Goal: Task Accomplishment & Management: Use online tool/utility

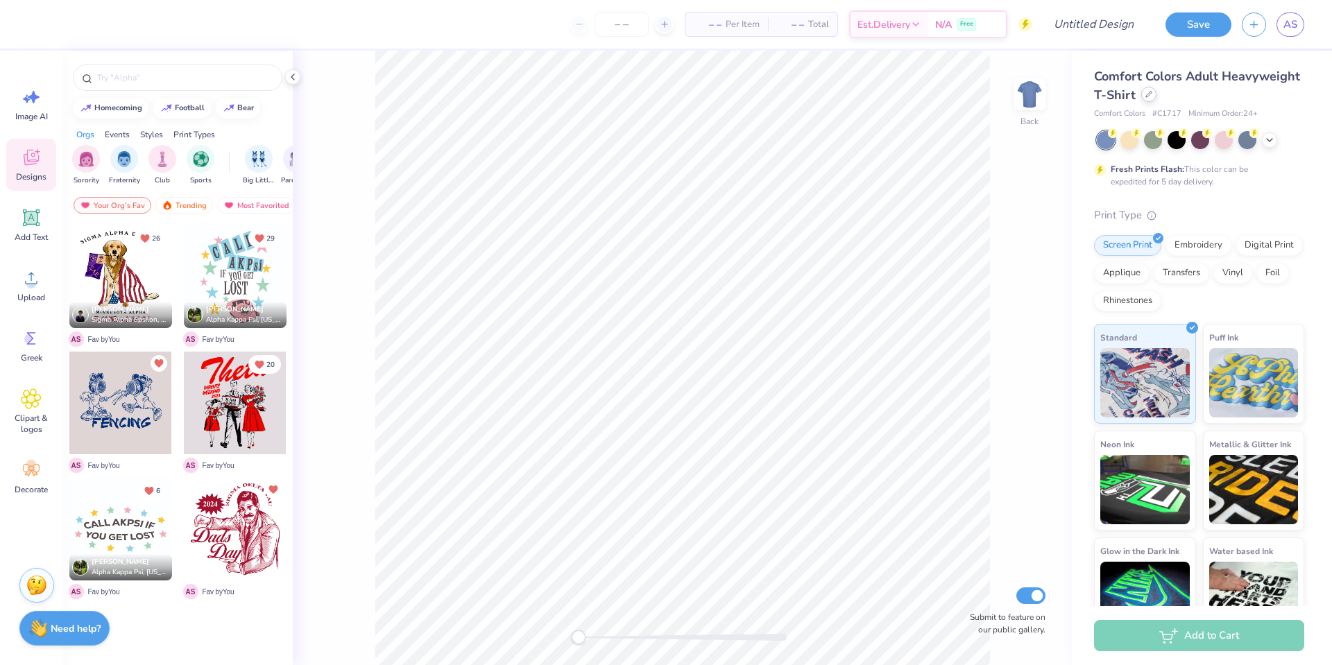
click at [1148, 96] on icon at bounding box center [1149, 94] width 7 height 7
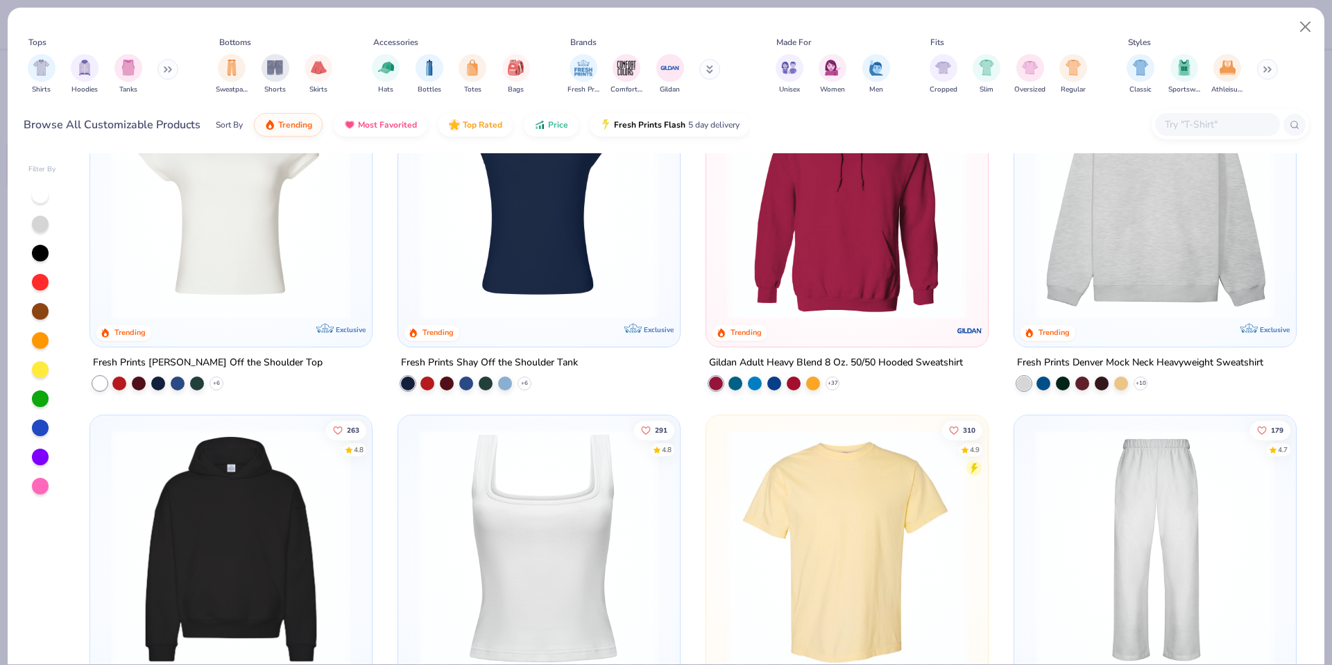
scroll to position [105, 0]
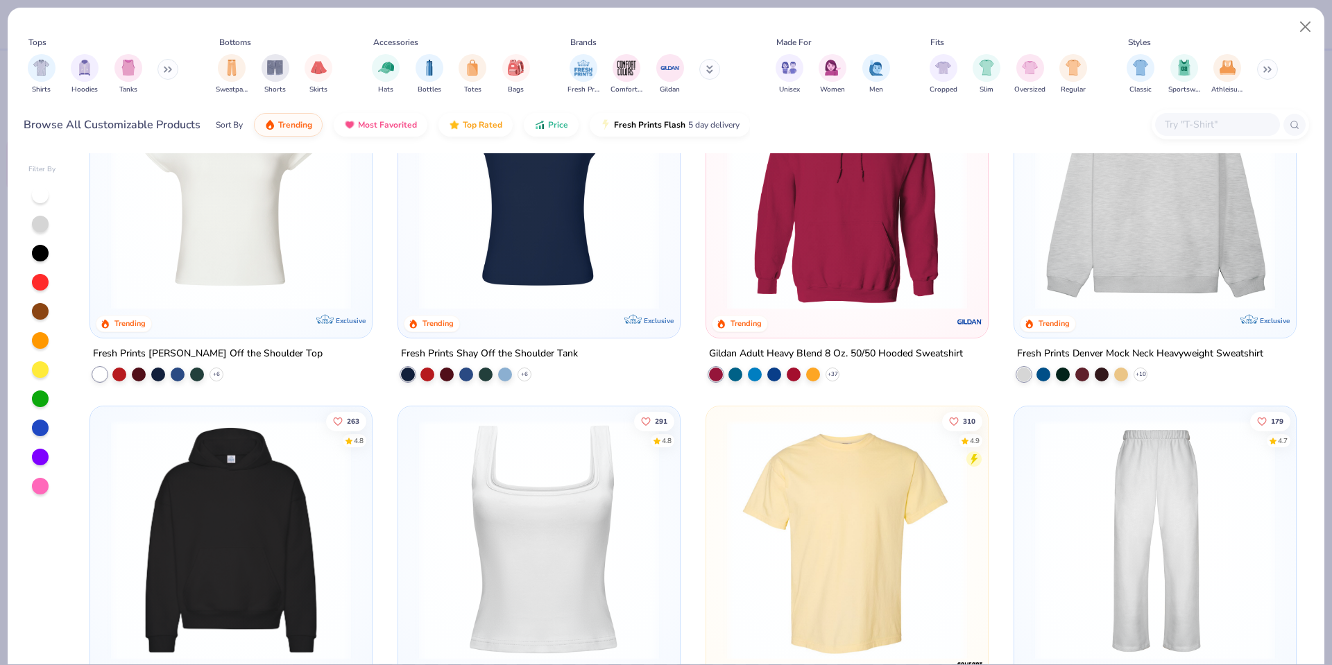
click at [1087, 242] on img at bounding box center [1155, 190] width 254 height 240
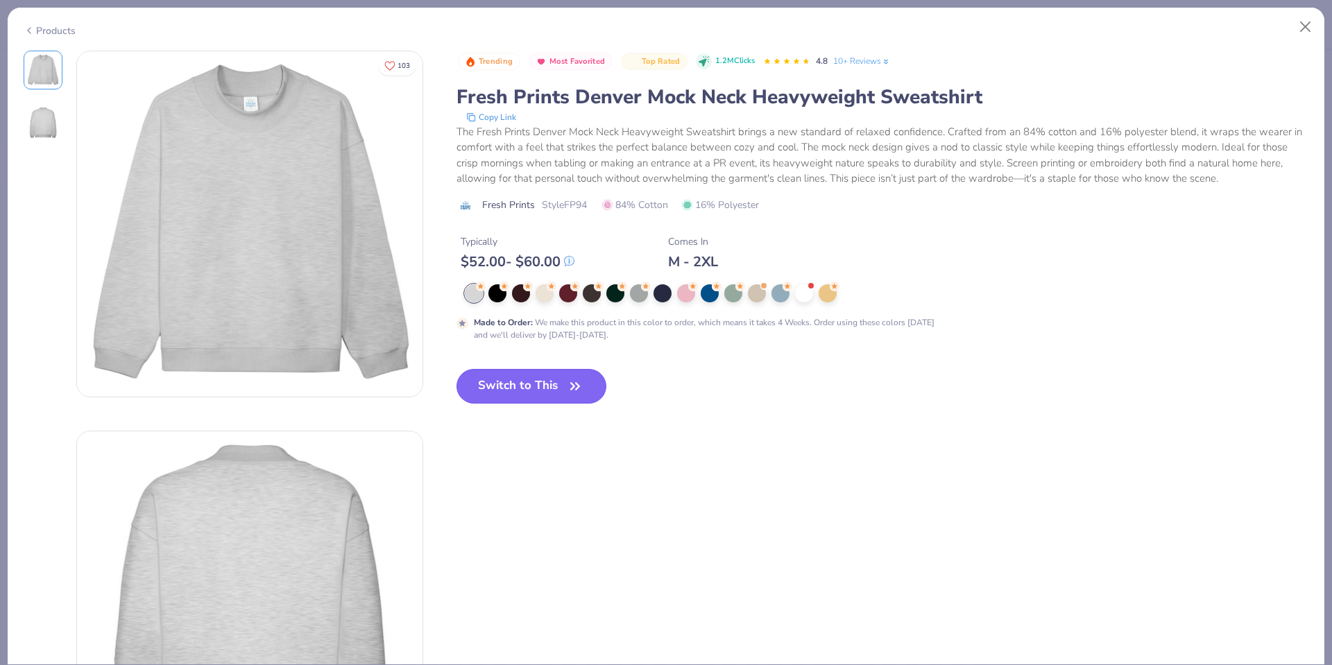
click at [546, 389] on button "Switch to This" at bounding box center [532, 386] width 151 height 35
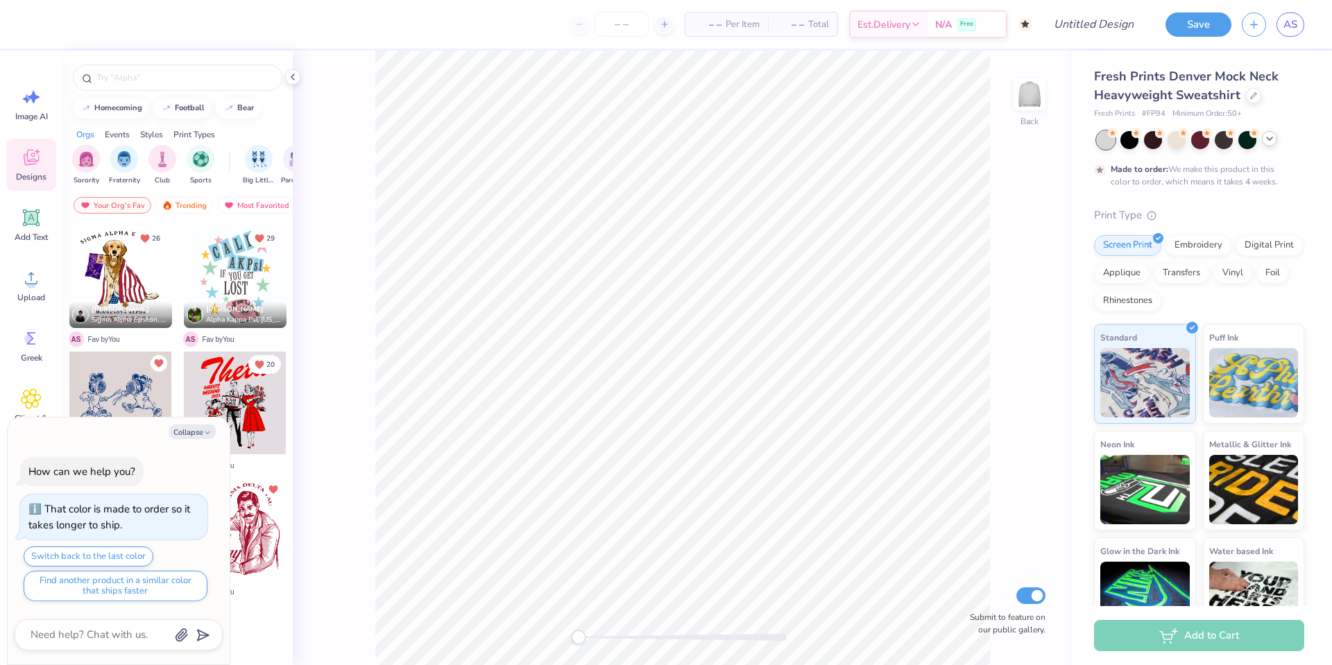
click at [1274, 140] on icon at bounding box center [1269, 138] width 11 height 11
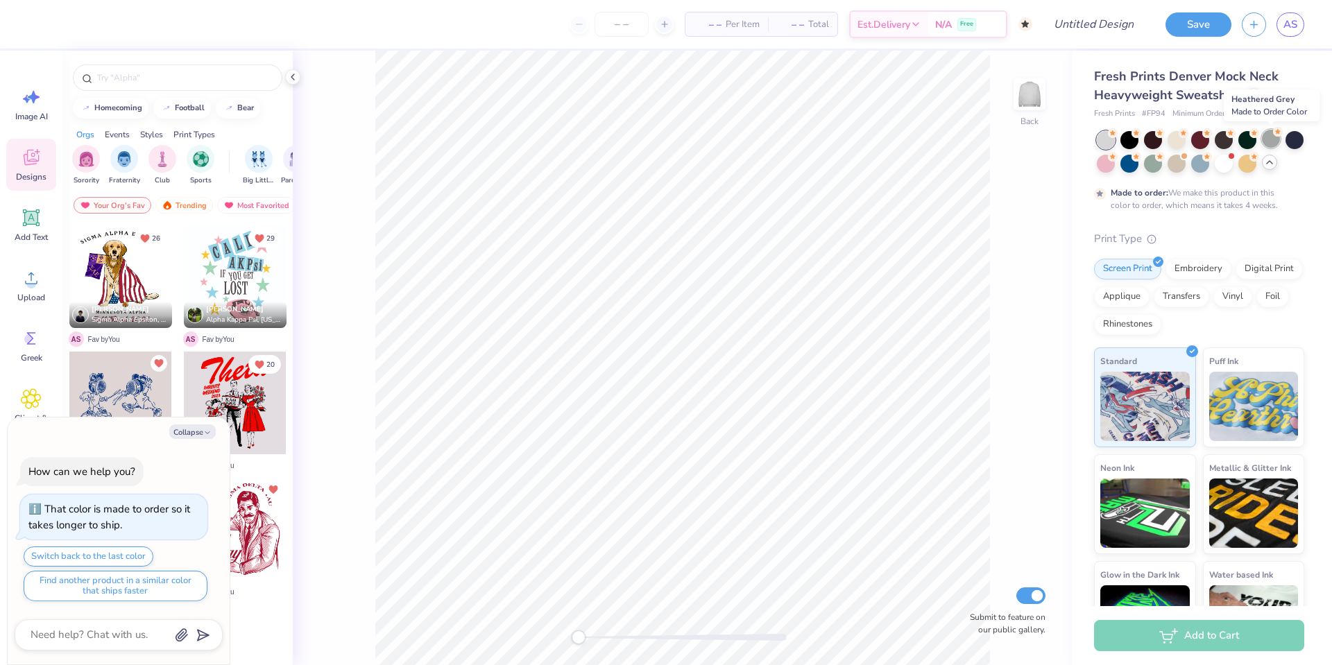
click at [1275, 137] on div at bounding box center [1271, 139] width 18 height 18
click at [1115, 139] on div at bounding box center [1106, 140] width 18 height 18
click at [1126, 140] on div at bounding box center [1130, 139] width 18 height 18
click at [1104, 139] on div at bounding box center [1106, 140] width 18 height 18
click at [1277, 138] on div at bounding box center [1271, 139] width 18 height 18
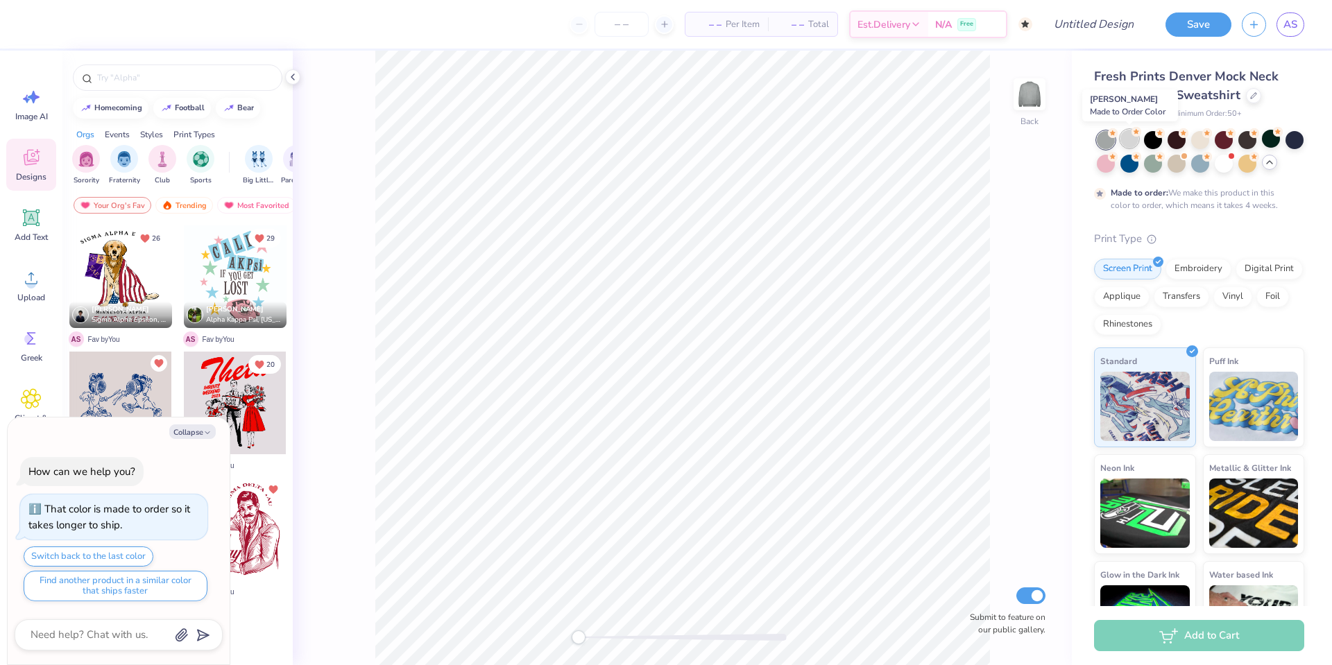
click at [1123, 138] on div at bounding box center [1130, 139] width 18 height 18
click at [199, 437] on button "Collapse" at bounding box center [192, 432] width 46 height 15
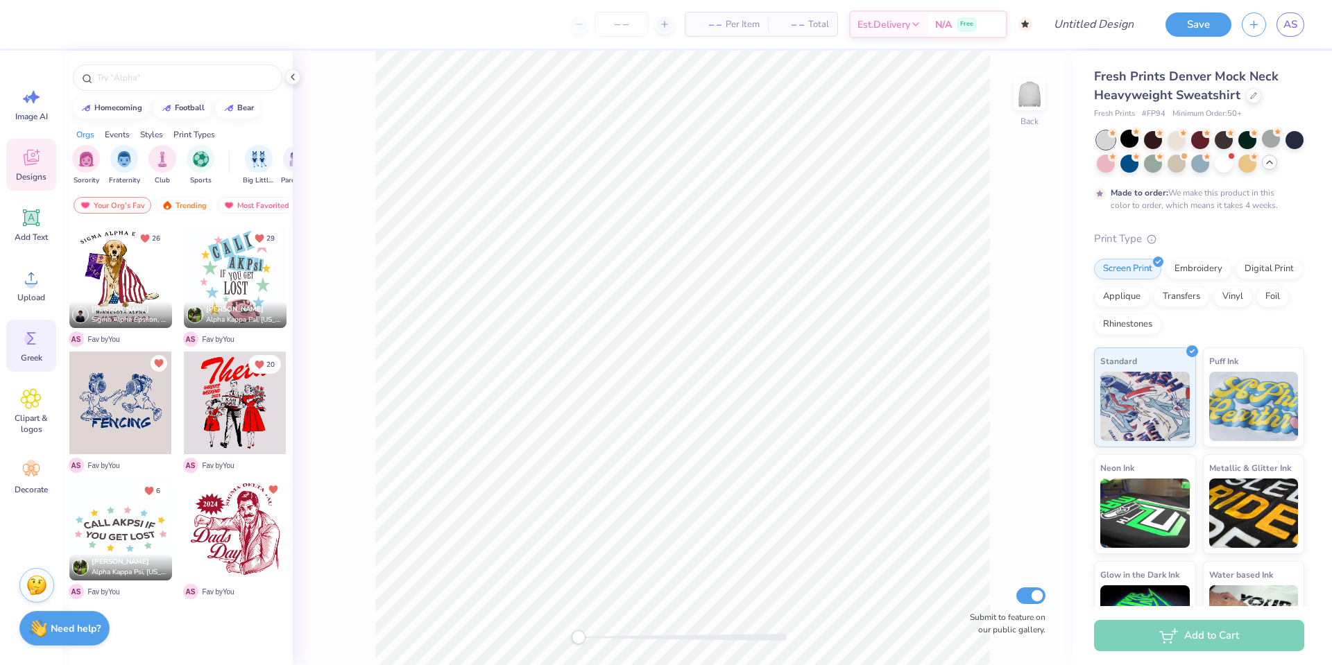
click at [28, 338] on circle at bounding box center [29, 339] width 10 height 10
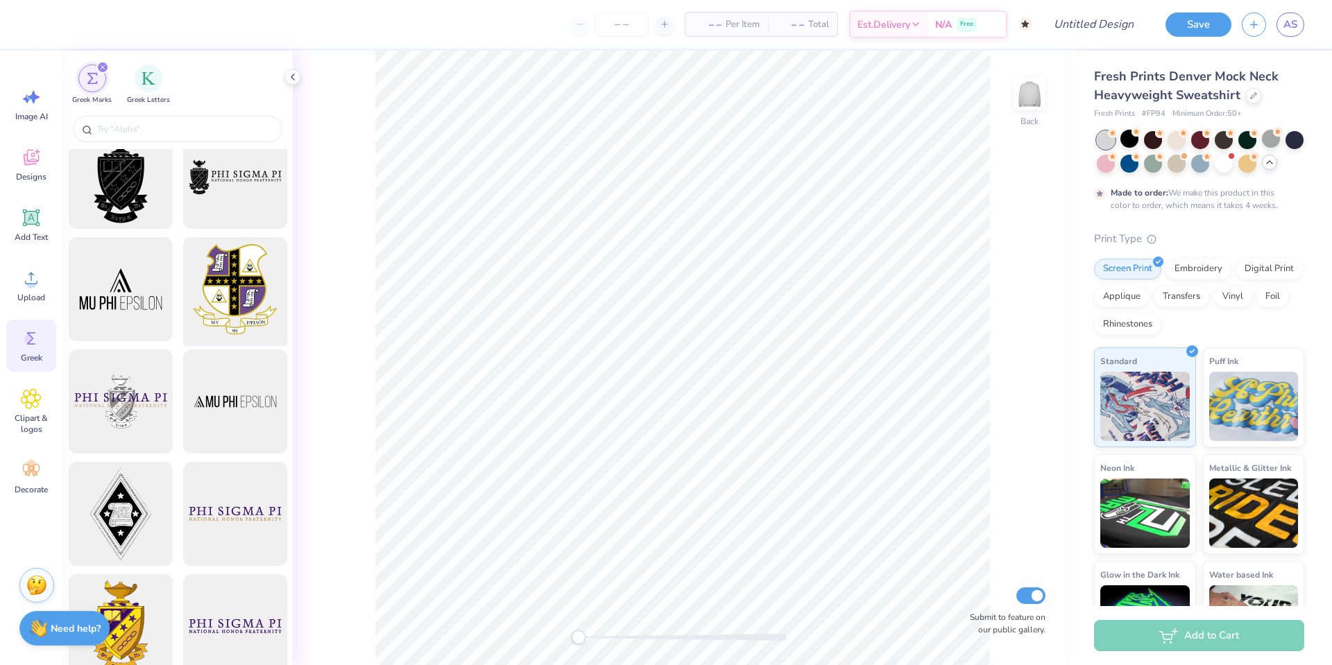
scroll to position [39, 0]
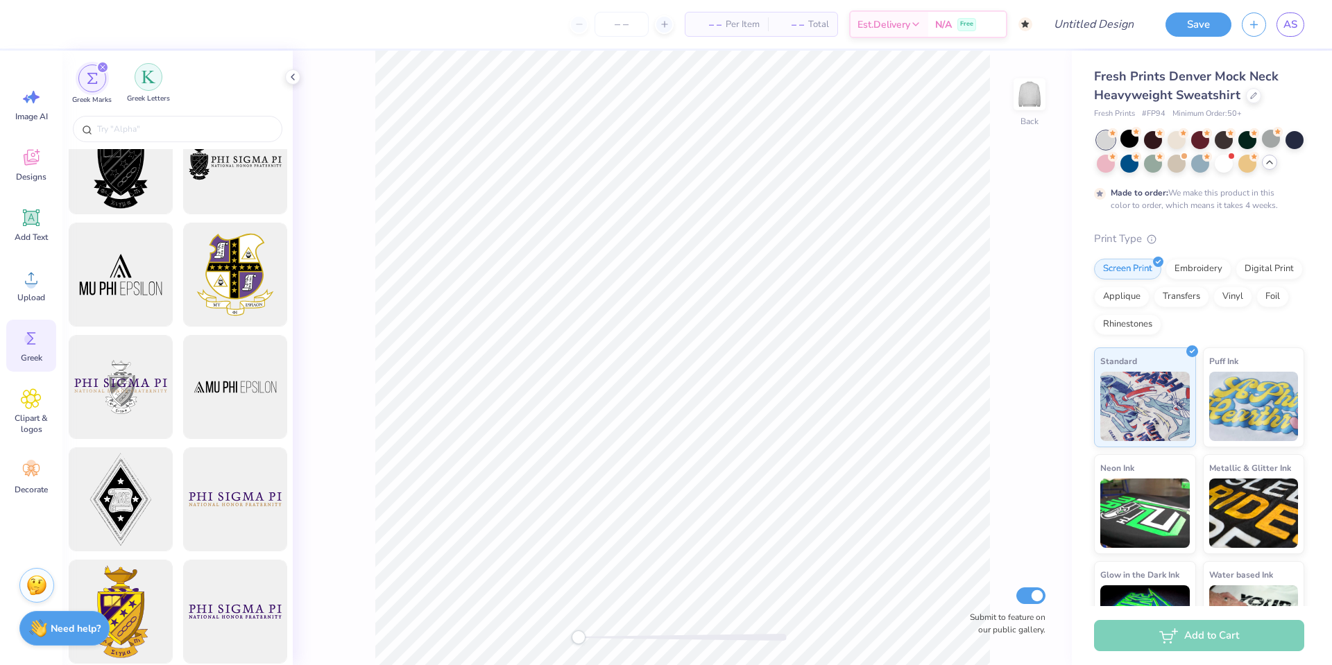
click at [151, 82] on img "filter for Greek Letters" at bounding box center [149, 77] width 14 height 14
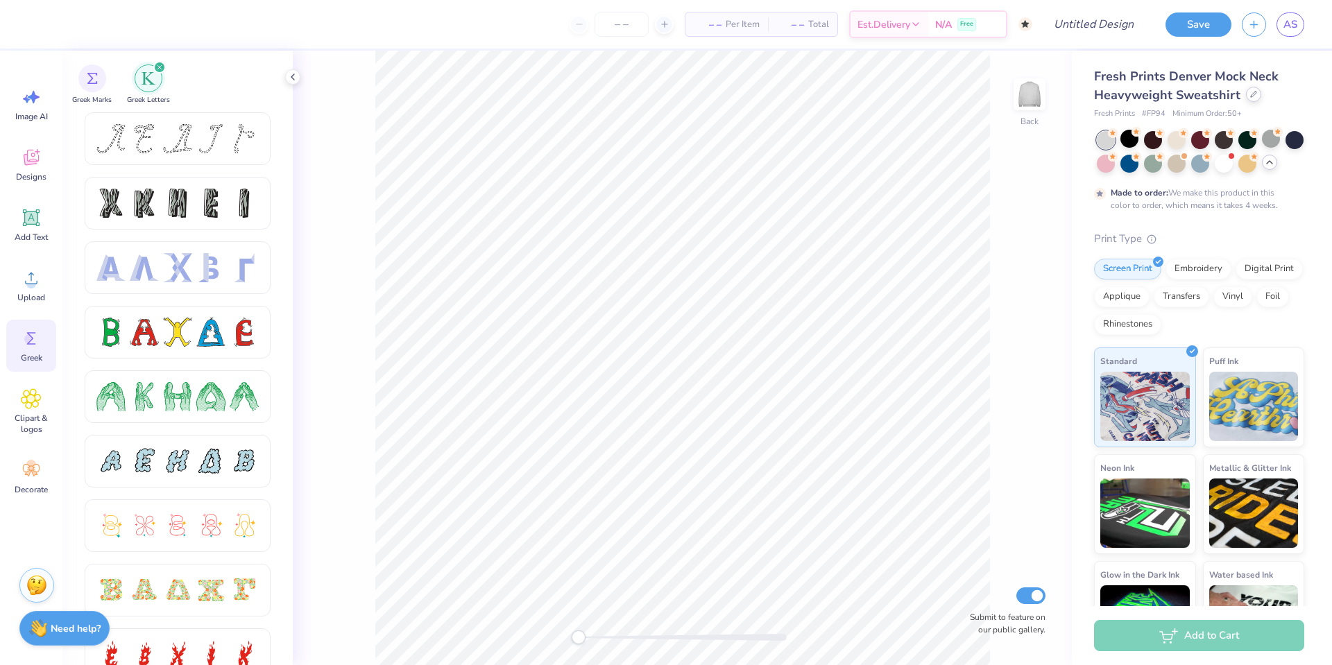
click at [1253, 101] on div at bounding box center [1253, 94] width 15 height 15
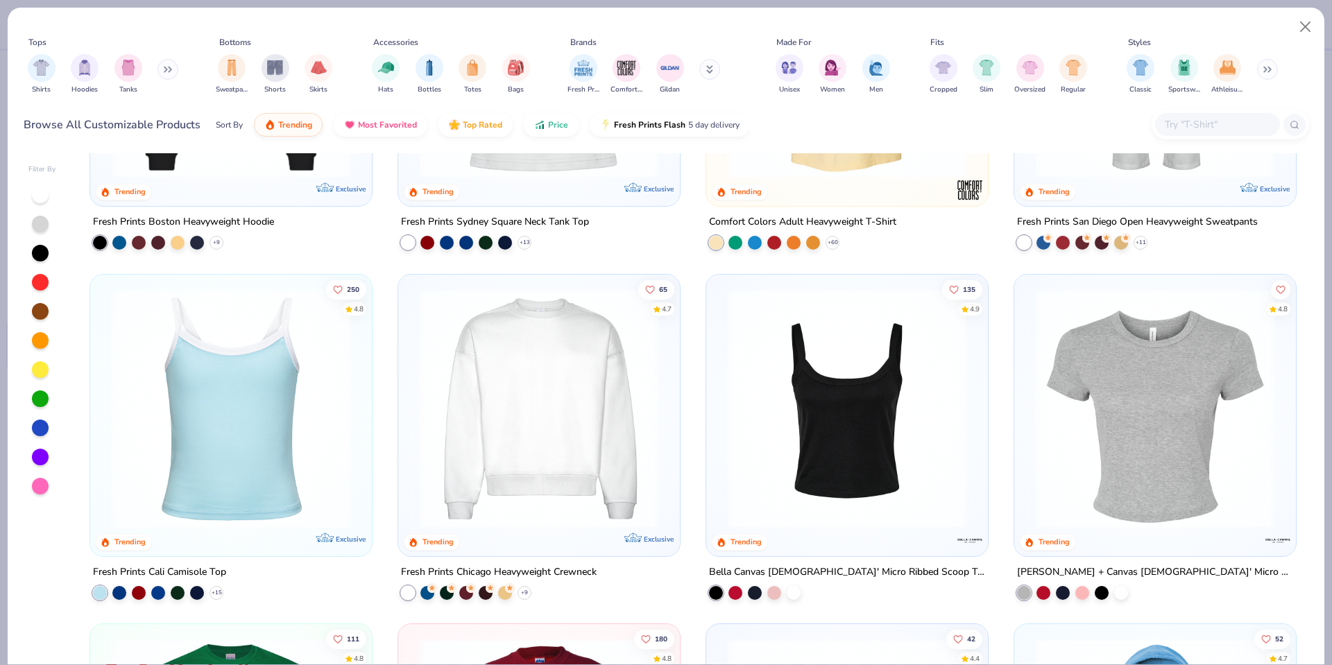
scroll to position [594, 0]
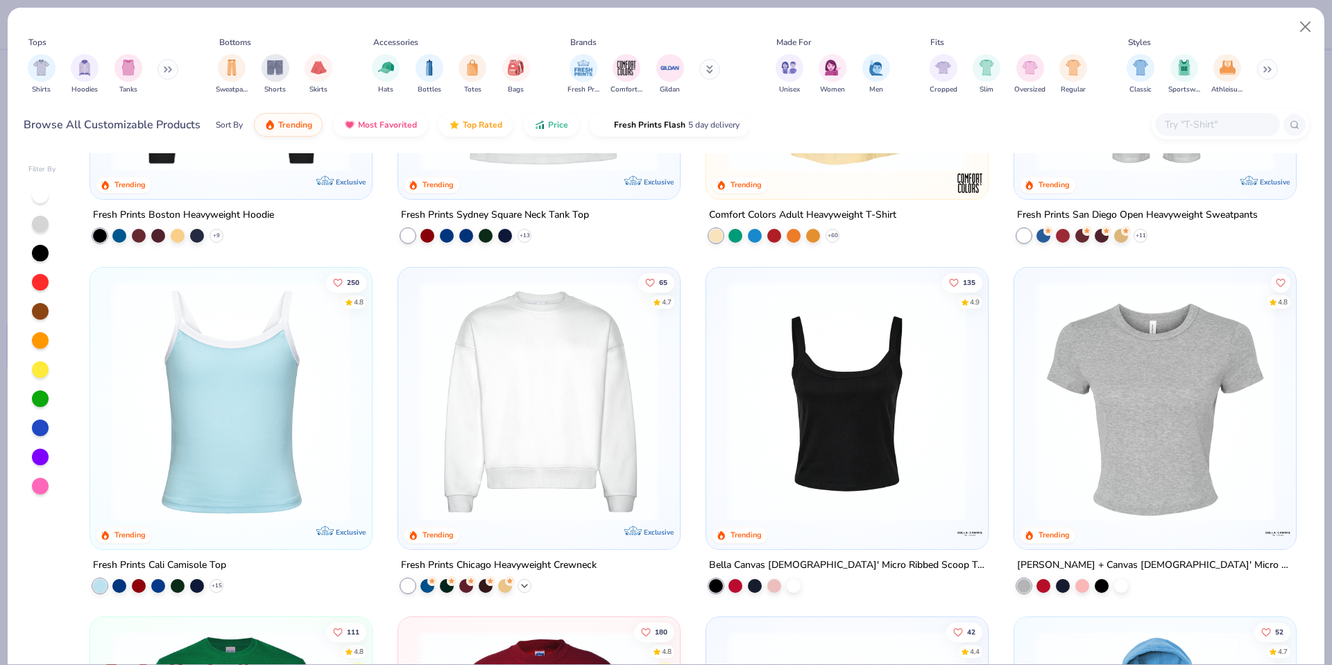
click at [522, 591] on div "+ 9" at bounding box center [525, 586] width 14 height 14
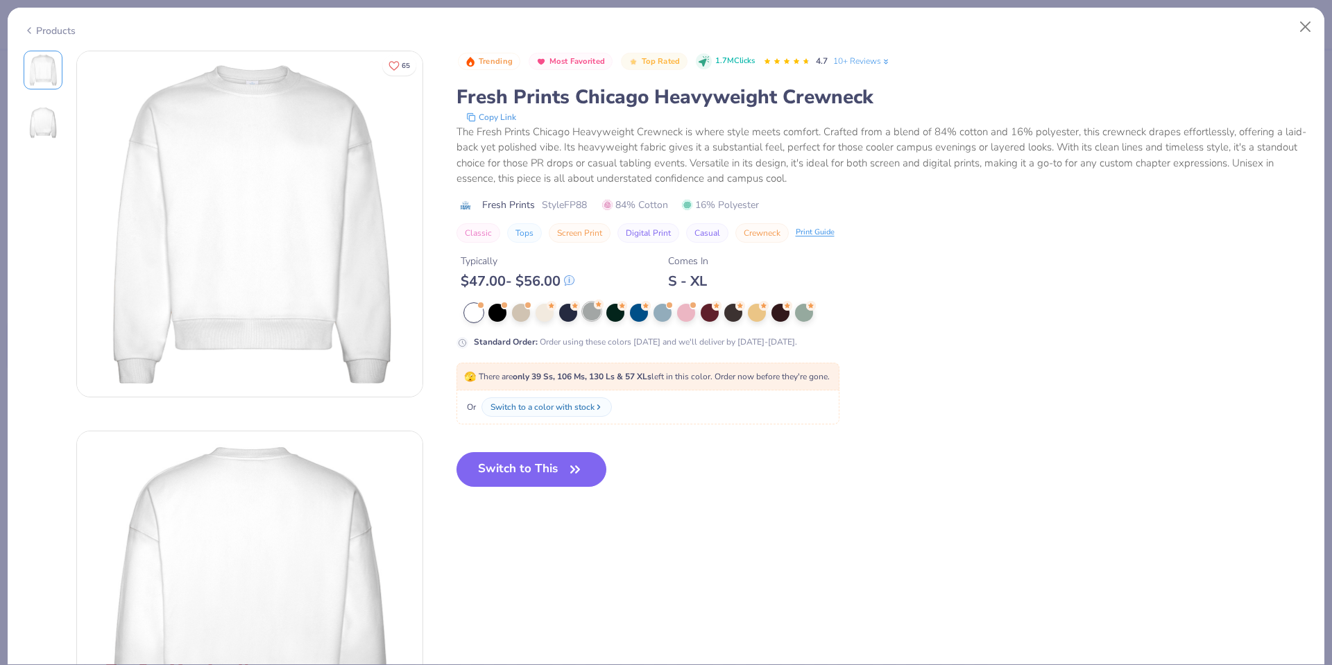
click at [591, 312] on div at bounding box center [592, 312] width 18 height 18
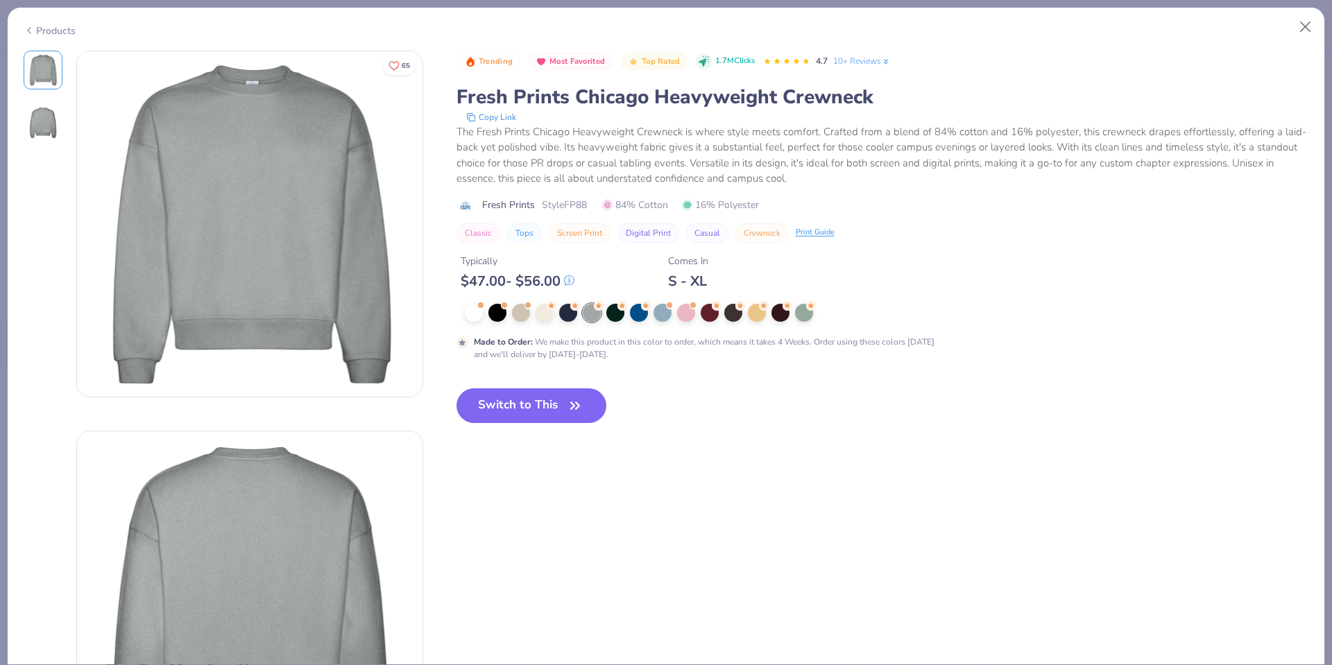
scroll to position [18, 0]
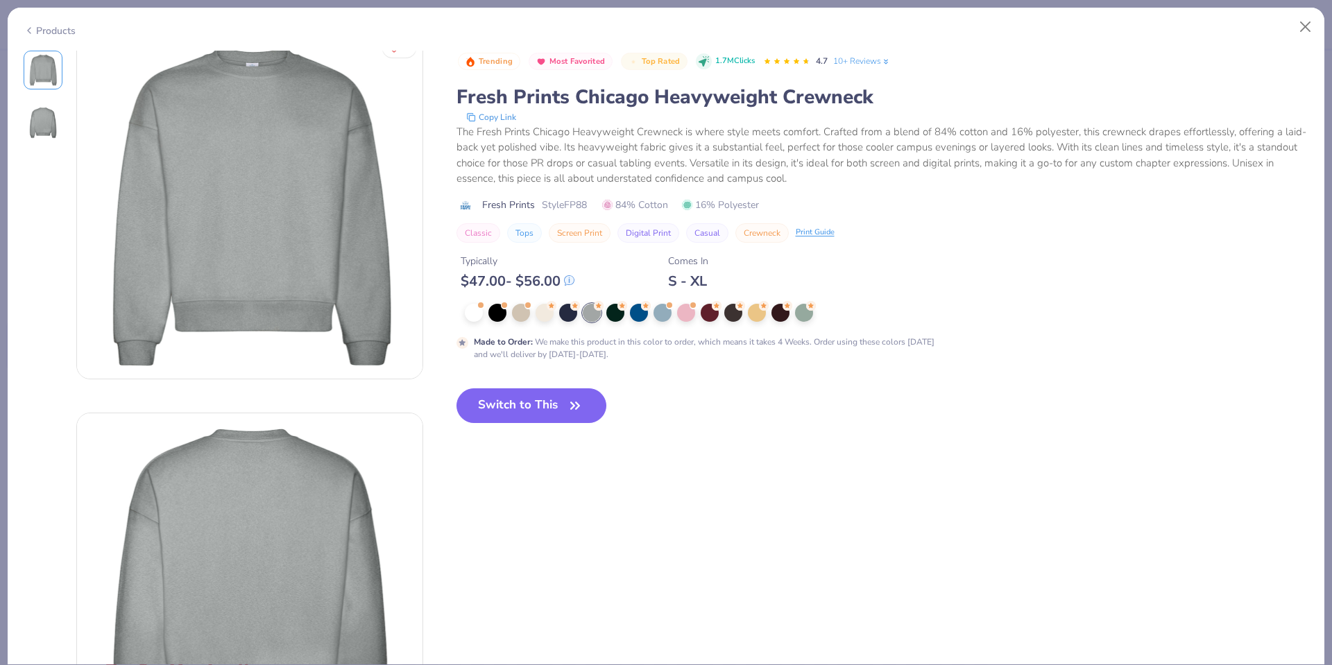
click at [51, 35] on div "Products" at bounding box center [666, 26] width 1317 height 36
click at [29, 27] on icon at bounding box center [29, 30] width 11 height 17
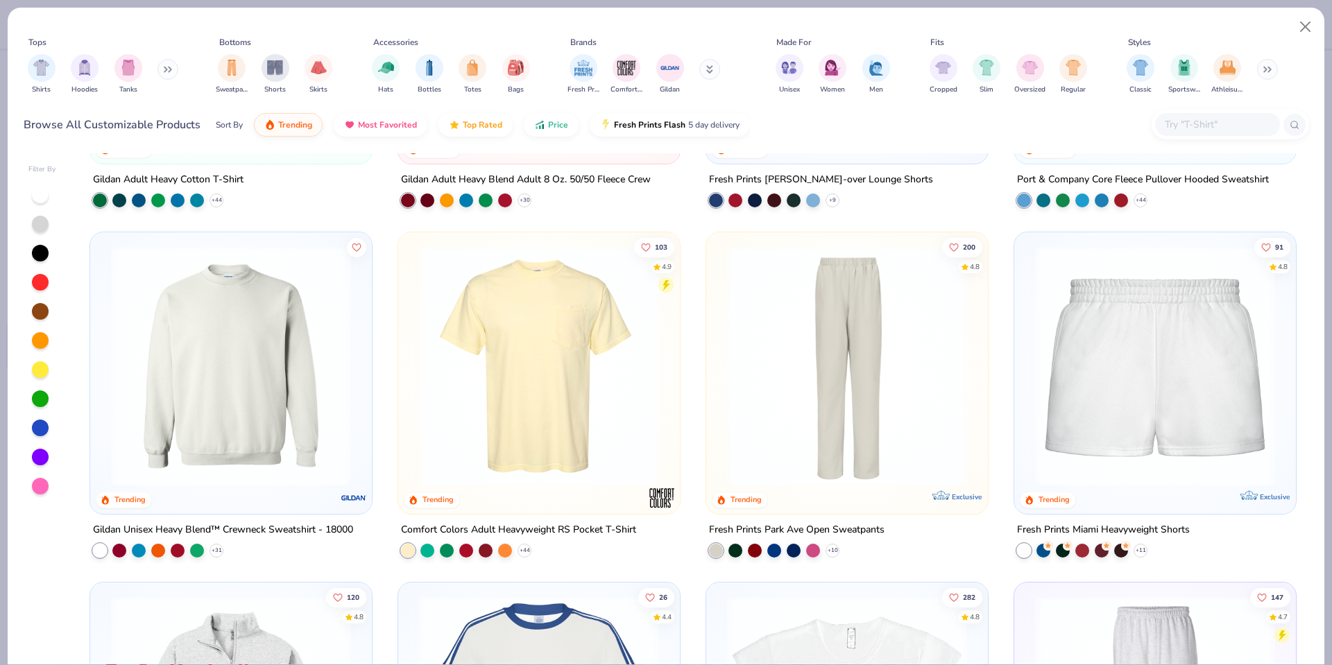
scroll to position [1342, 0]
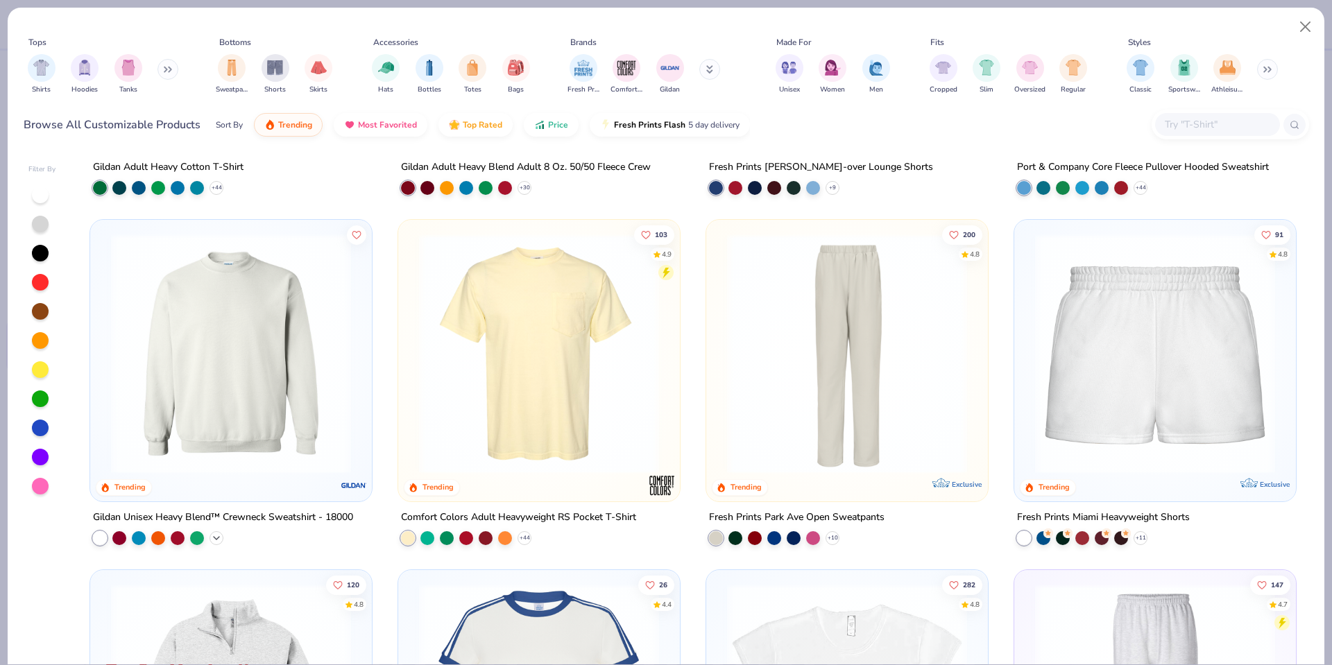
click at [216, 539] on icon at bounding box center [216, 538] width 11 height 11
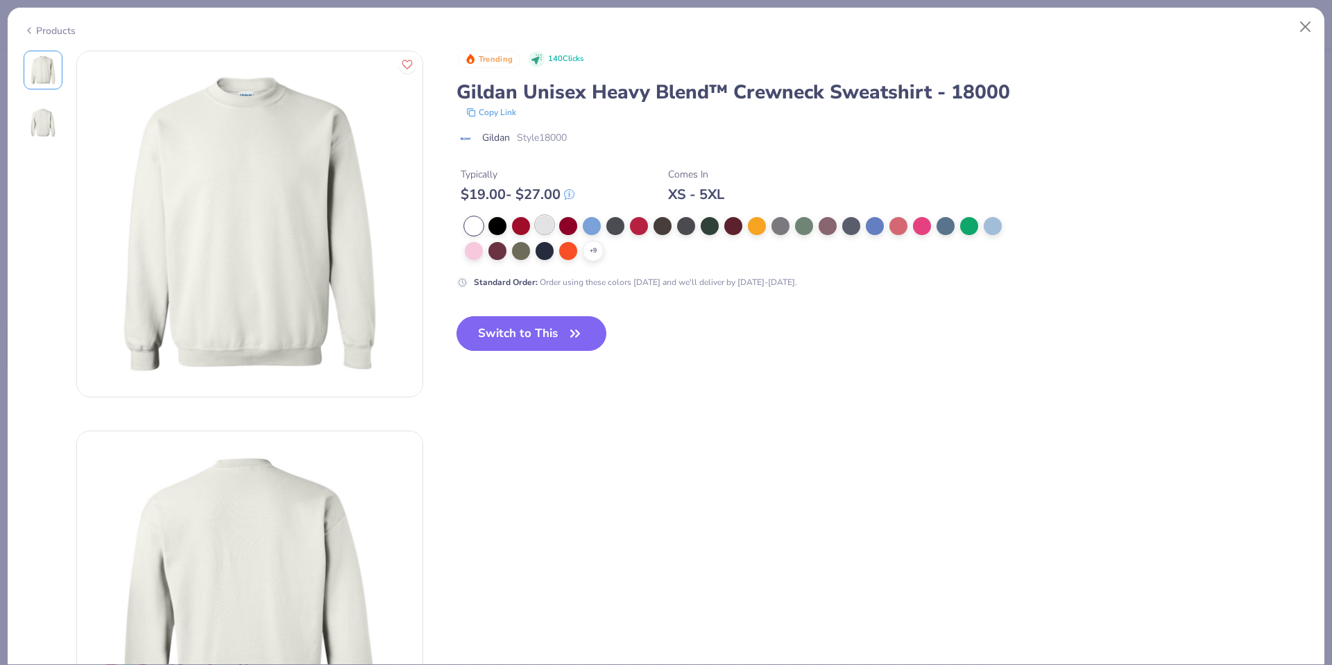
click at [543, 223] on div at bounding box center [545, 225] width 18 height 18
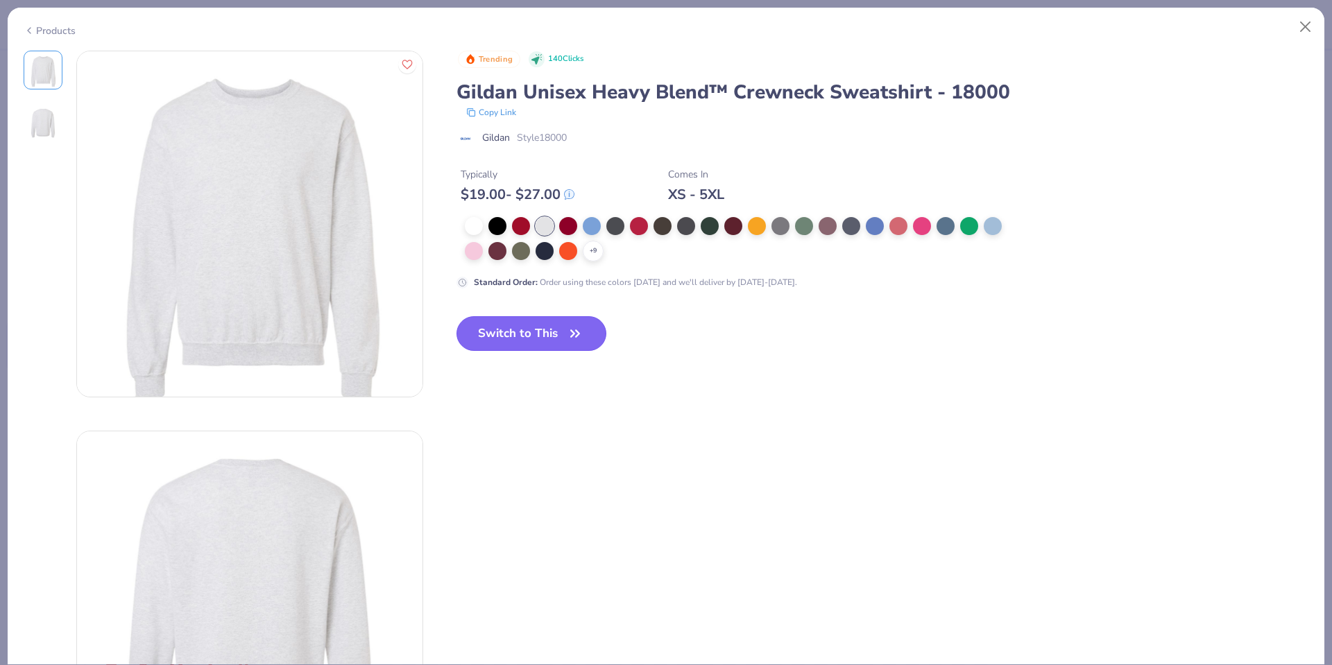
click at [545, 318] on button "Switch to This" at bounding box center [532, 333] width 151 height 35
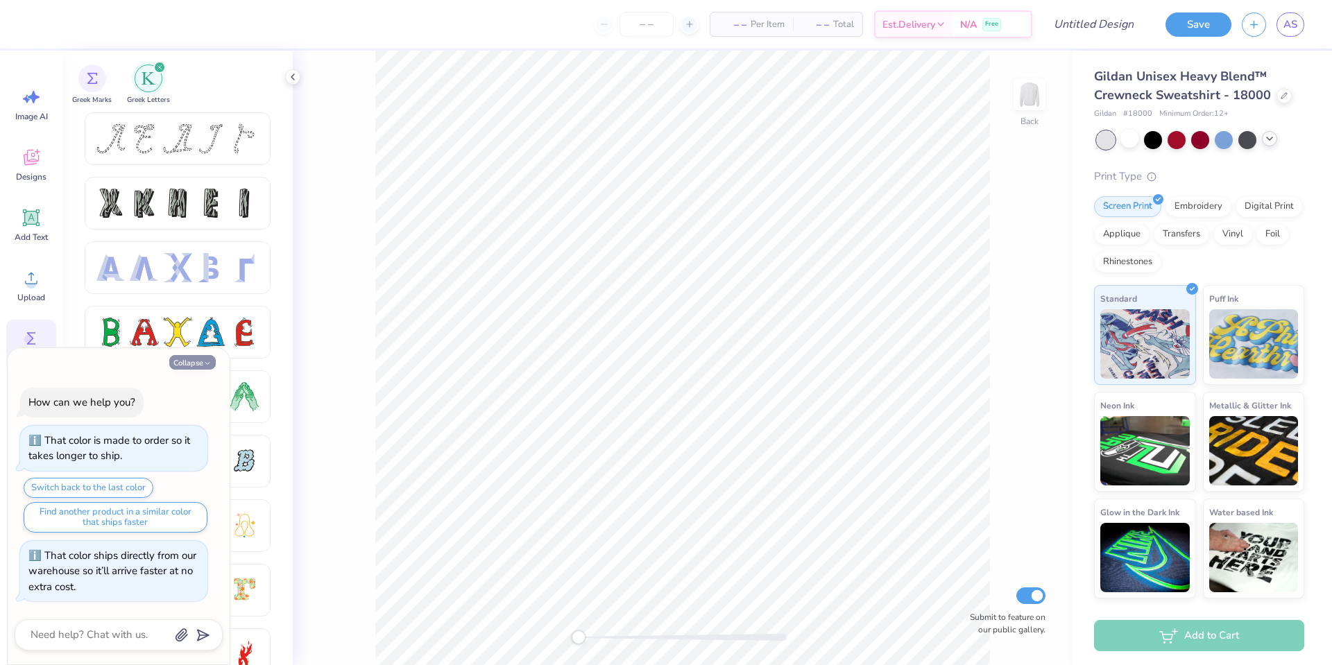
click at [202, 360] on button "Collapse" at bounding box center [192, 362] width 46 height 15
type textarea "x"
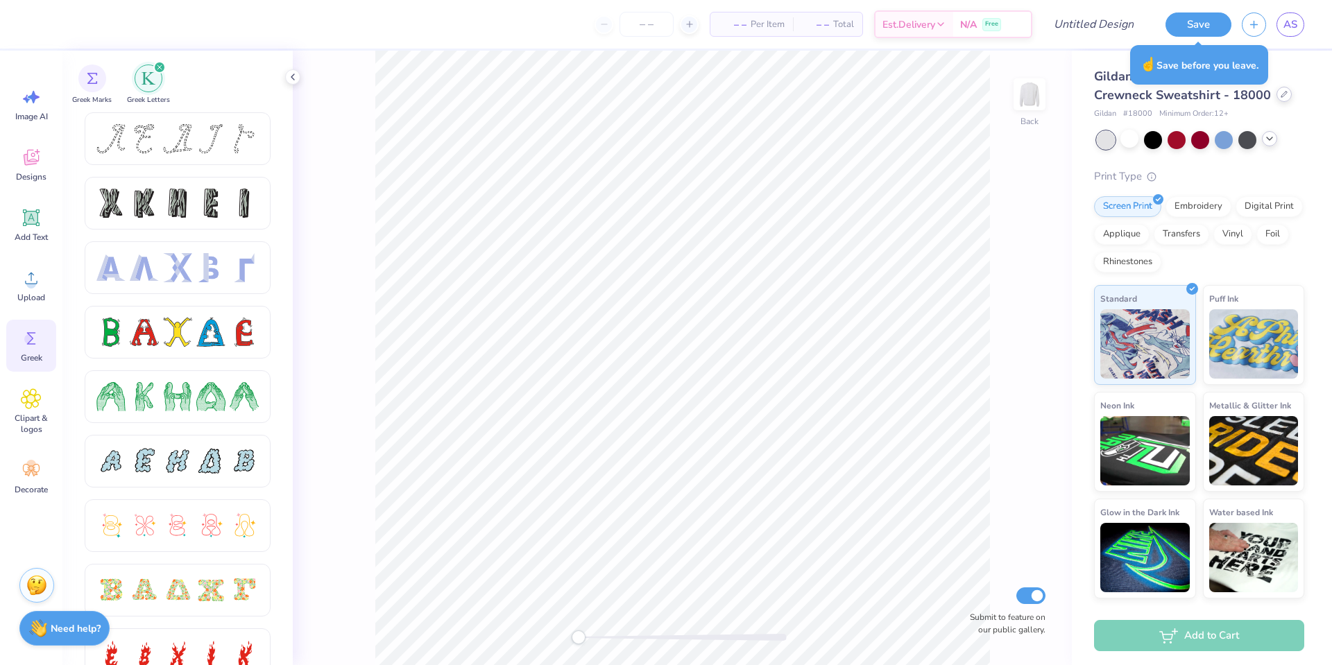
click at [1283, 100] on div at bounding box center [1284, 94] width 15 height 15
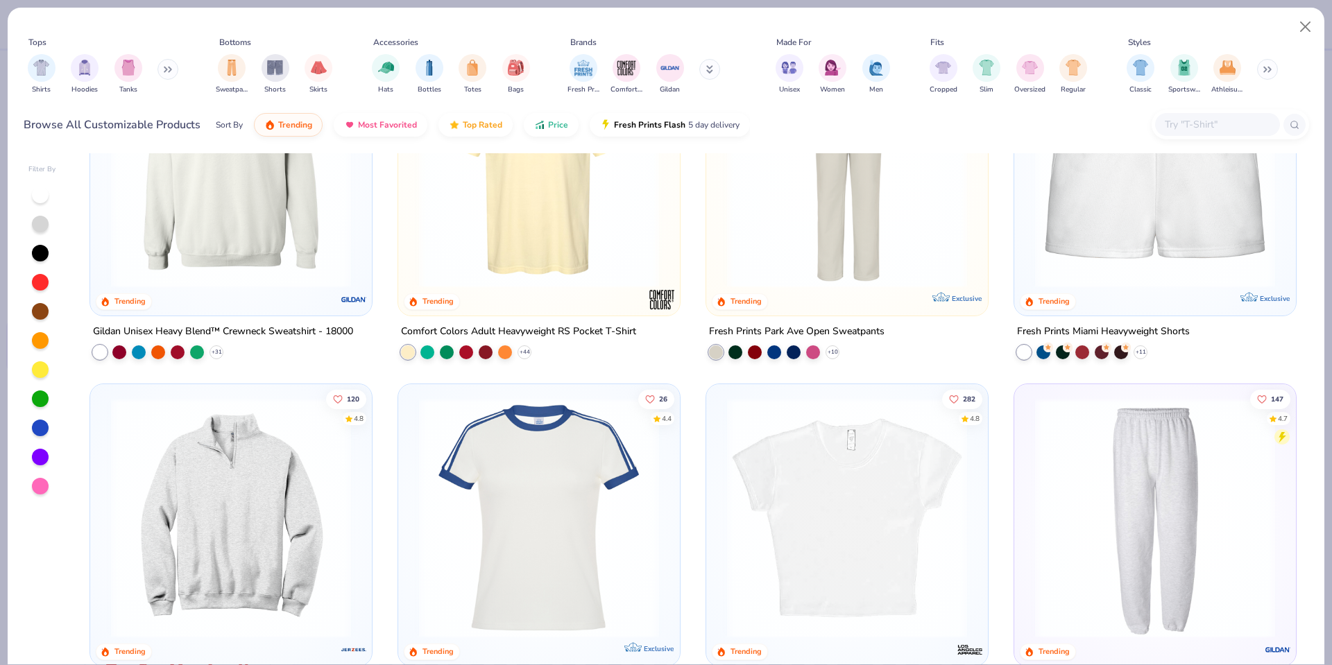
scroll to position [1311, 0]
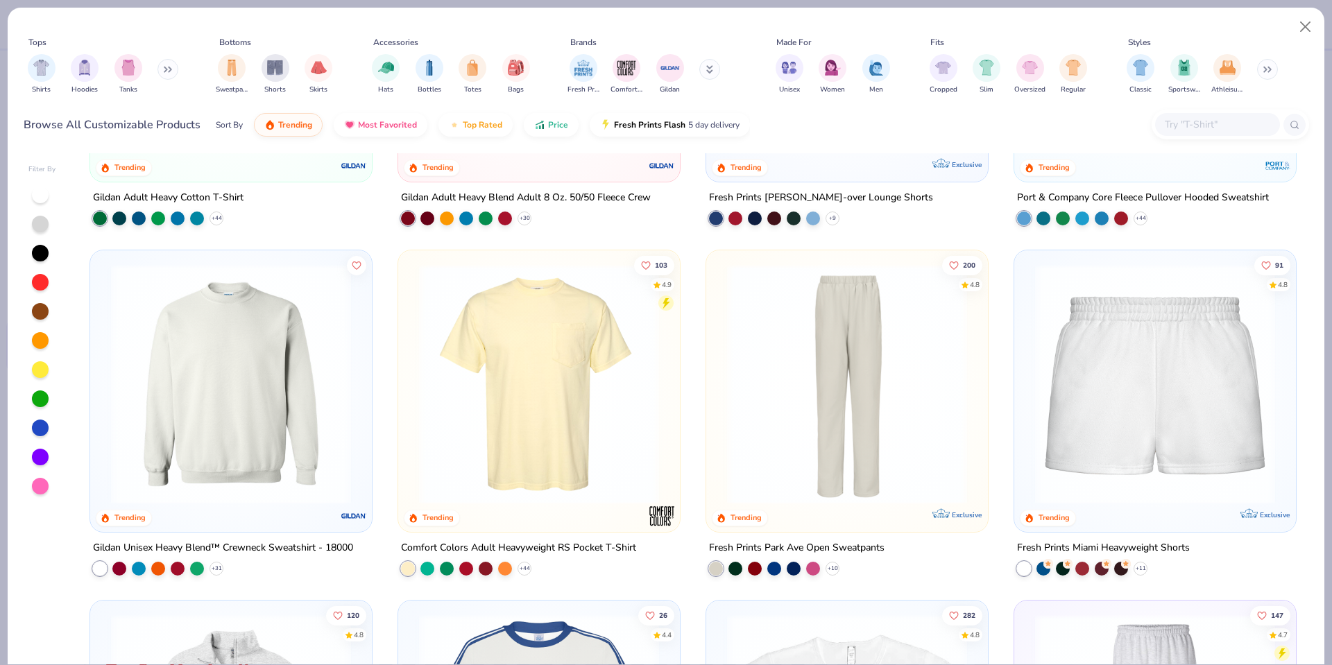
click at [162, 70] on button at bounding box center [168, 69] width 21 height 21
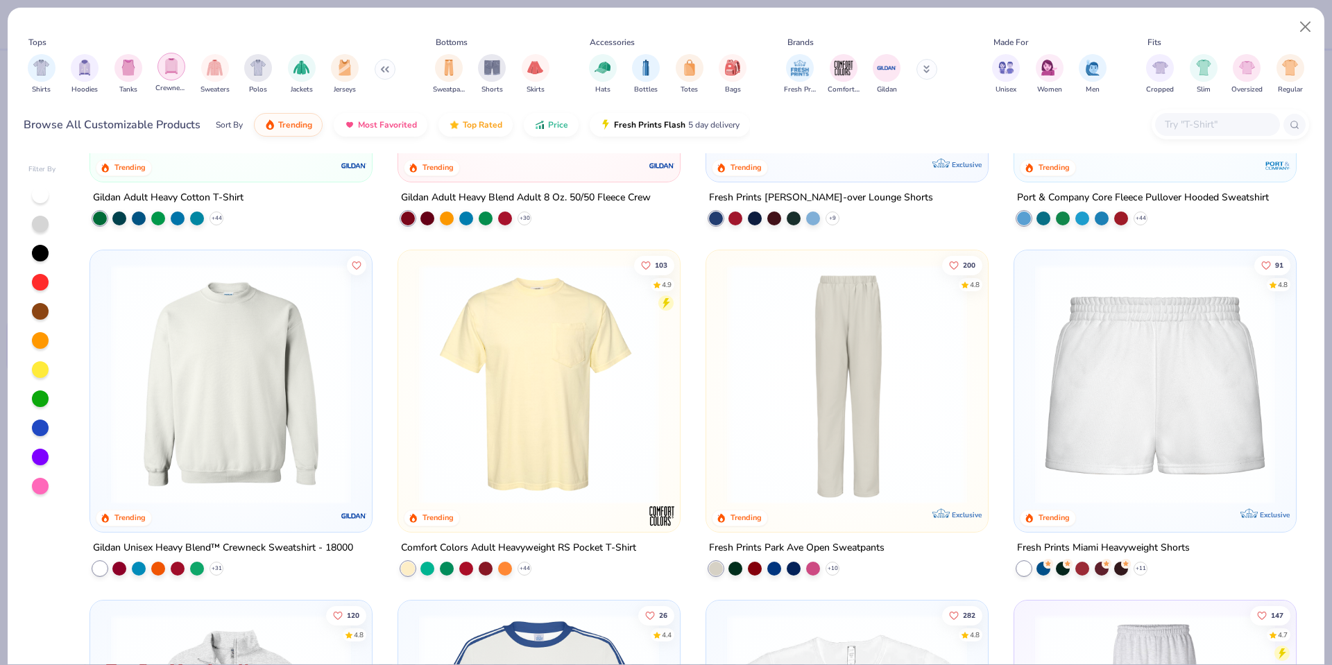
click at [181, 58] on div "filter for Crewnecks" at bounding box center [172, 67] width 28 height 28
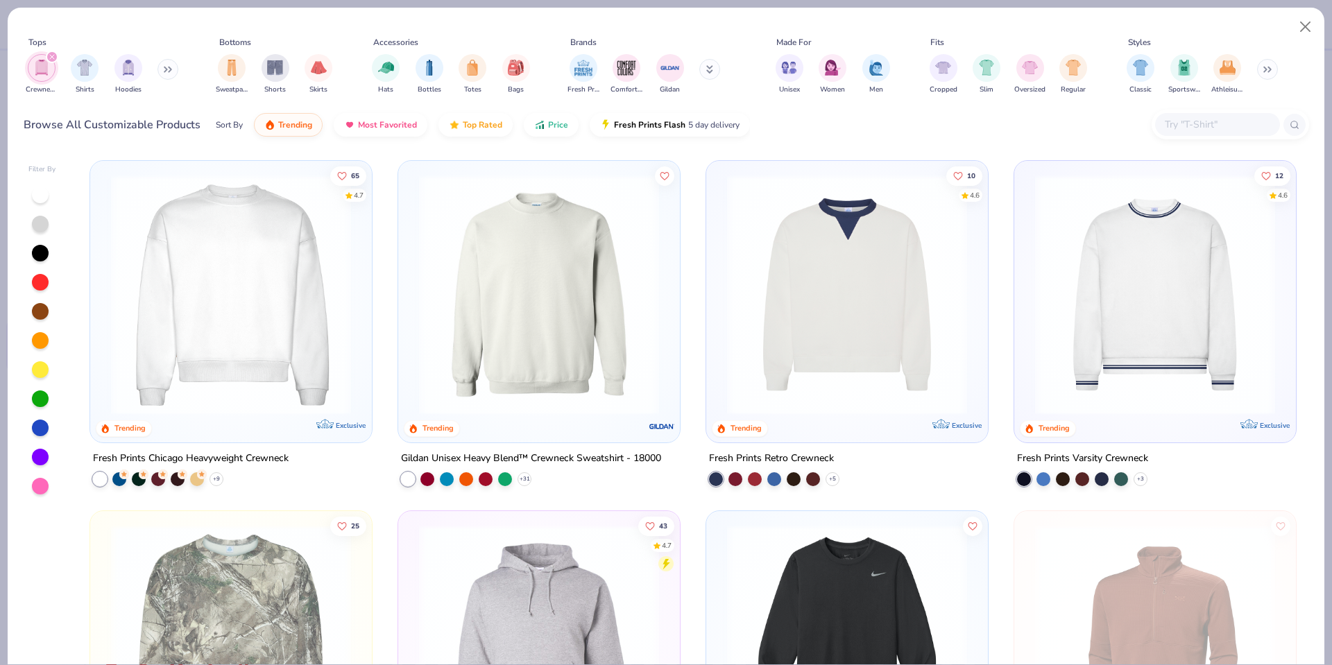
click at [246, 206] on img at bounding box center [231, 295] width 254 height 240
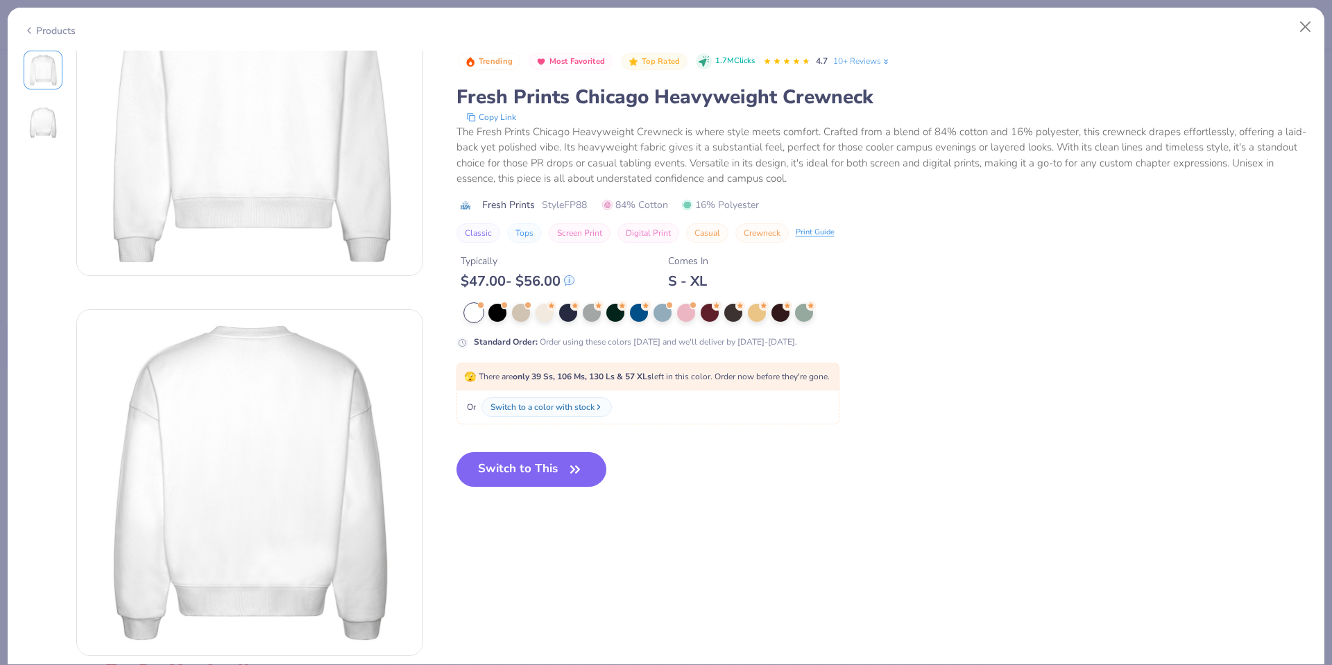
scroll to position [137, 0]
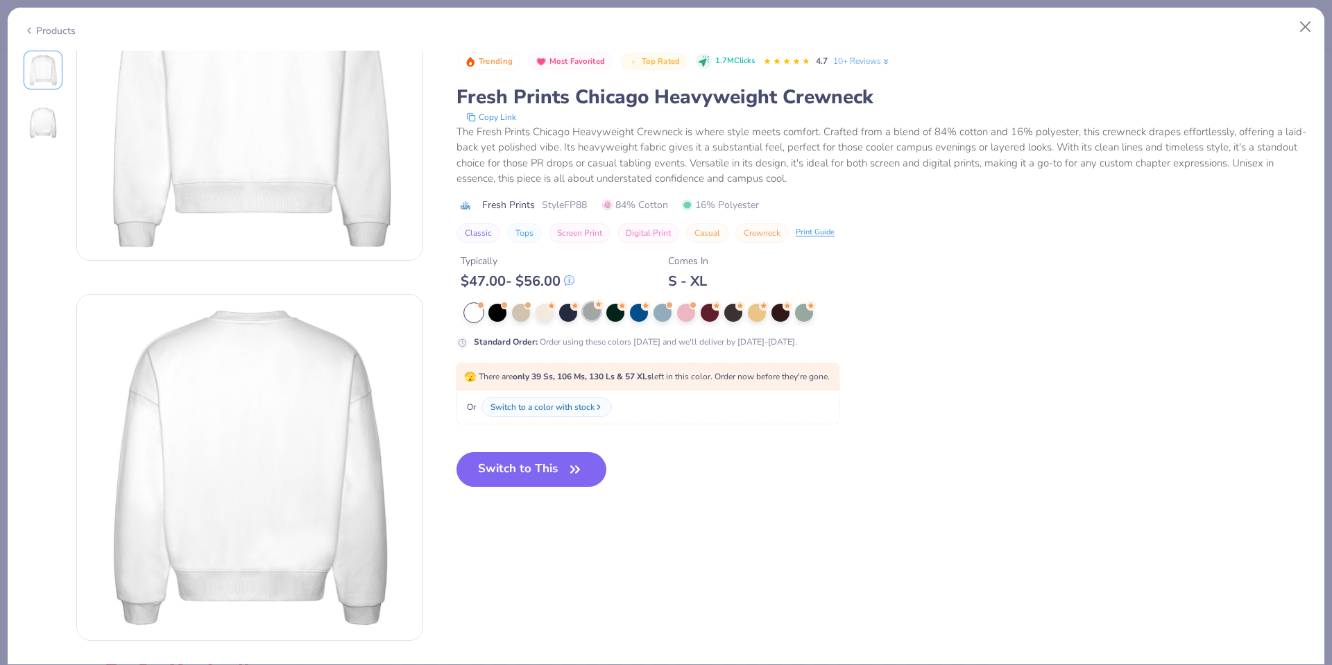
click at [589, 315] on div at bounding box center [592, 312] width 18 height 18
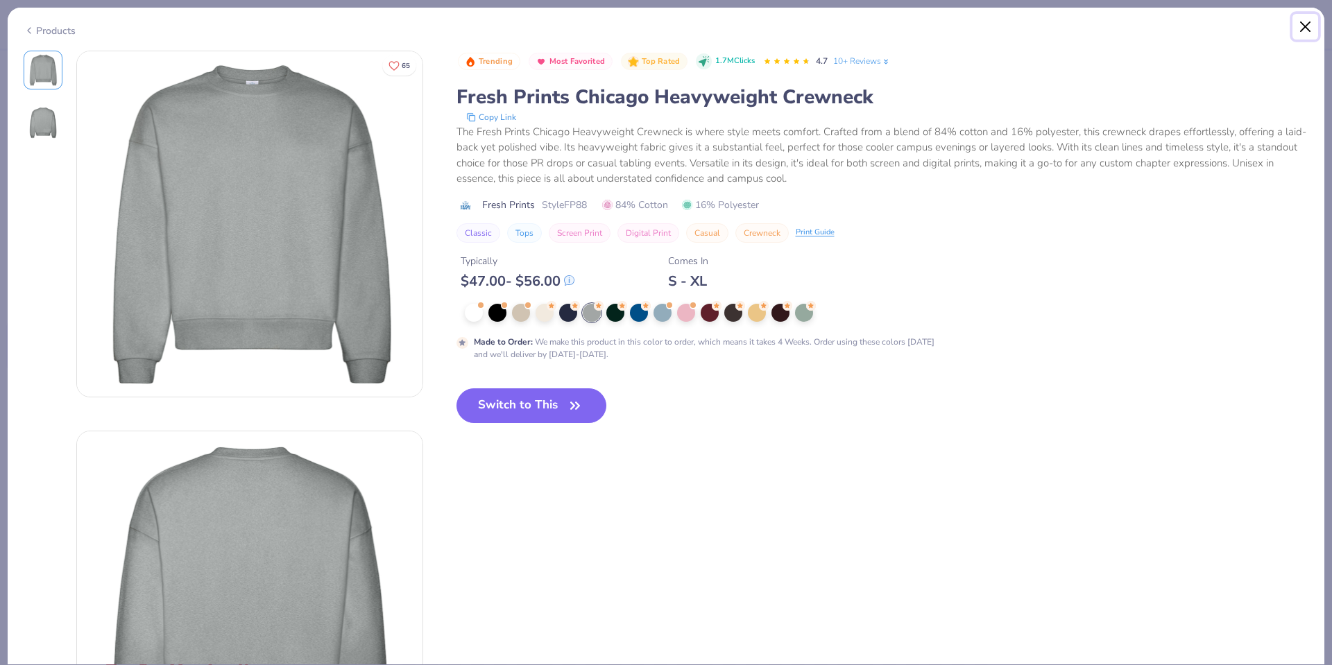
click at [1307, 28] on button "Close" at bounding box center [1306, 27] width 26 height 26
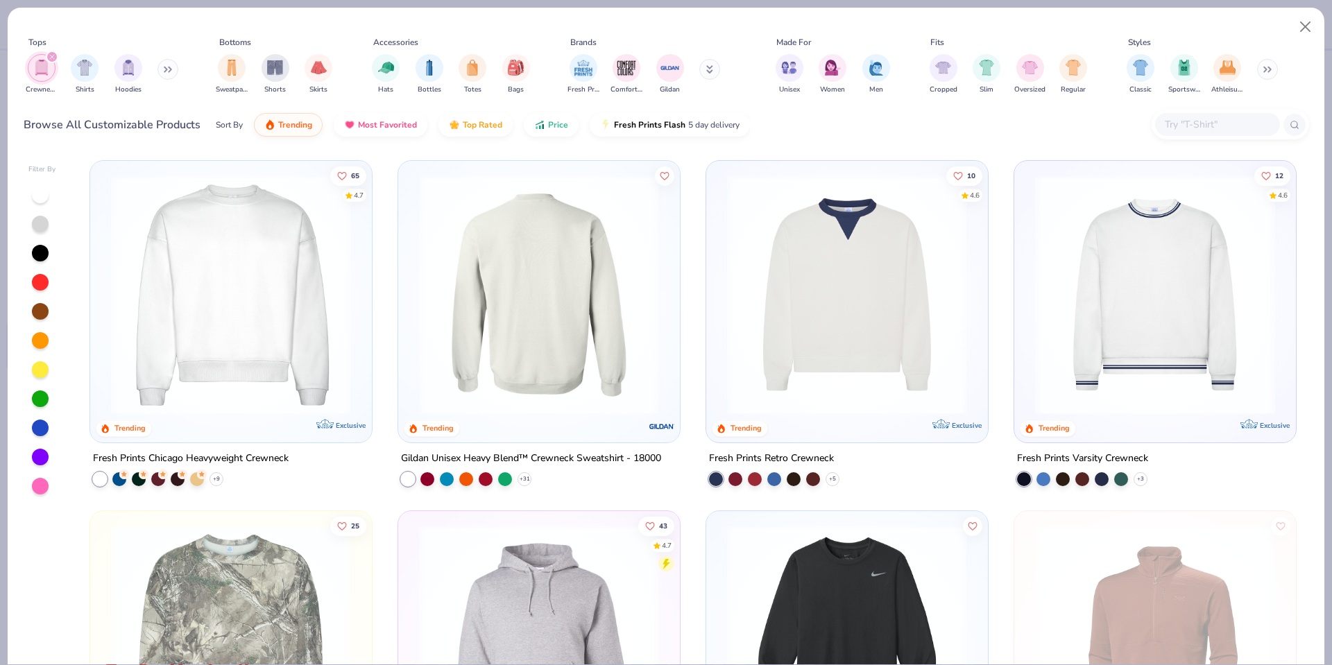
click at [597, 346] on img at bounding box center [539, 295] width 254 height 240
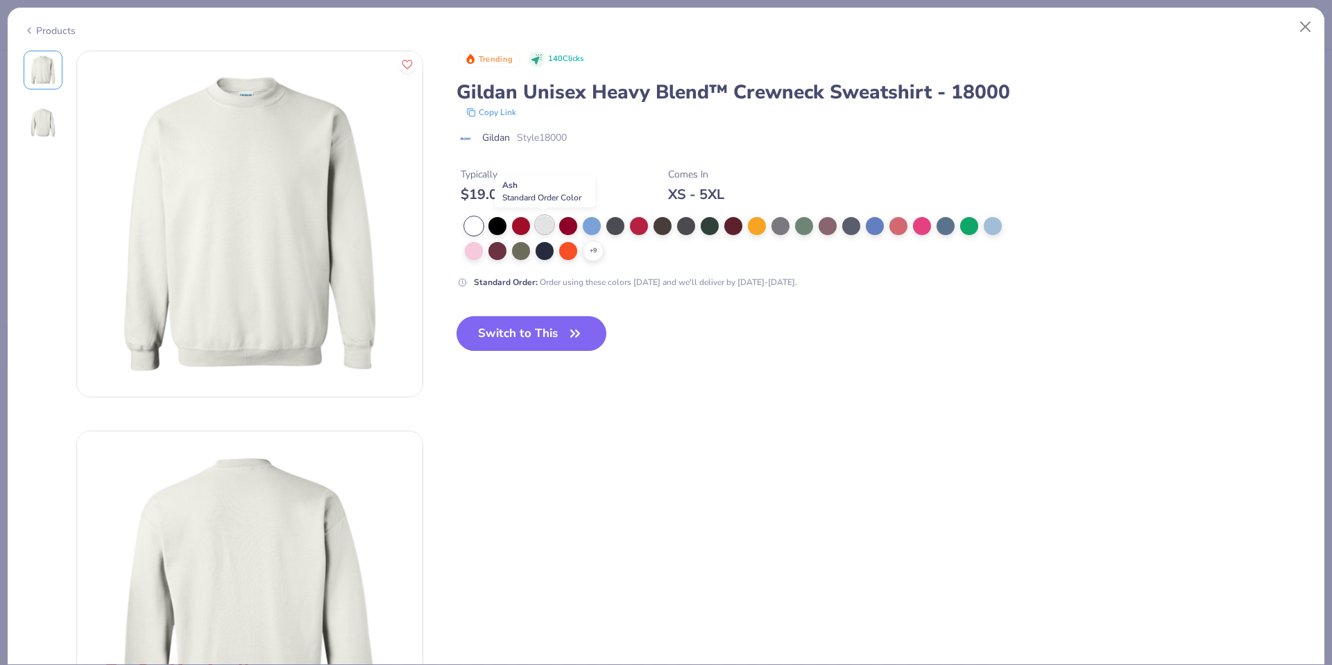
click at [548, 228] on div at bounding box center [545, 225] width 18 height 18
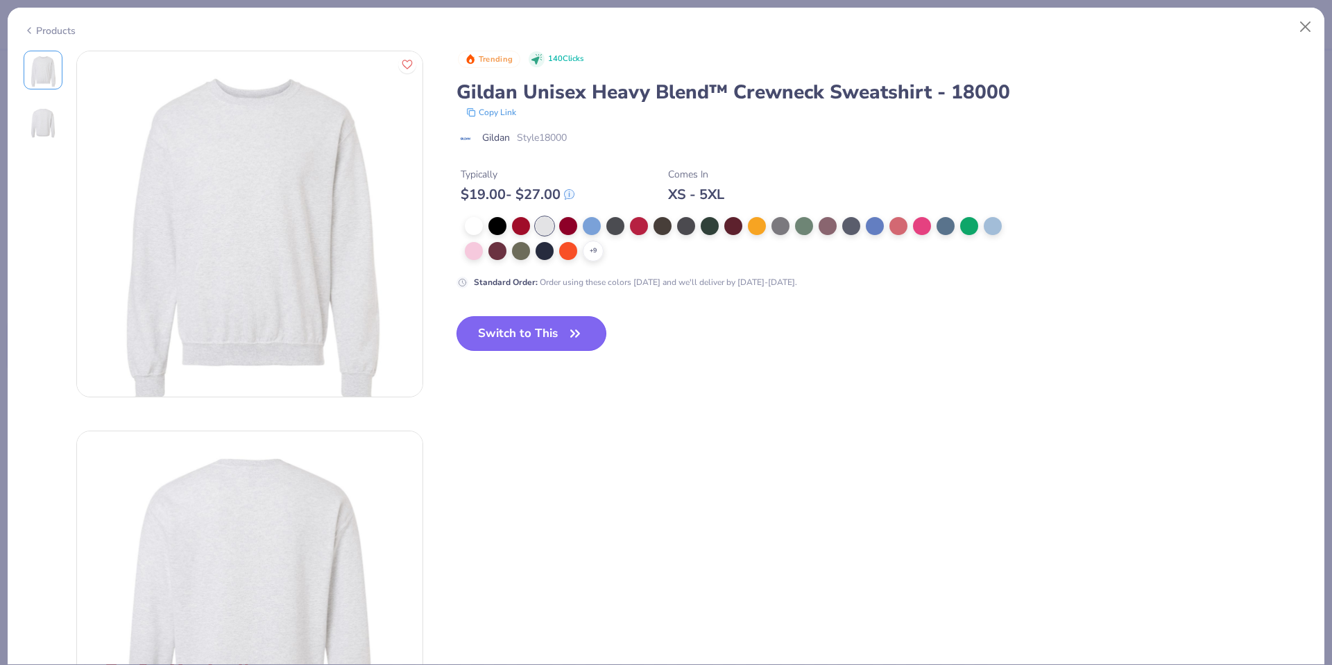
click at [522, 340] on button "Switch to This" at bounding box center [532, 333] width 151 height 35
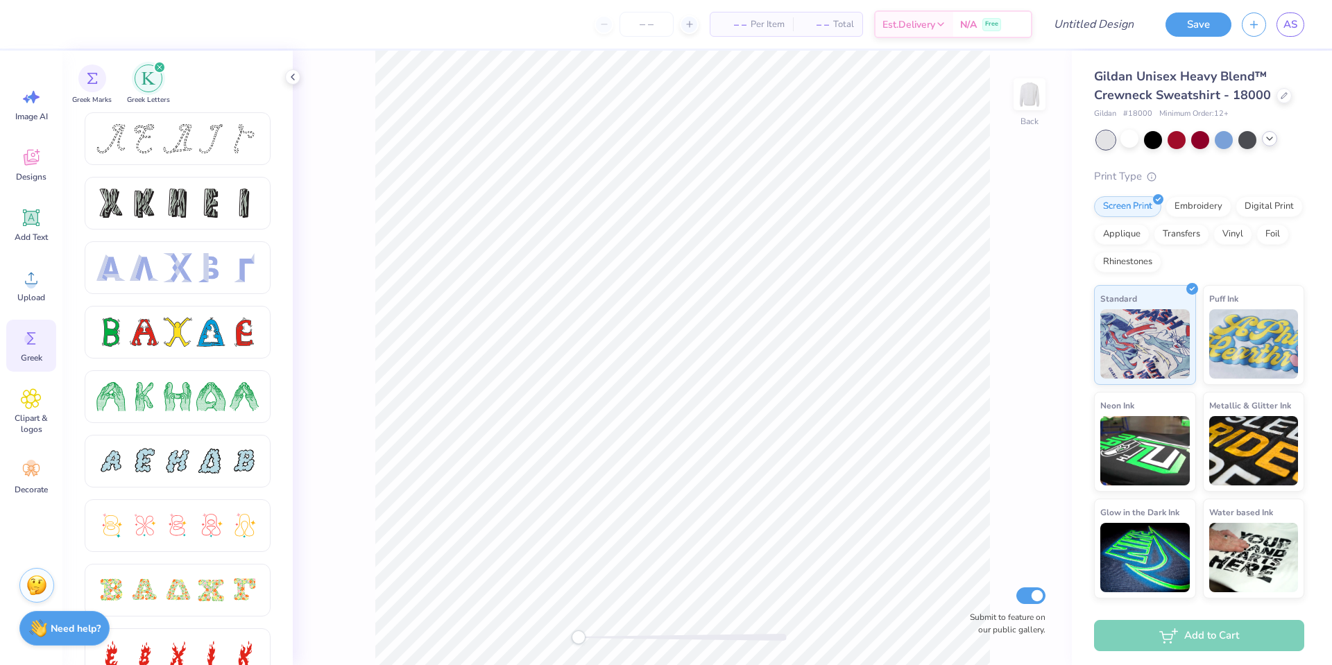
click at [1265, 140] on icon at bounding box center [1269, 138] width 11 height 11
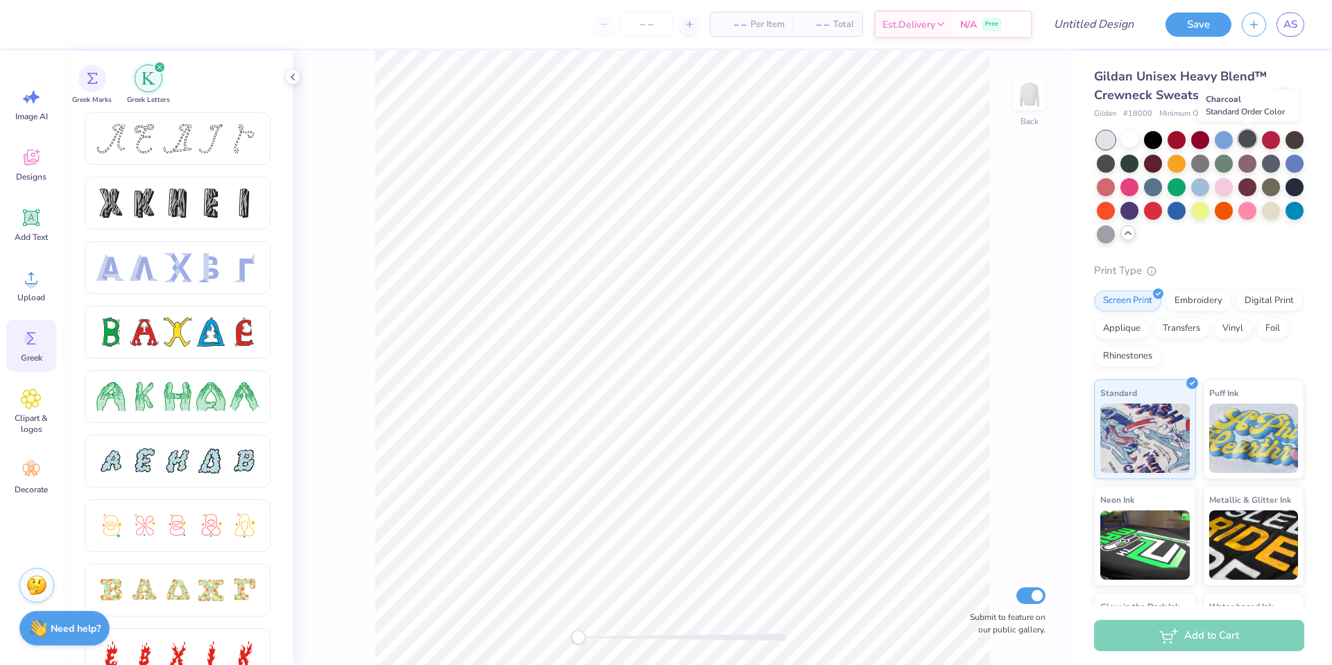
click at [1250, 145] on div at bounding box center [1248, 139] width 18 height 18
click at [1192, 141] on div at bounding box center [1200, 139] width 18 height 18
click at [26, 205] on div "Add Text" at bounding box center [31, 225] width 50 height 52
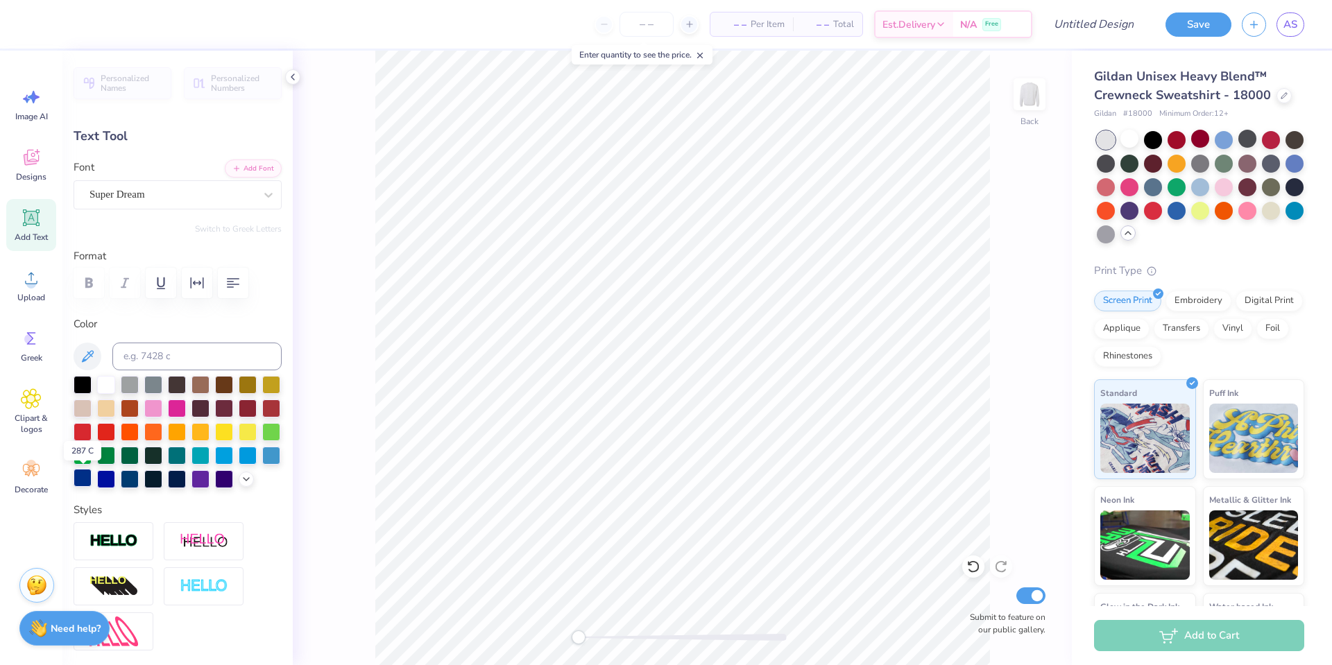
click at [87, 479] on div at bounding box center [83, 478] width 18 height 18
type input "4.12"
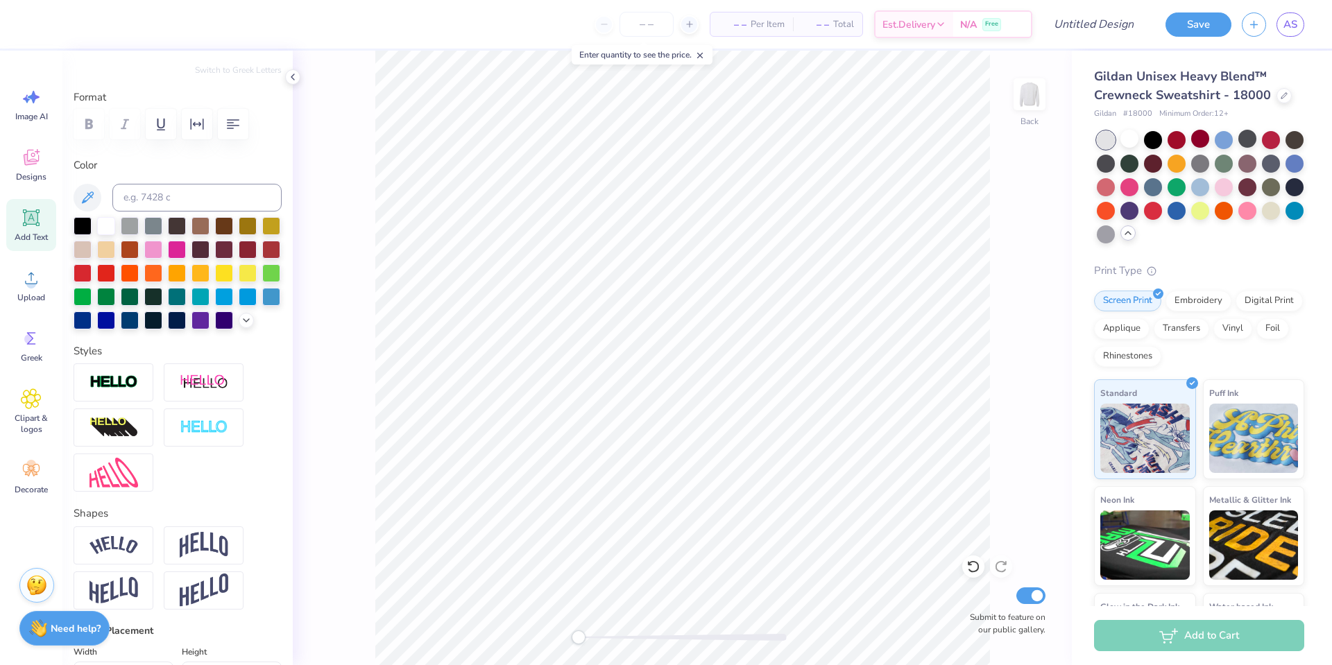
scroll to position [172, 0]
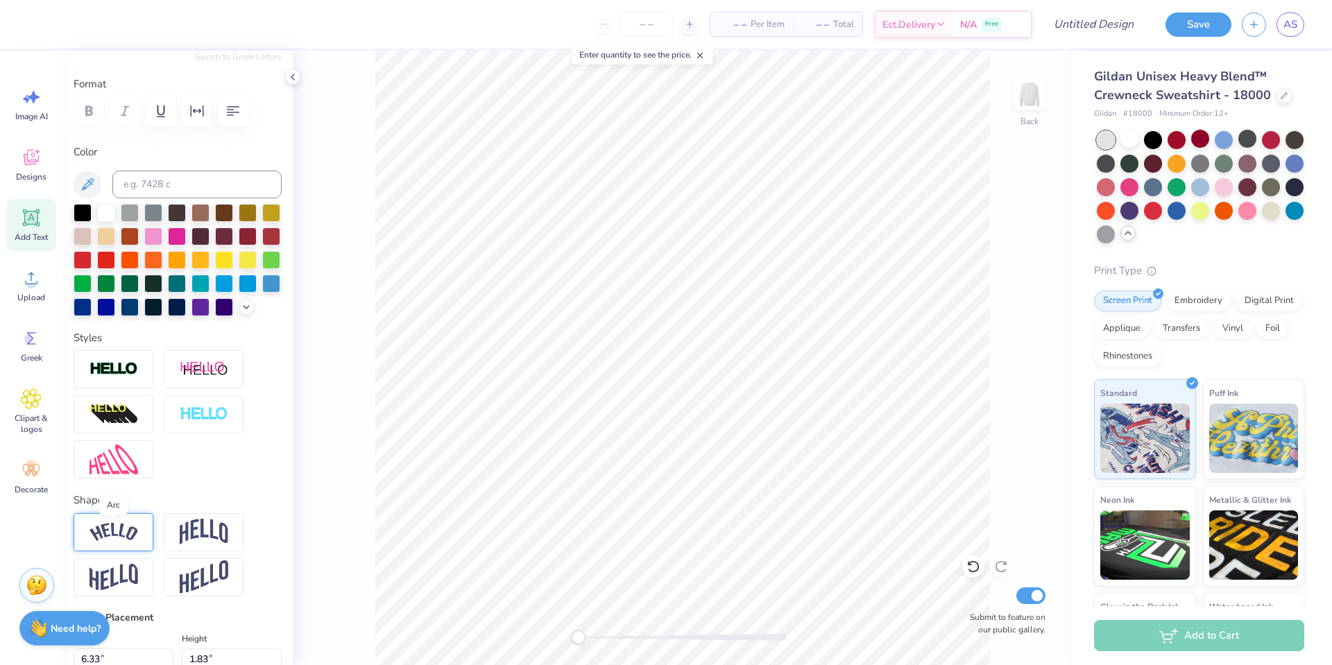
click at [130, 537] on img at bounding box center [114, 532] width 49 height 19
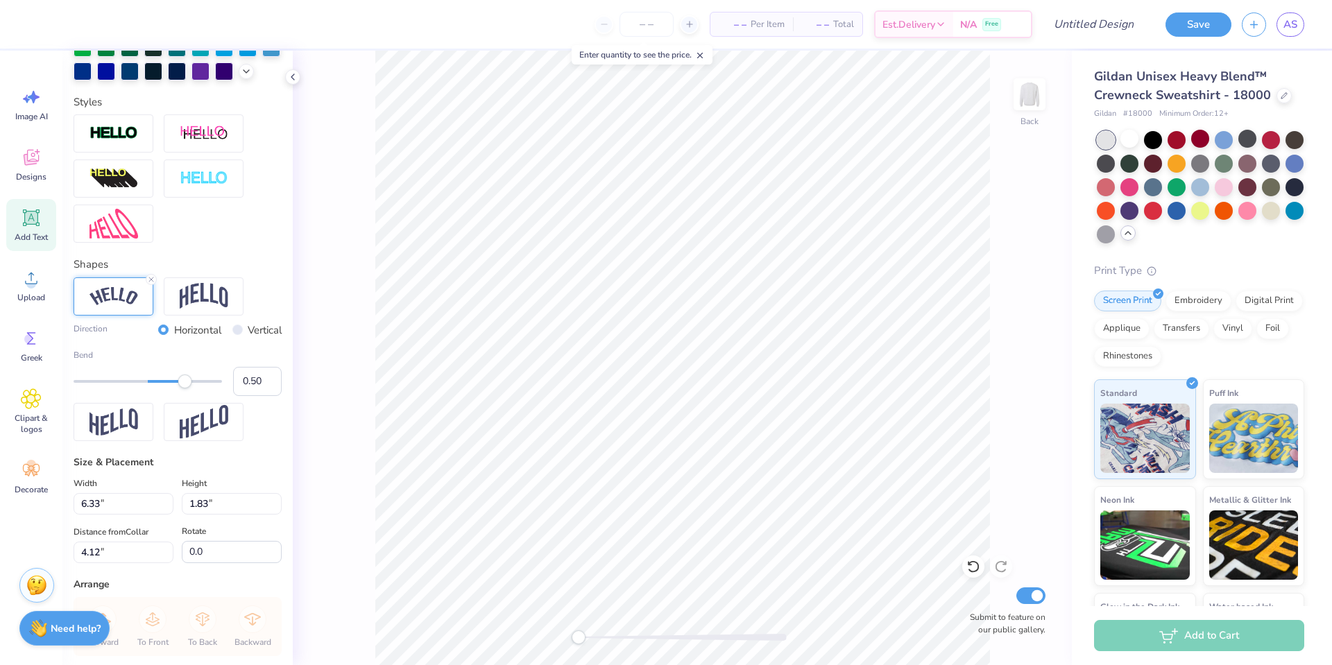
scroll to position [421, 0]
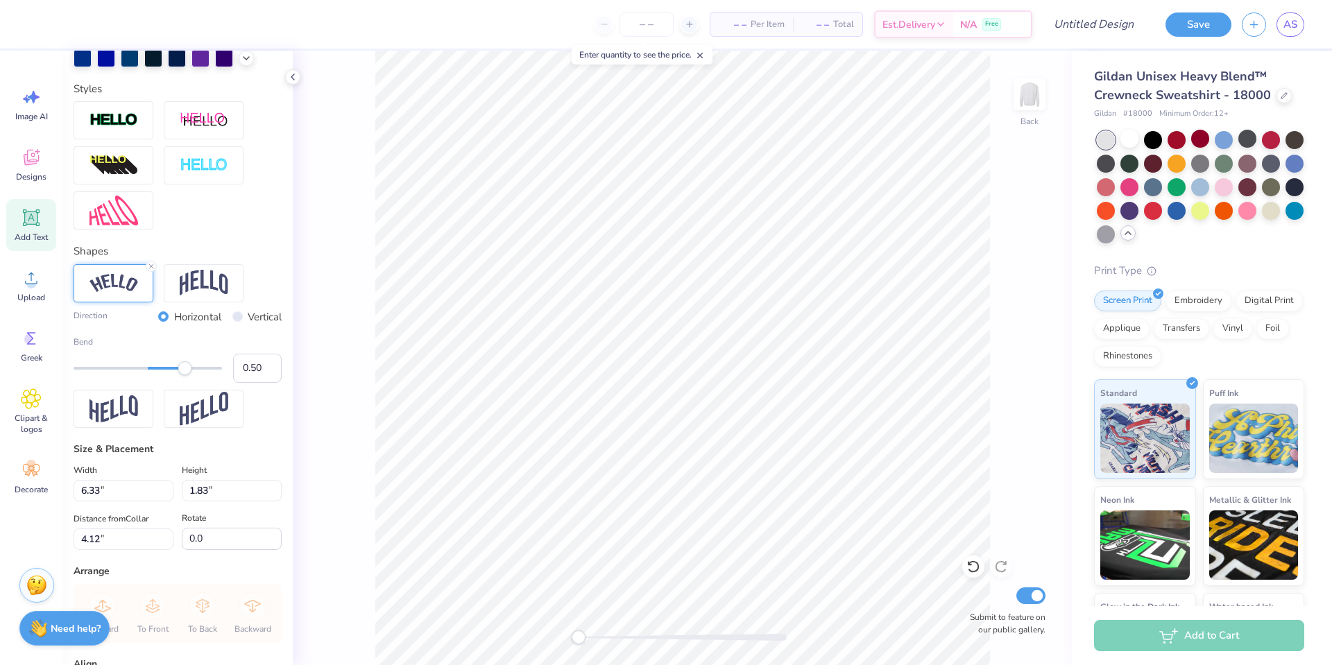
type textarea "AK"
type input "0.02"
drag, startPoint x: 188, startPoint y: 371, endPoint x: 149, endPoint y: 382, distance: 40.2
click at [149, 382] on div "Bend 0.02" at bounding box center [178, 359] width 208 height 47
type input "0.00"
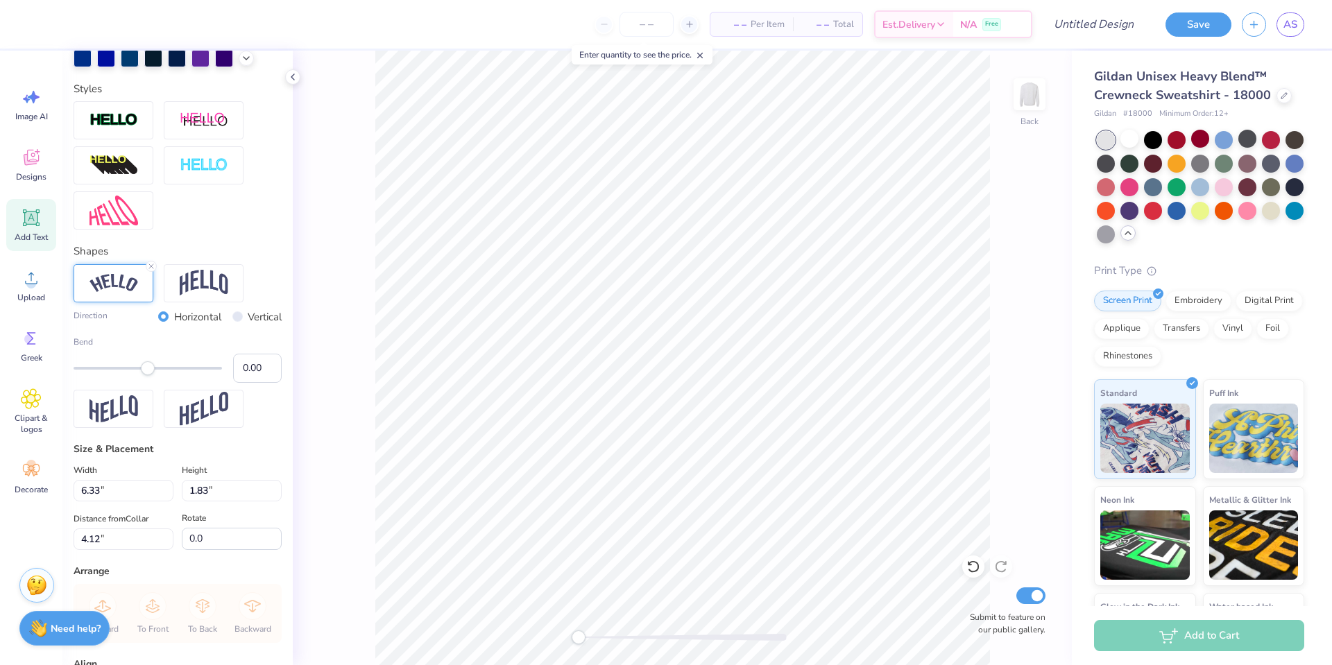
drag, startPoint x: 149, startPoint y: 369, endPoint x: 148, endPoint y: 384, distance: 14.6
click at [148, 384] on div "Direction Horizontal Vertical Bend 0.00" at bounding box center [178, 346] width 208 height 164
click at [273, 484] on input "1.84" at bounding box center [232, 491] width 100 height 22
click at [273, 484] on input "1.85" at bounding box center [232, 491] width 100 height 22
click at [277, 486] on input "1.86" at bounding box center [232, 491] width 100 height 22
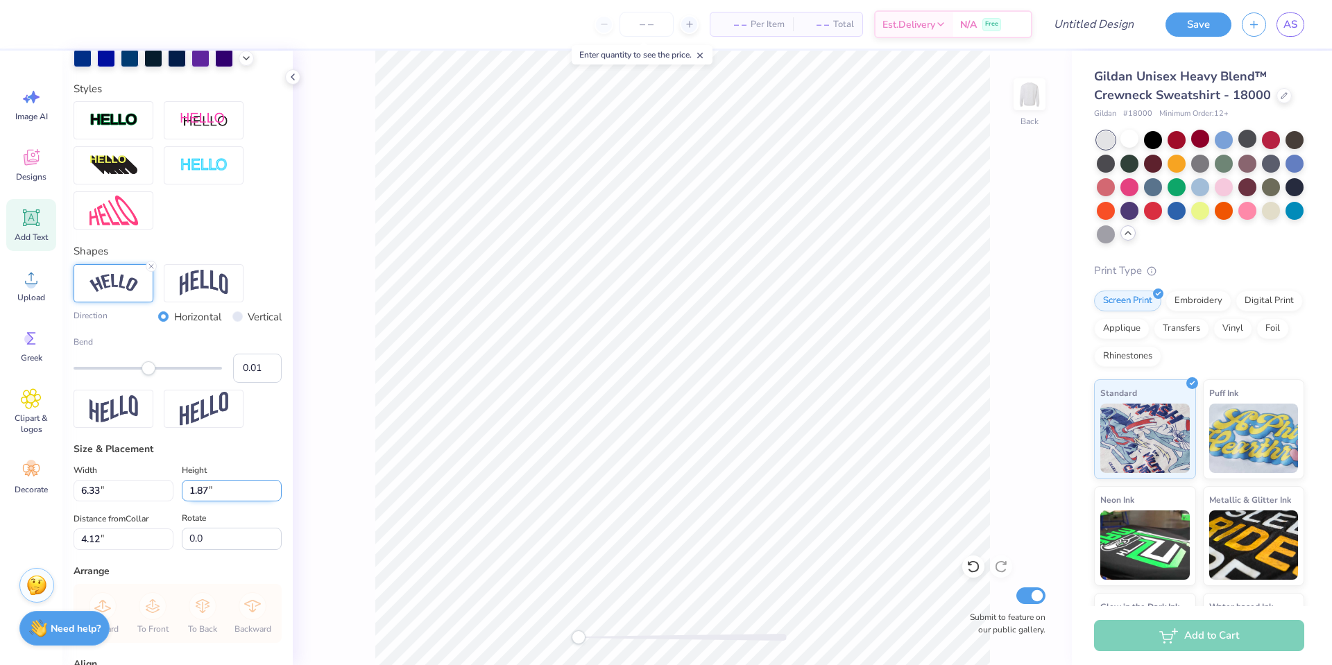
click at [277, 486] on input "1.87" at bounding box center [232, 491] width 100 height 22
click at [277, 486] on input "1.88" at bounding box center [232, 491] width 100 height 22
click at [277, 486] on input "1.89" at bounding box center [232, 491] width 100 height 22
click at [277, 486] on input "1.9" at bounding box center [232, 491] width 100 height 22
click at [277, 486] on input "1.91" at bounding box center [232, 491] width 100 height 22
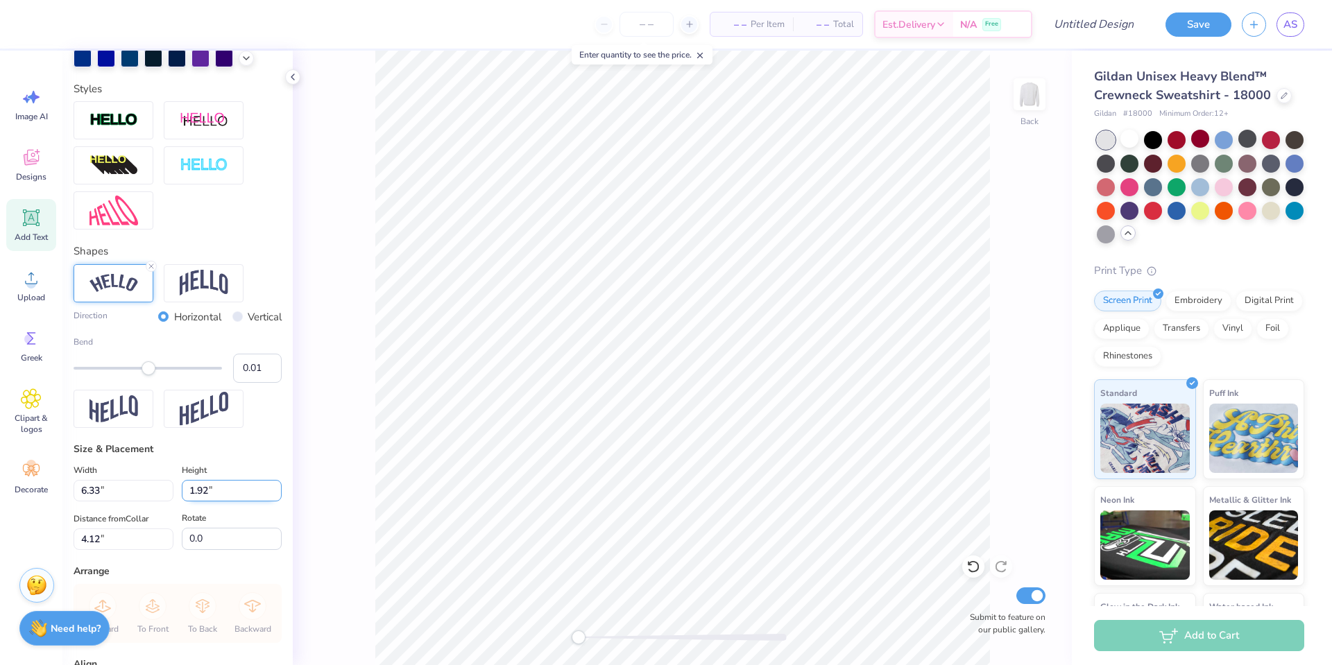
click at [277, 486] on input "1.92" at bounding box center [232, 491] width 100 height 22
click at [277, 486] on input "1.93" at bounding box center [232, 491] width 100 height 22
click at [277, 486] on input "1.94" at bounding box center [232, 491] width 100 height 22
click at [277, 486] on input "1.95" at bounding box center [232, 491] width 100 height 22
click at [277, 486] on input "1.96" at bounding box center [232, 491] width 100 height 22
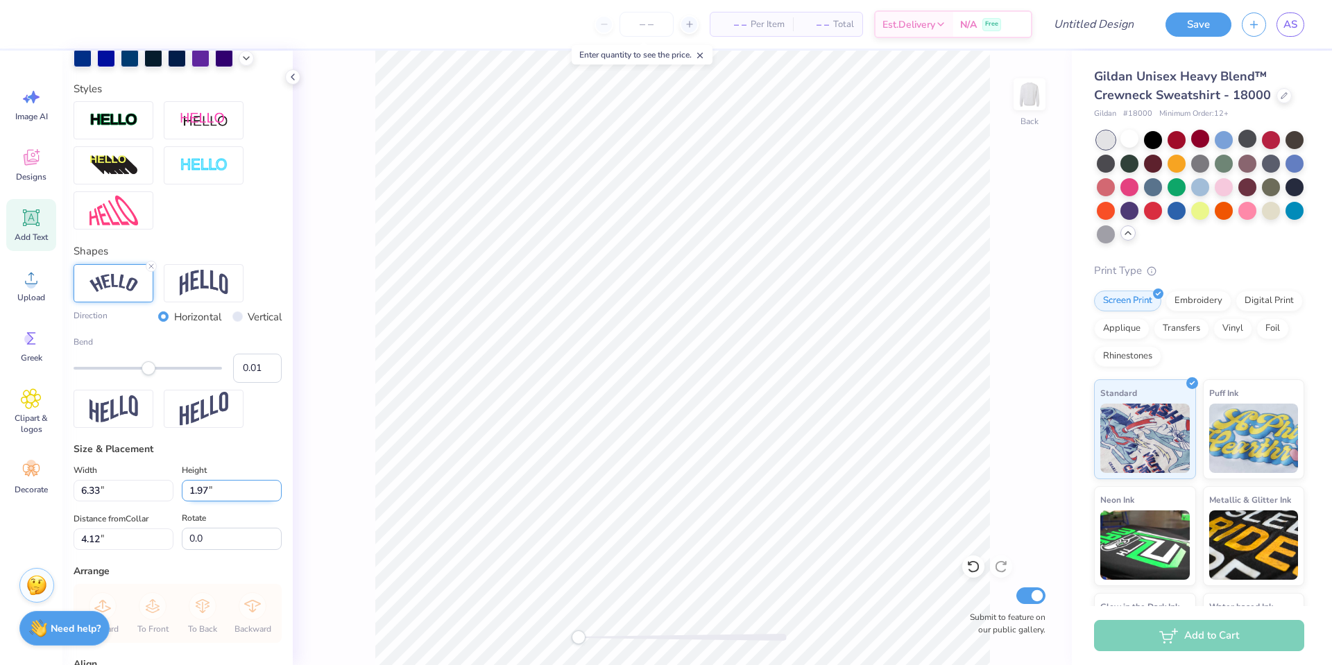
type input "1.97"
click at [277, 486] on input "1.97" at bounding box center [232, 491] width 100 height 22
type input "6.32"
click at [164, 494] on input "6.32" at bounding box center [124, 491] width 100 height 22
type input "5.66"
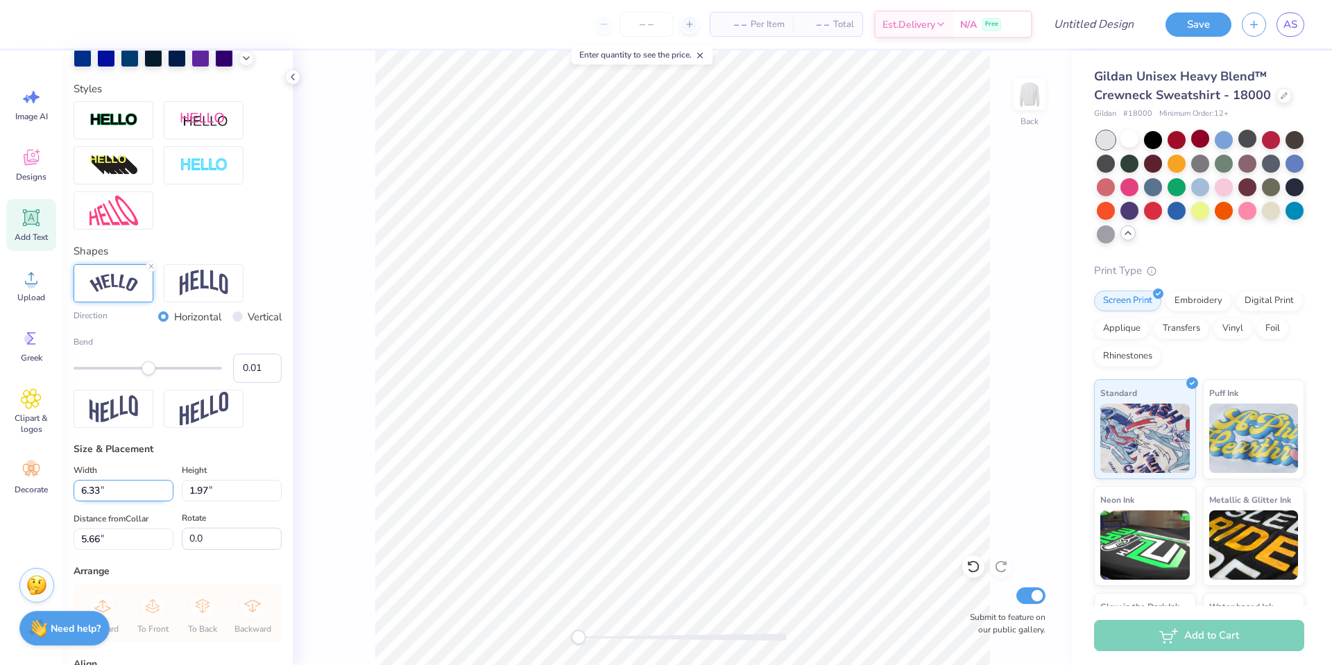
click at [169, 487] on input "6.33" at bounding box center [124, 491] width 100 height 22
click at [169, 487] on input "6.34" at bounding box center [124, 491] width 100 height 22
click at [169, 487] on input "6.35" at bounding box center [124, 491] width 100 height 22
click at [169, 487] on input "6.36" at bounding box center [124, 491] width 100 height 22
click at [169, 487] on input "6.37" at bounding box center [124, 491] width 100 height 22
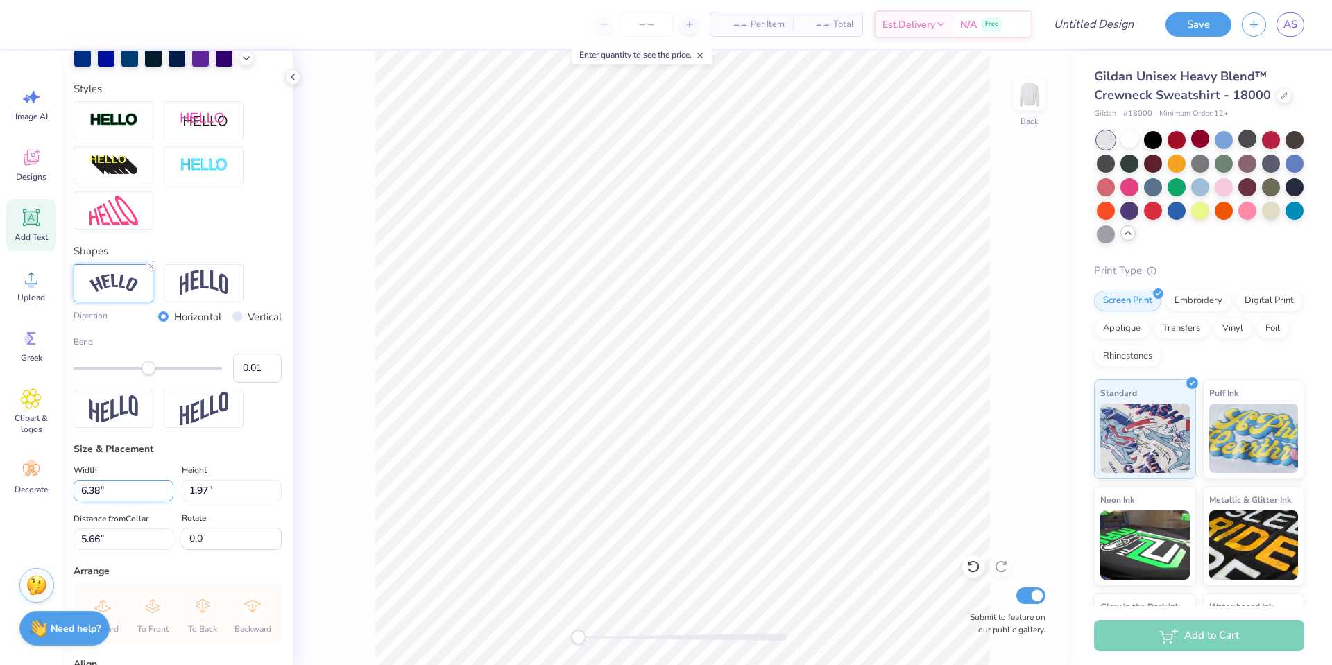
type input "6.38"
click at [169, 487] on input "6.38" at bounding box center [124, 491] width 100 height 22
click at [33, 341] on circle at bounding box center [29, 339] width 10 height 10
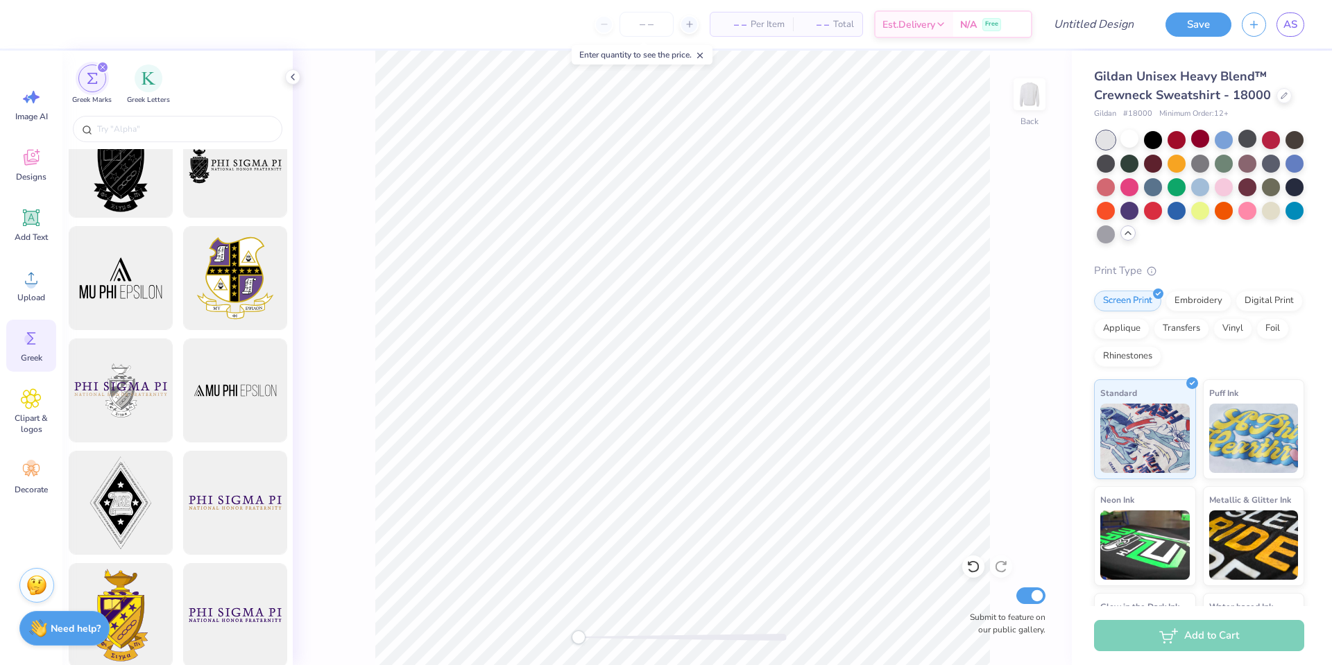
scroll to position [0, 0]
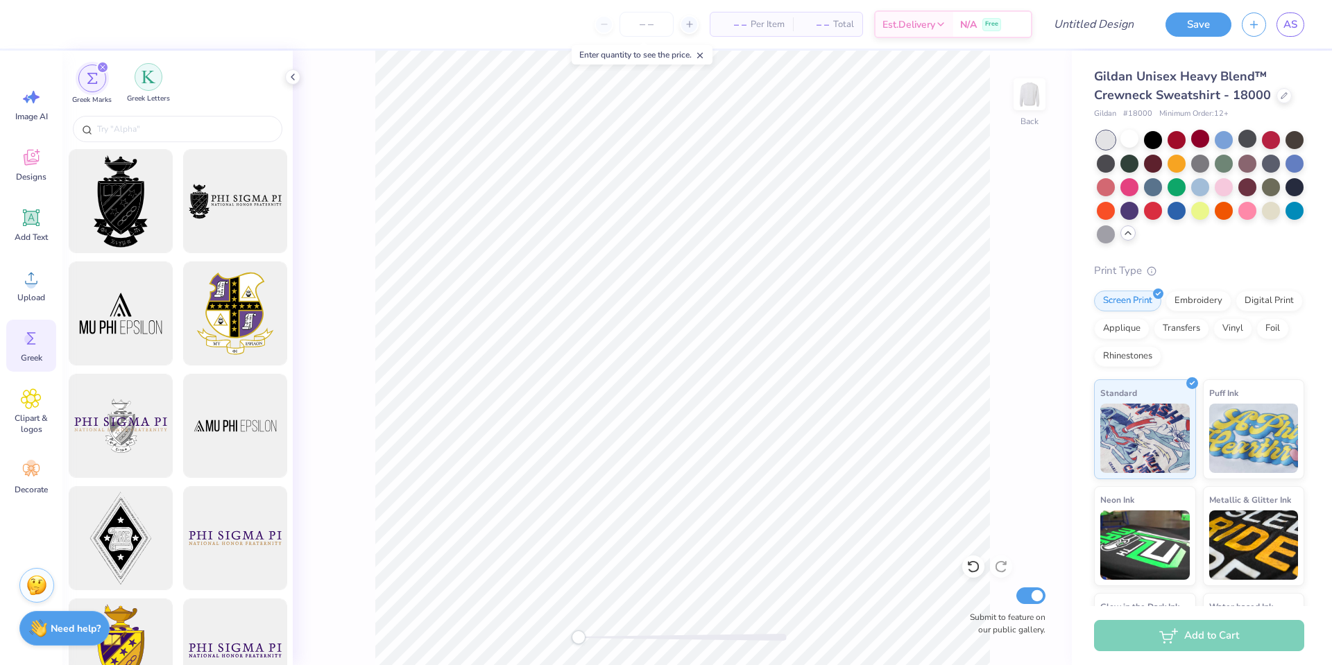
click at [147, 86] on div "filter for Greek Letters" at bounding box center [149, 77] width 28 height 28
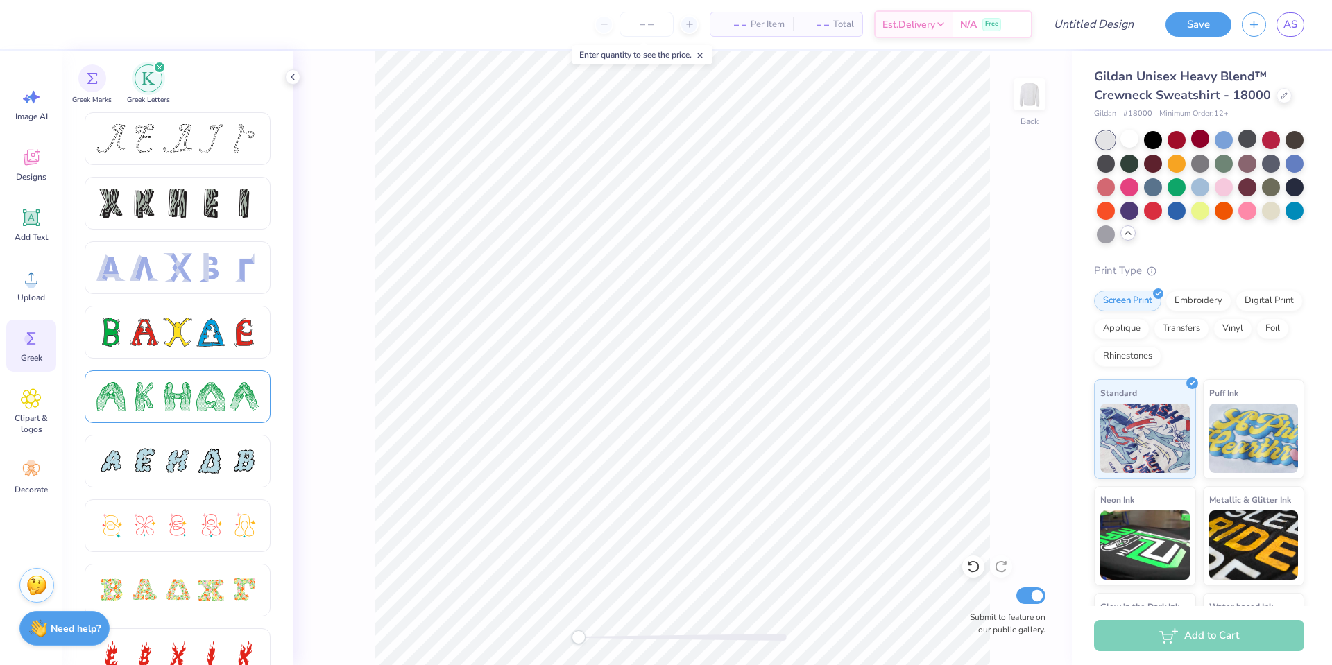
click at [209, 410] on div at bounding box center [210, 396] width 29 height 29
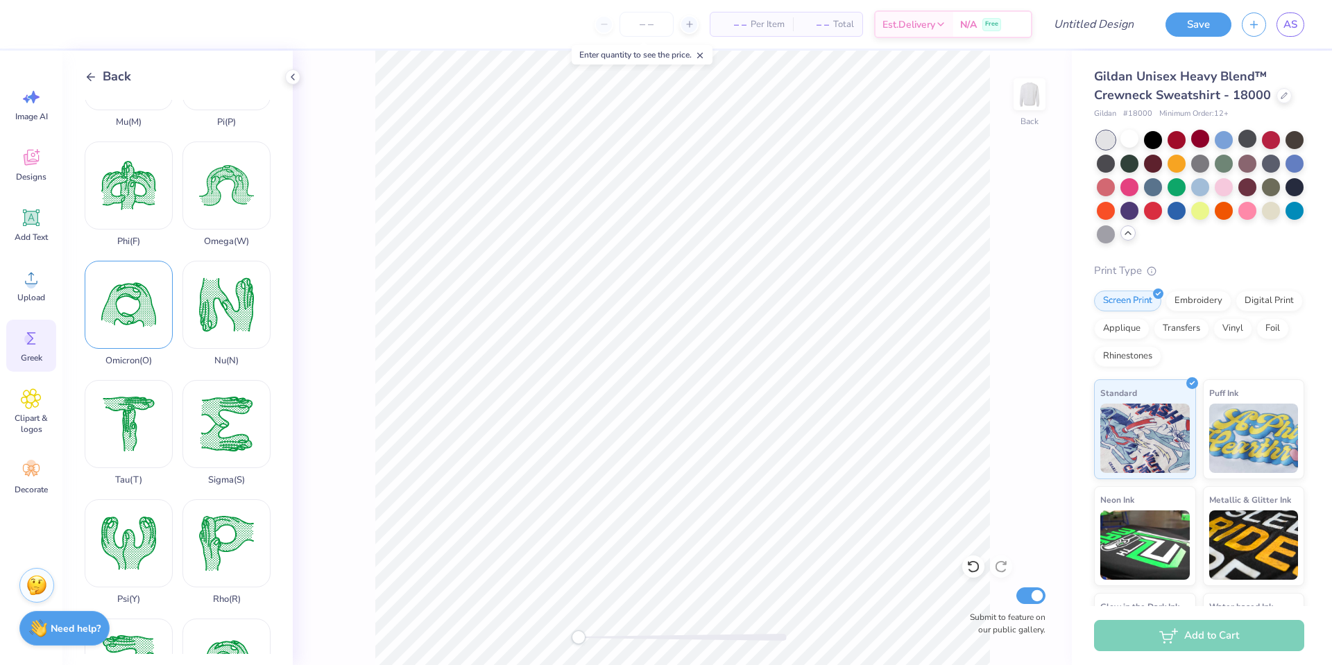
scroll to position [663, 0]
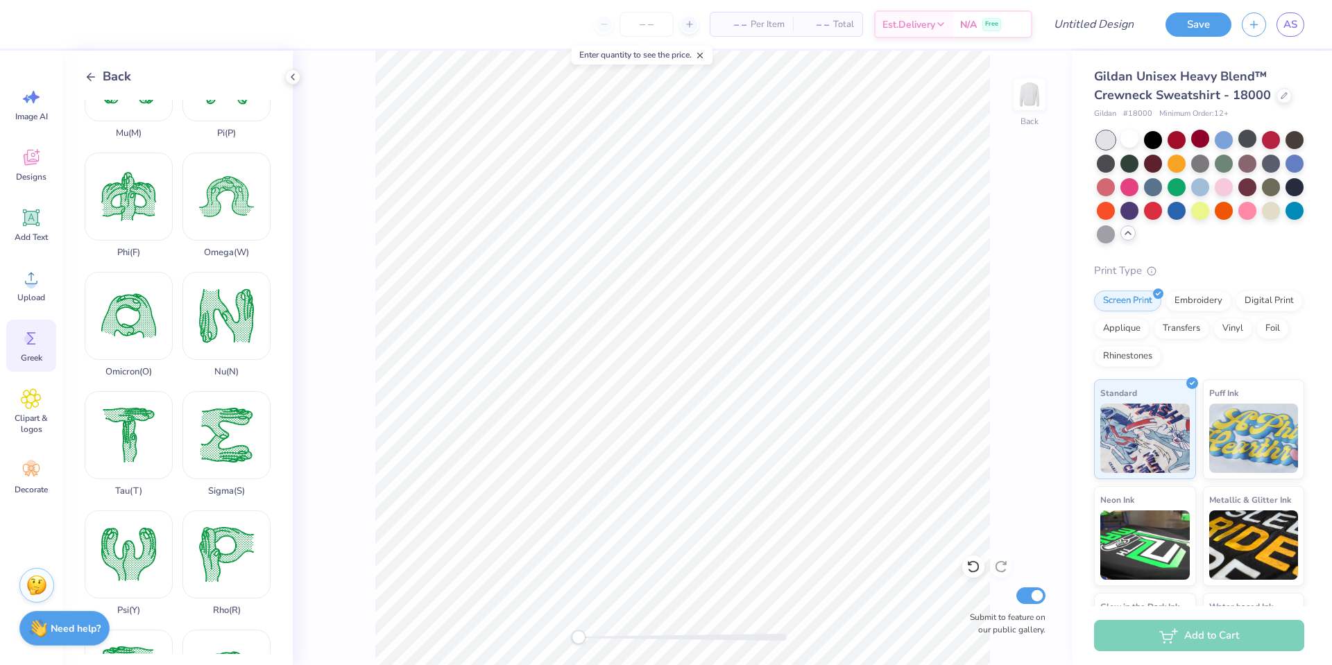
click at [106, 73] on span "Back" at bounding box center [117, 76] width 28 height 19
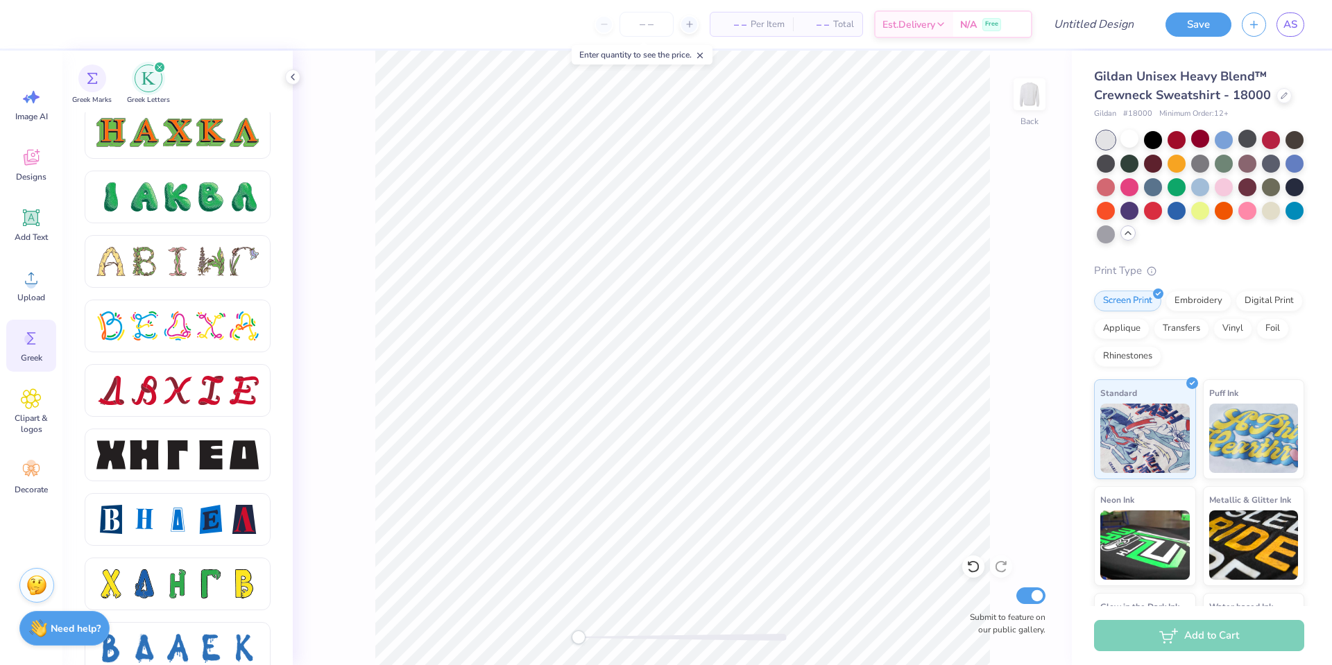
scroll to position [1579, 0]
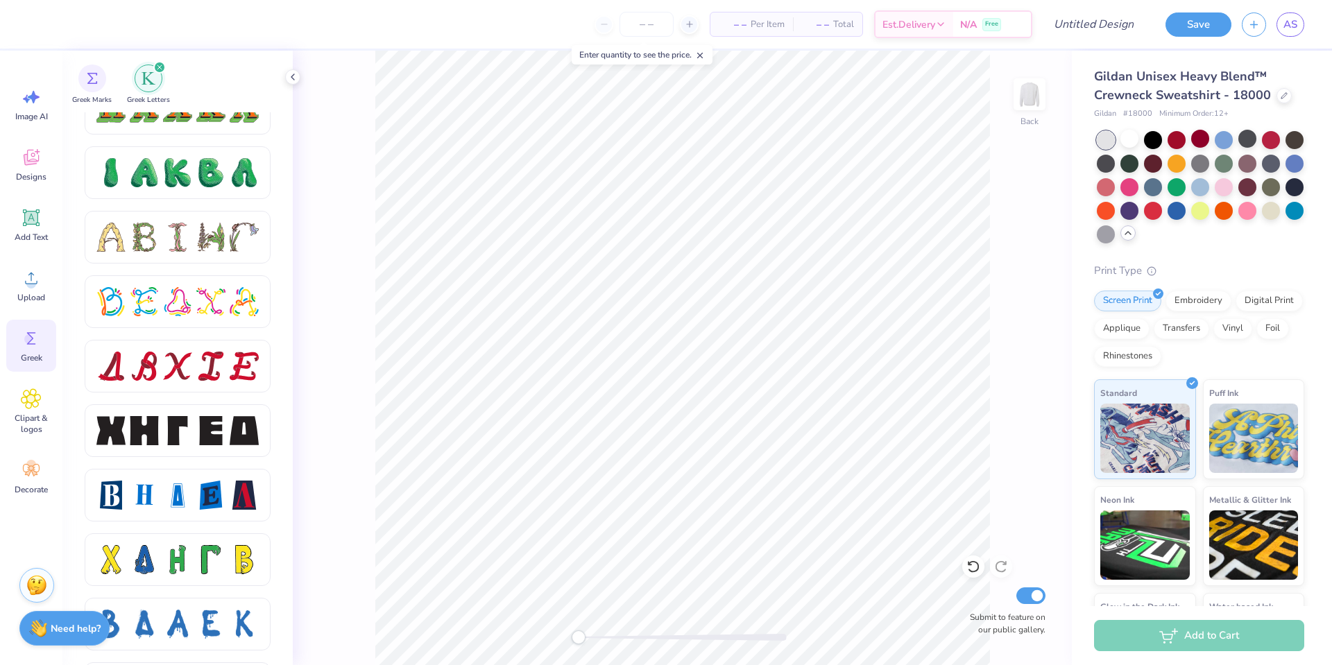
click at [202, 438] on div at bounding box center [210, 430] width 29 height 29
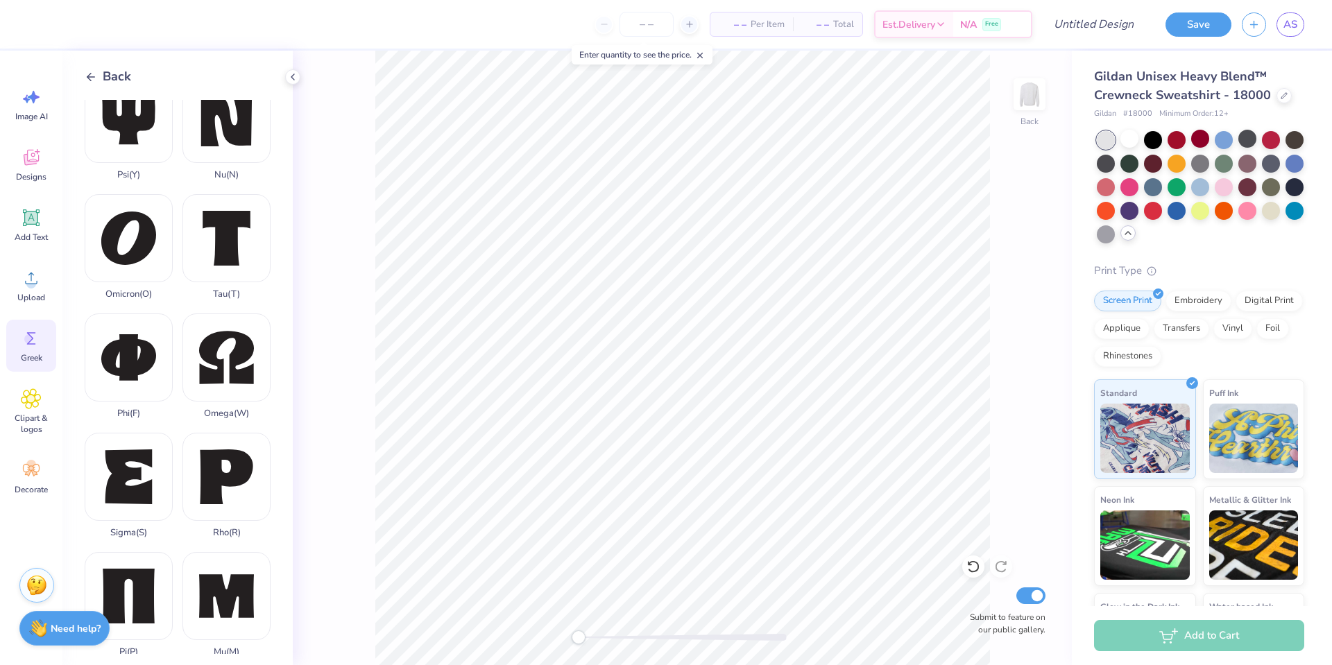
scroll to position [620, 0]
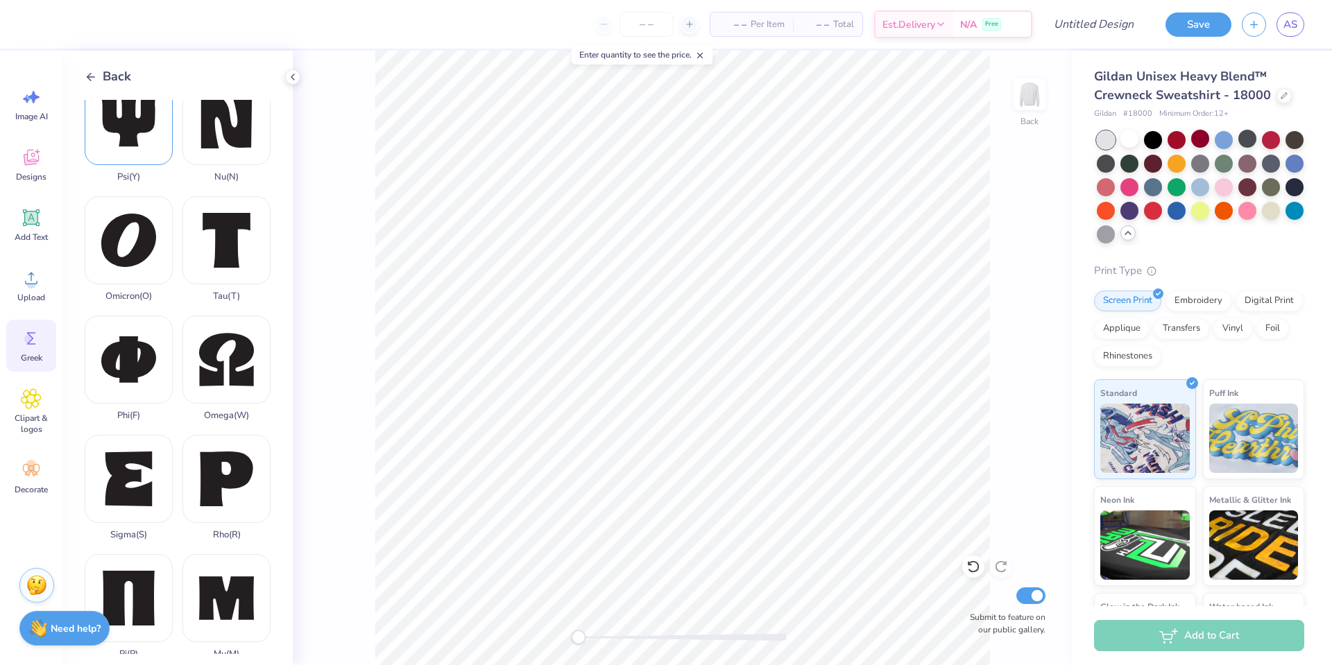
click at [161, 135] on div "Psi ( Y )" at bounding box center [129, 129] width 88 height 105
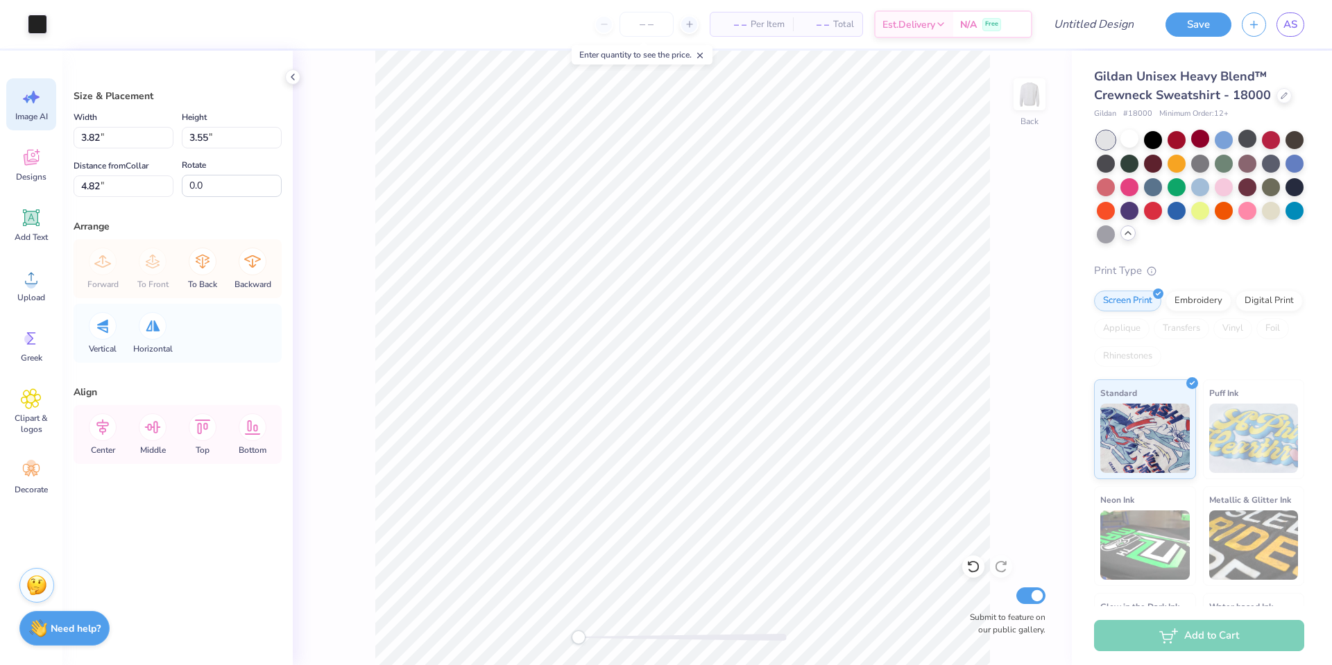
click at [32, 125] on div "Image AI" at bounding box center [31, 104] width 50 height 52
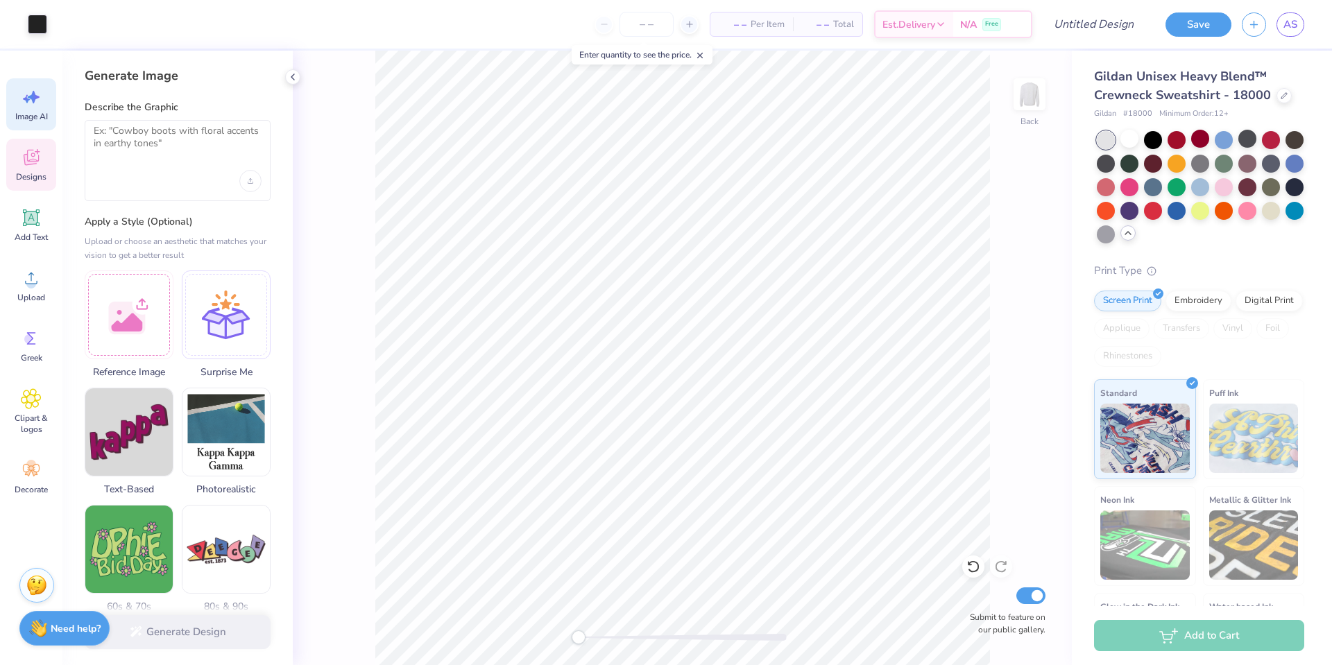
click at [36, 162] on icon at bounding box center [30, 159] width 13 height 11
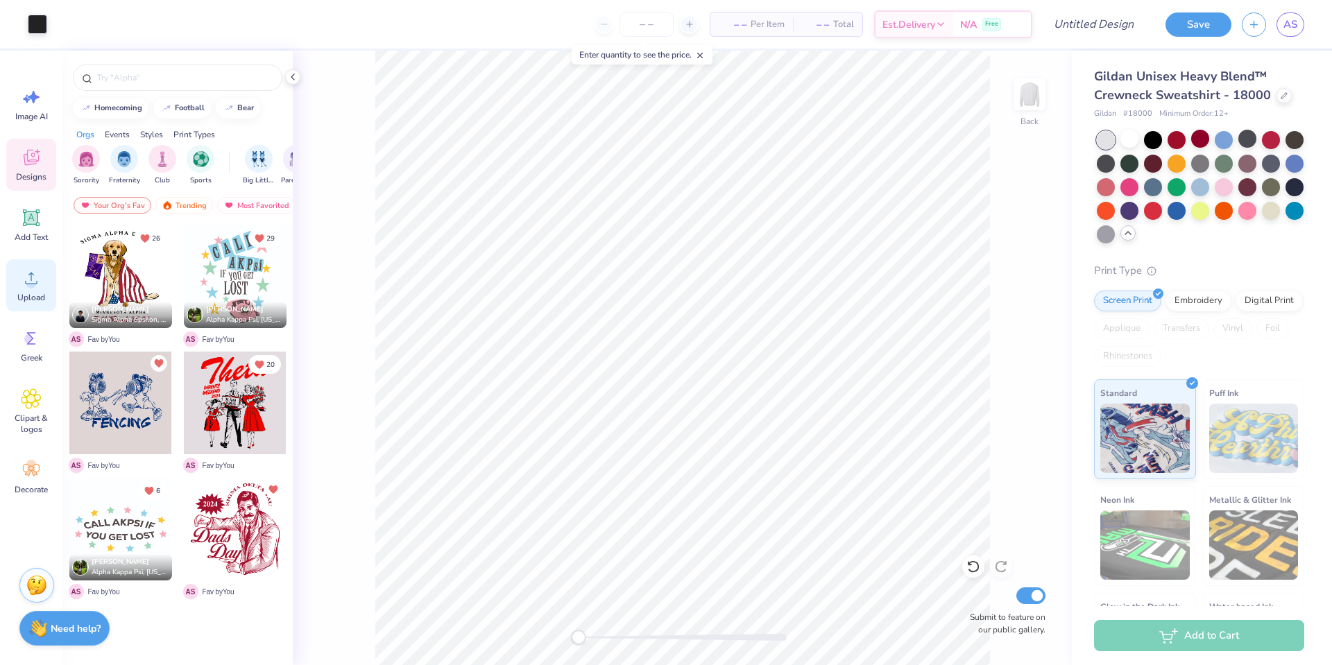
click at [19, 271] on div "Upload" at bounding box center [31, 286] width 50 height 52
click at [24, 481] on div "Decorate" at bounding box center [31, 478] width 50 height 52
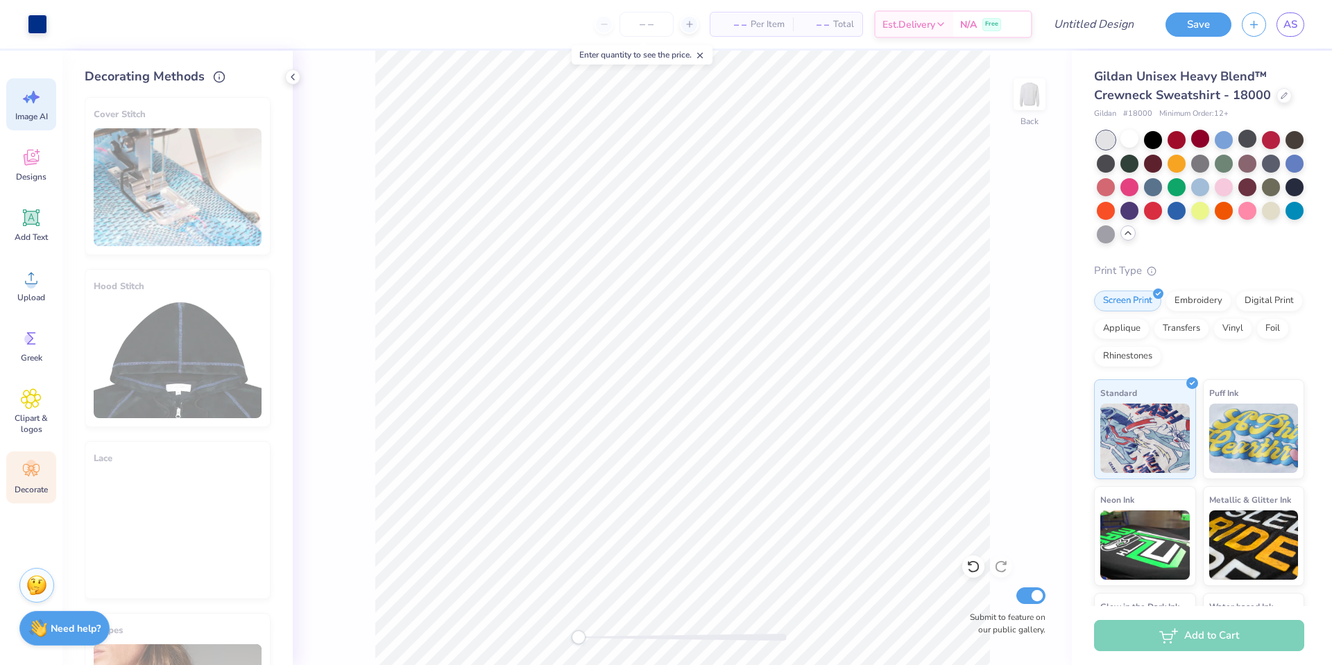
click at [33, 112] on span "Image AI" at bounding box center [31, 116] width 33 height 11
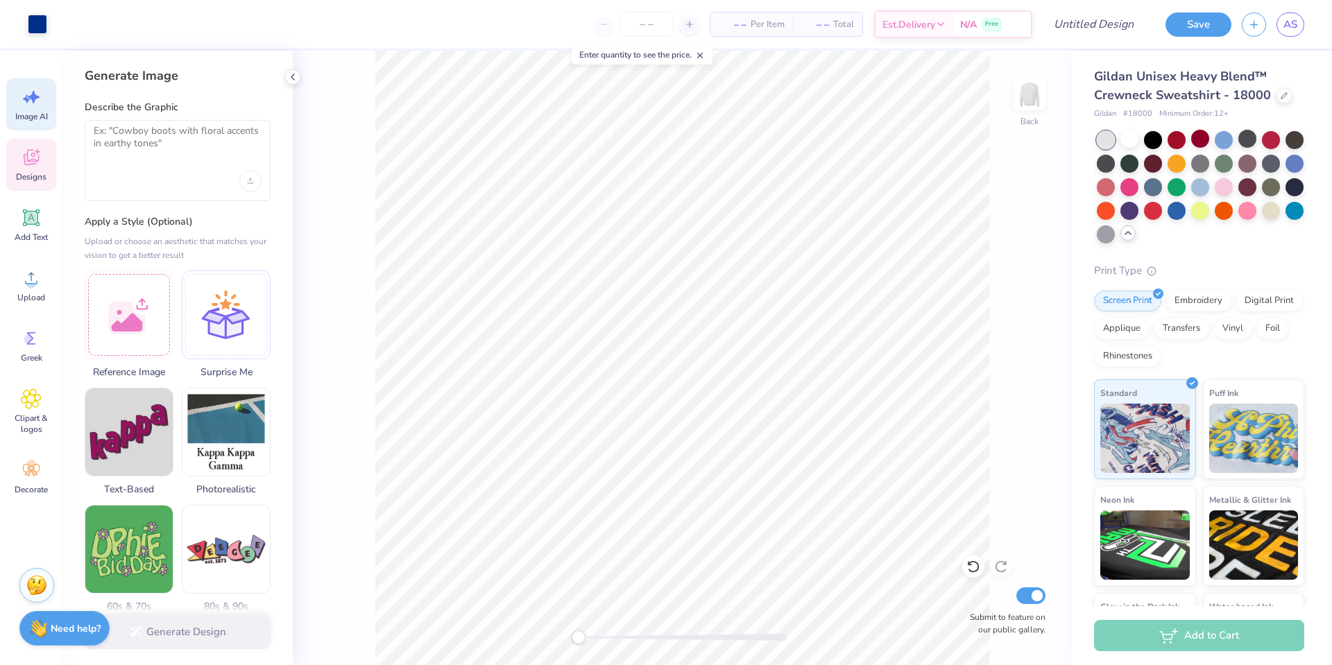
click at [33, 178] on span "Designs" at bounding box center [31, 176] width 31 height 11
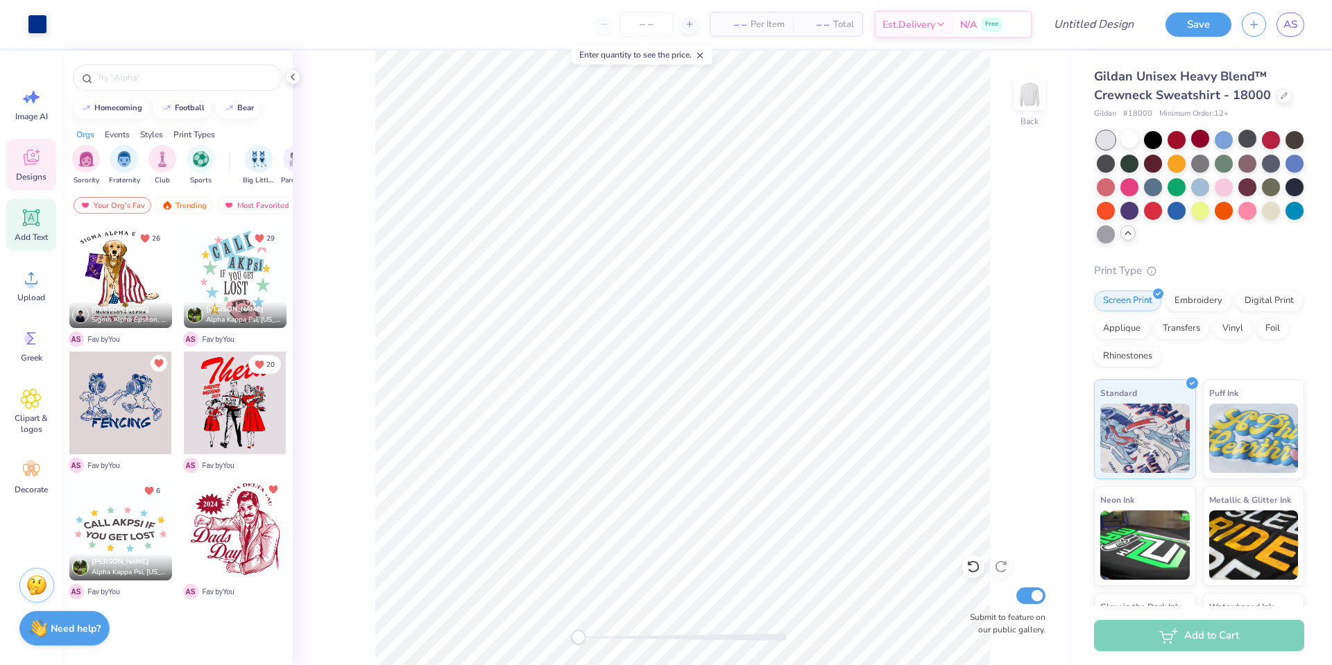
click at [17, 228] on div "Add Text" at bounding box center [31, 225] width 50 height 52
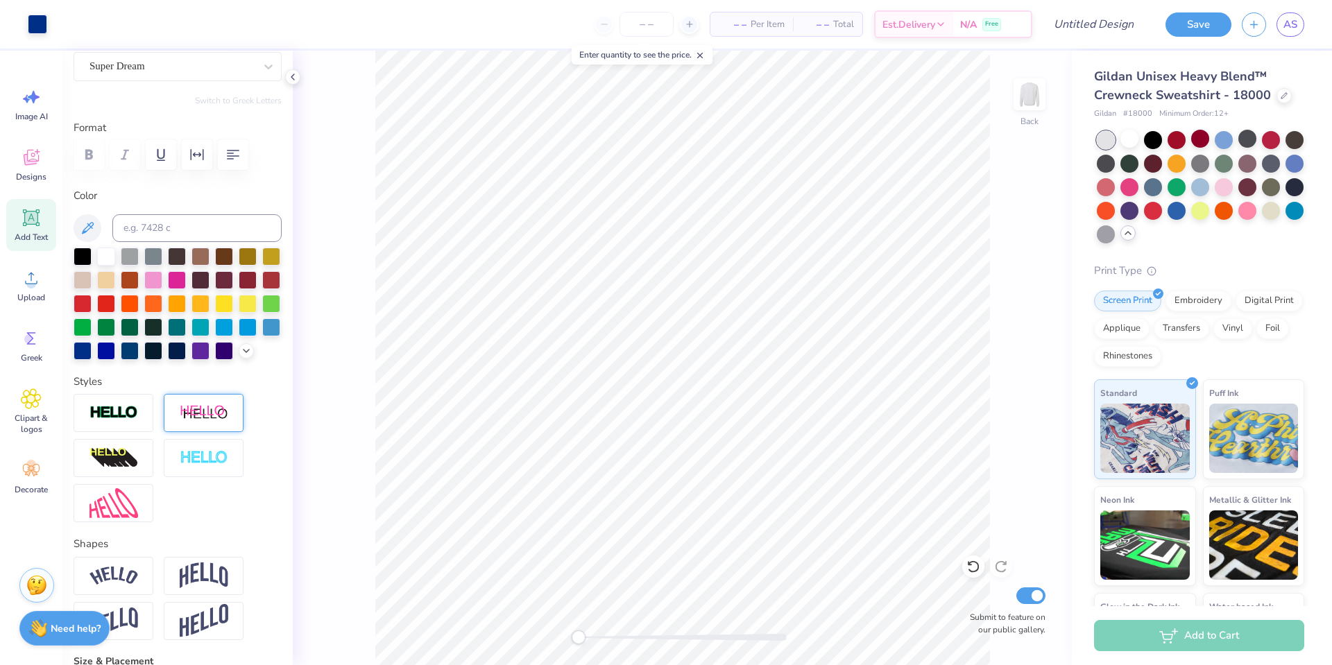
scroll to position [150, 0]
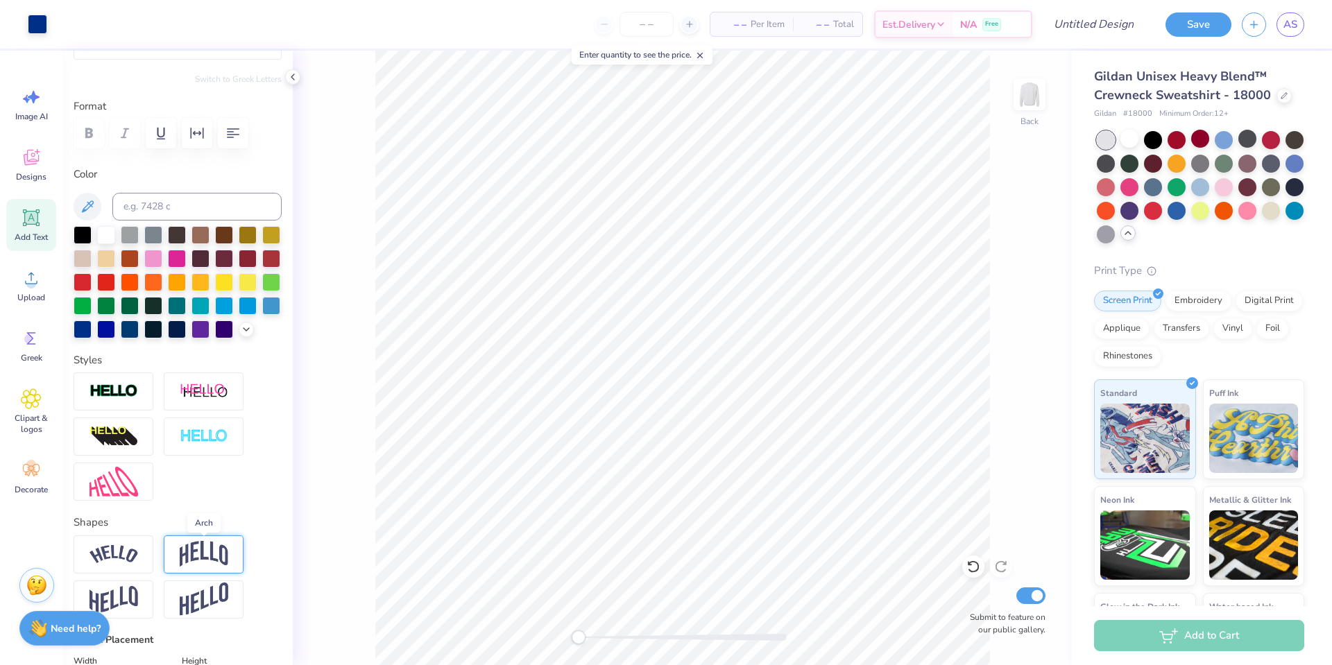
click at [196, 553] on img at bounding box center [204, 554] width 49 height 26
type input "6.38"
type input "3.66"
type input "4.82"
click at [211, 561] on img at bounding box center [204, 554] width 49 height 26
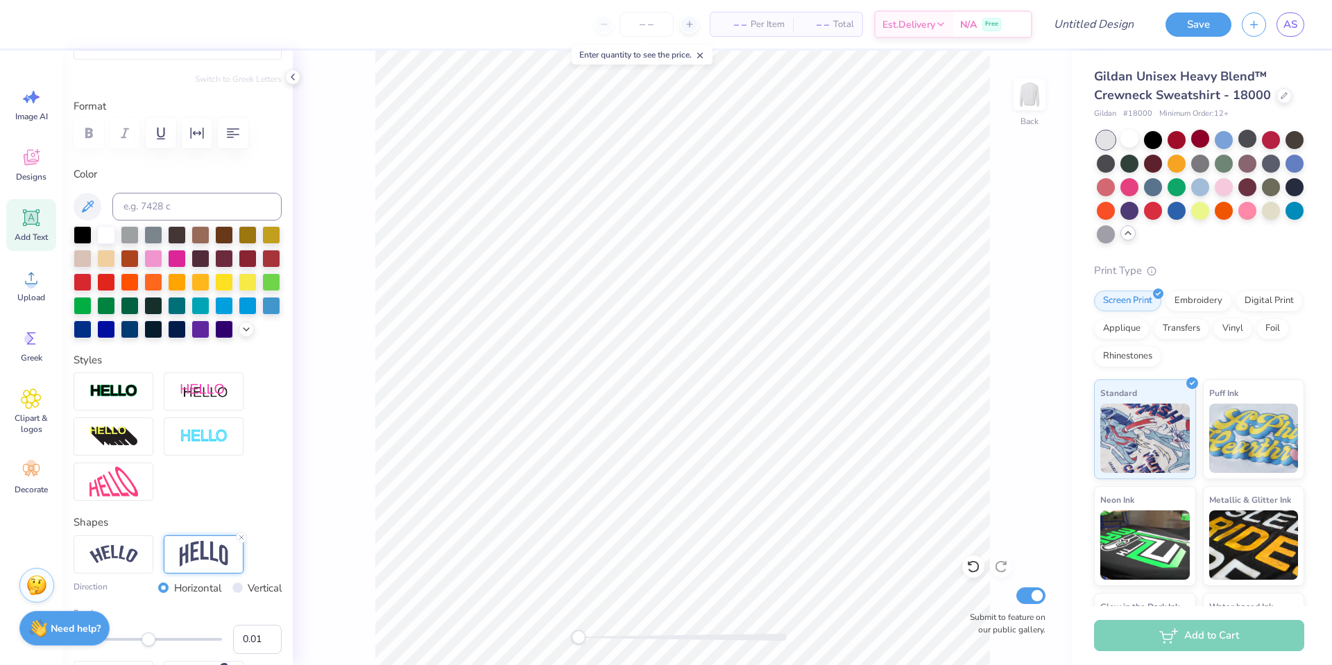
type input "0.00"
drag, startPoint x: 151, startPoint y: 640, endPoint x: 148, endPoint y: 653, distance: 13.5
click at [148, 653] on div "Bend 0.00" at bounding box center [178, 630] width 208 height 47
click at [235, 589] on input "Vertical" at bounding box center [237, 588] width 10 height 10
radio input "true"
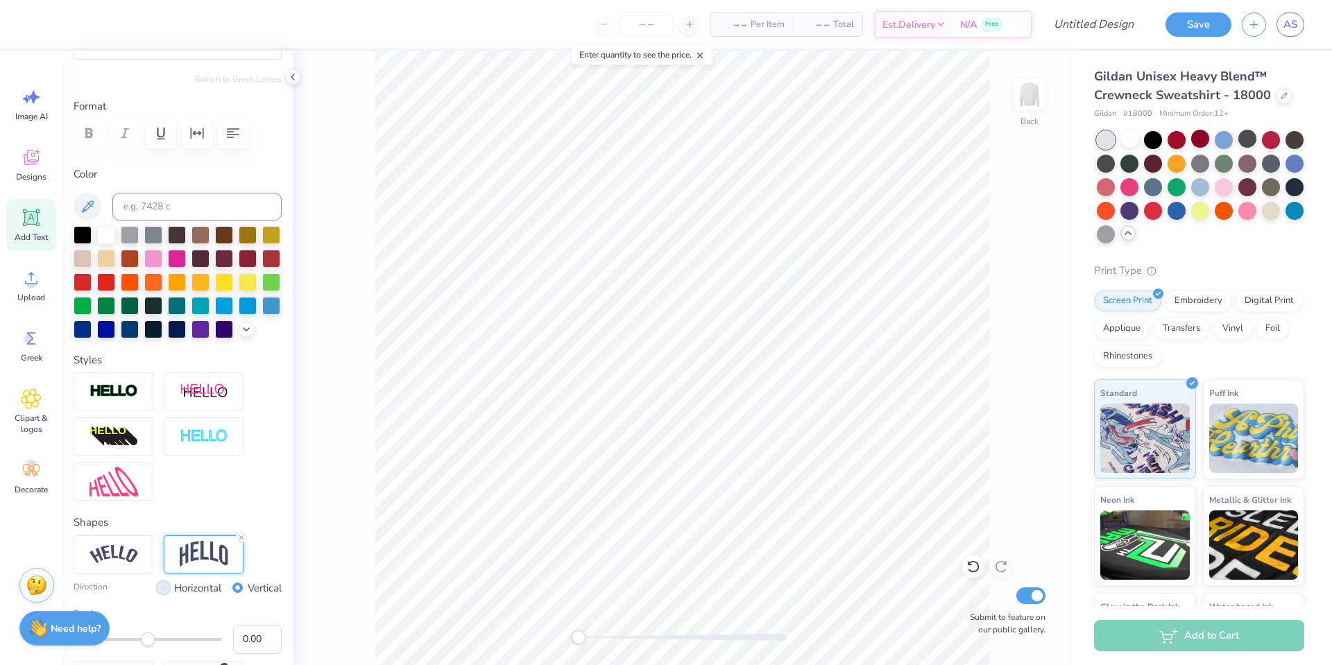
click at [164, 589] on input "Horizontal" at bounding box center [163, 588] width 10 height 10
radio input "true"
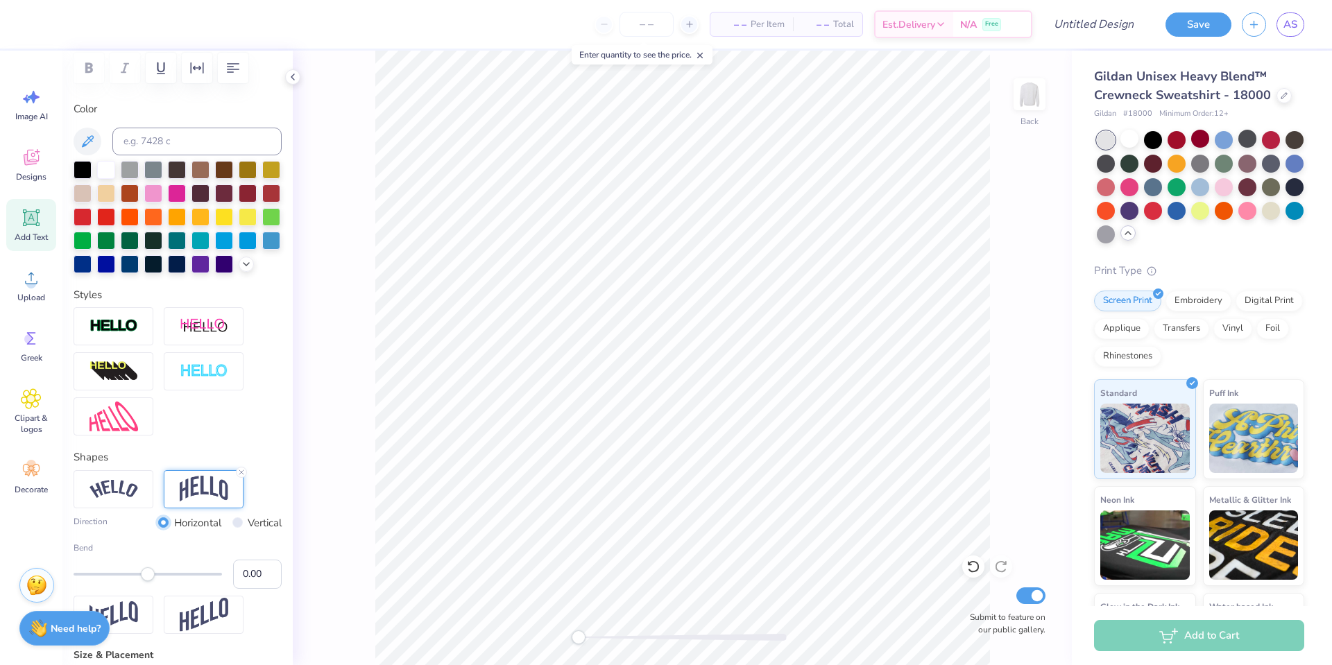
scroll to position [238, 0]
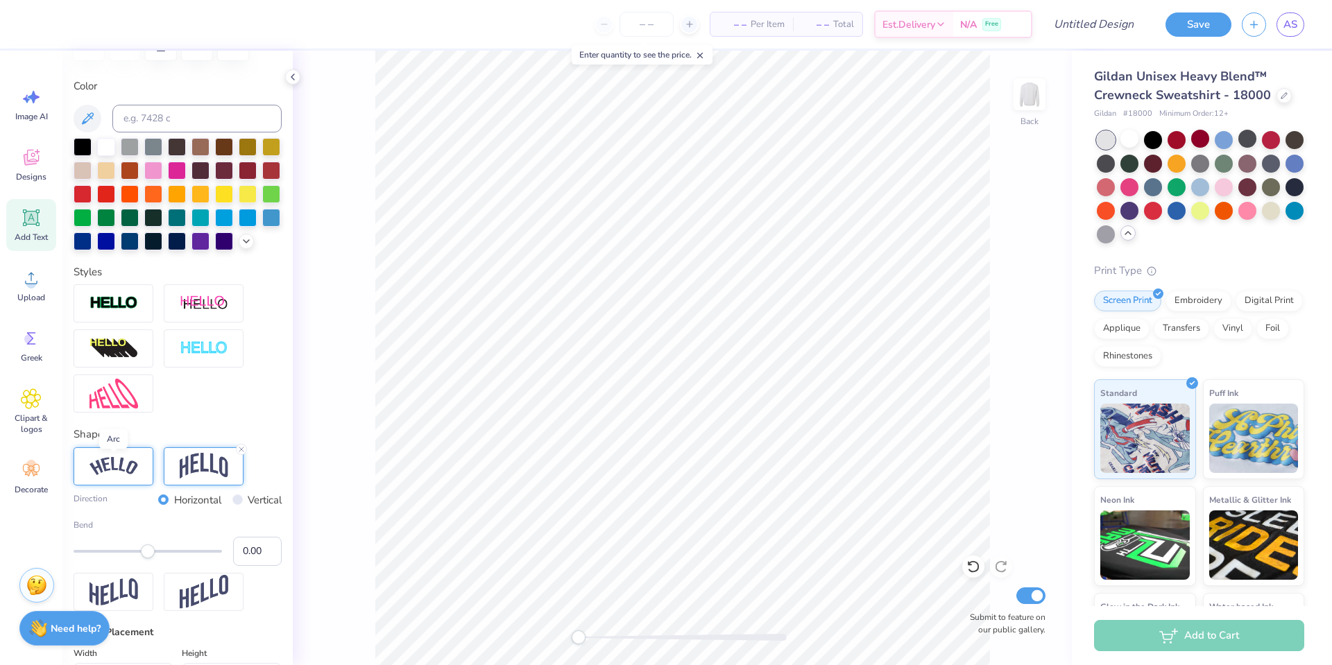
click at [121, 469] on img at bounding box center [114, 466] width 49 height 19
click at [207, 459] on img at bounding box center [204, 466] width 49 height 26
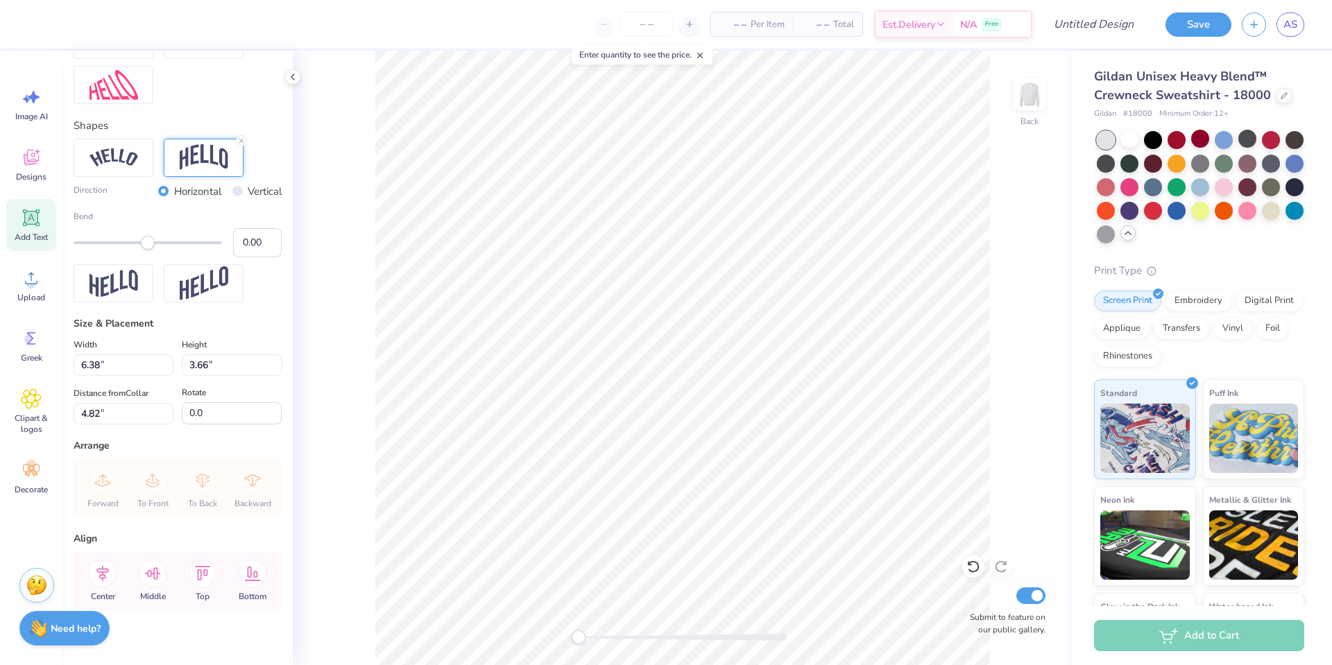
scroll to position [561, 0]
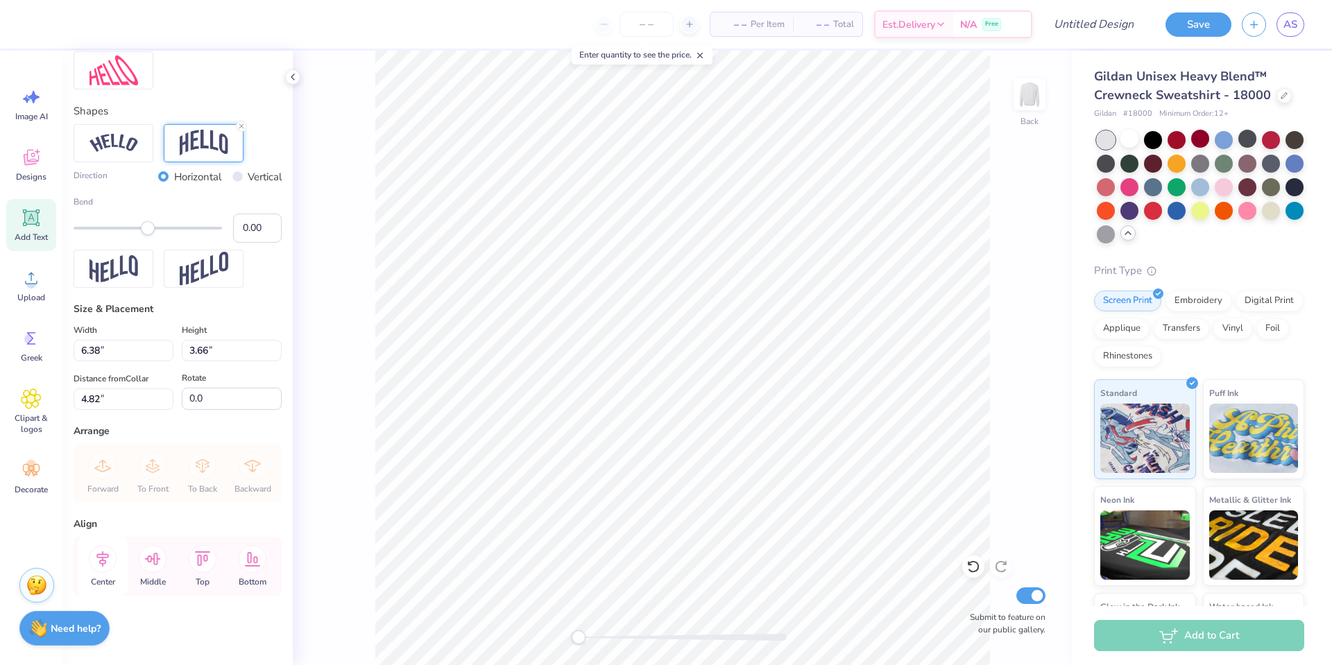
click at [115, 567] on div "Center" at bounding box center [103, 566] width 50 height 59
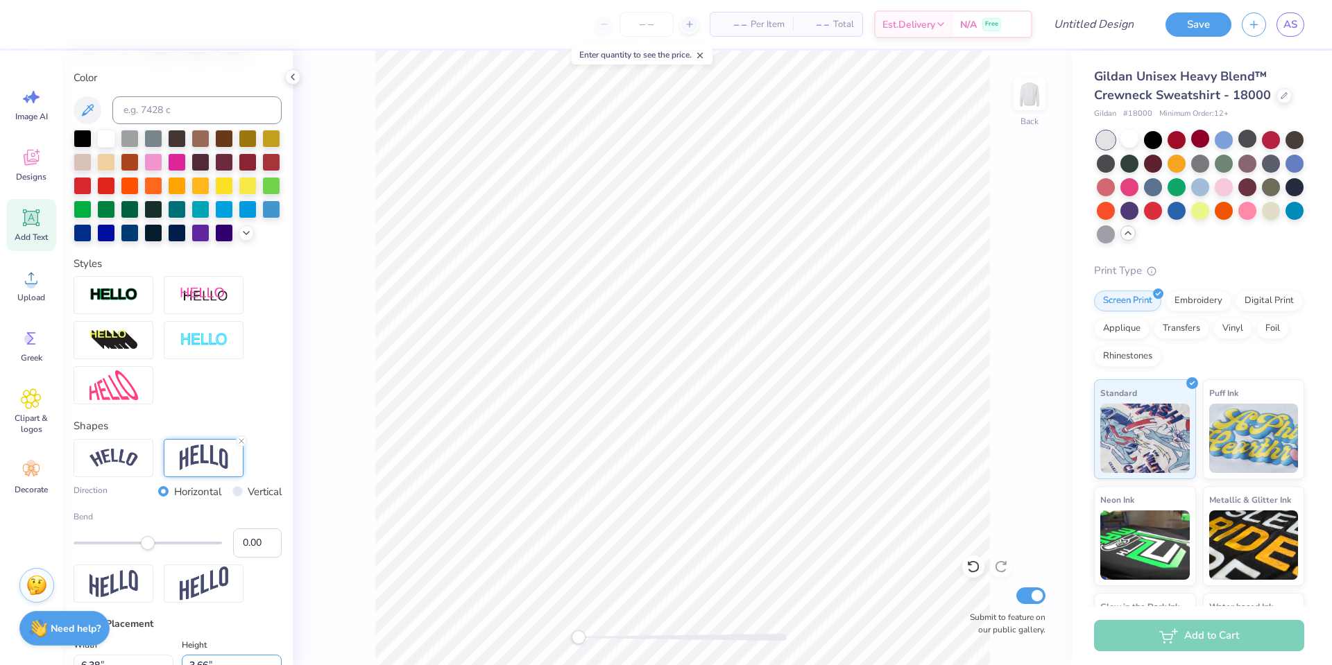
scroll to position [0, 0]
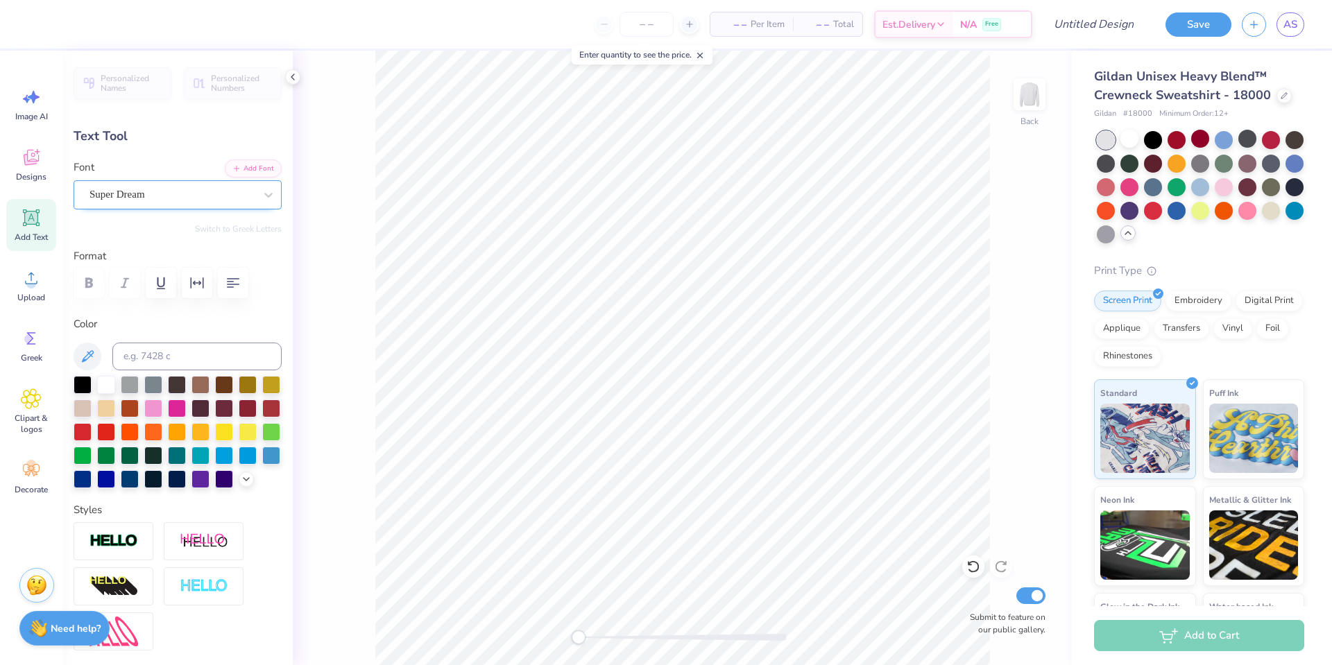
click at [162, 195] on div "Super Dream" at bounding box center [172, 195] width 168 height 22
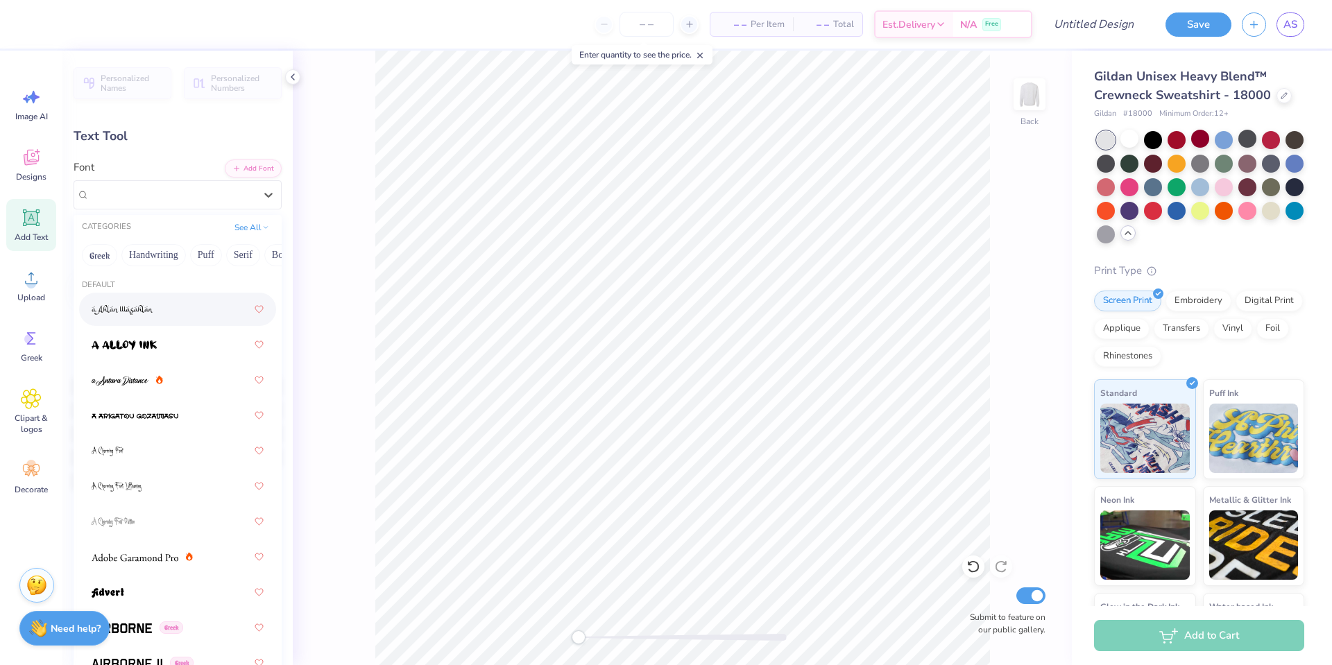
click at [165, 163] on div "Font option a Ahlan Wasahlan focused, 1 of 311. 311 results available. Use Up a…" at bounding box center [178, 185] width 208 height 50
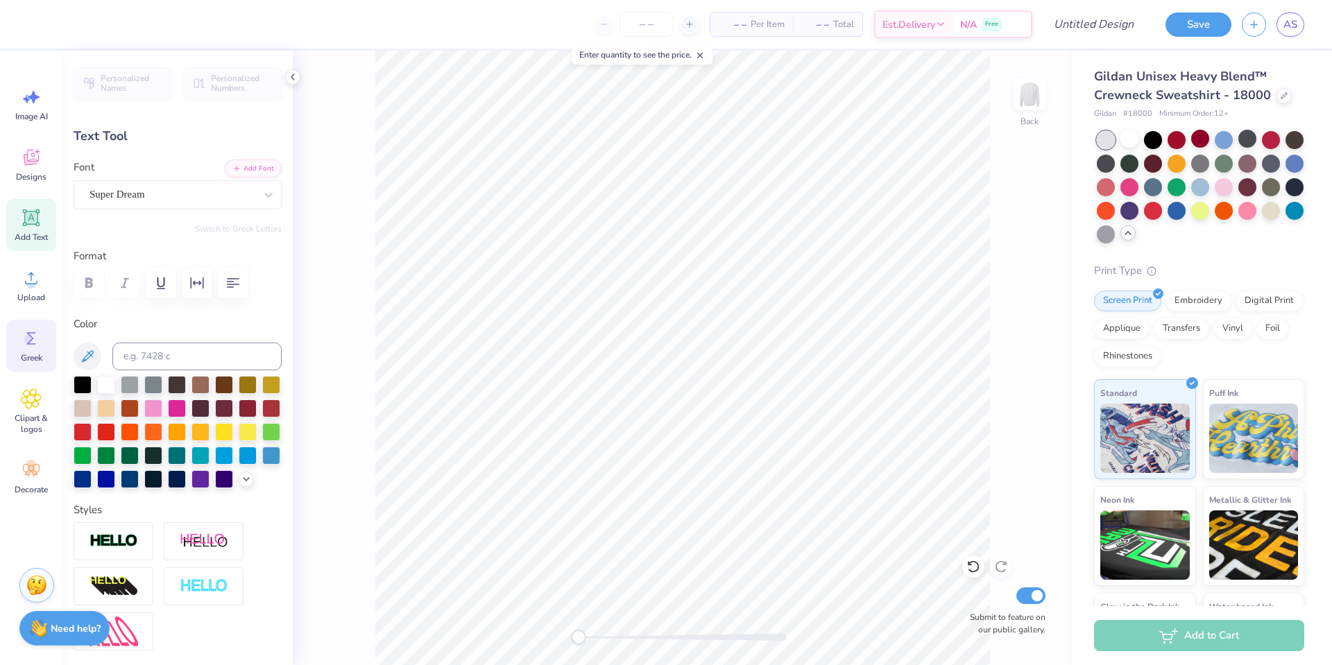
click at [37, 370] on div "Greek" at bounding box center [31, 346] width 50 height 52
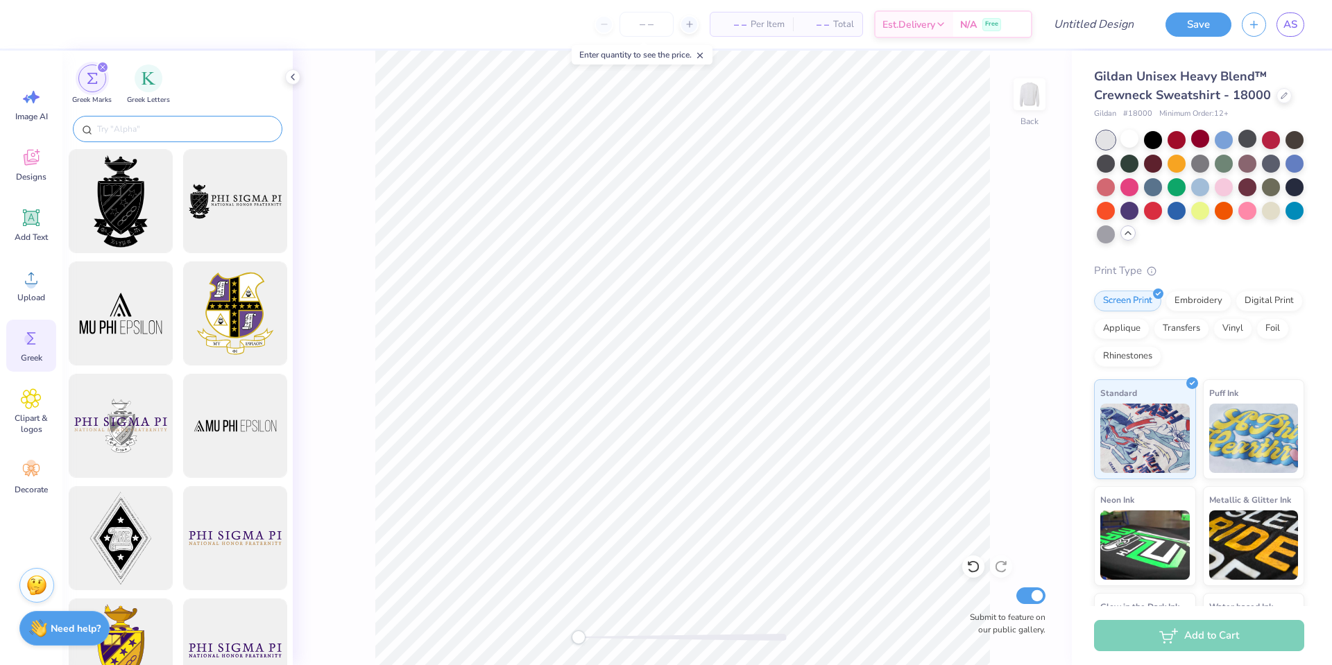
click at [179, 134] on input "text" at bounding box center [185, 129] width 178 height 14
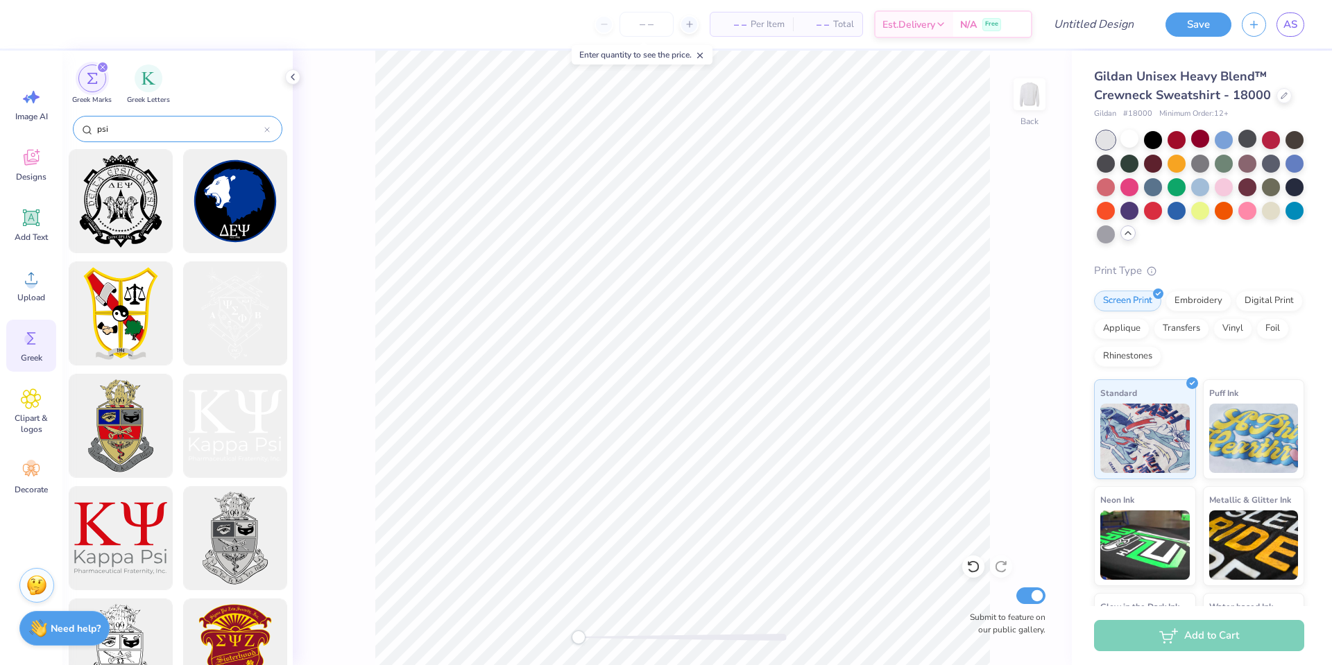
type input "psi"
click at [235, 414] on div at bounding box center [235, 426] width 114 height 114
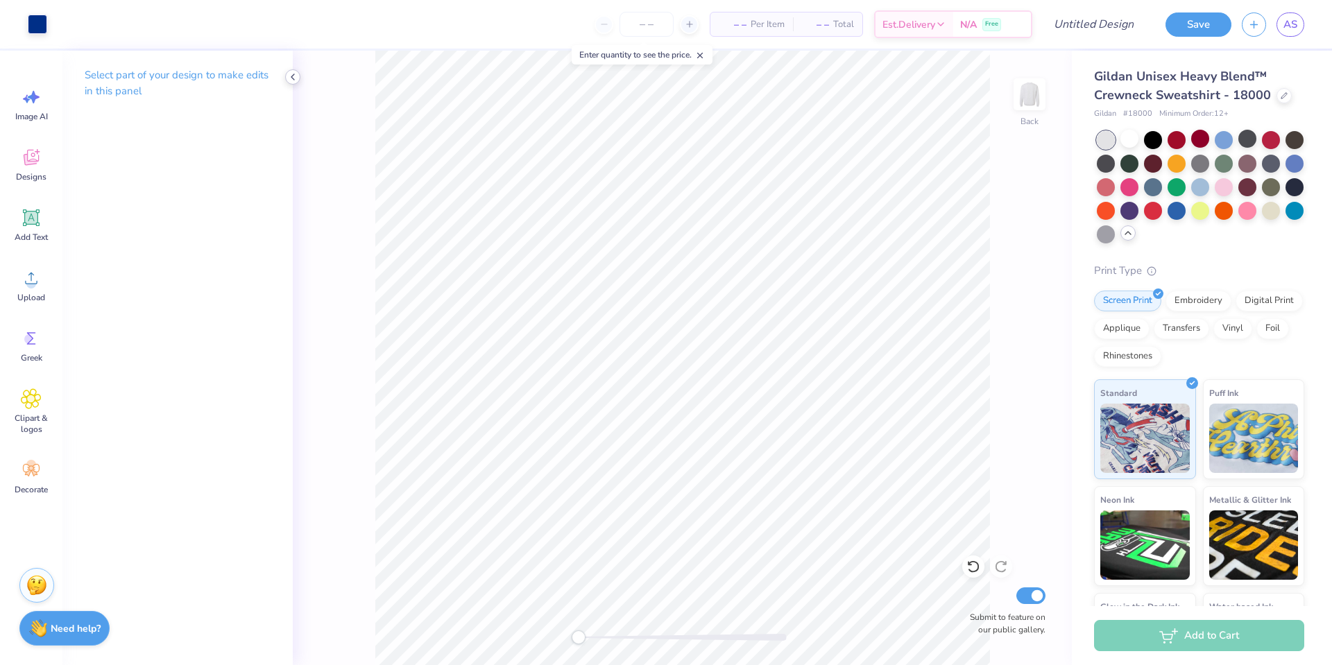
click at [295, 78] on icon at bounding box center [292, 76] width 11 height 11
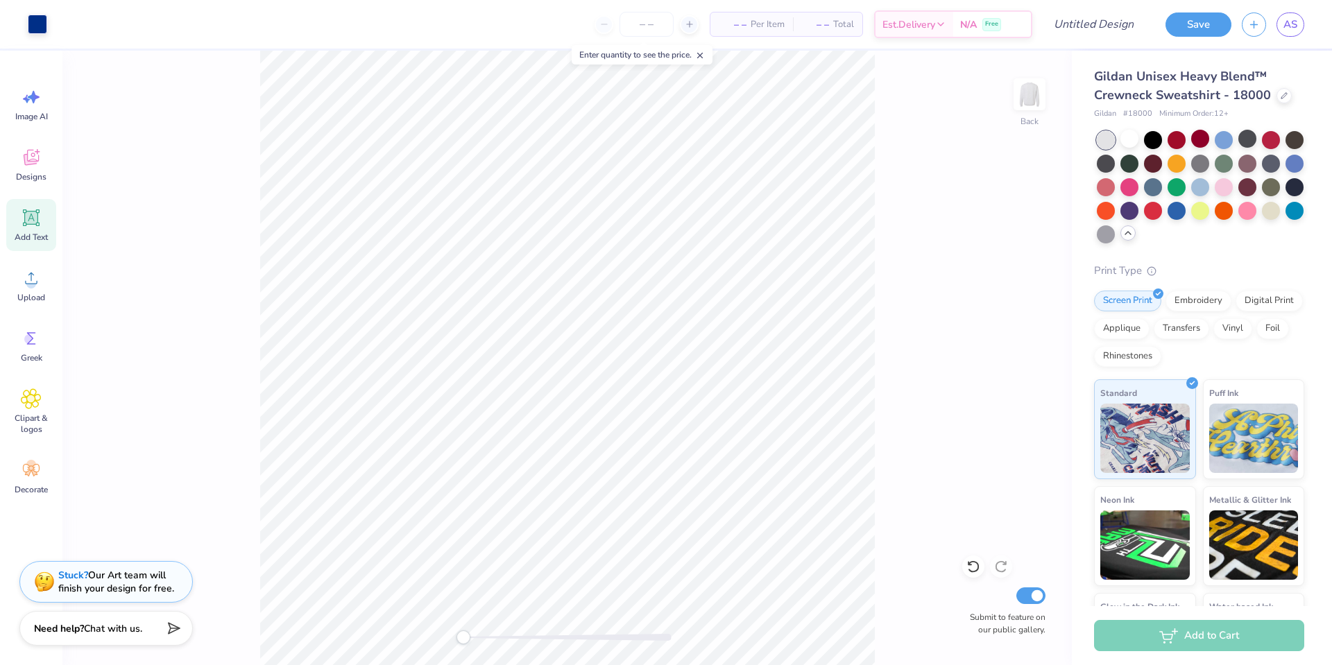
click at [49, 220] on div "Add Text" at bounding box center [31, 225] width 50 height 52
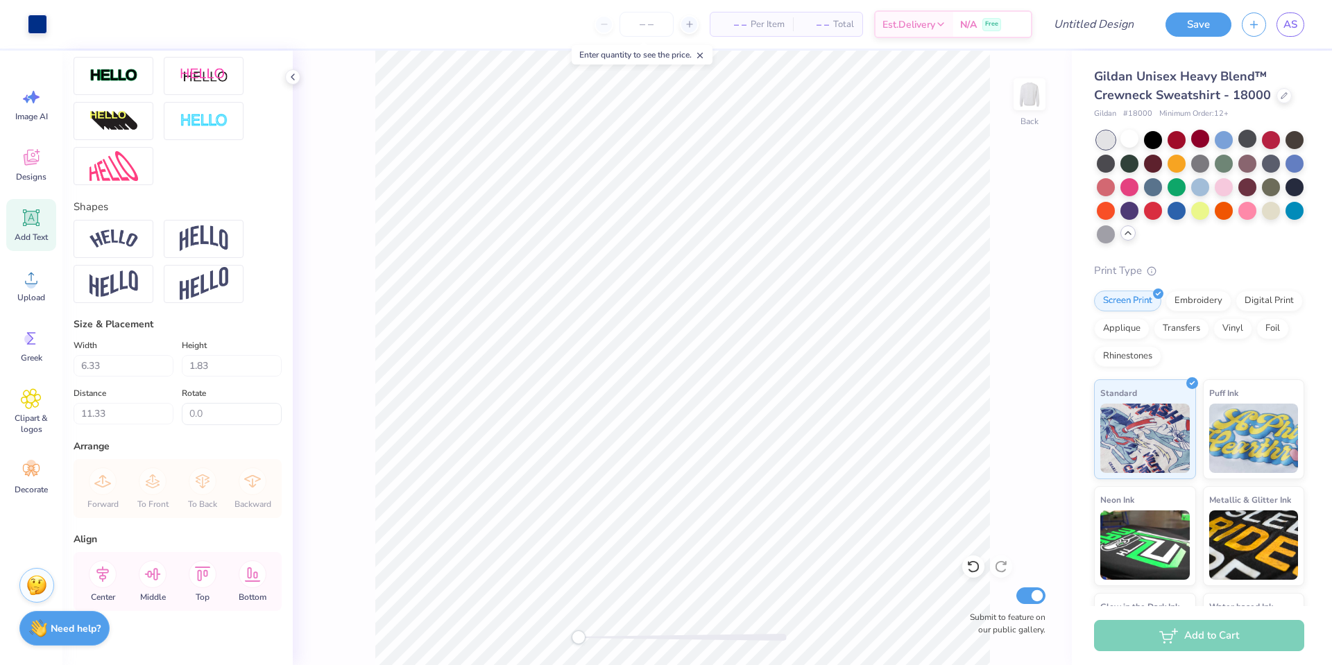
scroll to position [481, 0]
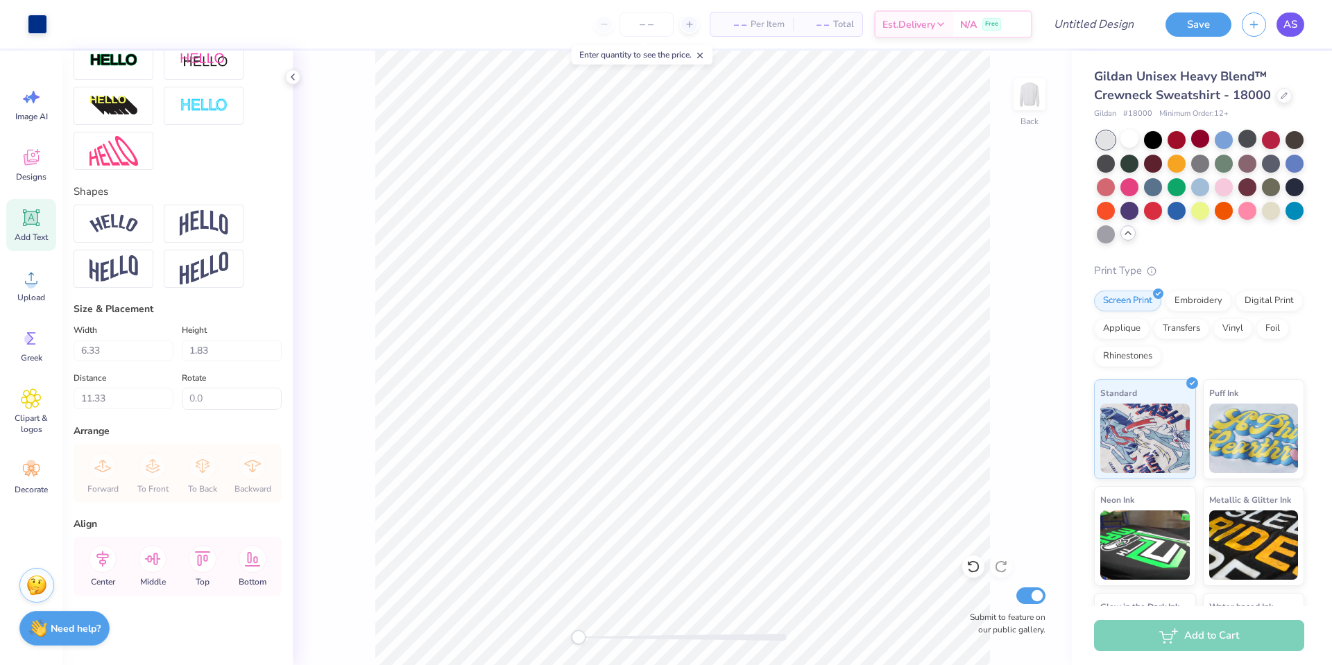
click at [1299, 20] on link "AS" at bounding box center [1291, 24] width 28 height 24
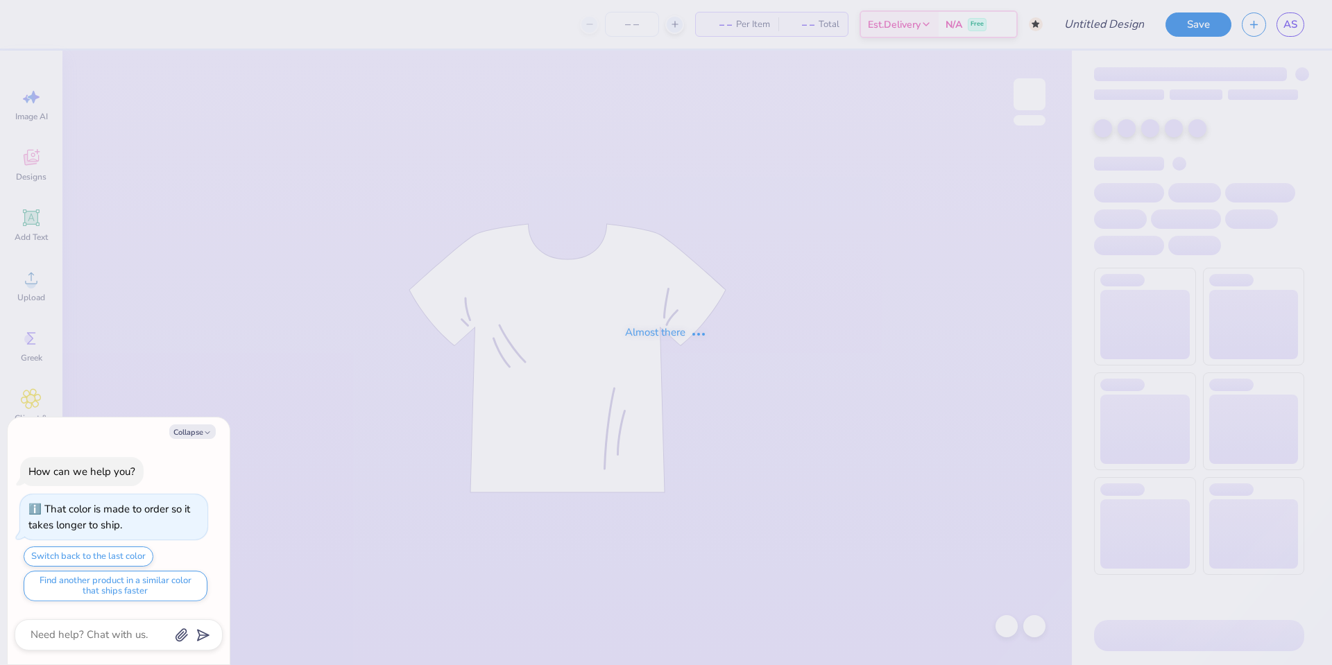
type textarea "x"
type input "General Merch (Ohio U)"
type textarea "x"
type input "100"
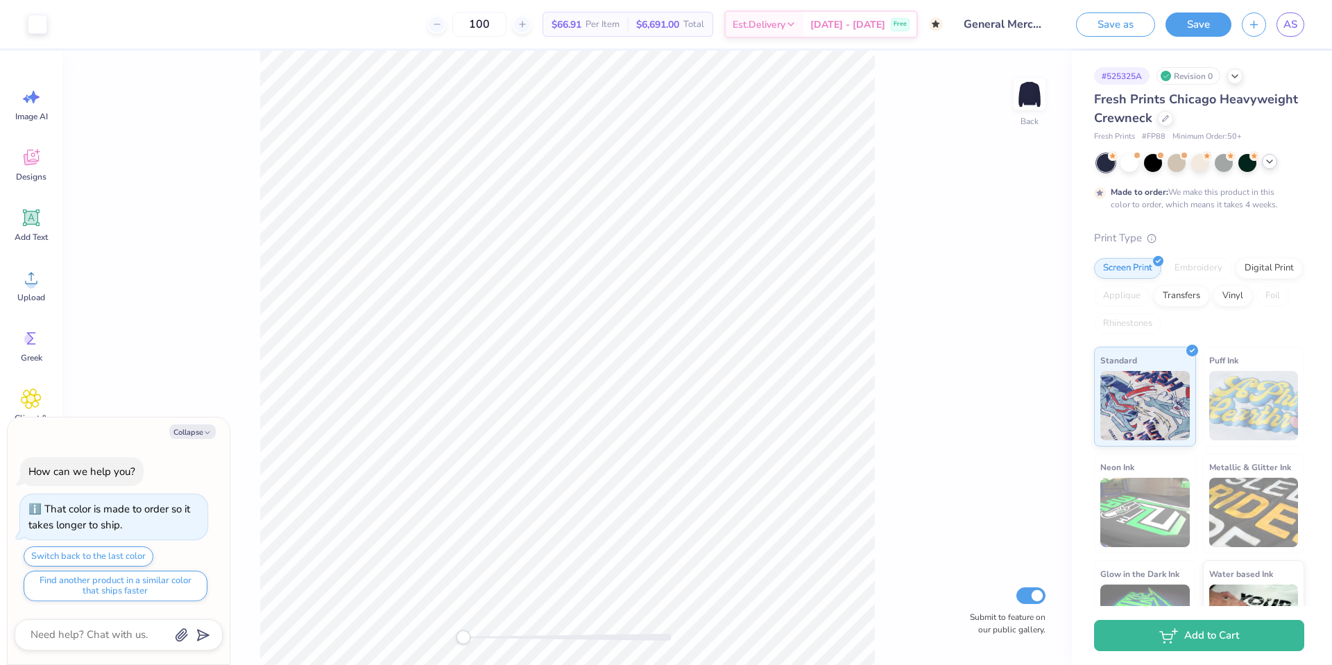
click at [1273, 167] on icon at bounding box center [1269, 161] width 11 height 11
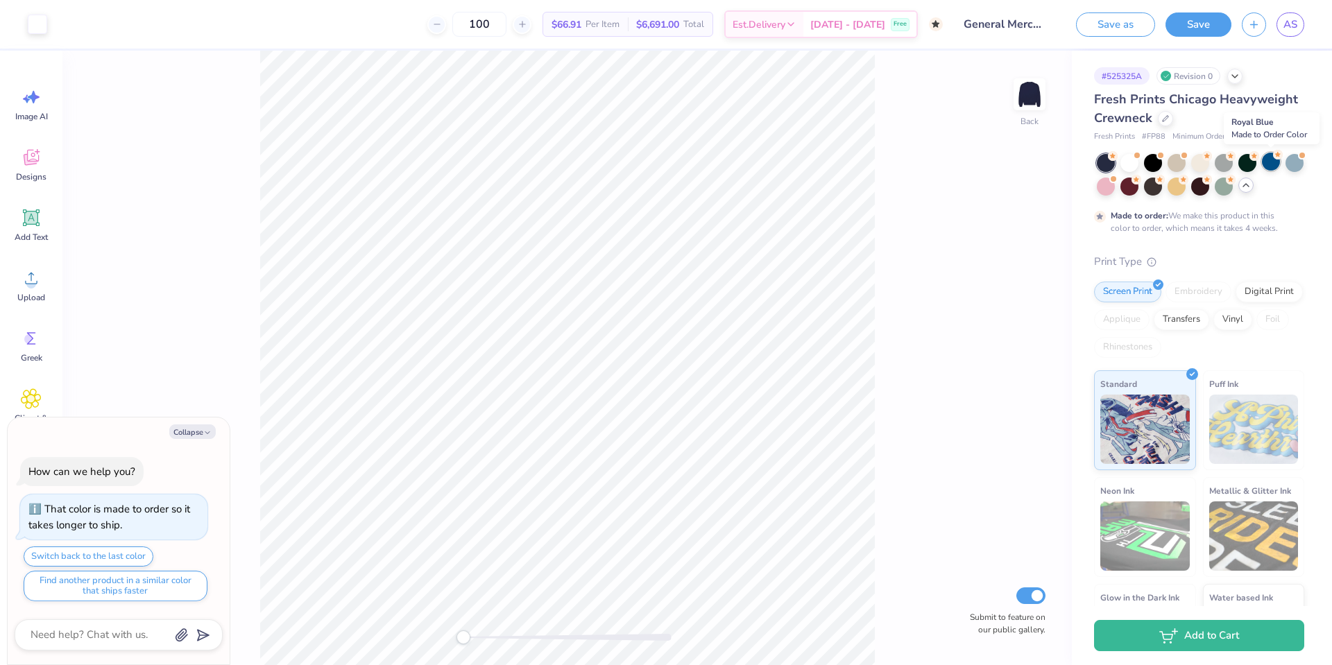
click at [1271, 158] on div at bounding box center [1271, 162] width 18 height 18
click at [1293, 159] on div at bounding box center [1295, 162] width 18 height 18
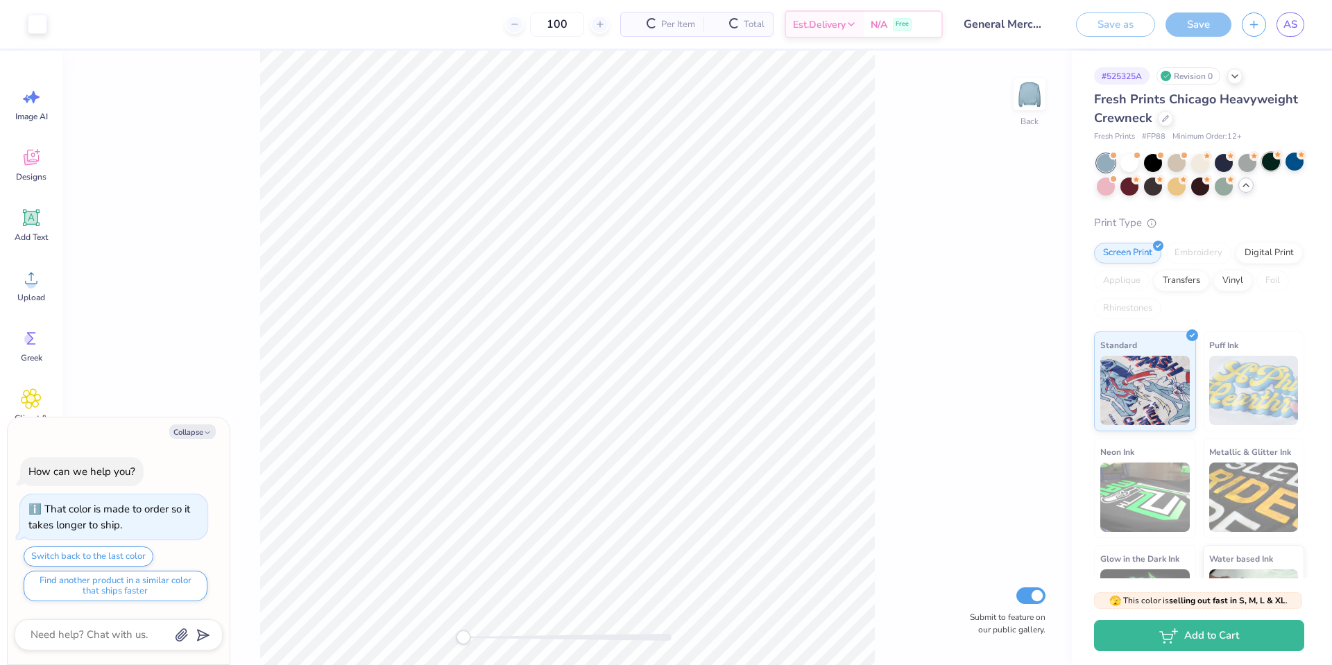
scroll to position [269, 0]
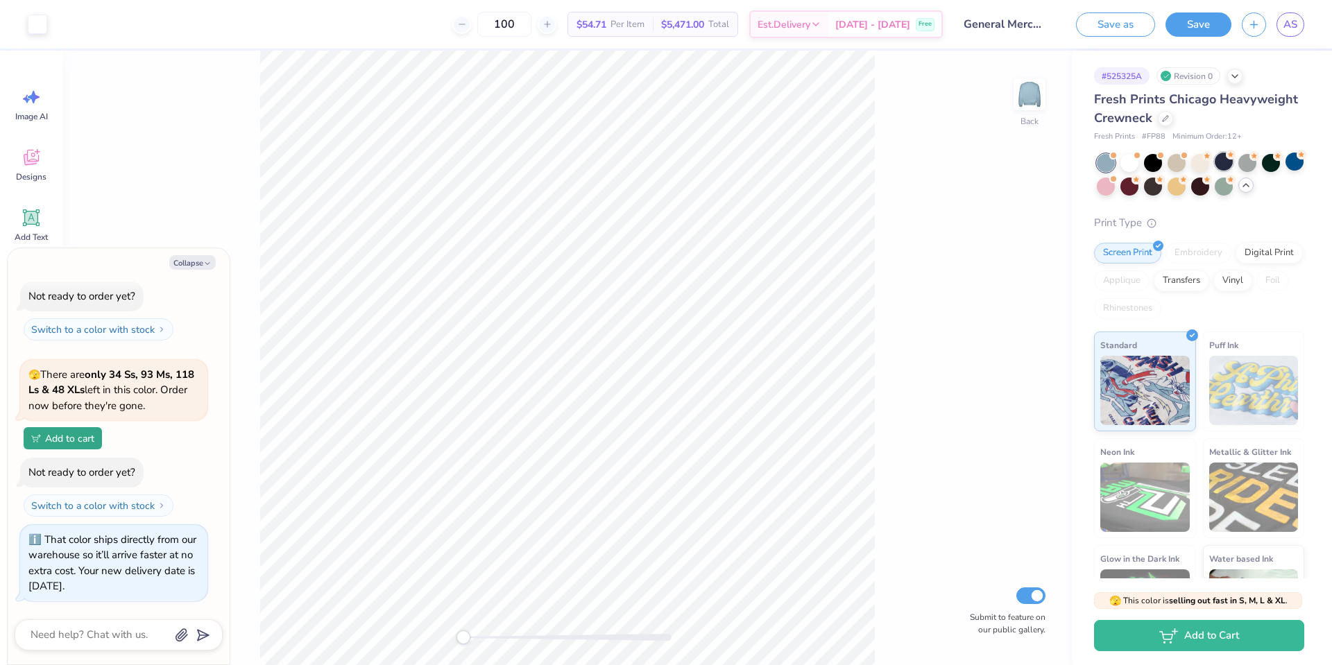
click at [1215, 160] on div at bounding box center [1224, 162] width 18 height 18
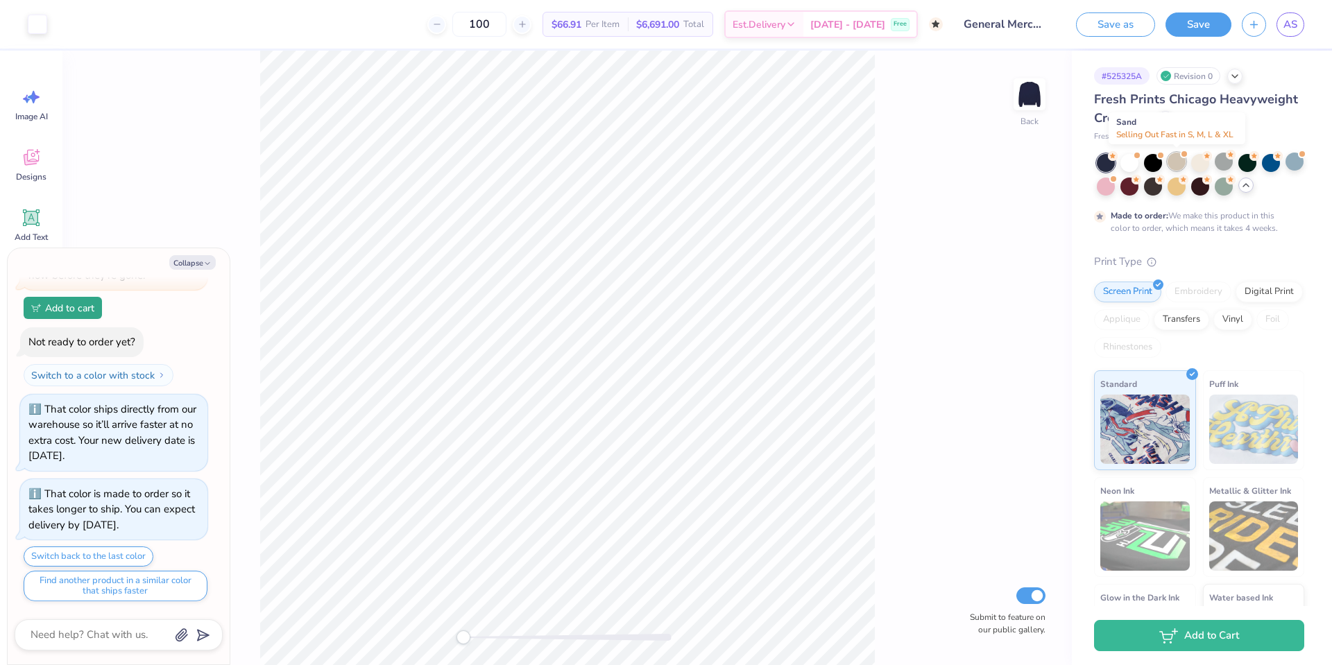
click at [1173, 160] on div at bounding box center [1177, 162] width 18 height 18
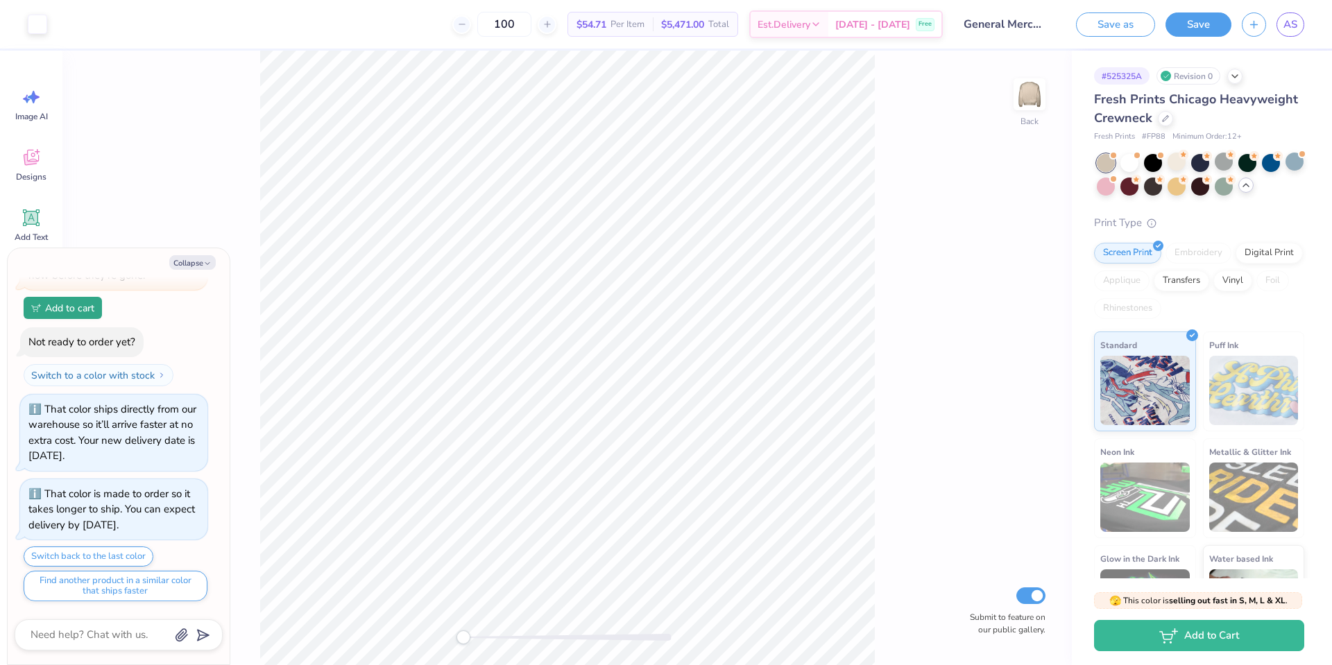
scroll to position [660, 0]
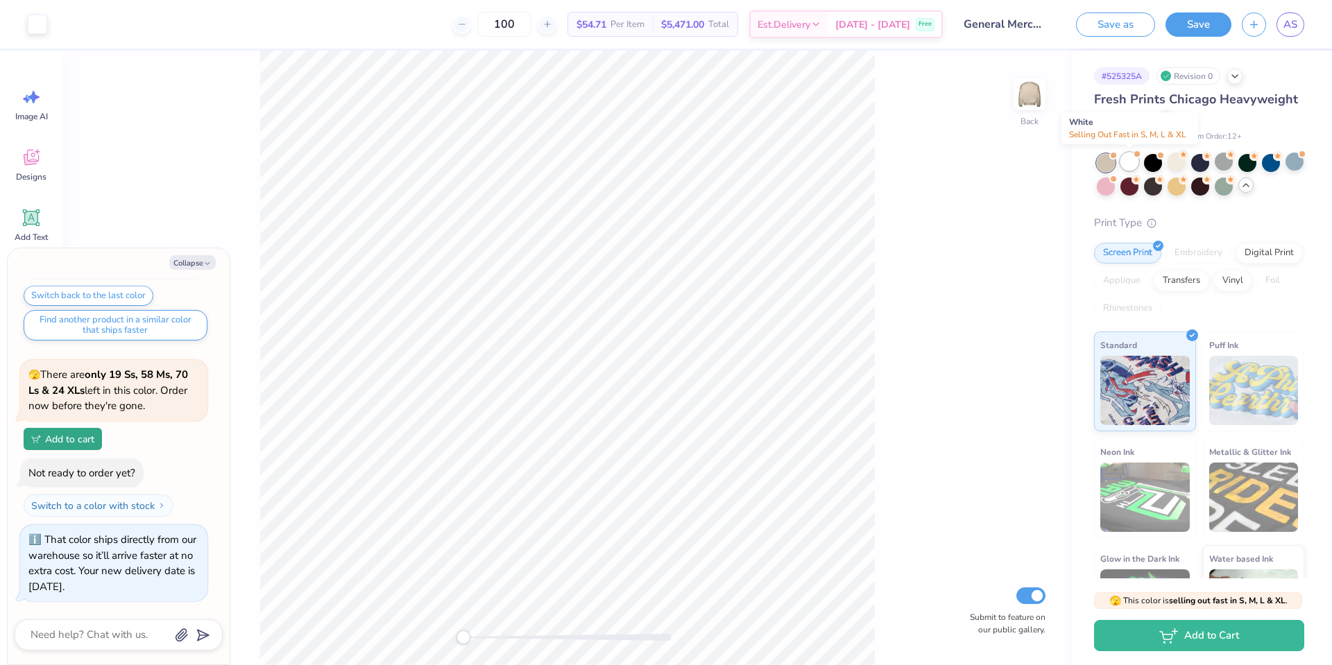
click at [1129, 160] on div at bounding box center [1130, 162] width 18 height 18
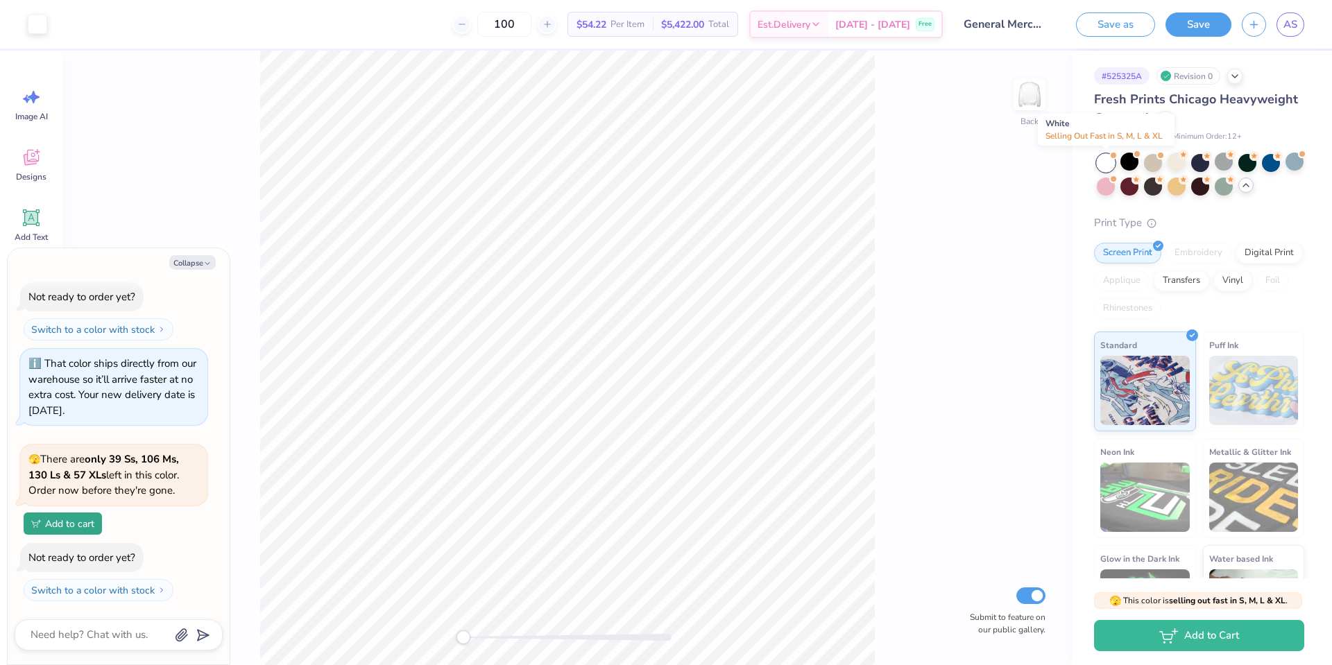
click at [1102, 161] on div at bounding box center [1106, 163] width 18 height 18
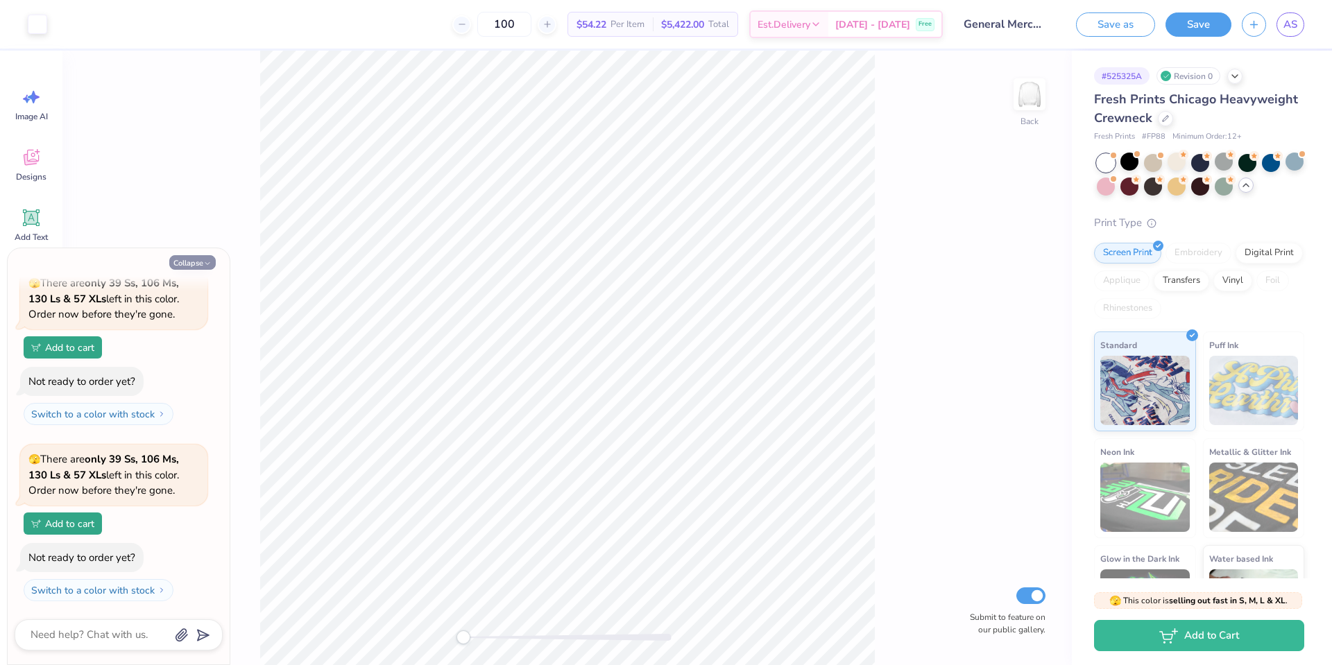
click at [194, 262] on button "Collapse" at bounding box center [192, 262] width 46 height 15
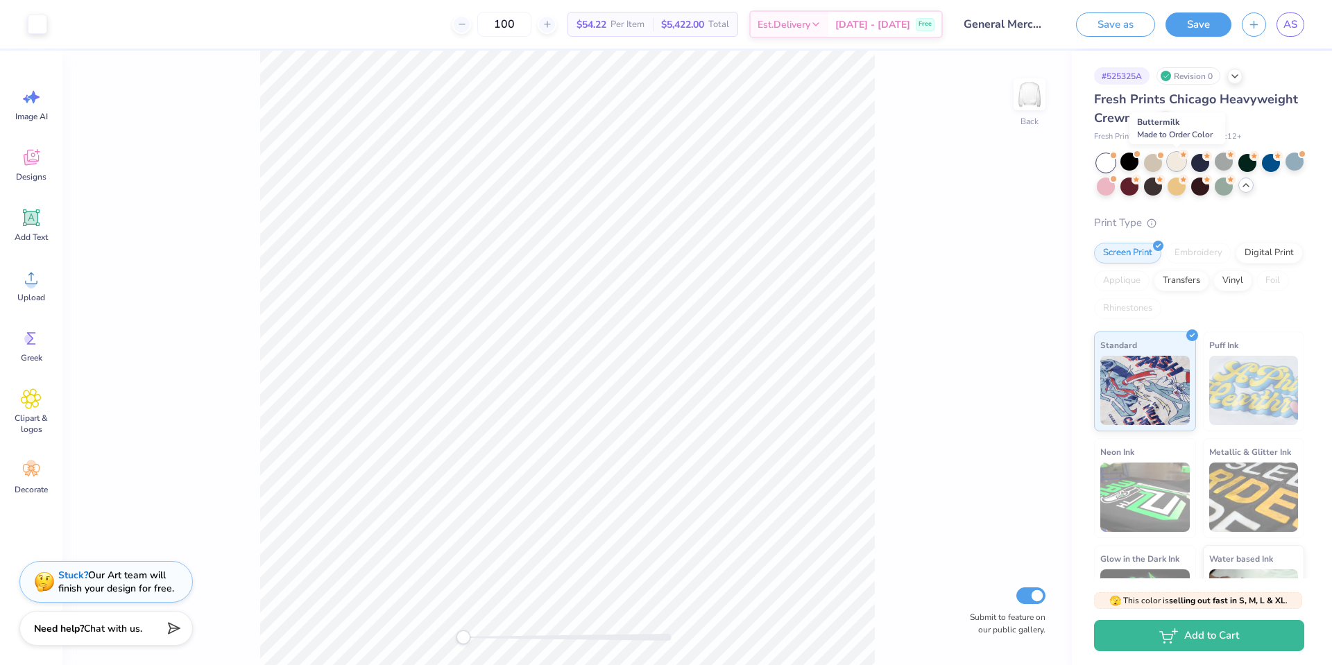
click at [1169, 164] on div at bounding box center [1177, 162] width 18 height 18
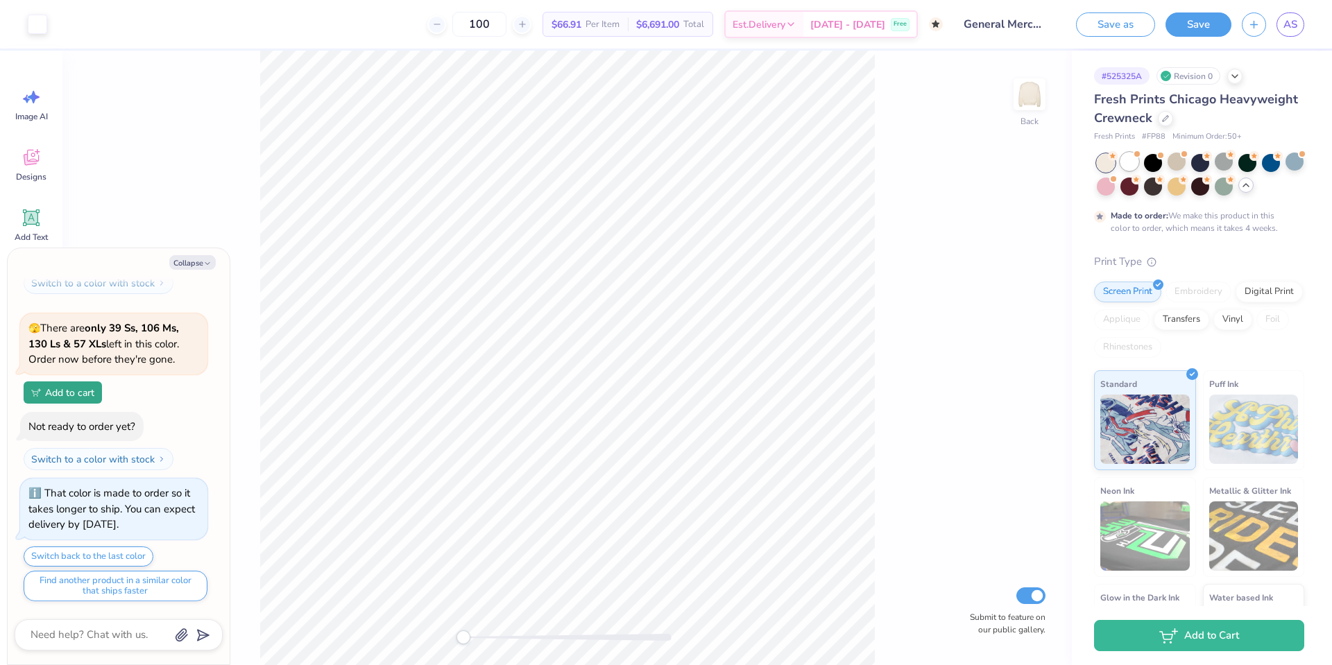
click at [1123, 162] on div at bounding box center [1130, 162] width 18 height 18
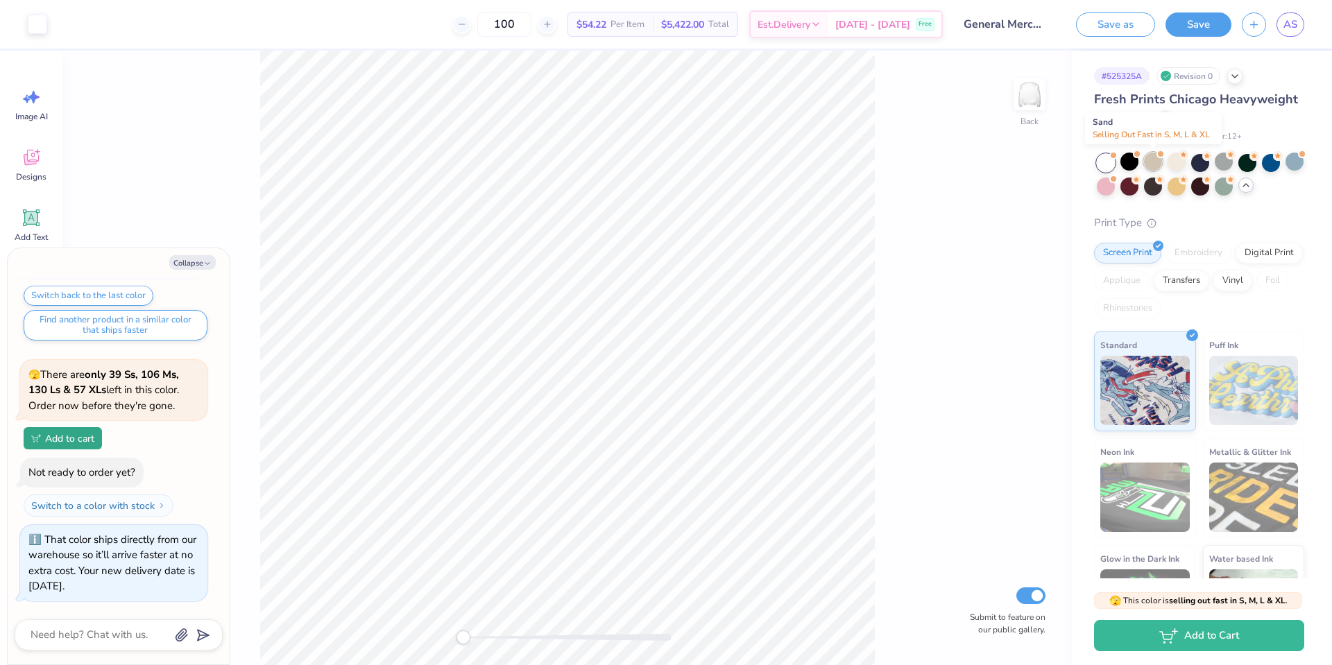
click at [1154, 162] on div at bounding box center [1153, 162] width 18 height 18
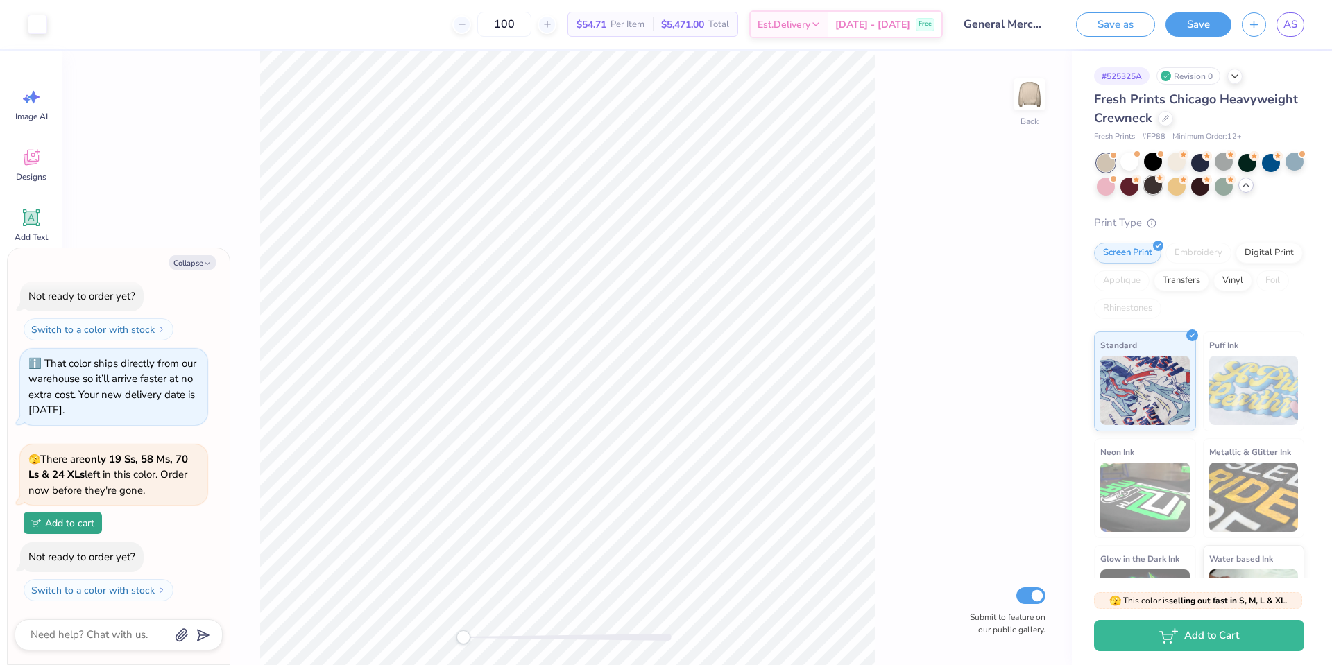
click at [1157, 187] on div at bounding box center [1153, 185] width 18 height 18
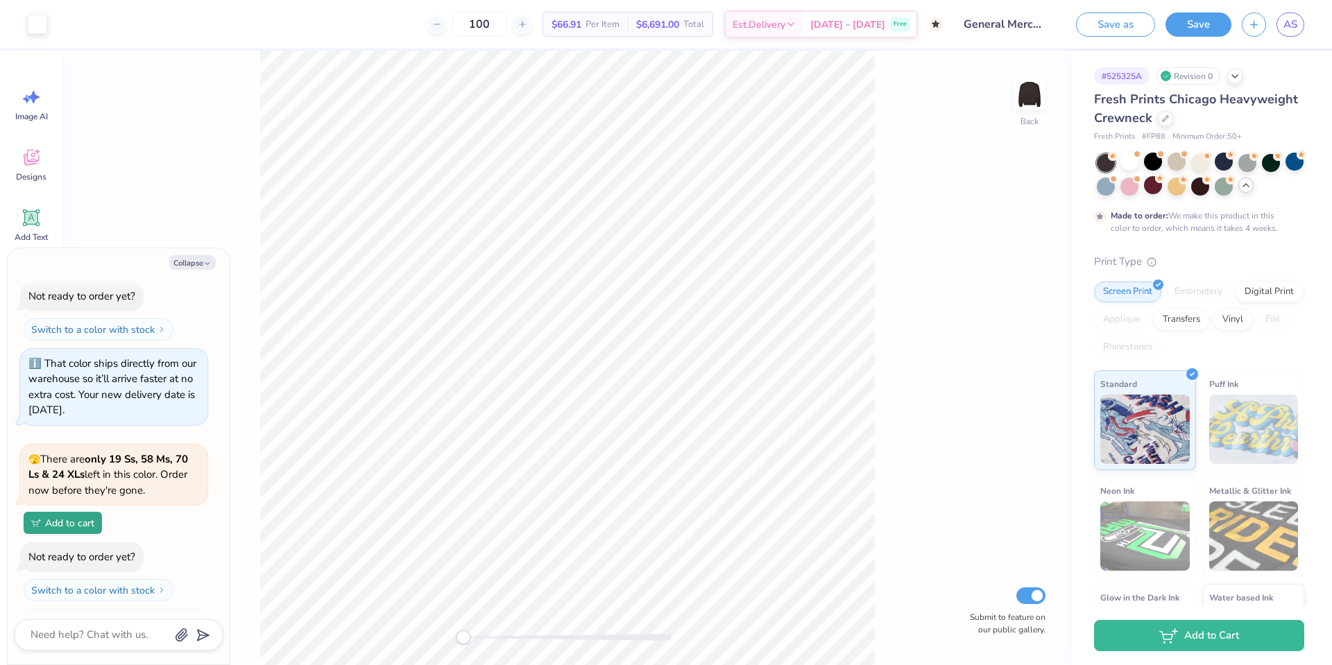
scroll to position [1711, 0]
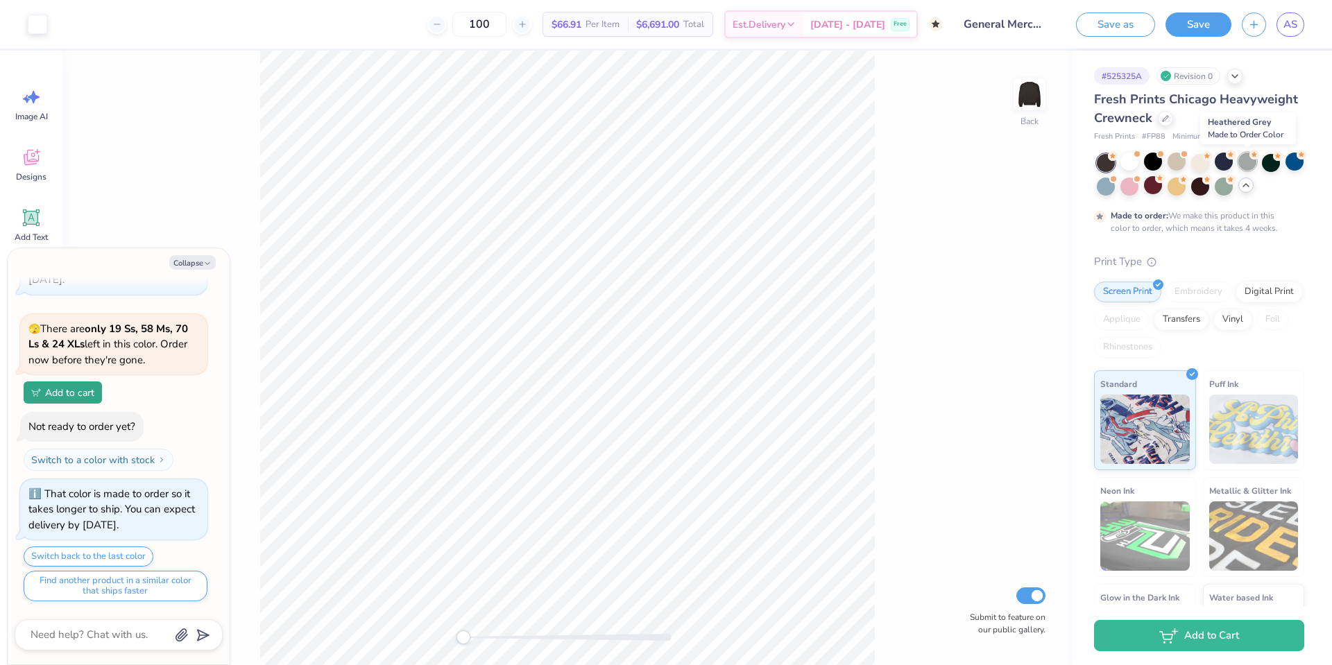
click at [1250, 162] on div at bounding box center [1248, 162] width 18 height 18
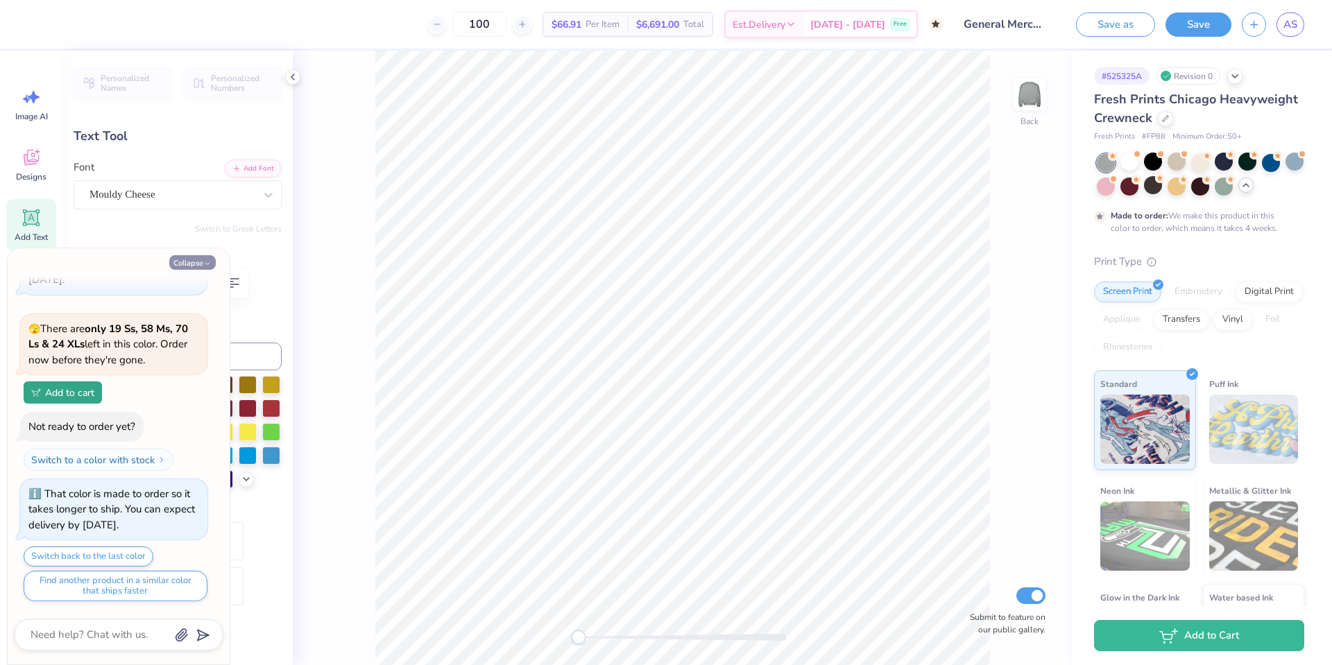
click at [205, 266] on icon "button" at bounding box center [207, 264] width 8 height 8
type textarea "x"
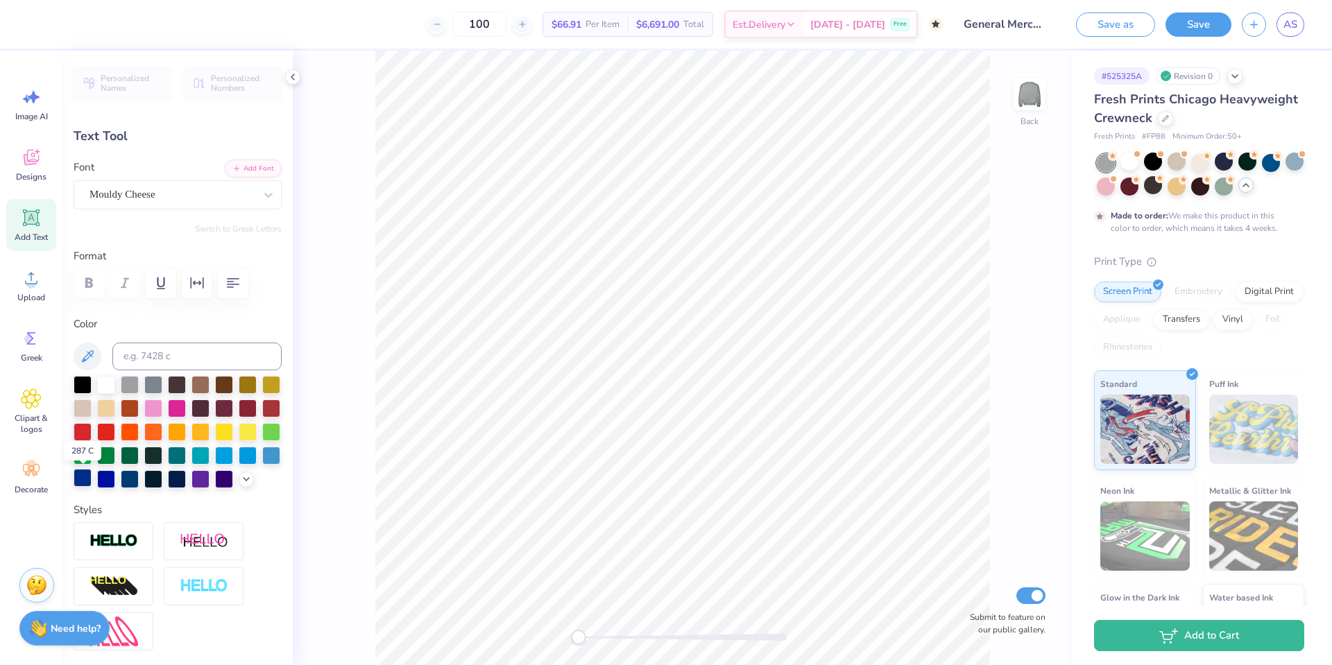
click at [85, 478] on div at bounding box center [83, 478] width 18 height 18
type input "5.45"
type input "1.66"
type input "9.67"
click at [85, 484] on div at bounding box center [83, 478] width 18 height 18
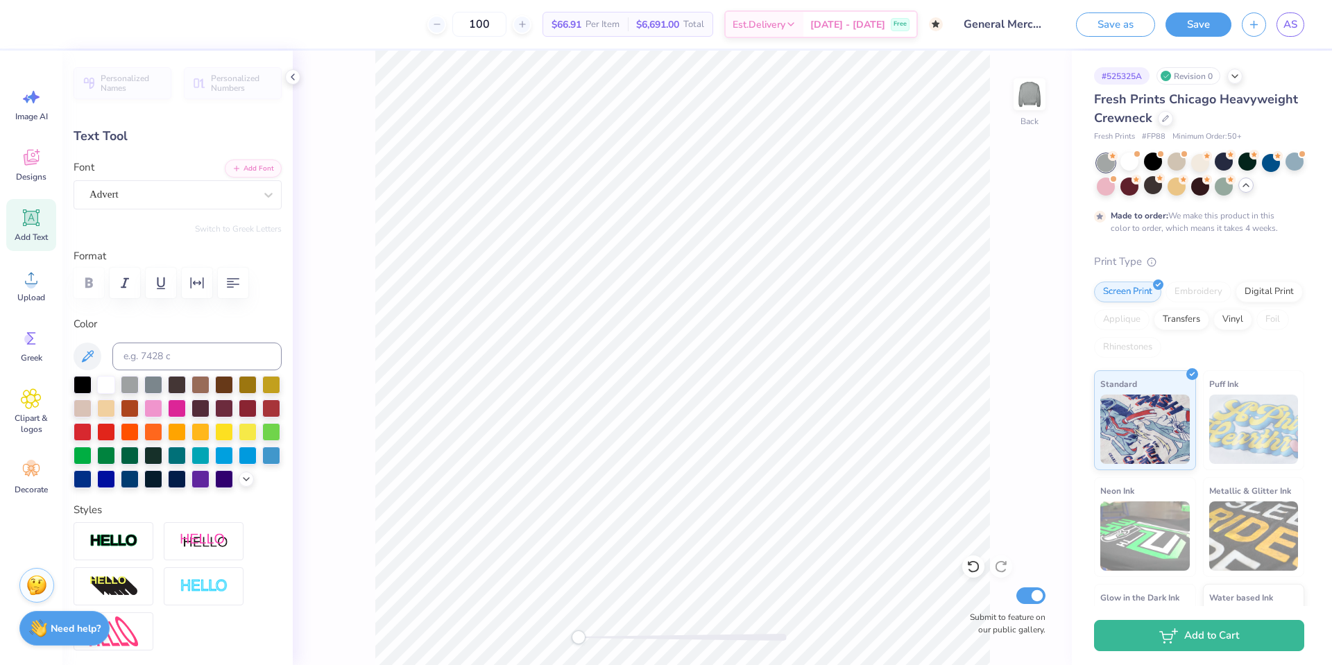
click at [260, 255] on label "Format" at bounding box center [178, 256] width 208 height 16
click at [1240, 73] on icon at bounding box center [1235, 74] width 11 height 11
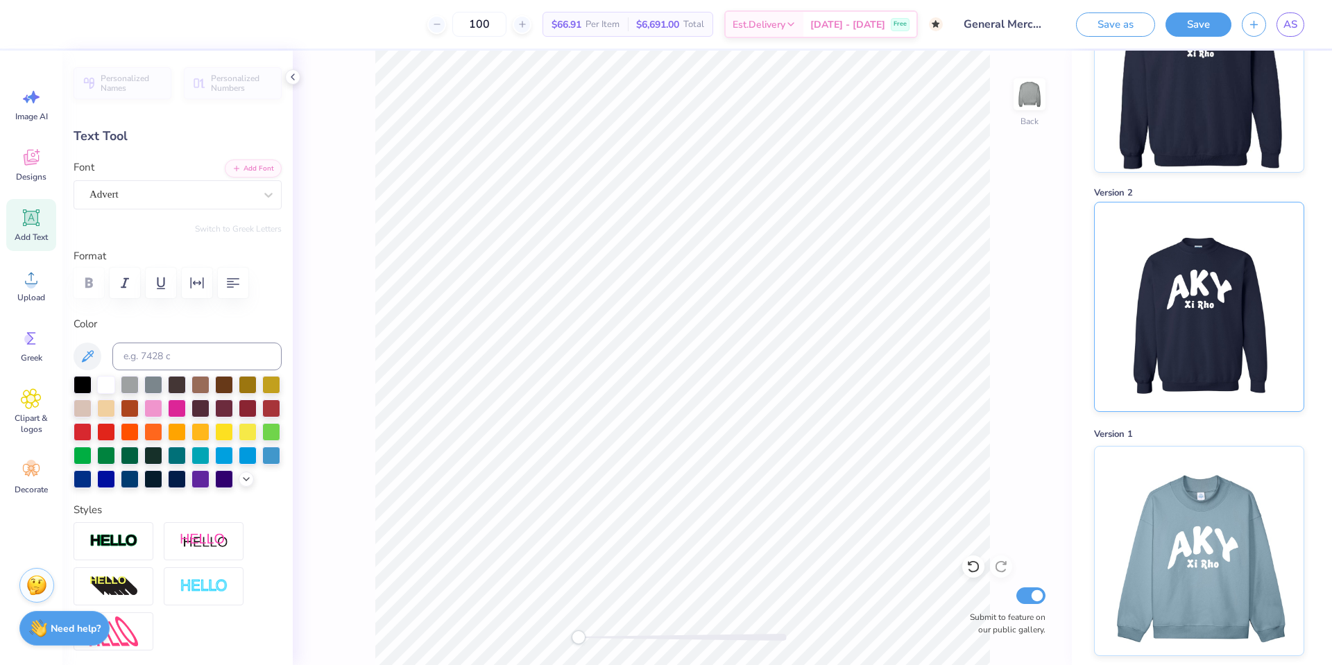
scroll to position [0, 0]
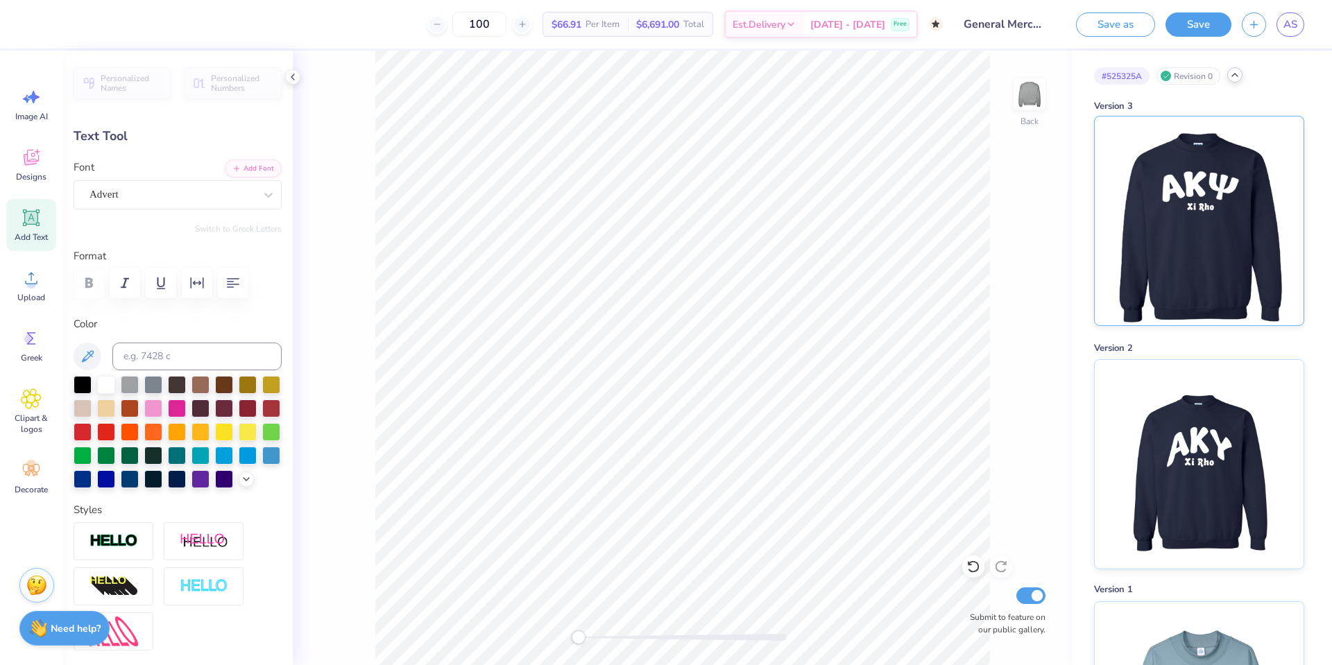
click at [1159, 236] on img at bounding box center [1199, 221] width 172 height 209
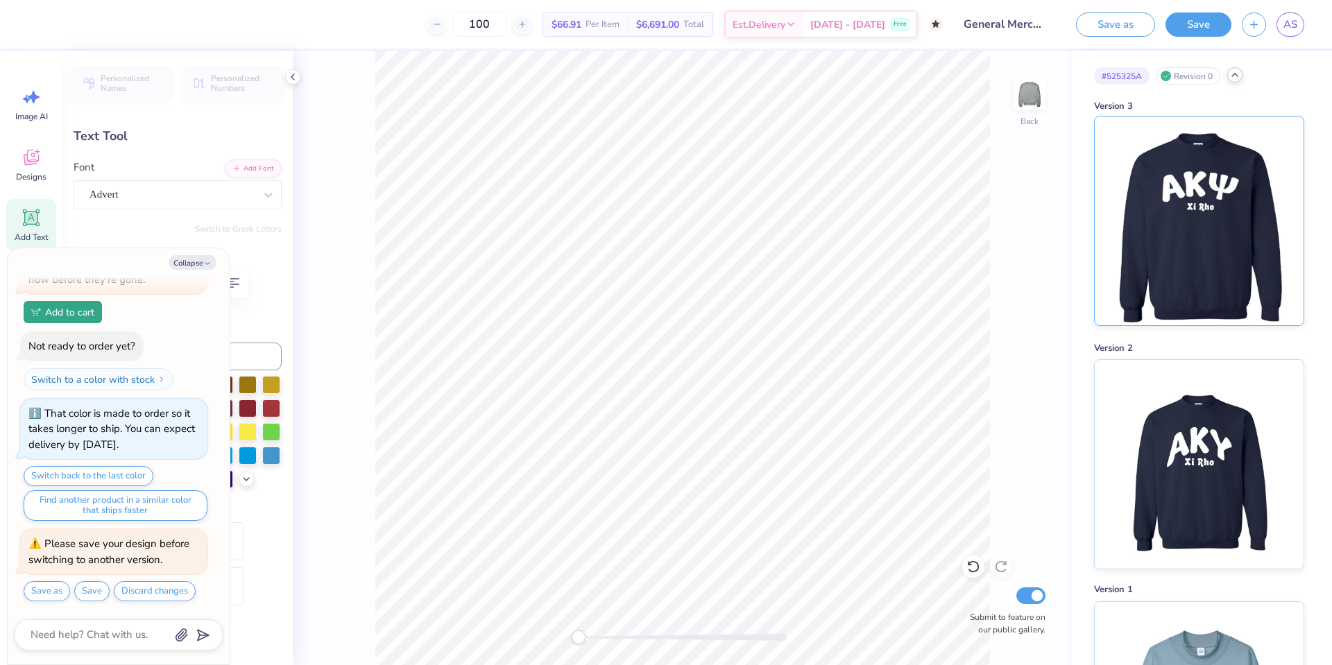
click at [1153, 236] on img at bounding box center [1199, 221] width 172 height 209
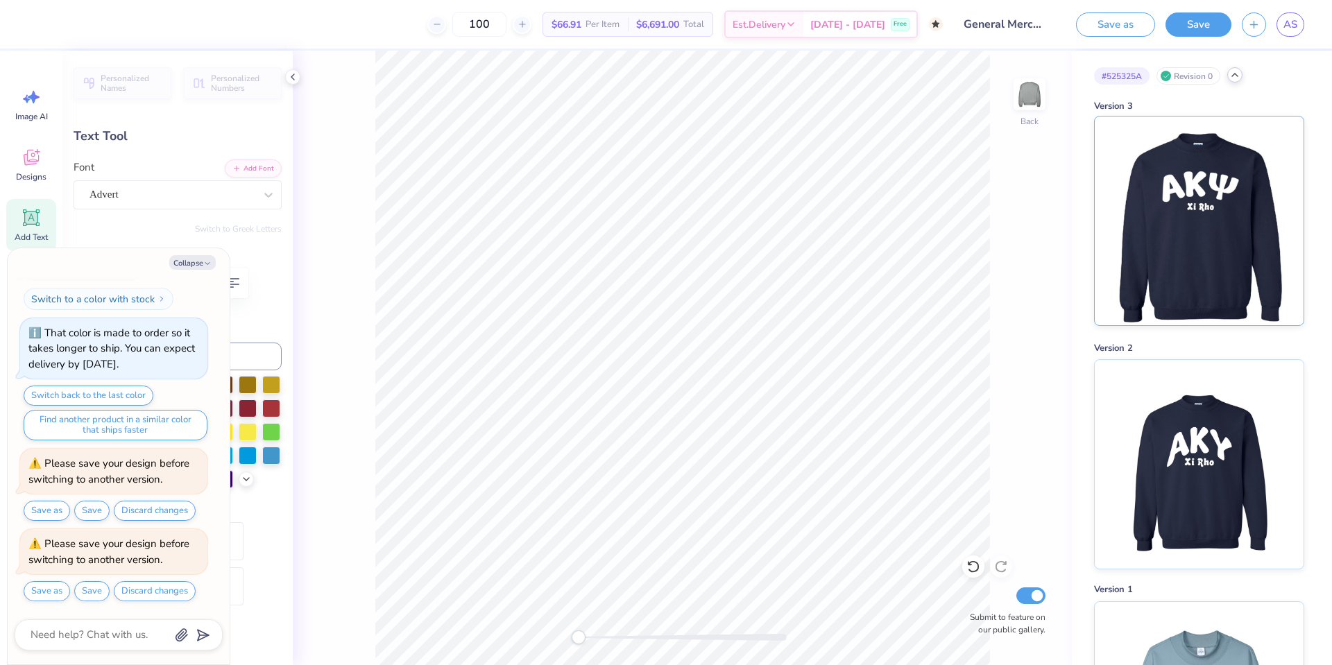
click at [1150, 190] on img at bounding box center [1199, 221] width 172 height 209
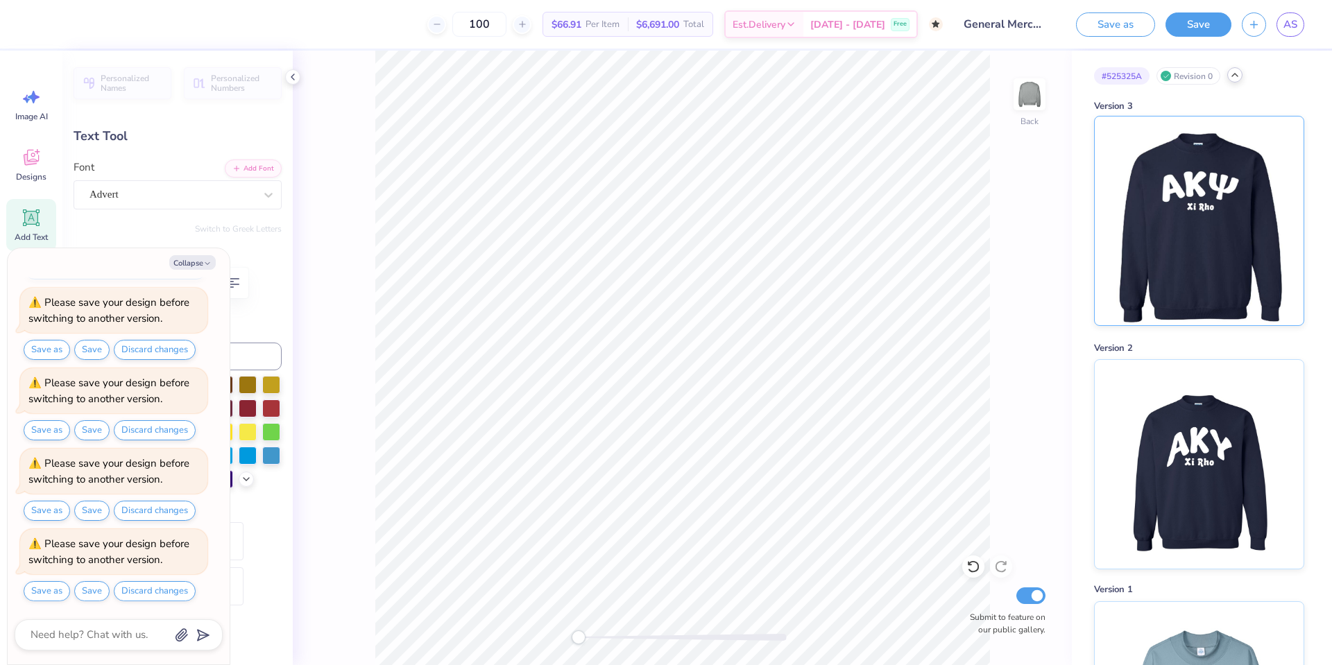
click at [1150, 190] on img at bounding box center [1199, 221] width 172 height 209
click at [144, 354] on button "Discard changes" at bounding box center [155, 350] width 82 height 20
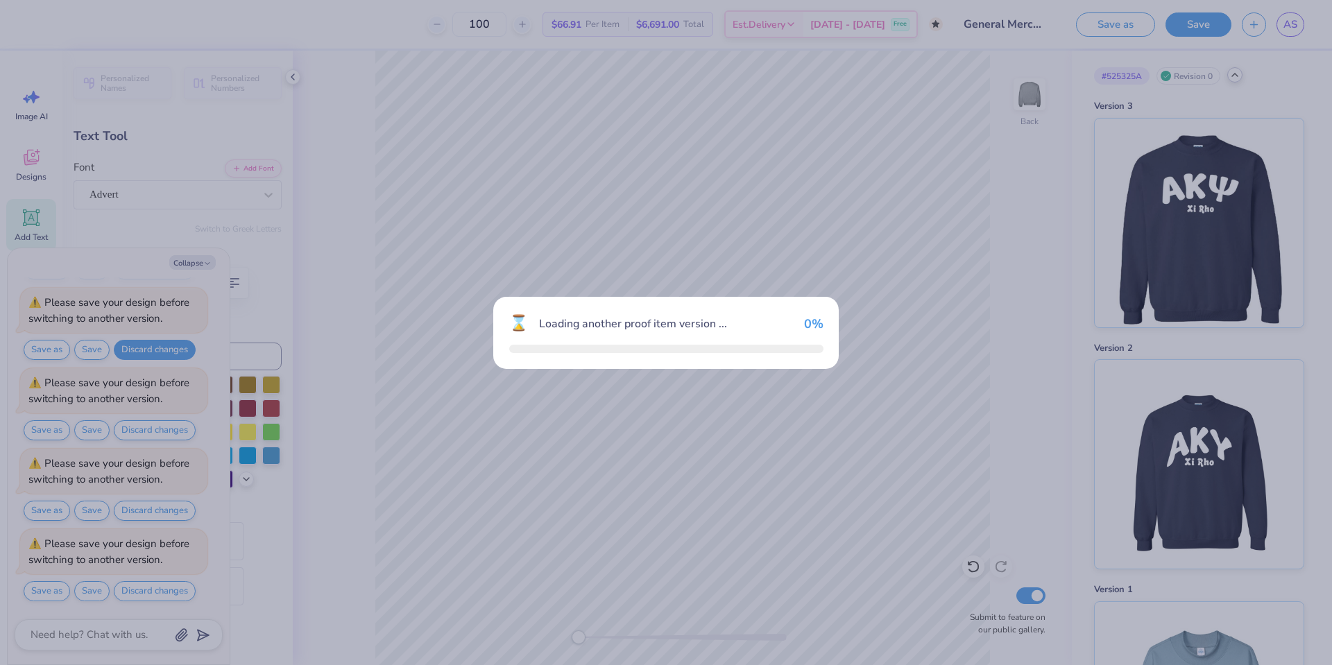
type textarea "x"
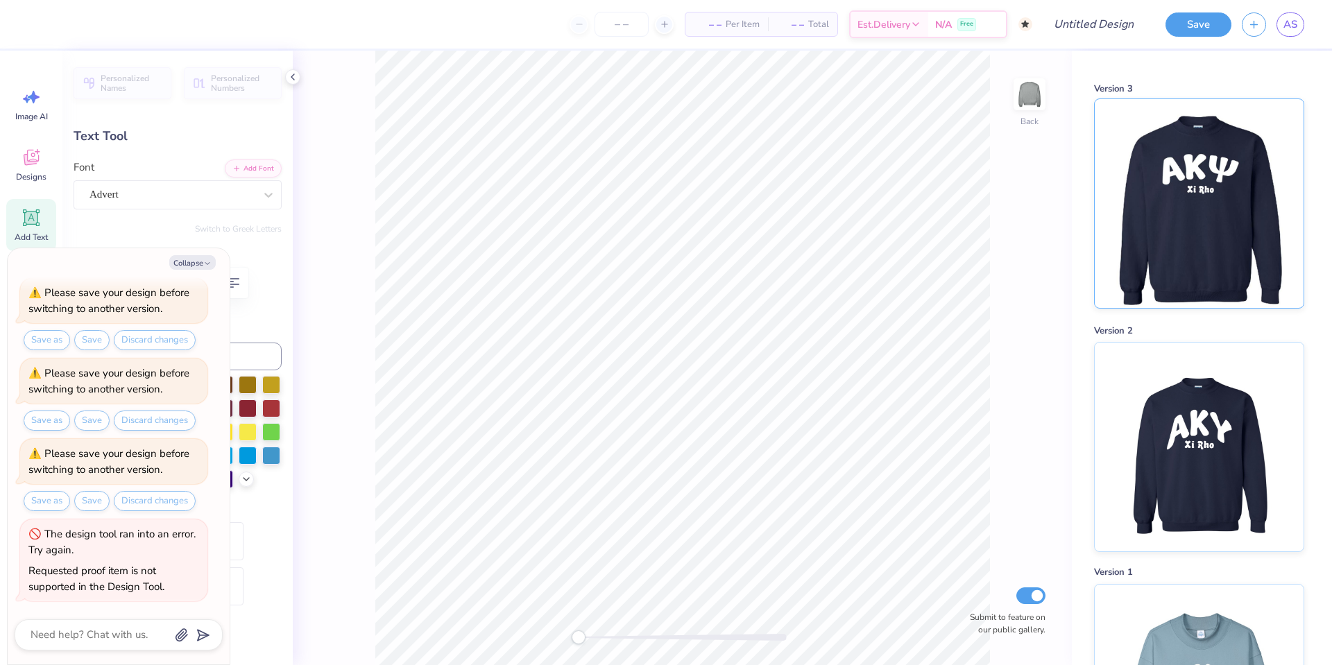
click at [1127, 218] on img at bounding box center [1199, 203] width 172 height 209
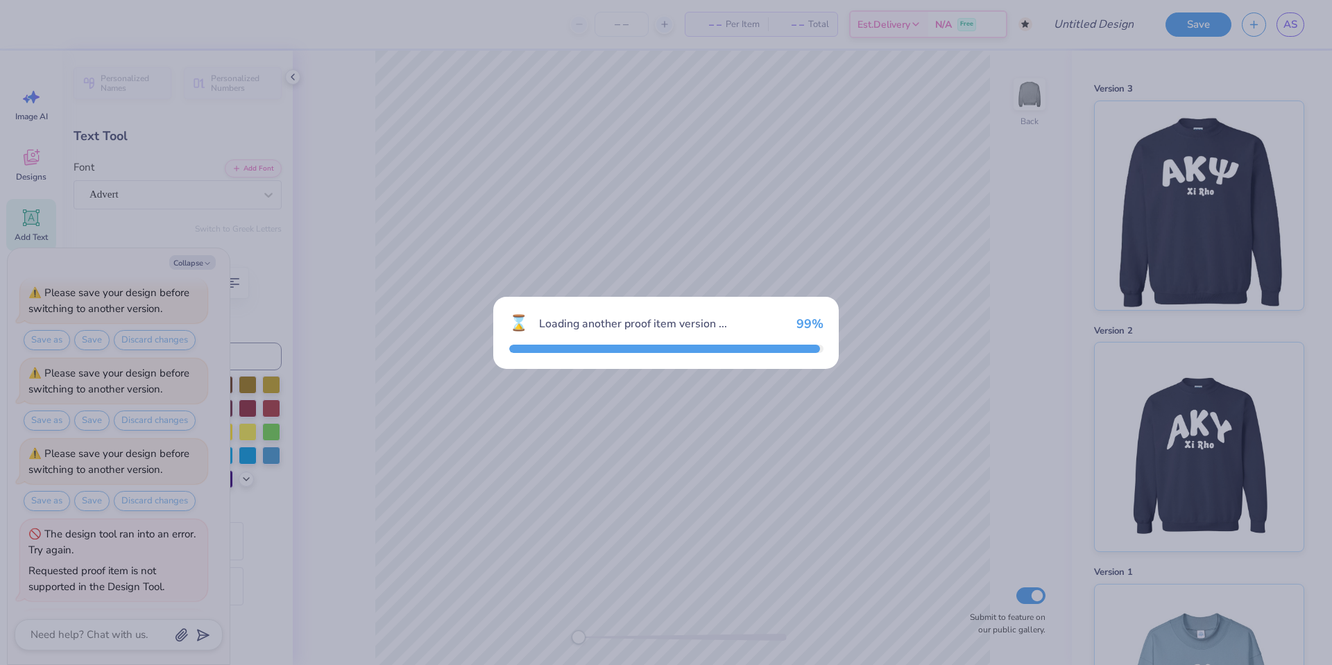
scroll to position [2139, 0]
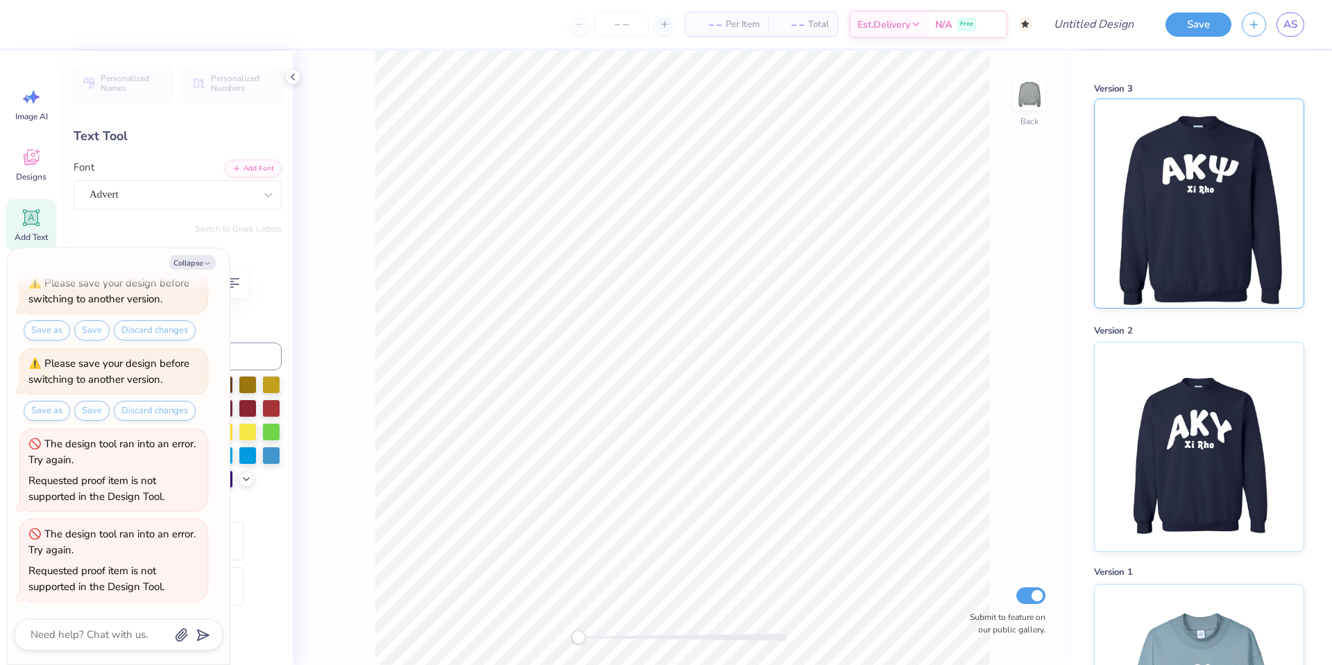
click at [1139, 232] on img at bounding box center [1199, 203] width 172 height 209
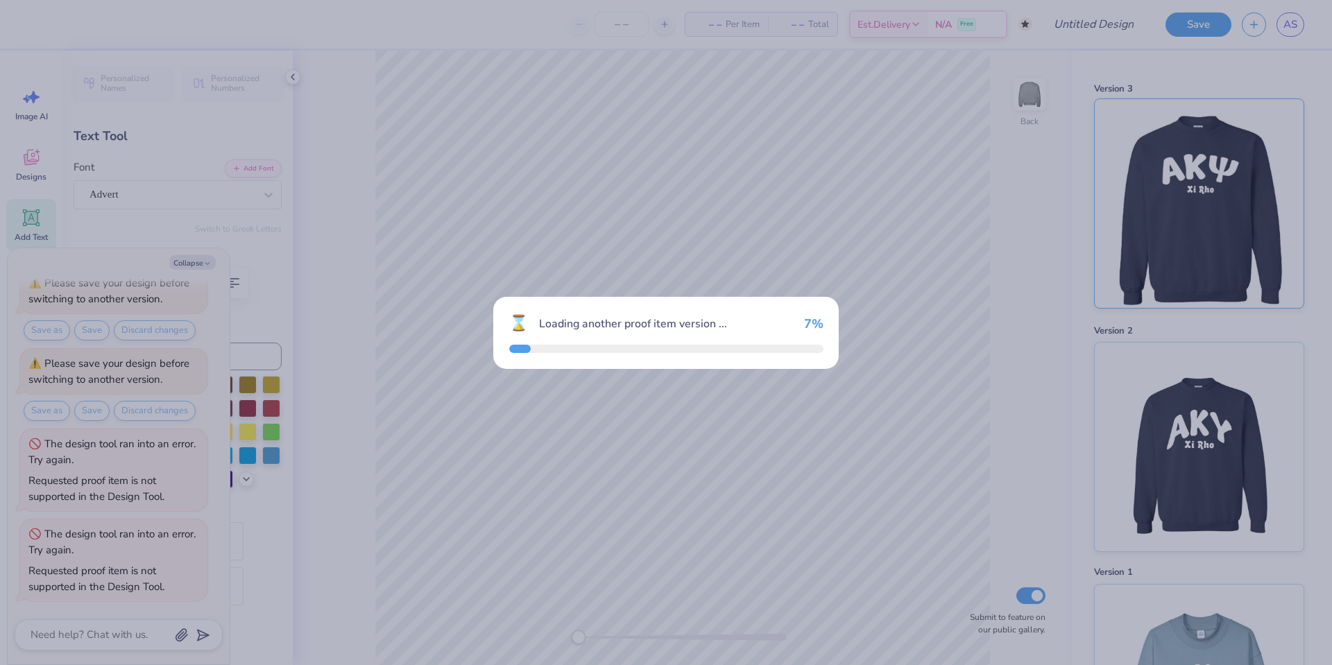
type textarea "x"
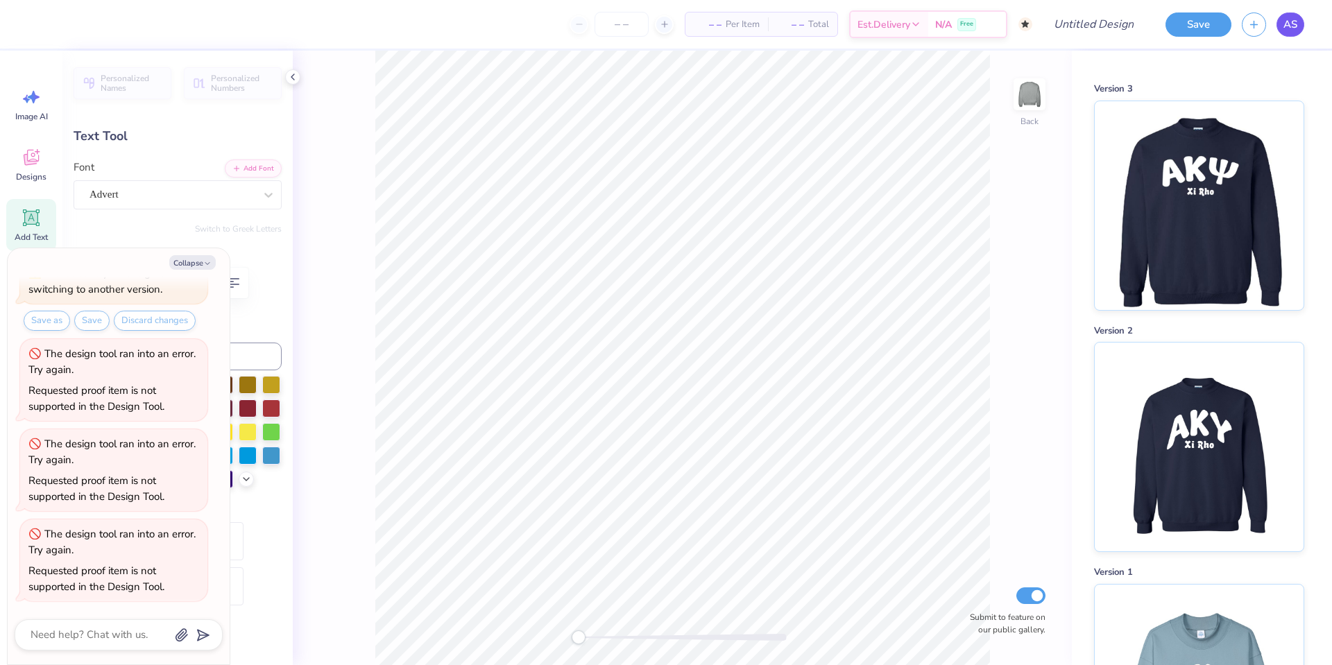
click at [1284, 22] on span "AS" at bounding box center [1291, 25] width 14 height 16
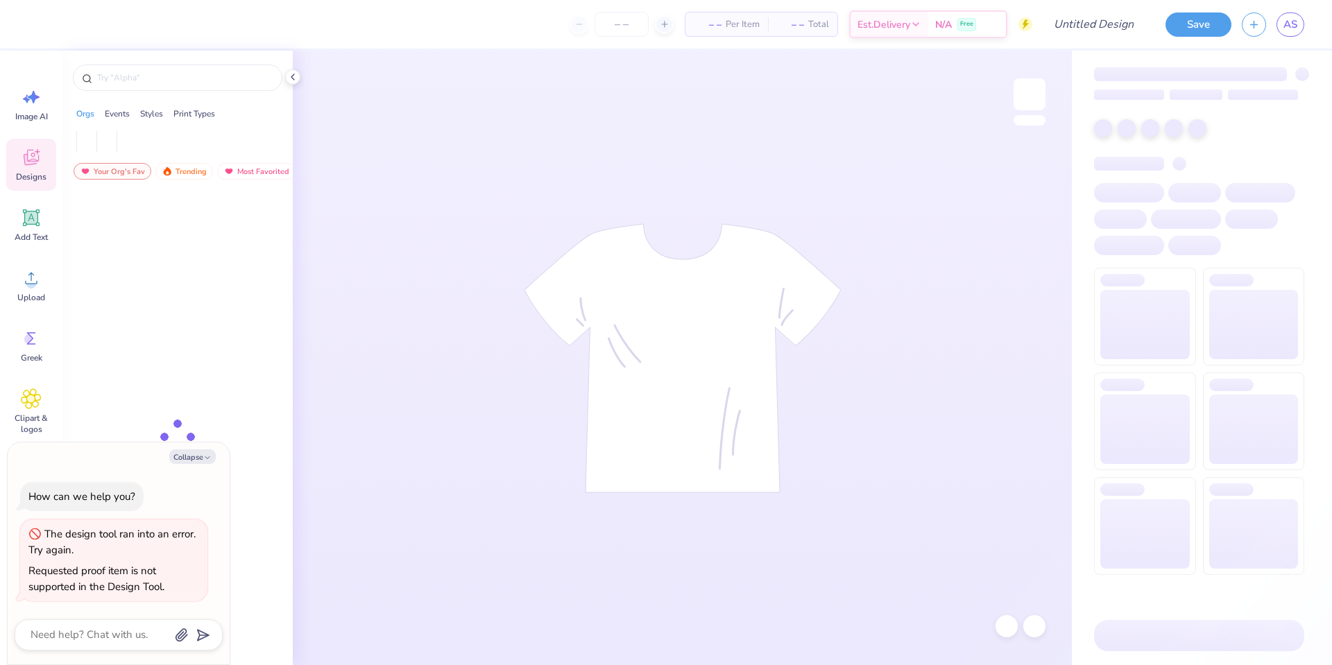
type textarea "x"
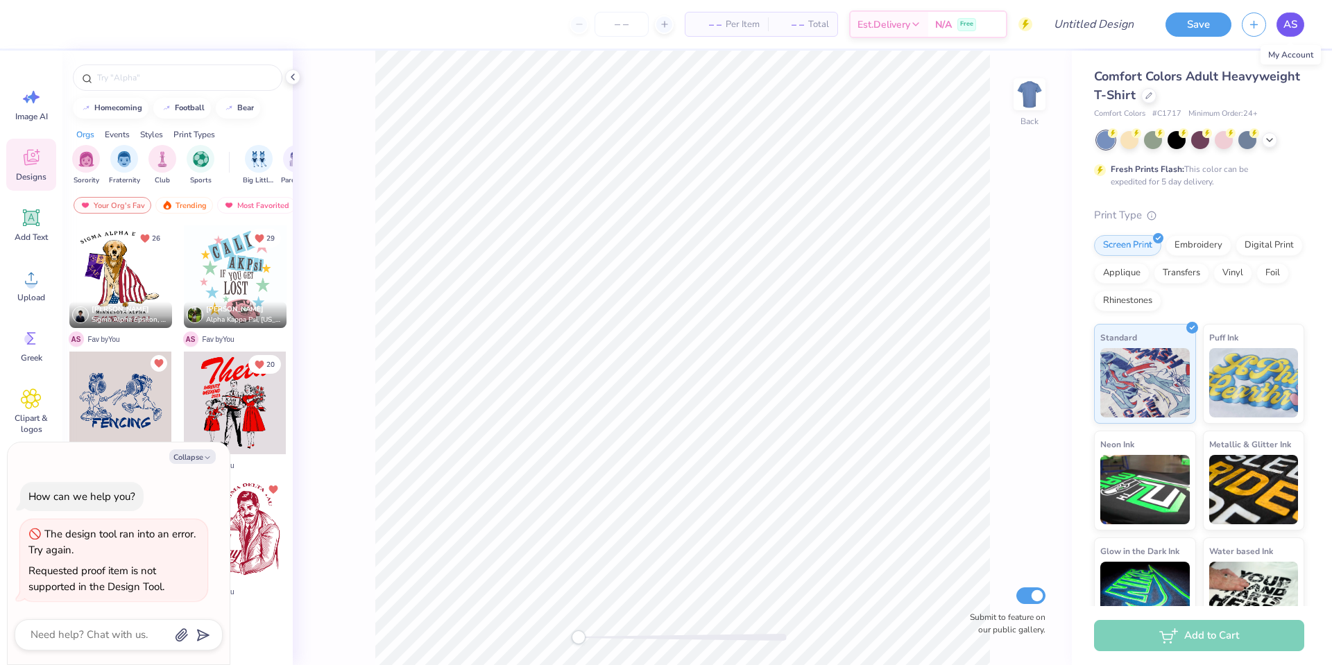
click at [1294, 17] on span "AS" at bounding box center [1291, 25] width 14 height 16
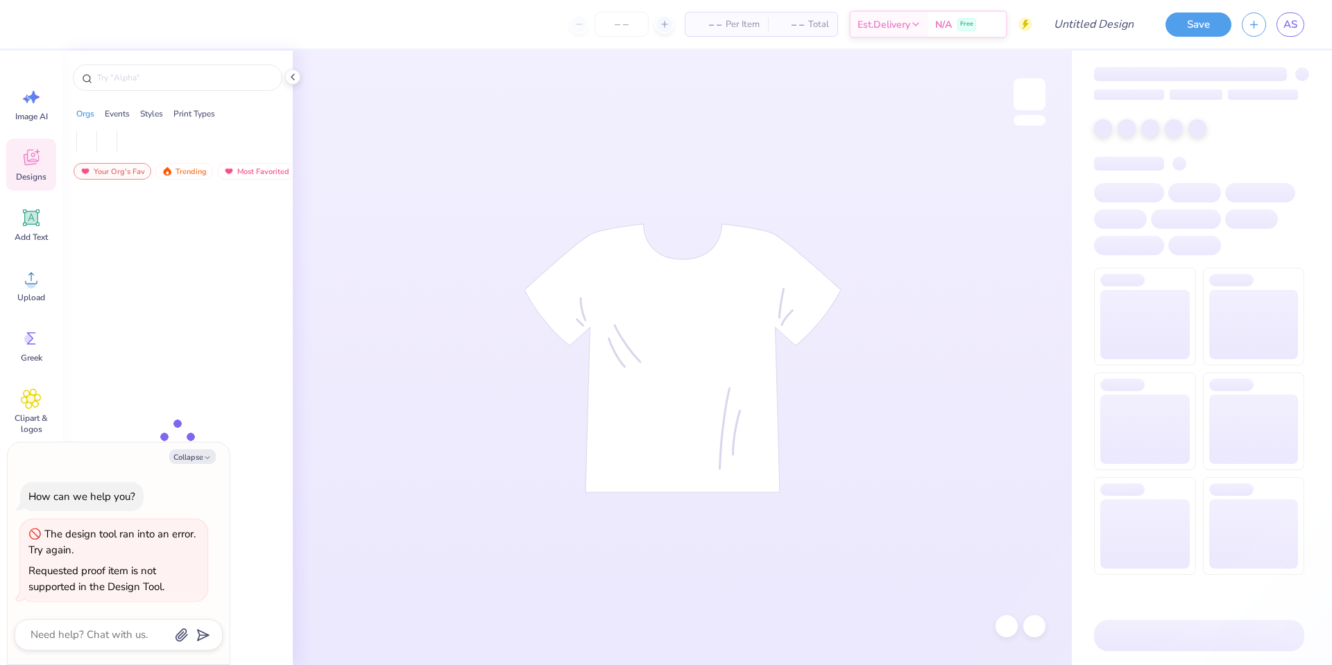
type textarea "x"
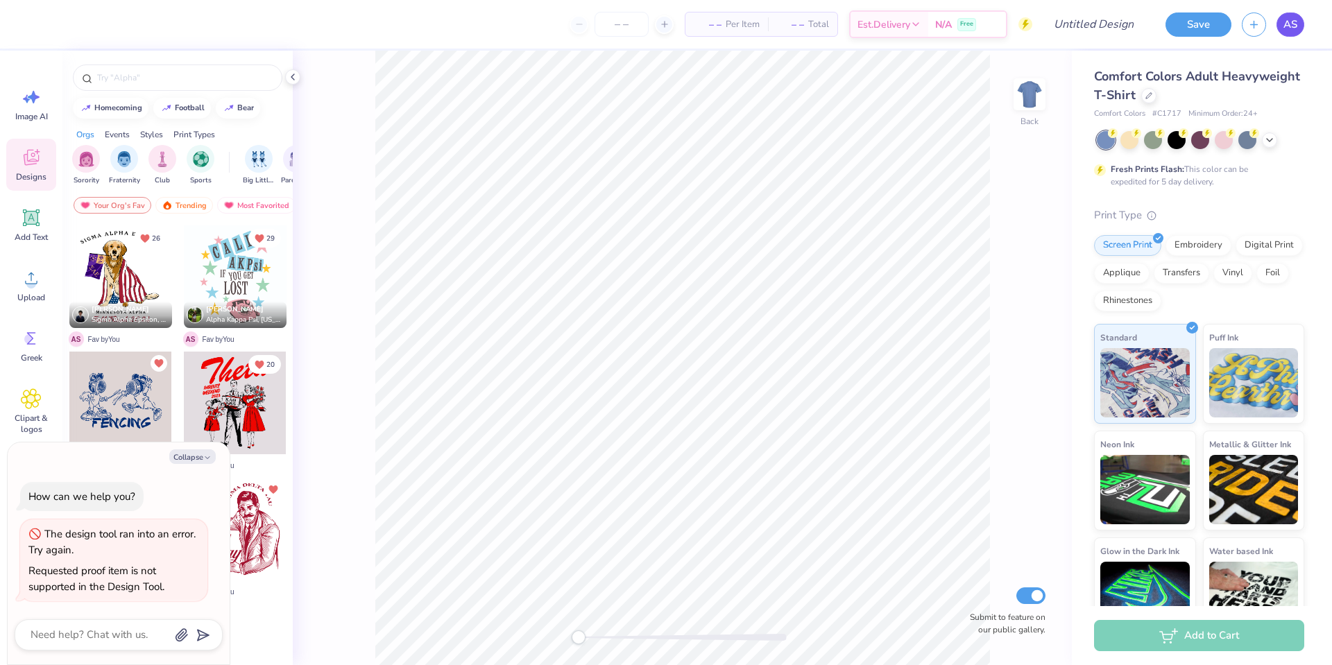
click at [1292, 28] on span "AS" at bounding box center [1291, 25] width 14 height 16
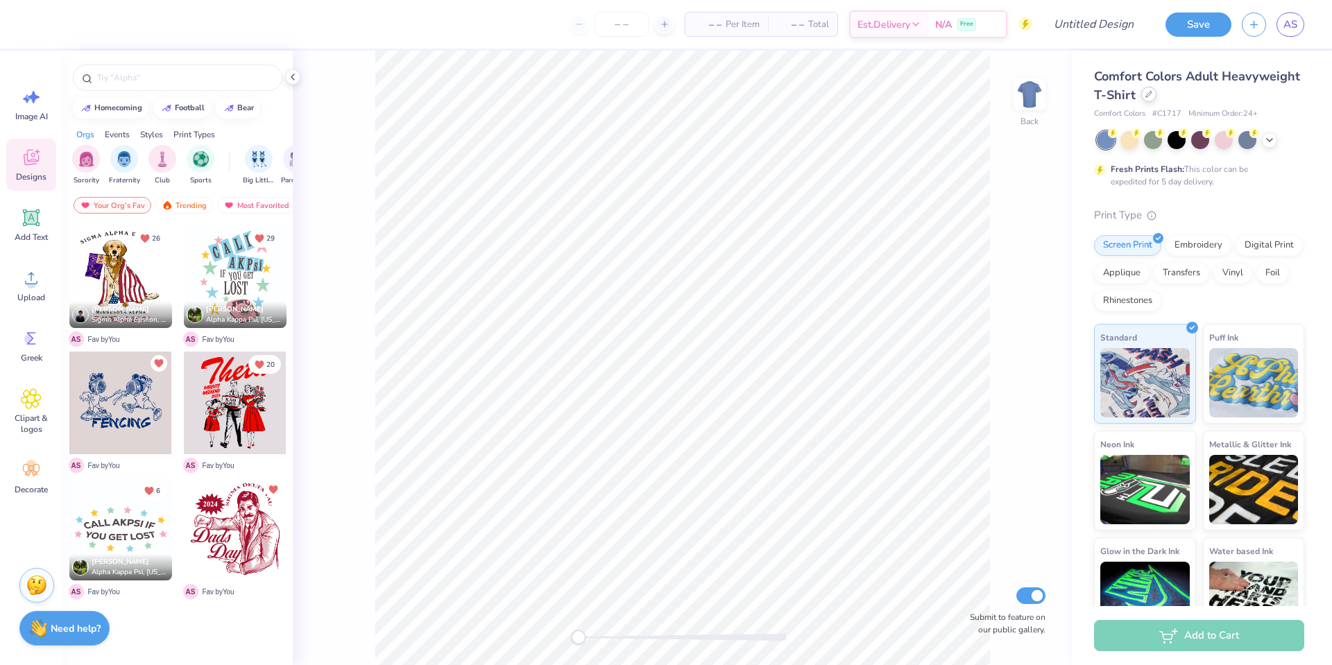
click at [1150, 92] on icon at bounding box center [1149, 94] width 7 height 7
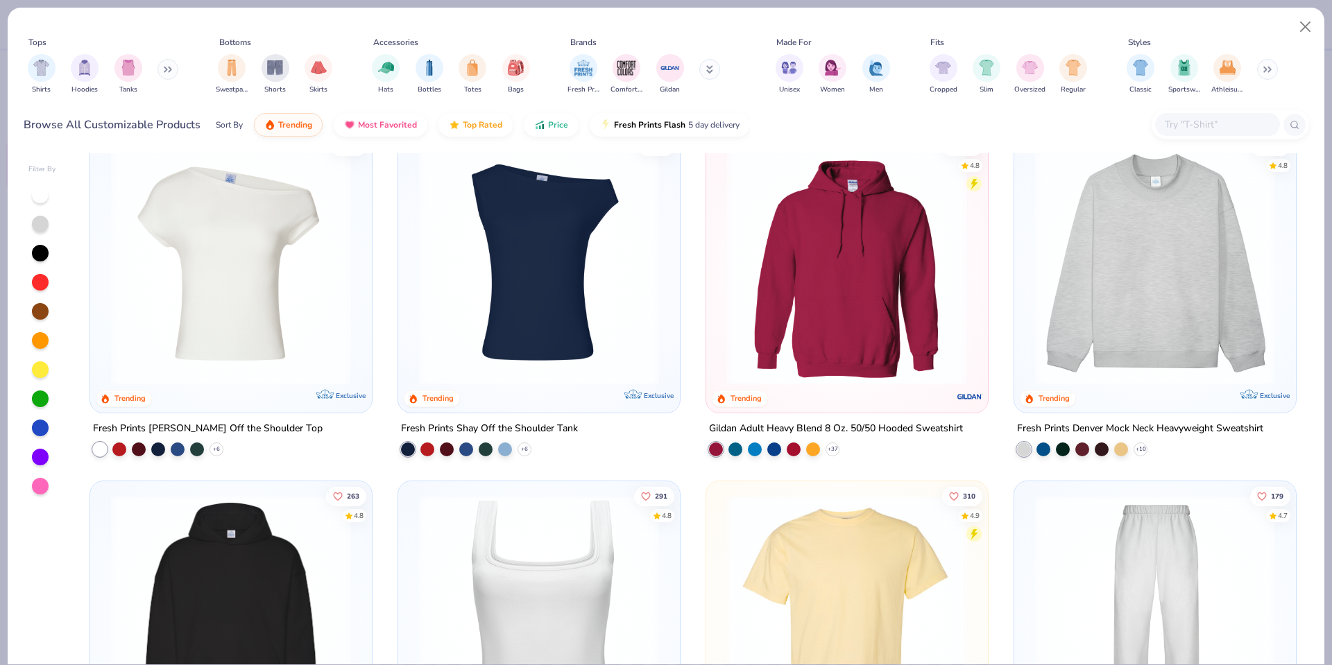
scroll to position [37, 0]
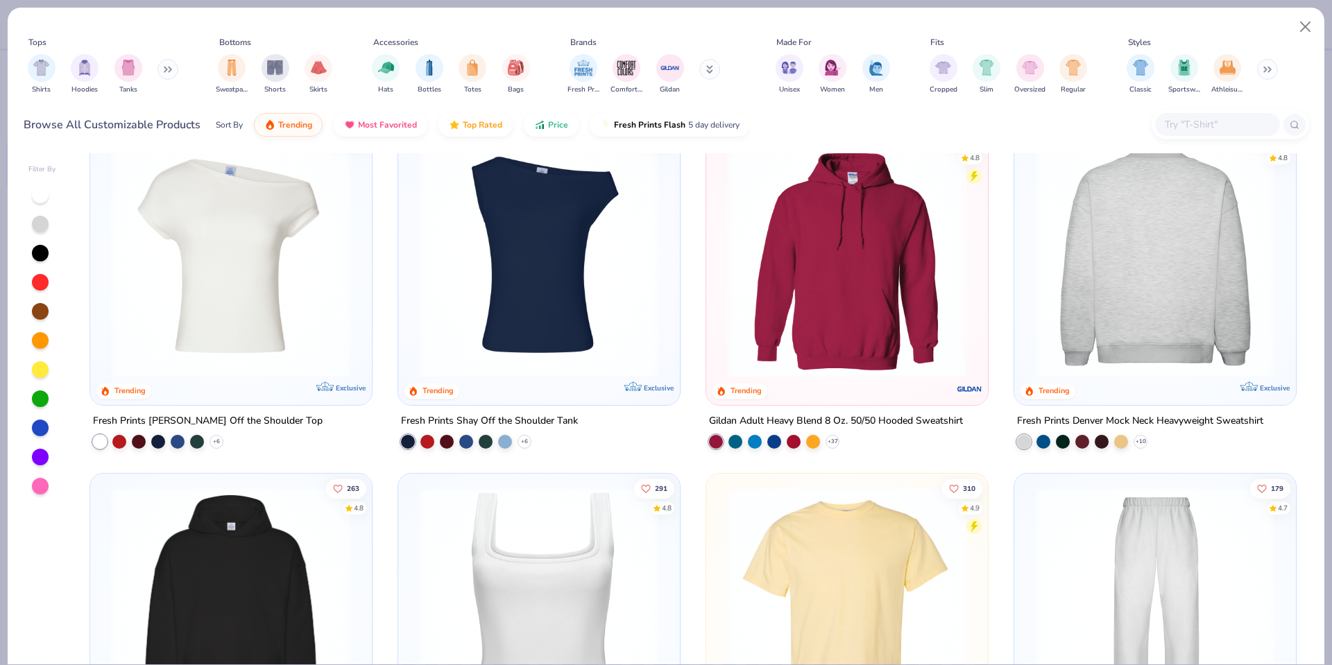
click at [1214, 185] on img at bounding box center [1155, 257] width 254 height 240
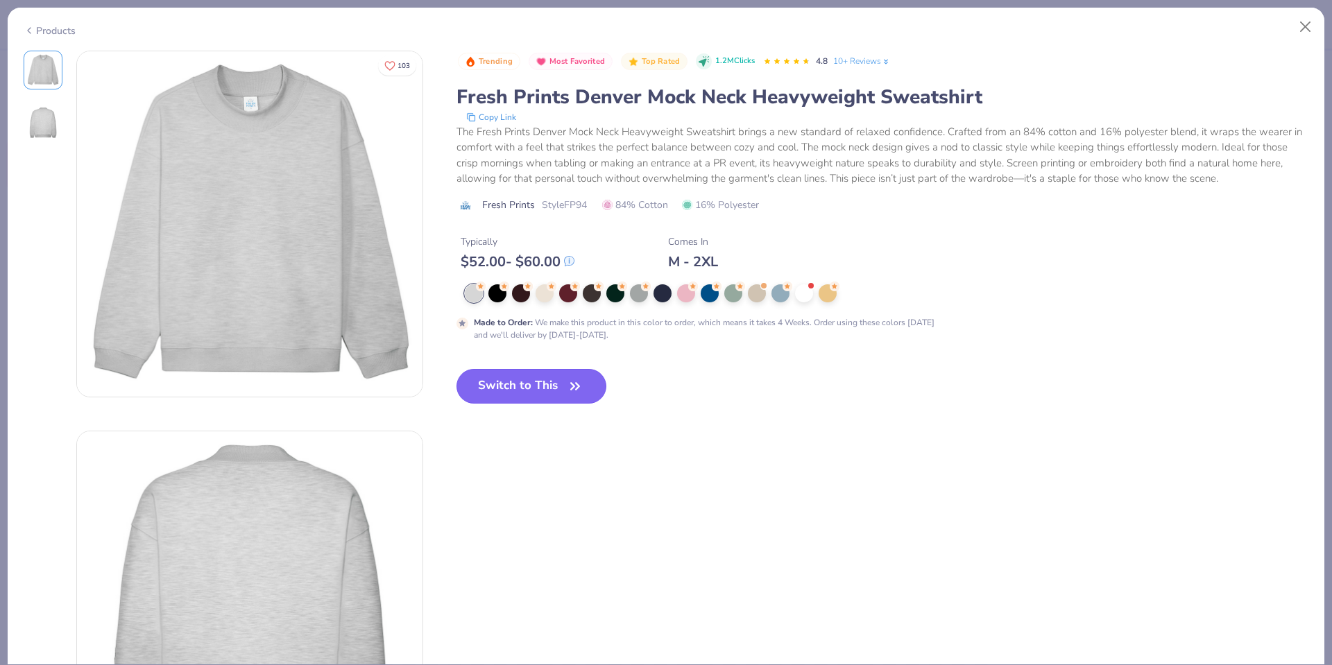
click at [559, 391] on button "Switch to This" at bounding box center [532, 386] width 151 height 35
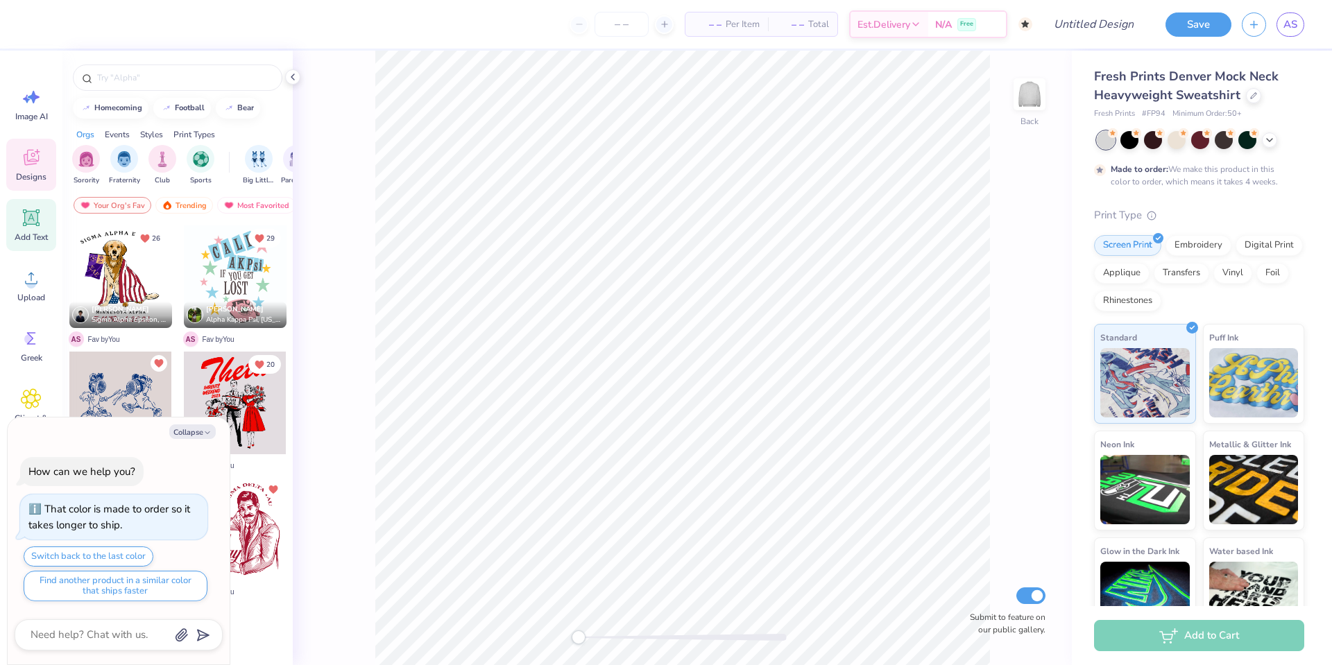
click at [12, 221] on div "Add Text" at bounding box center [31, 225] width 50 height 52
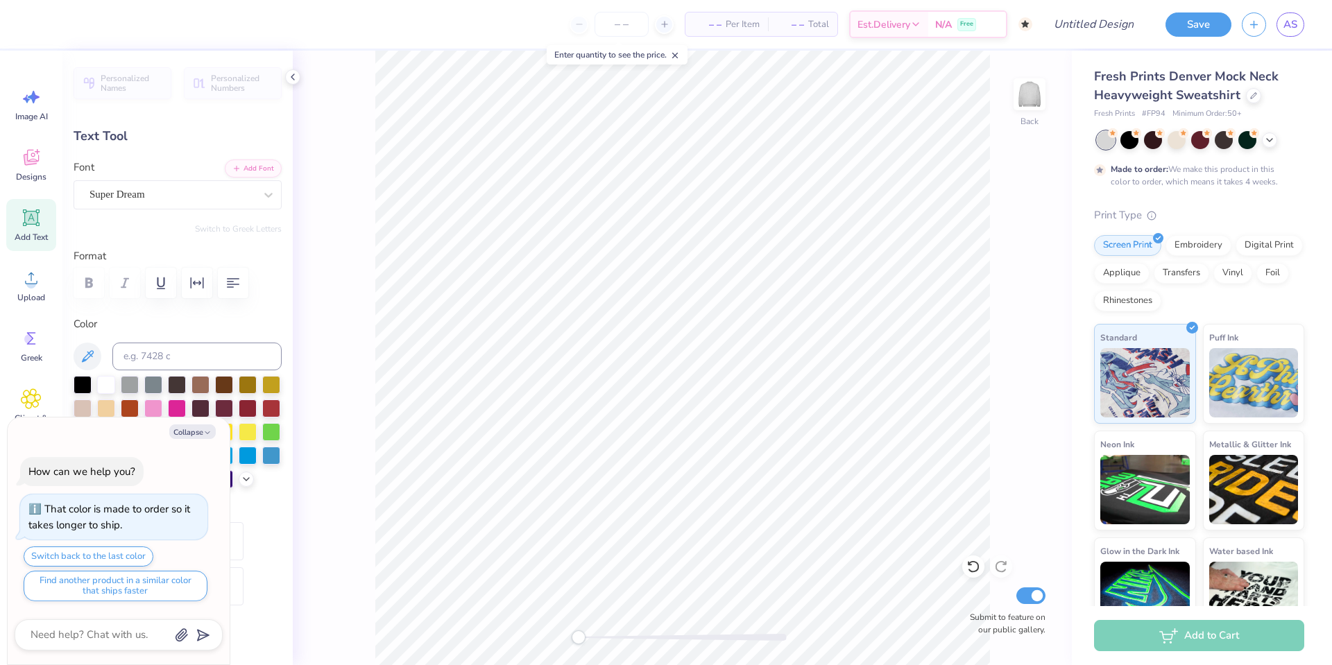
type textarea "x"
type textarea "A"
type textarea "x"
type textarea "AK"
click at [203, 420] on div "Collapse How can we help you? That color is made to order so it takes longer to…" at bounding box center [119, 542] width 222 height 248
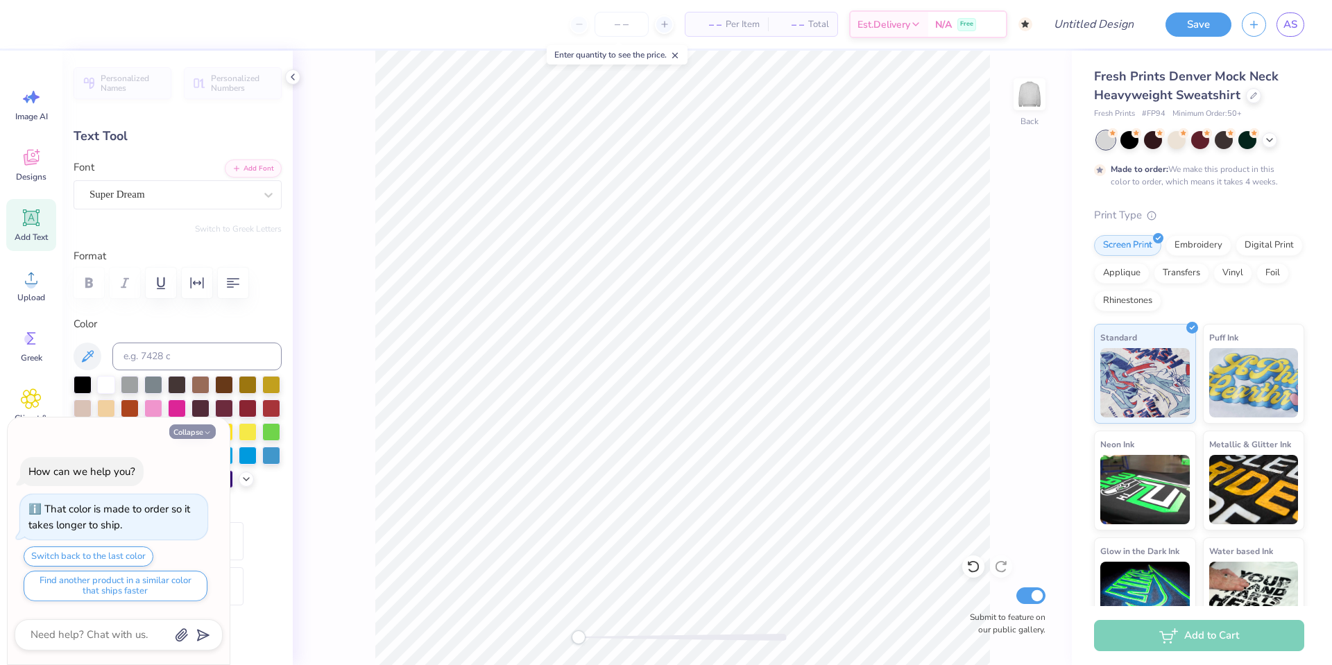
click at [203, 429] on icon "button" at bounding box center [207, 433] width 8 height 8
type textarea "x"
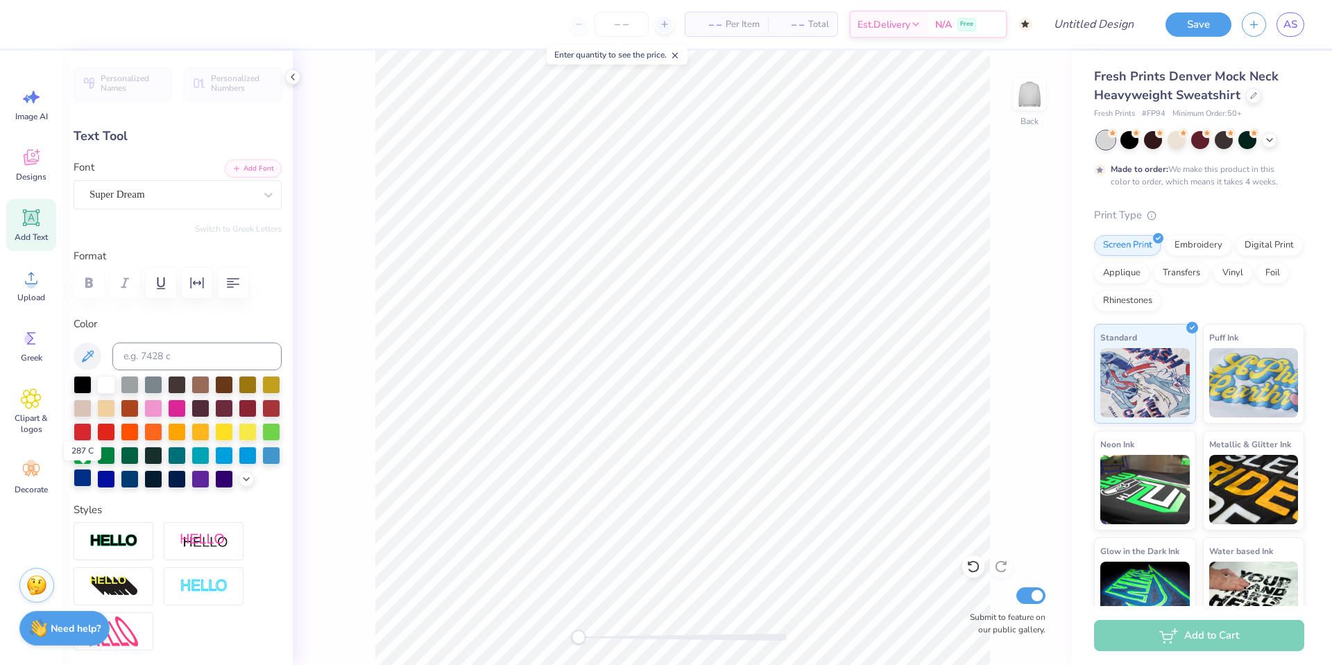
click at [87, 479] on div at bounding box center [83, 478] width 18 height 18
click at [107, 476] on div at bounding box center [106, 478] width 18 height 18
click at [76, 474] on div at bounding box center [83, 478] width 18 height 18
click at [101, 475] on div at bounding box center [106, 478] width 18 height 18
click at [128, 477] on div at bounding box center [130, 478] width 18 height 18
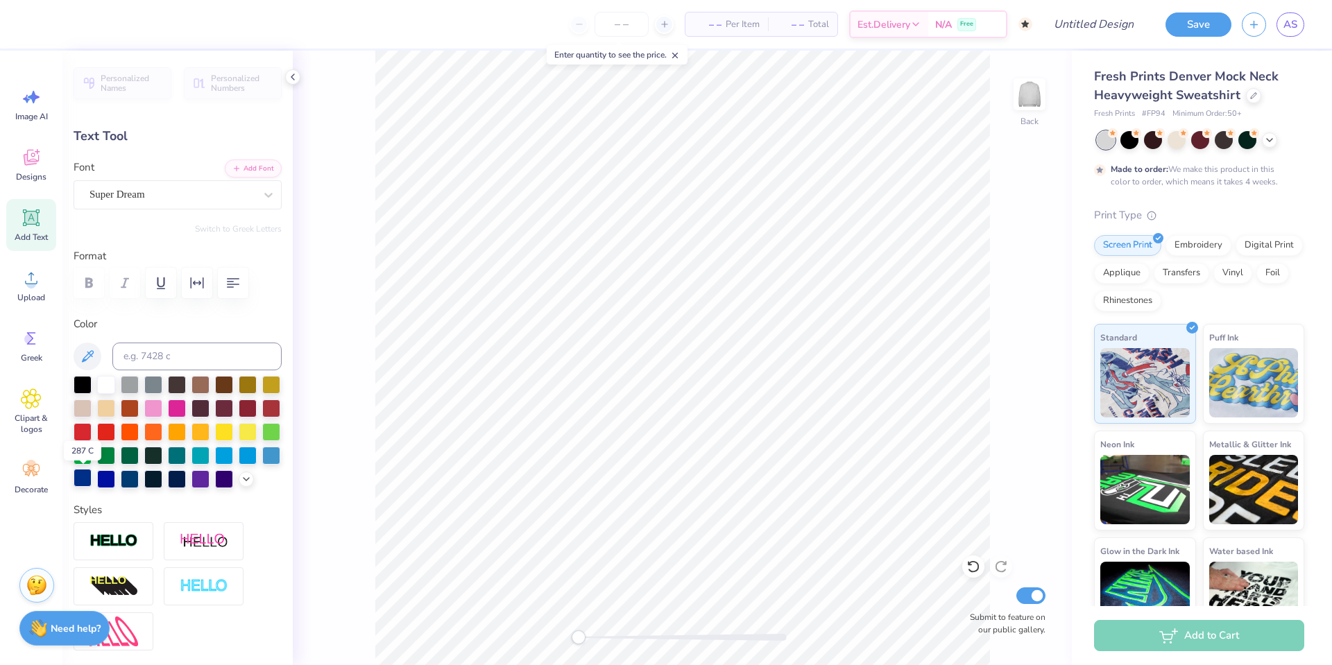
click at [74, 482] on div at bounding box center [83, 478] width 18 height 18
click at [106, 476] on div at bounding box center [106, 478] width 18 height 18
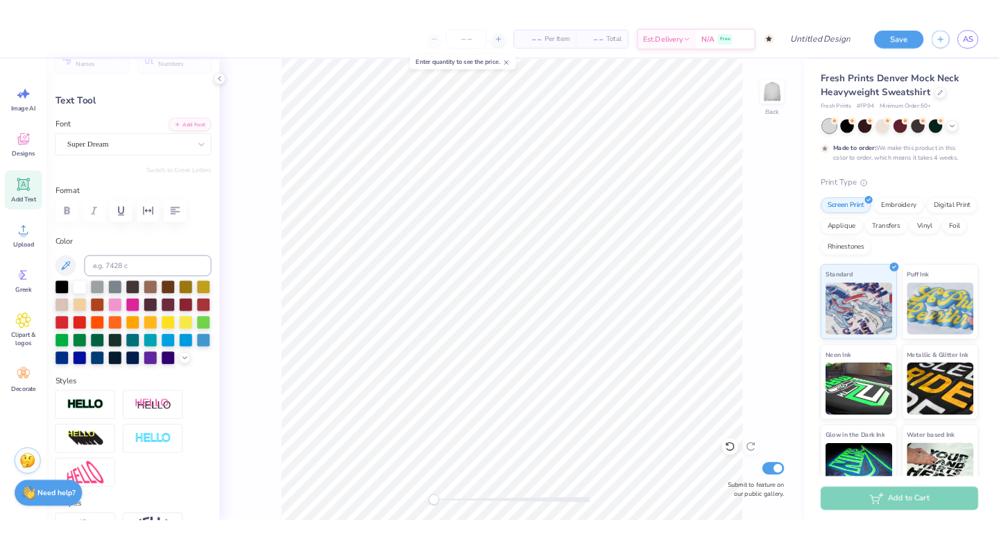
scroll to position [31, 0]
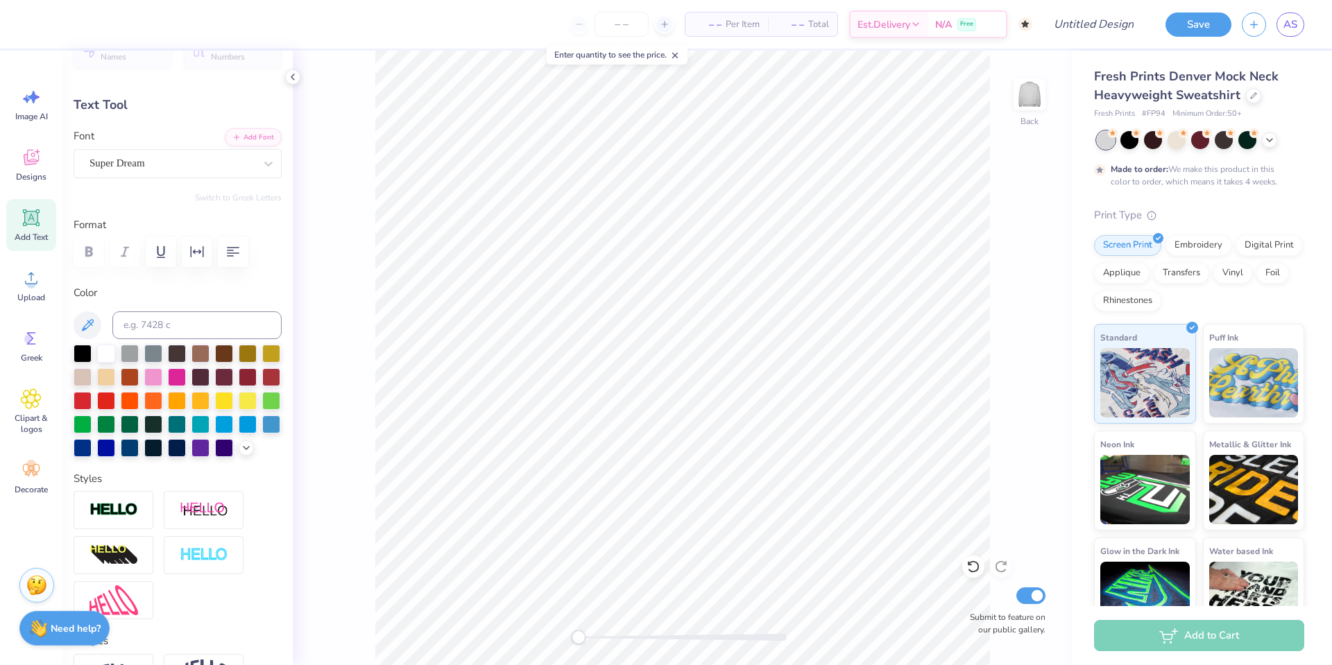
type input "4.79"
type input "2.76"
type input "4.19"
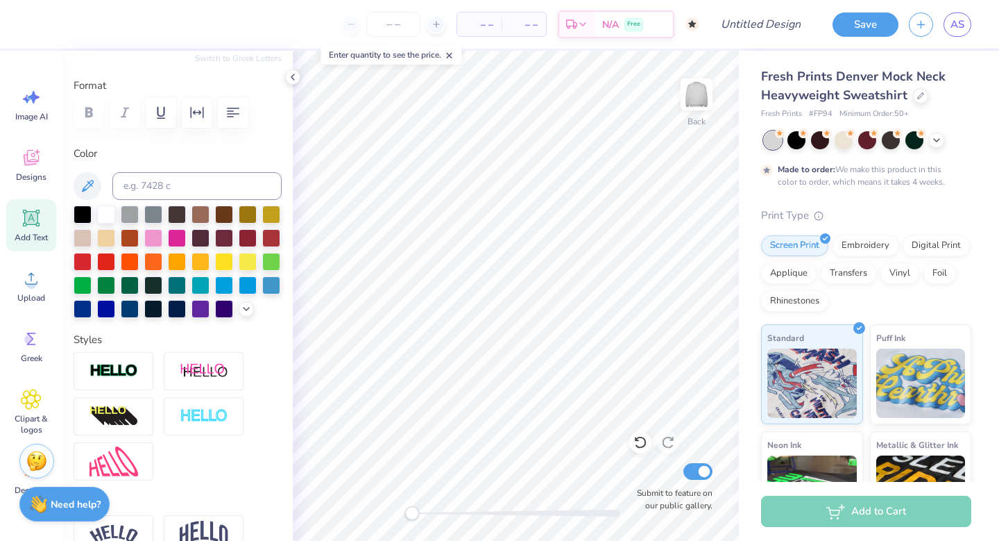
scroll to position [0, 0]
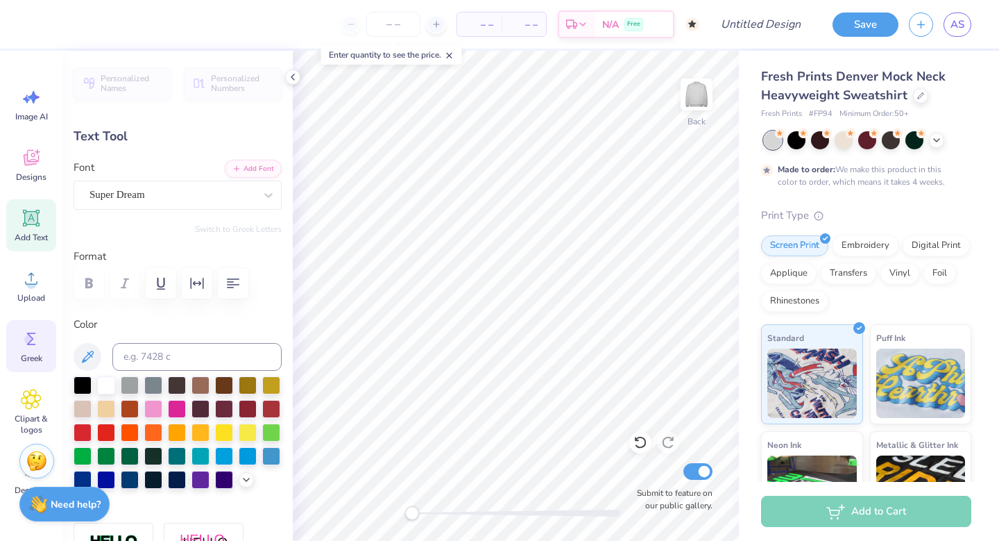
click at [33, 338] on circle at bounding box center [29, 339] width 10 height 10
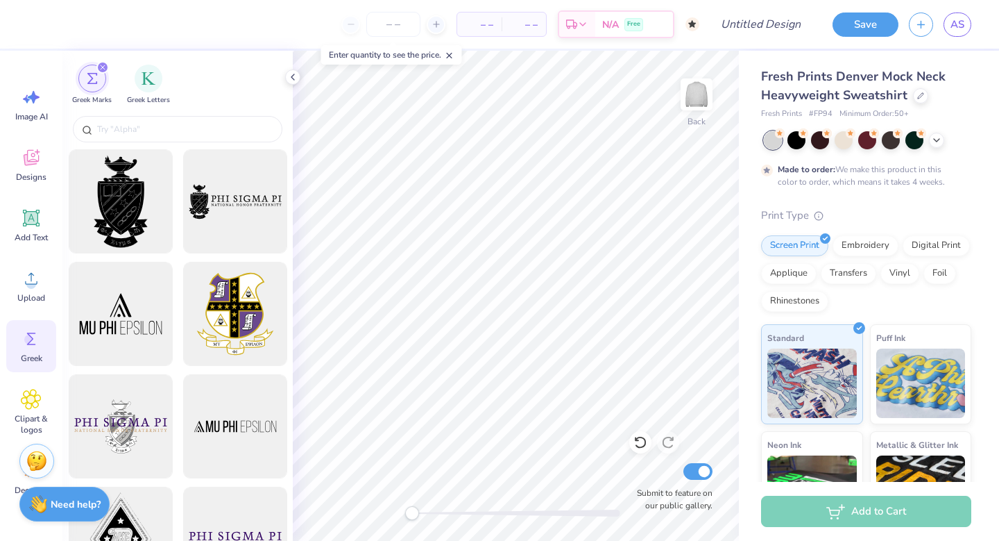
click at [96, 75] on img "filter for Greek Marks" at bounding box center [92, 78] width 11 height 11
click at [144, 84] on div "filter for Greek Letters" at bounding box center [149, 77] width 28 height 28
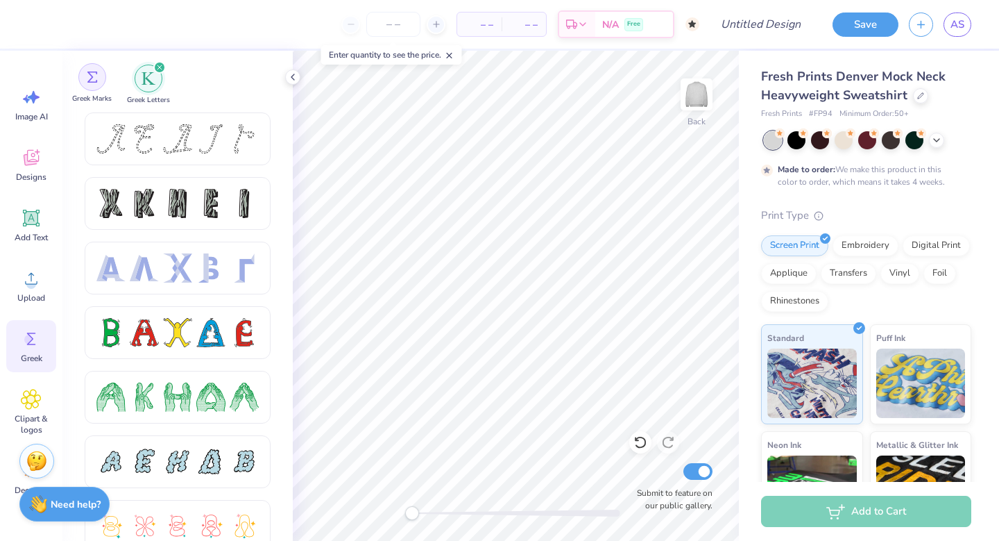
click at [87, 83] on img "filter for Greek Marks" at bounding box center [92, 76] width 11 height 11
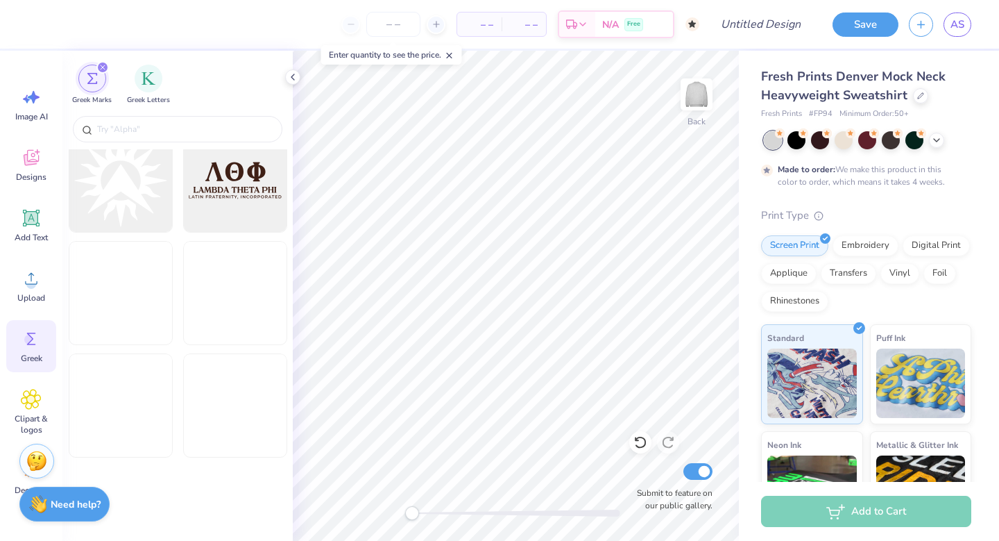
scroll to position [5441, 0]
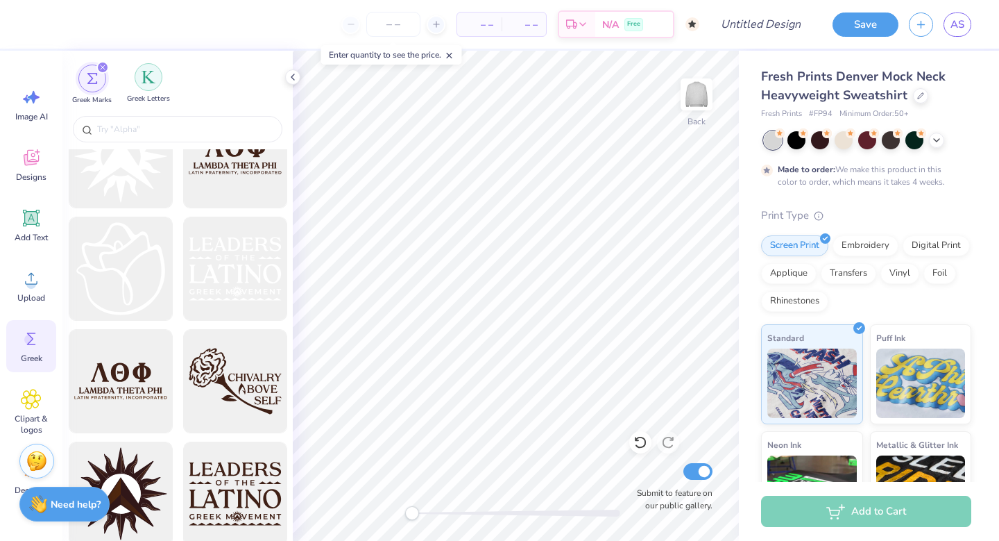
click at [145, 81] on img "filter for Greek Letters" at bounding box center [149, 77] width 14 height 14
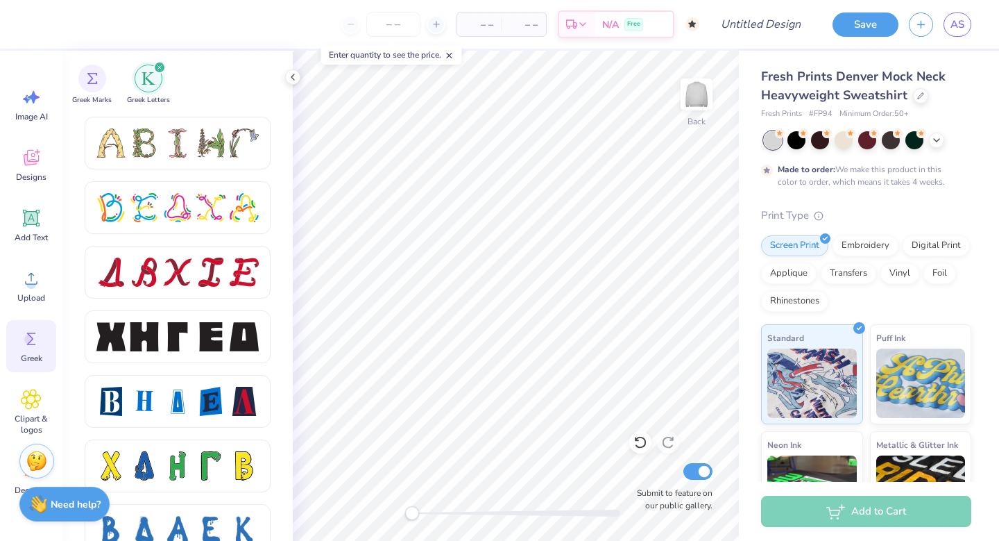
scroll to position [1681, 0]
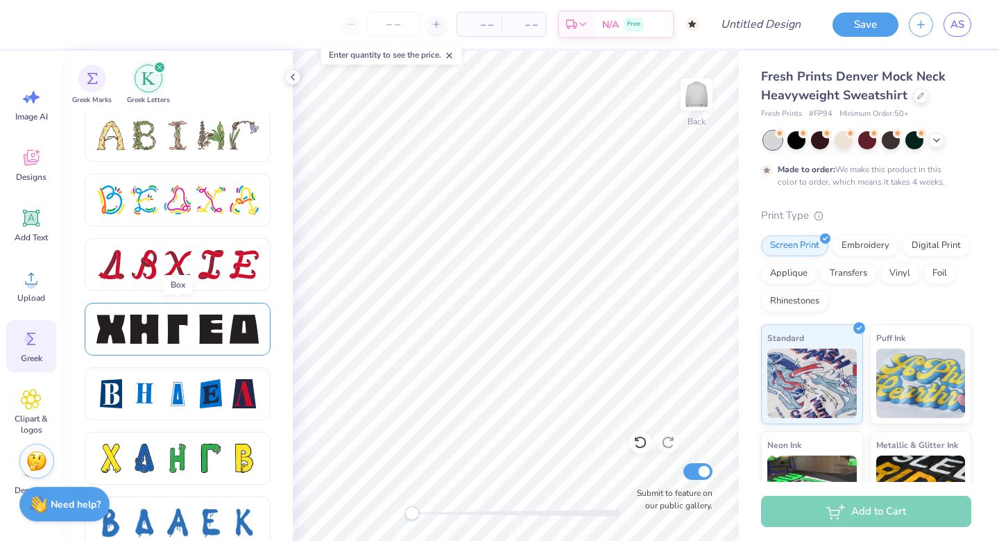
click at [193, 329] on div at bounding box center [177, 328] width 162 height 29
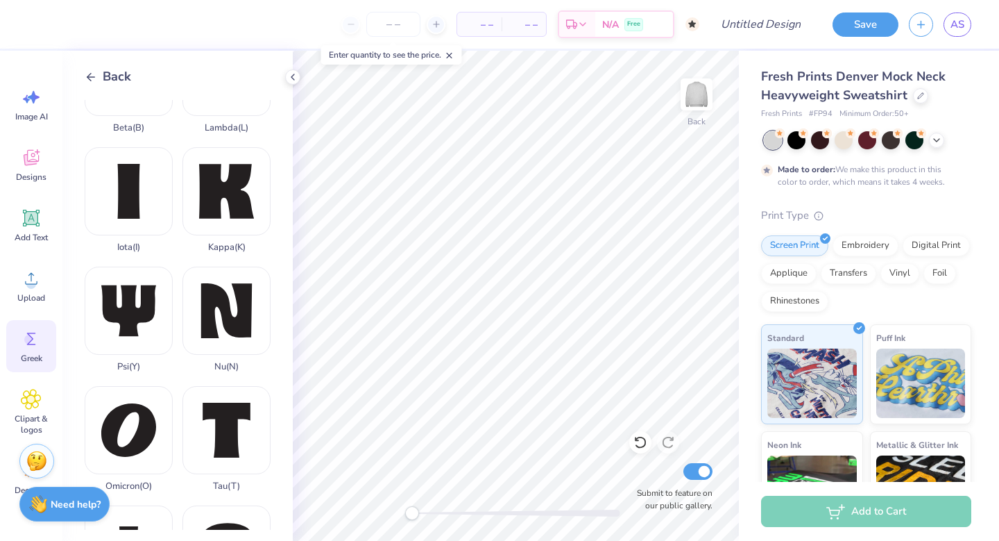
scroll to position [433, 0]
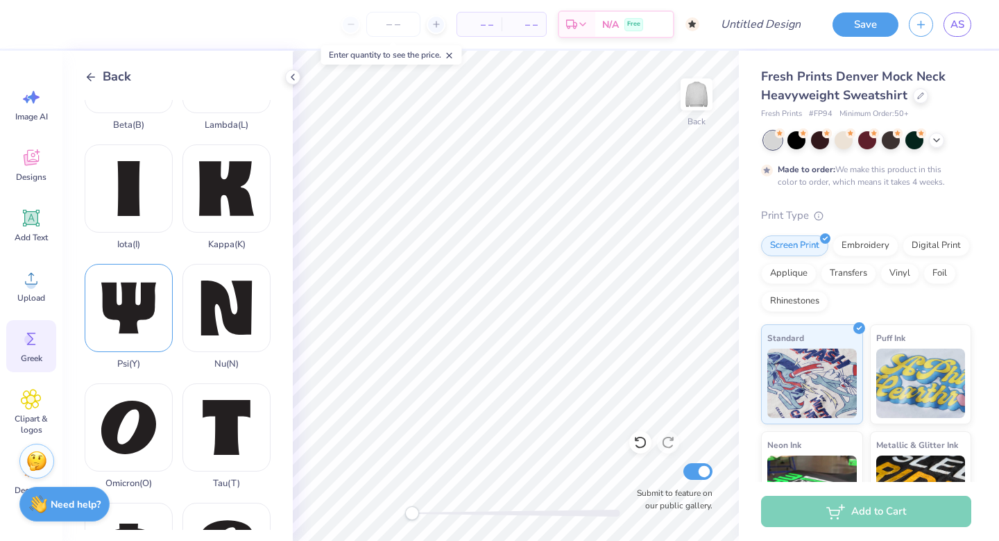
click at [138, 339] on div "Psi ( Y )" at bounding box center [129, 316] width 88 height 105
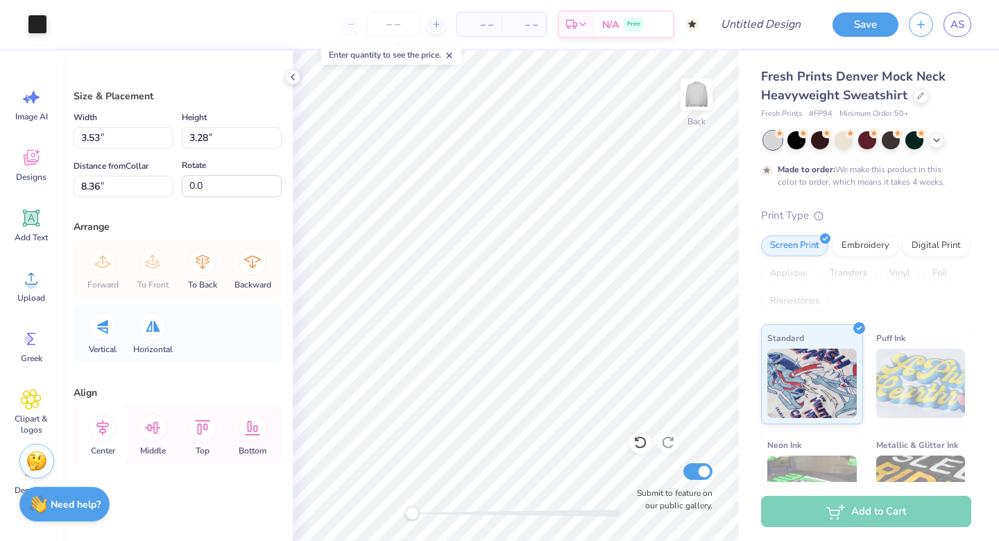
click at [105, 423] on icon at bounding box center [103, 428] width 28 height 28
type input "2.63"
type input "2.45"
type input "3.69"
type input "2.74"
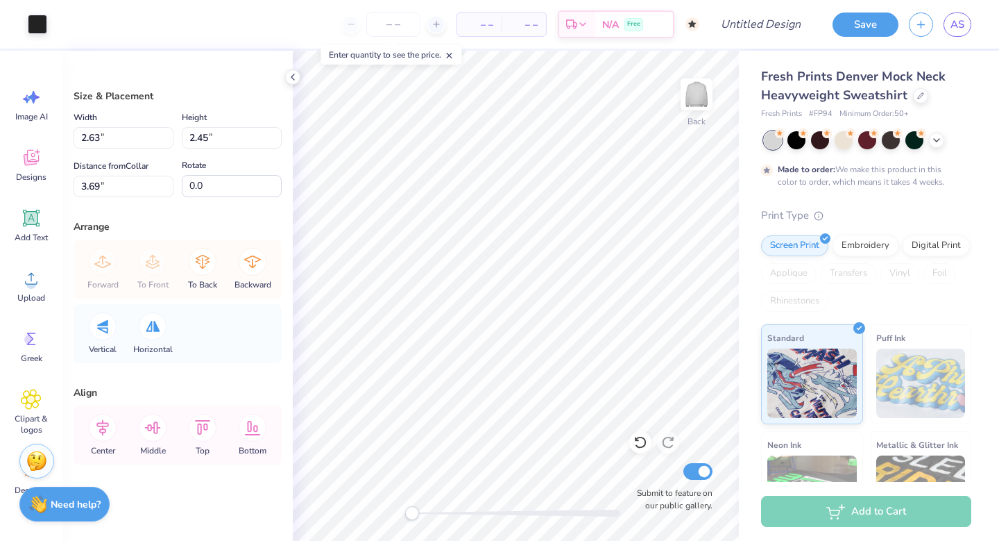
type input "2.54"
type input "3.84"
type input "2.86"
type input "2.66"
type input "3.79"
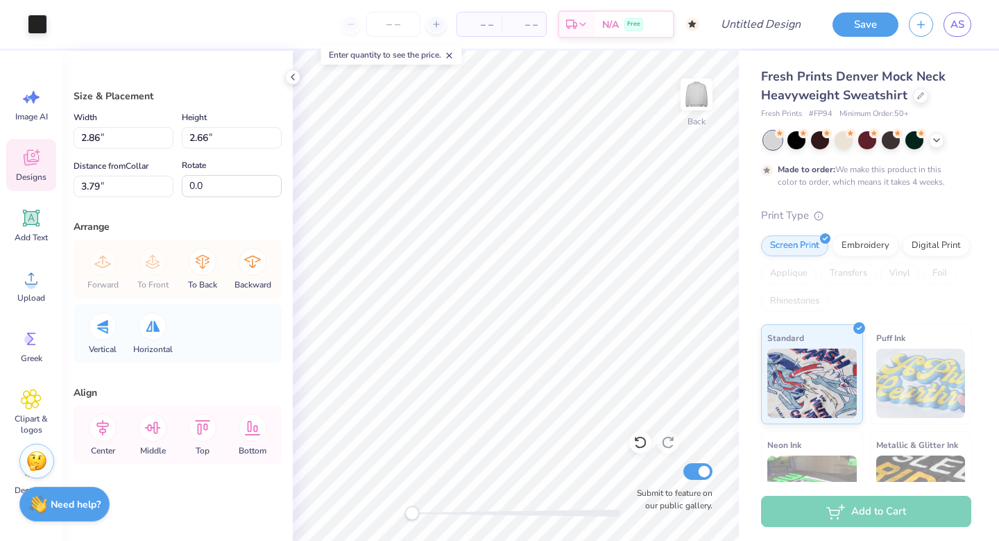
click at [42, 171] on div "Designs" at bounding box center [31, 165] width 50 height 52
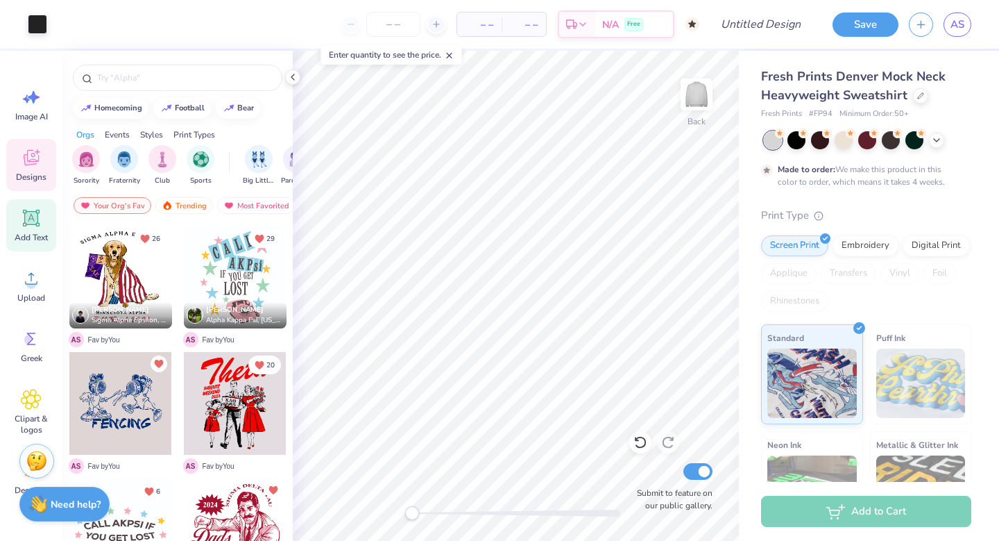
click at [23, 235] on span "Add Text" at bounding box center [31, 237] width 33 height 11
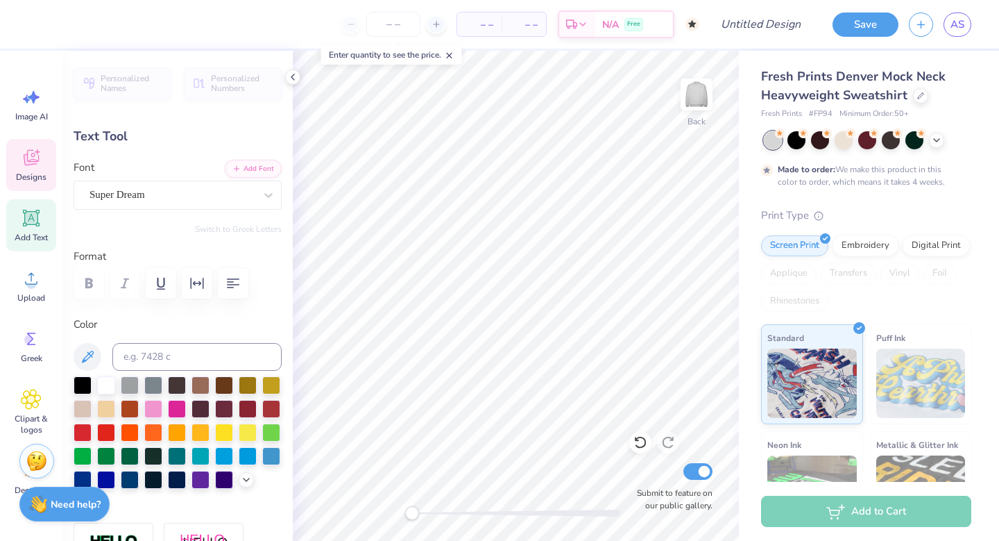
click at [19, 171] on span "Designs" at bounding box center [31, 176] width 31 height 11
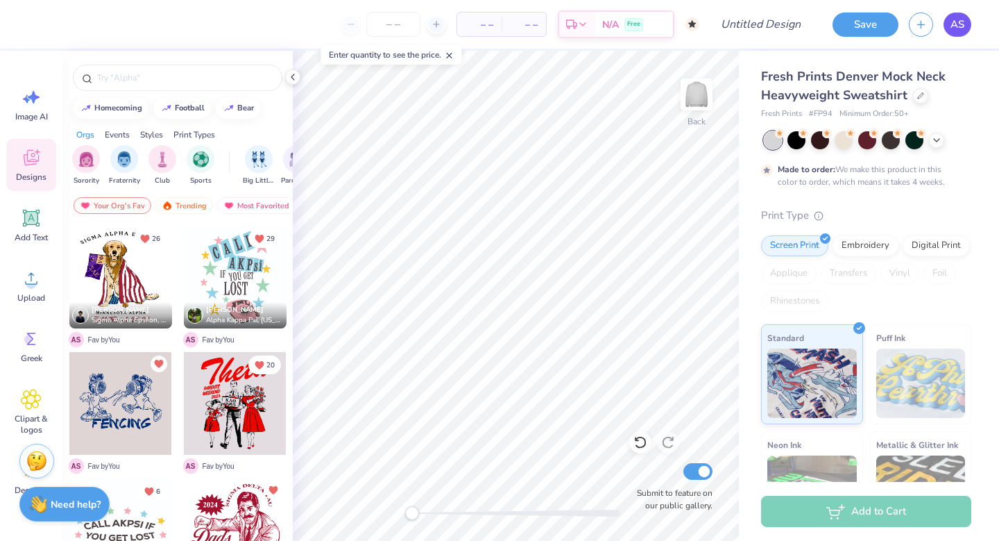
click at [955, 26] on span "AS" at bounding box center [958, 25] width 14 height 16
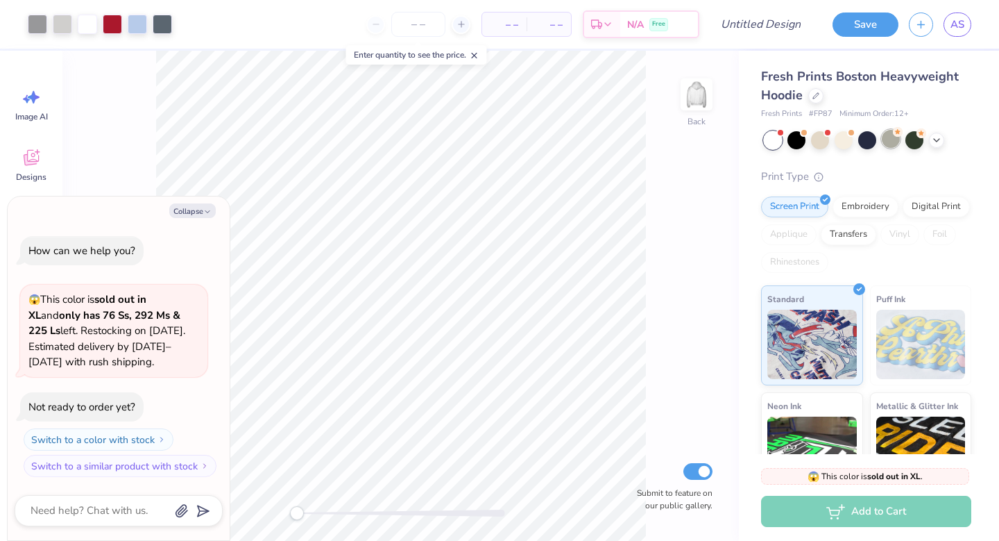
click at [885, 145] on div at bounding box center [891, 139] width 18 height 18
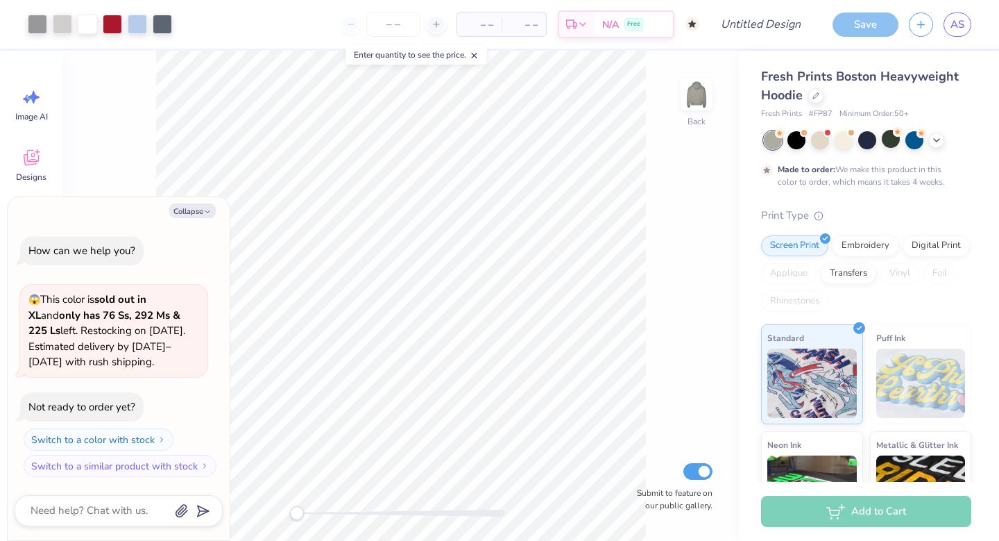
scroll to position [42, 0]
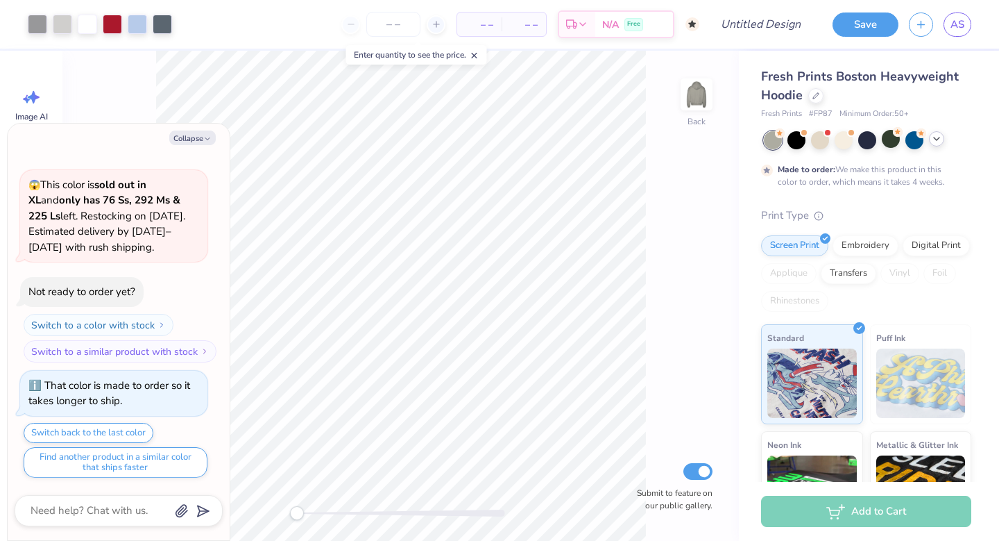
click at [935, 139] on icon at bounding box center [936, 138] width 11 height 11
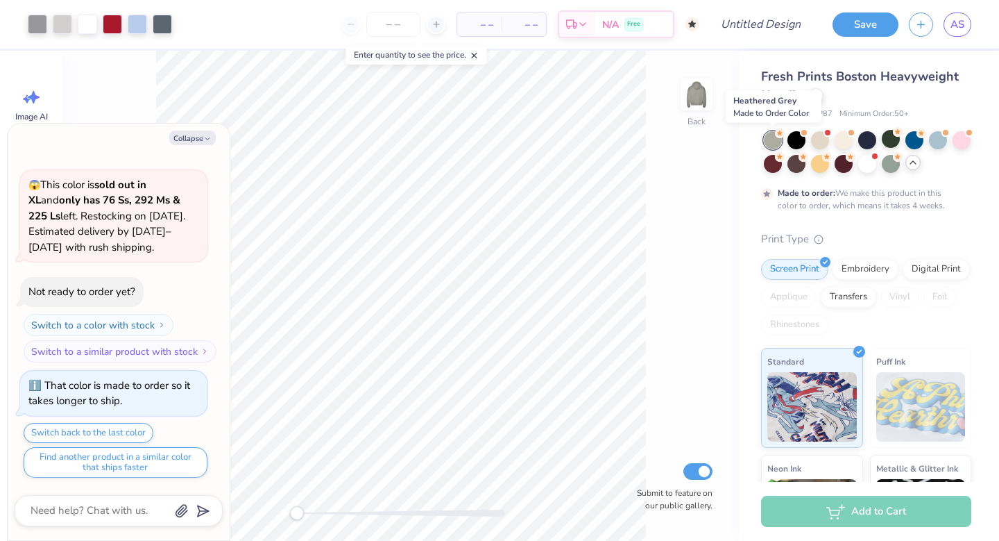
click at [779, 136] on circle at bounding box center [780, 133] width 10 height 10
click at [776, 137] on icon at bounding box center [780, 133] width 10 height 10
click at [933, 145] on div at bounding box center [938, 139] width 18 height 18
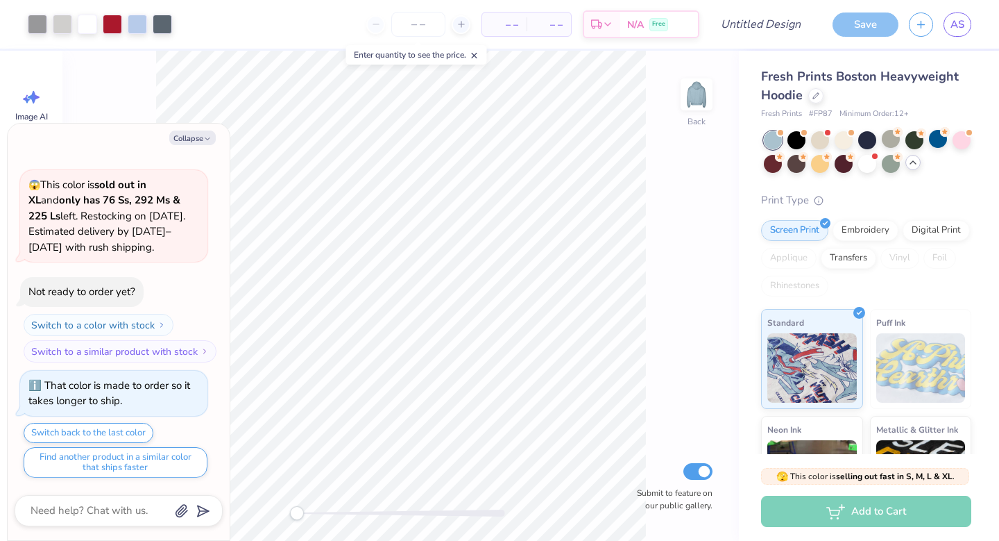
scroll to position [292, 0]
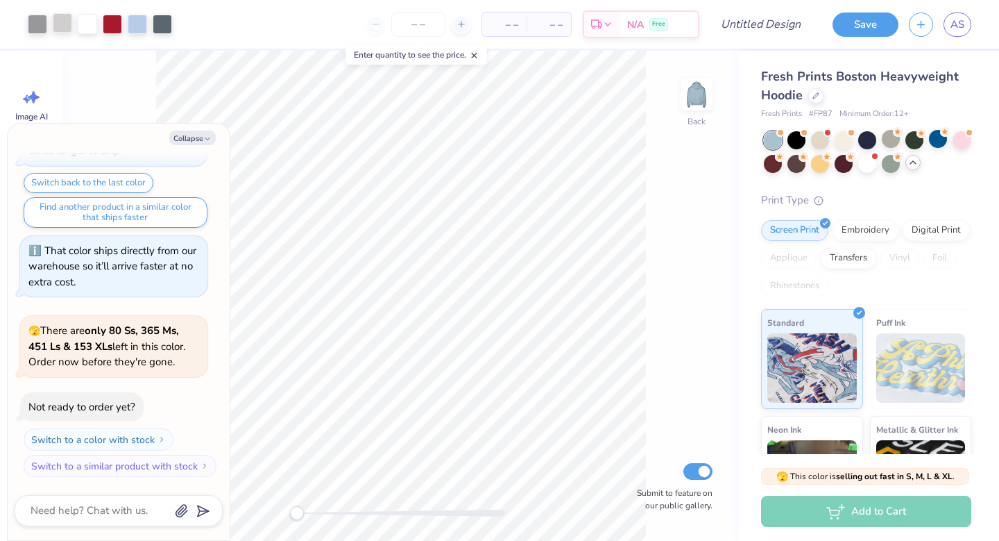
click at [62, 33] on div at bounding box center [62, 22] width 19 height 19
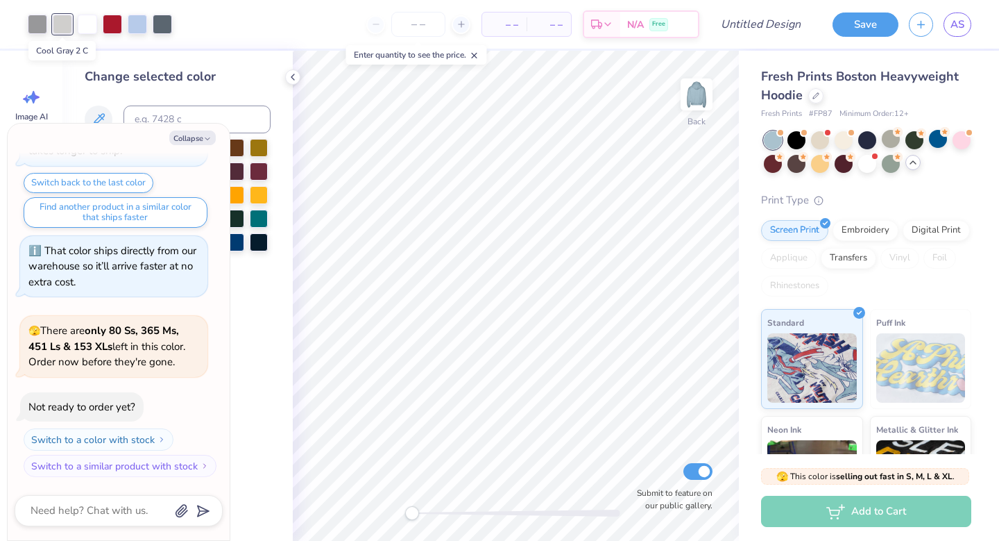
click at [63, 32] on div at bounding box center [62, 24] width 19 height 19
type textarea "x"
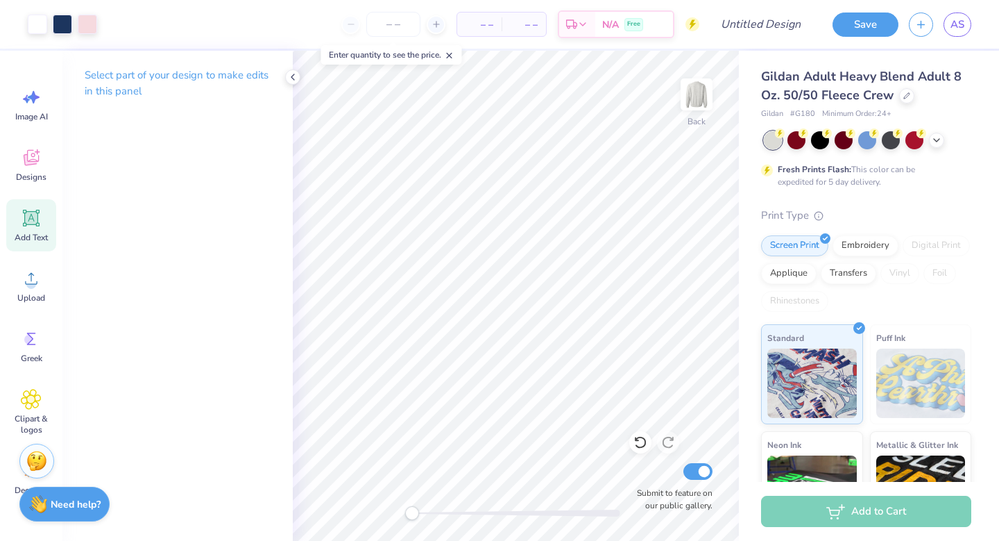
click at [49, 230] on div "Add Text" at bounding box center [31, 225] width 50 height 52
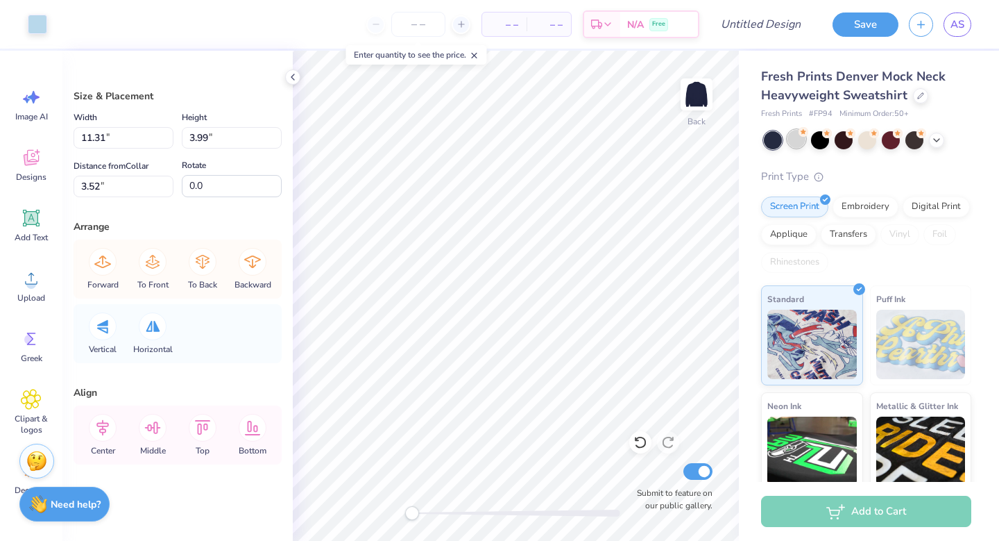
click at [799, 135] on icon at bounding box center [804, 132] width 10 height 10
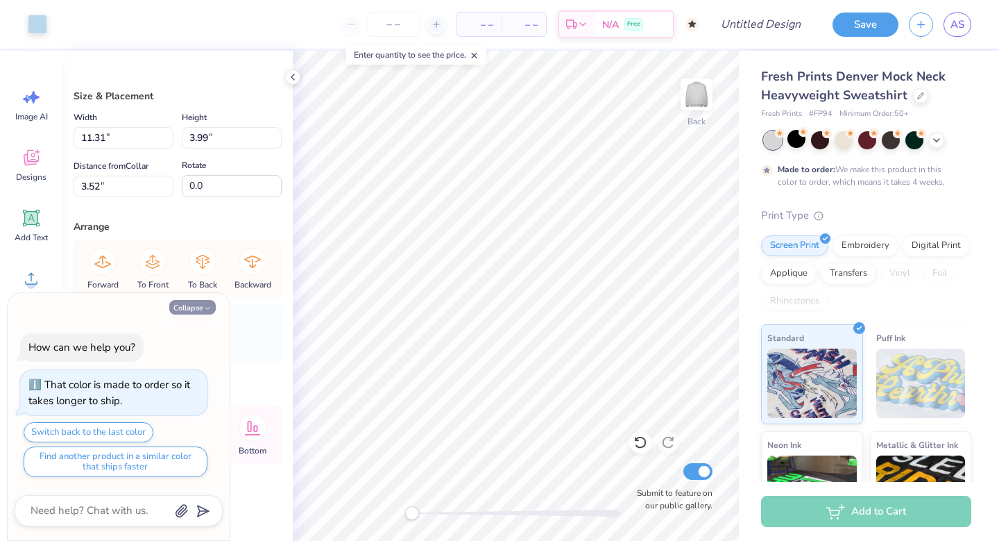
click at [193, 301] on button "Collapse" at bounding box center [192, 307] width 46 height 15
type textarea "x"
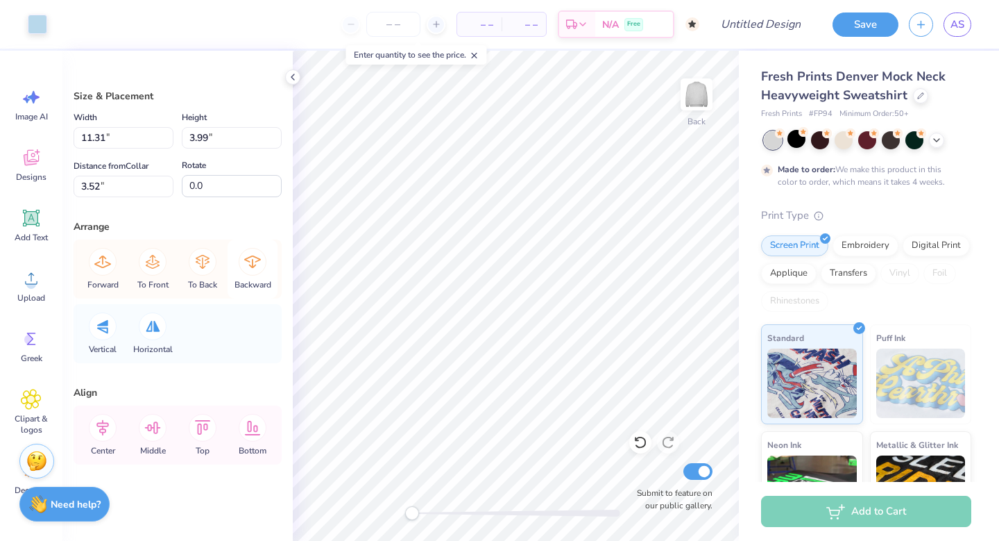
type input "12.00"
type input "4.81"
type input "3.00"
type input "11.69"
type input "4.32"
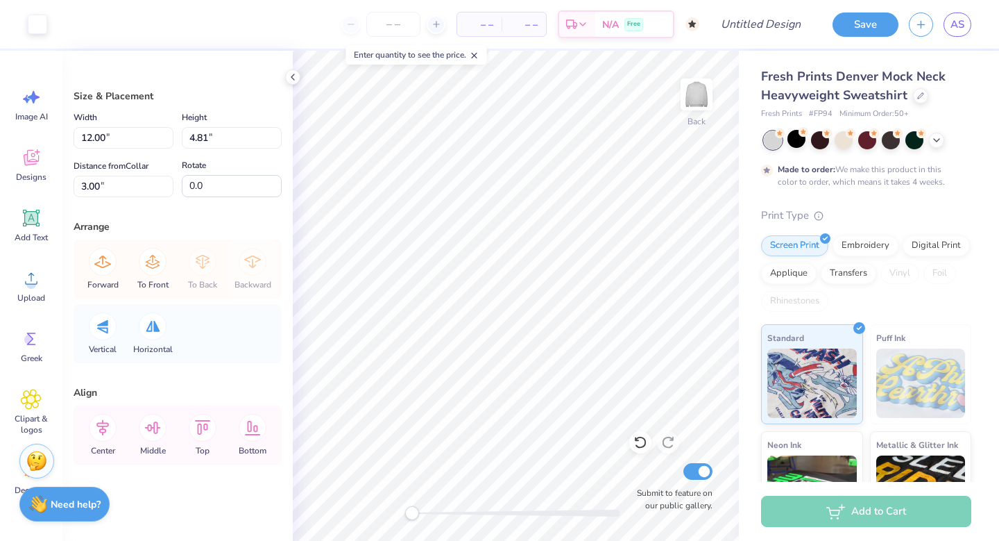
type input "3.34"
type input "10.36"
type input "3.99"
type input "3.52"
type input "11.52"
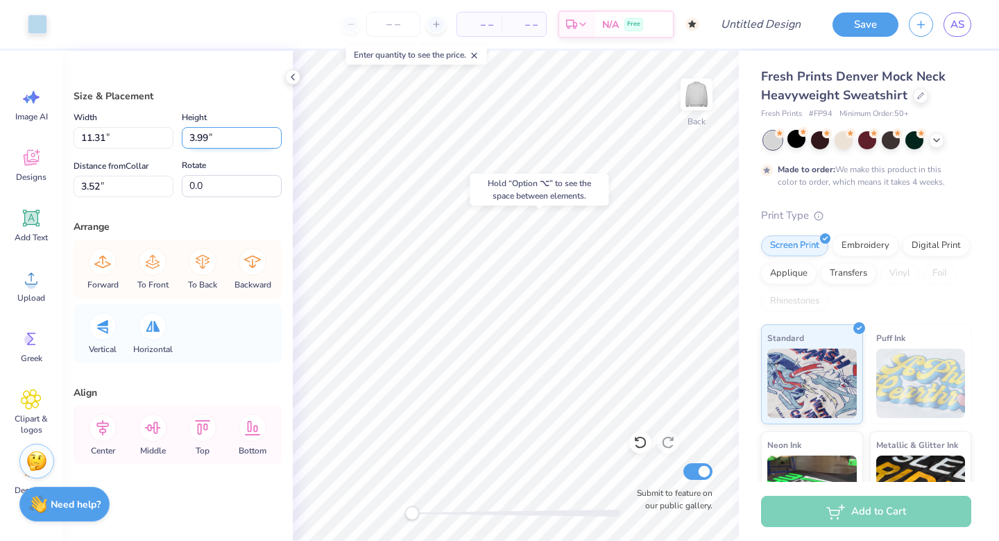
type input "4.06"
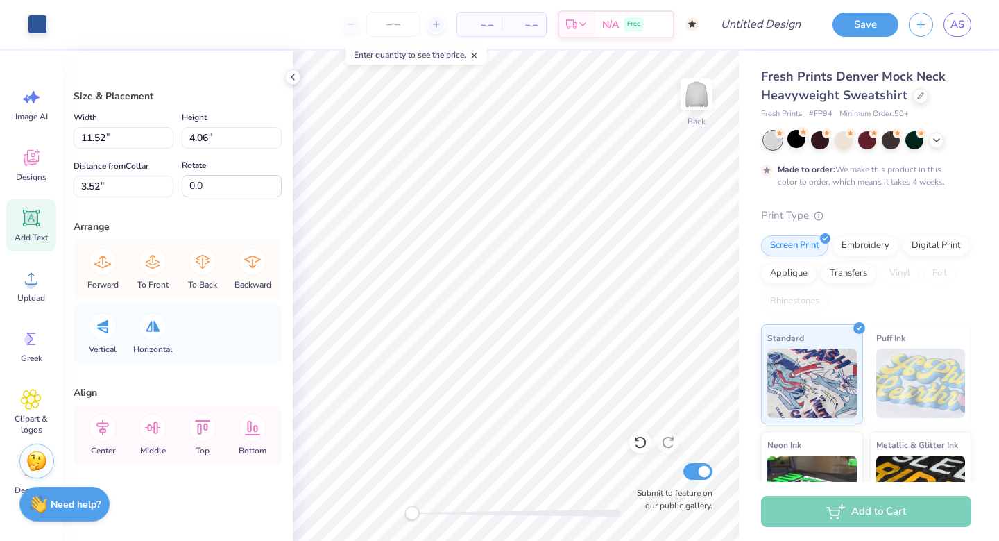
click at [40, 216] on icon at bounding box center [31, 217] width 21 height 21
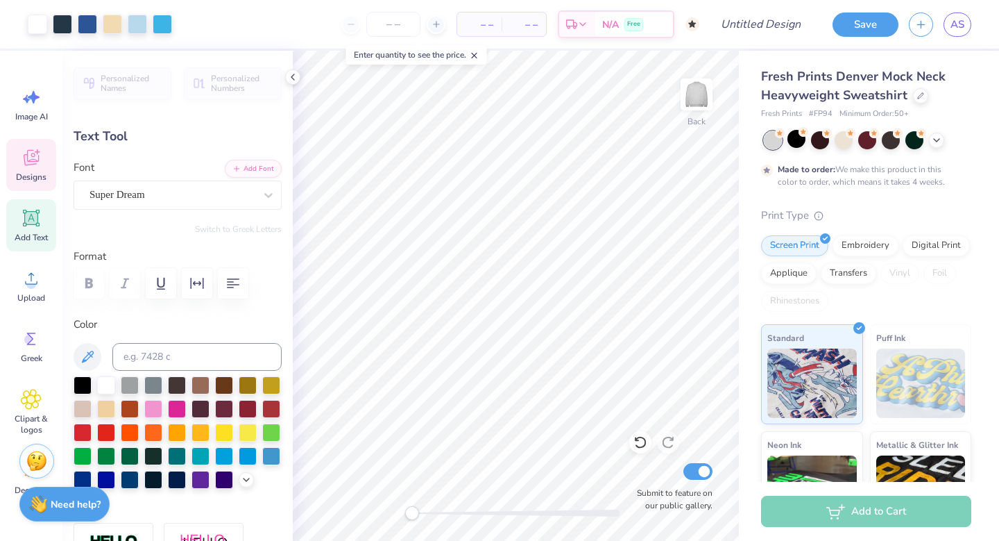
click at [17, 170] on div "Designs" at bounding box center [31, 165] width 50 height 52
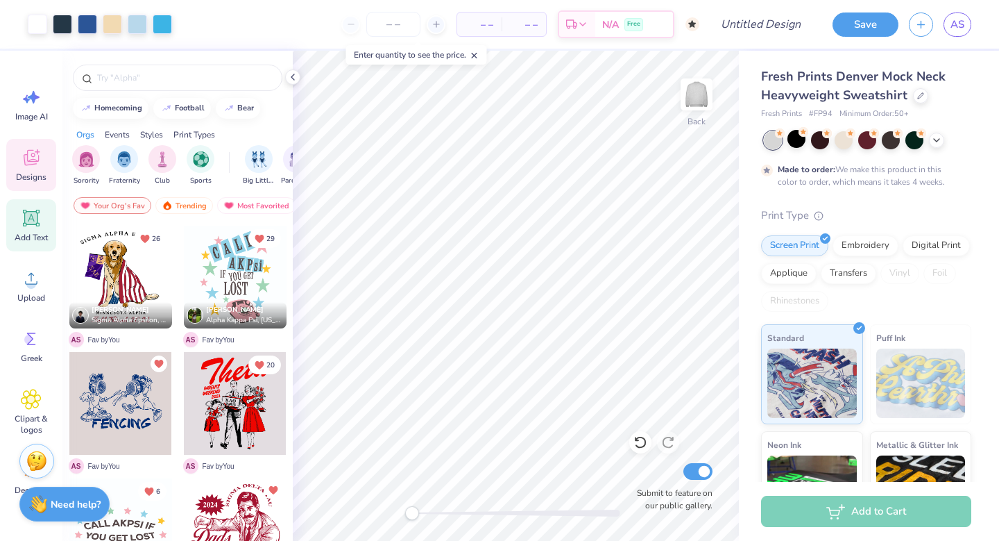
click at [35, 230] on div "Add Text" at bounding box center [31, 225] width 50 height 52
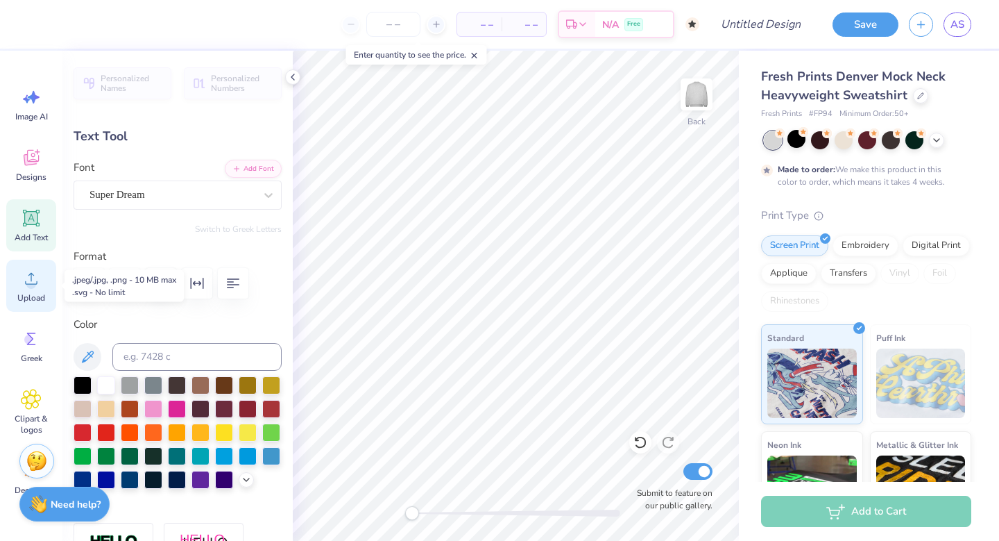
click at [43, 286] on div "Upload" at bounding box center [31, 286] width 50 height 52
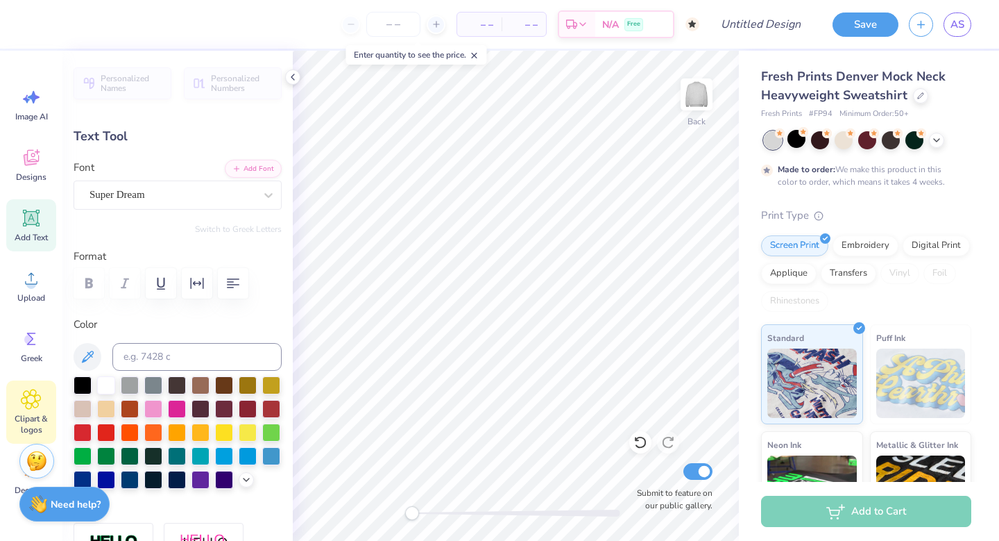
click at [26, 423] on span "Clipart & logos" at bounding box center [31, 424] width 46 height 22
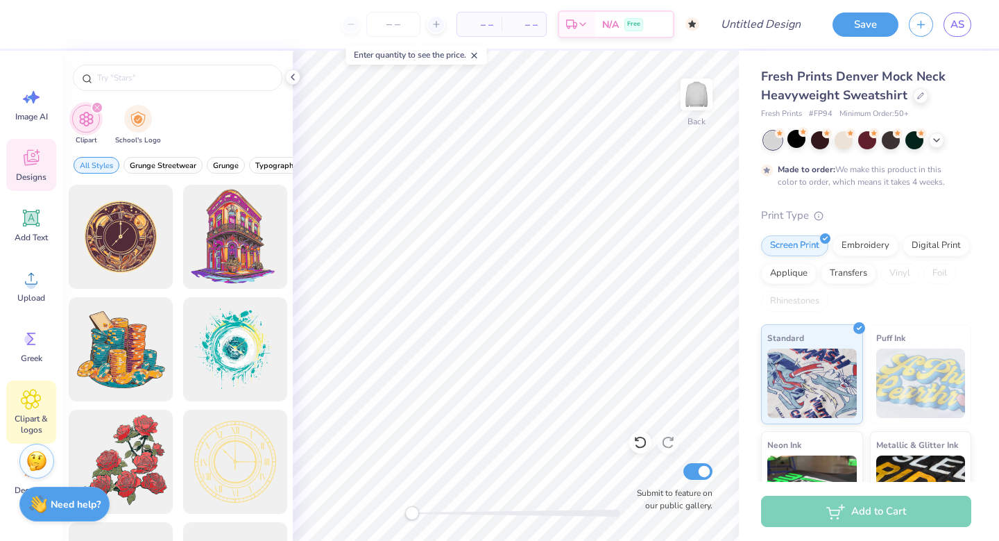
click at [42, 148] on div "Designs" at bounding box center [31, 165] width 50 height 52
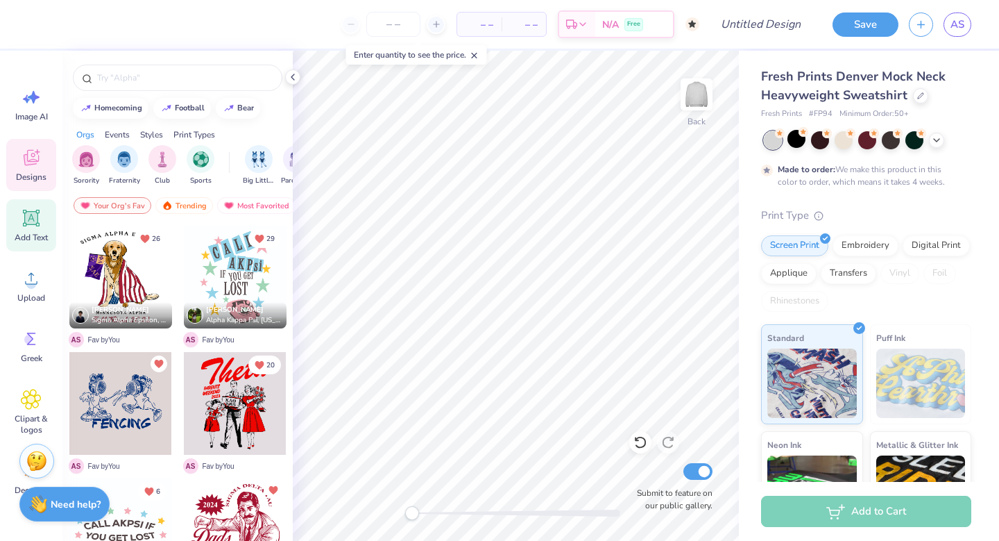
click at [35, 241] on span "Add Text" at bounding box center [31, 237] width 33 height 11
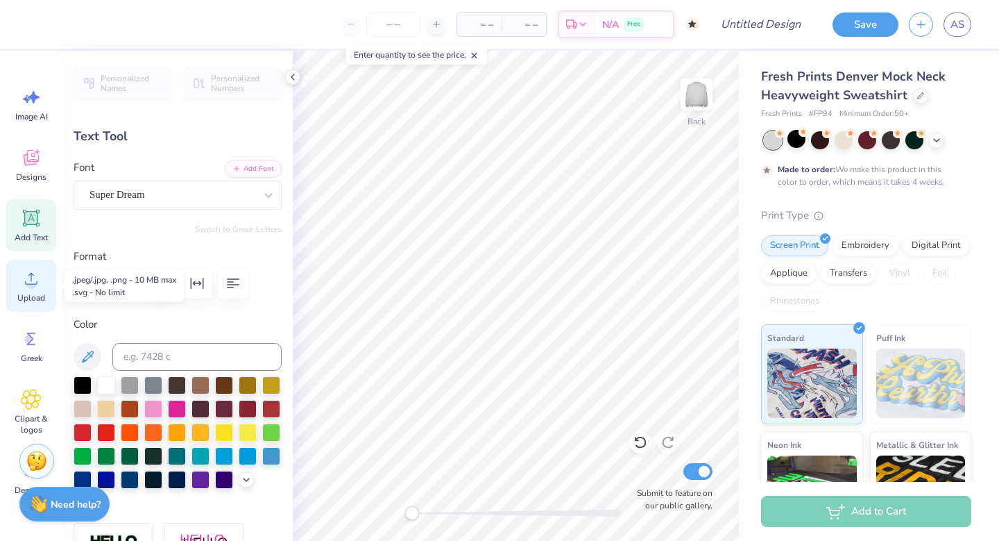
click at [27, 287] on icon at bounding box center [31, 278] width 21 height 21
click at [24, 282] on icon at bounding box center [31, 278] width 21 height 21
click at [20, 344] on div "Greek" at bounding box center [31, 346] width 50 height 52
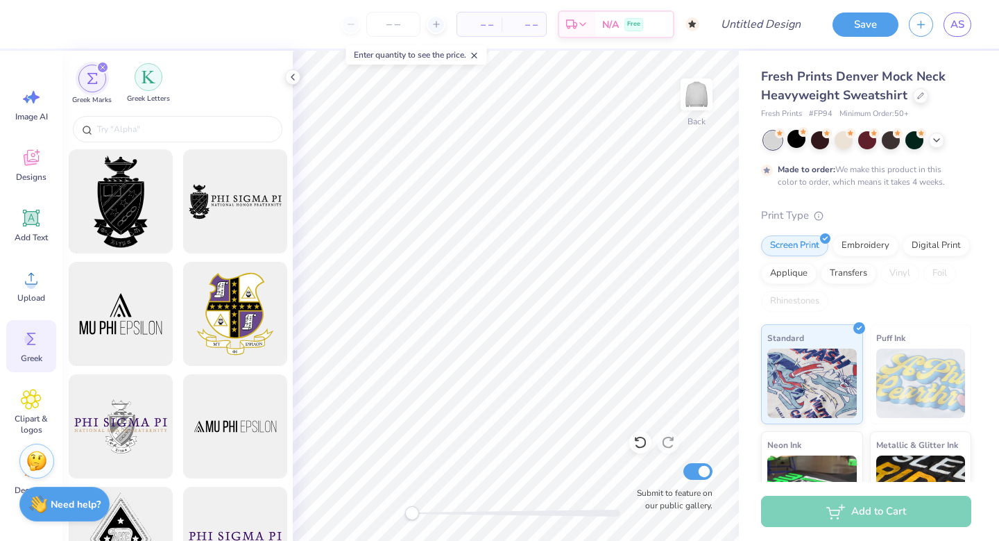
click at [151, 73] on img "filter for Greek Letters" at bounding box center [149, 77] width 14 height 14
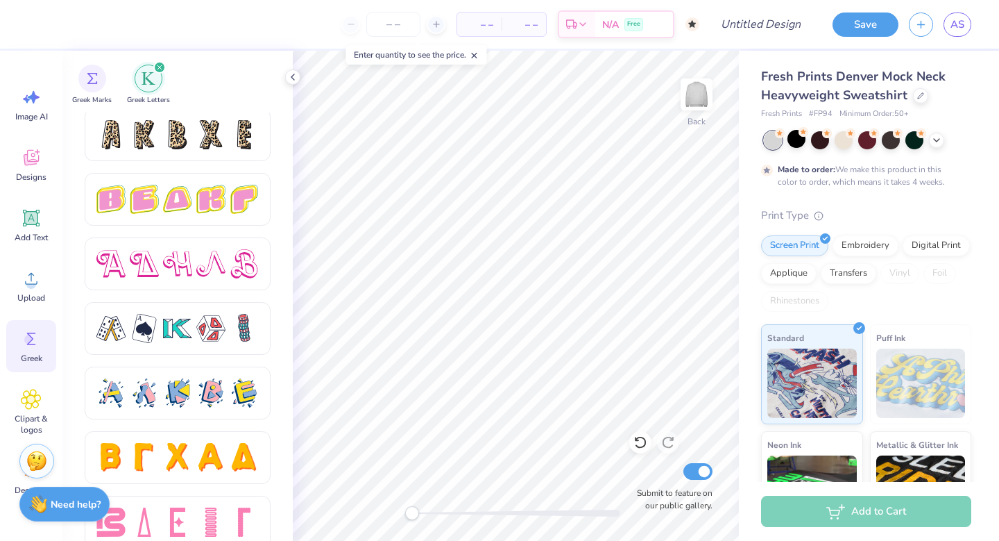
scroll to position [2327, 0]
click at [203, 343] on div at bounding box center [178, 328] width 186 height 53
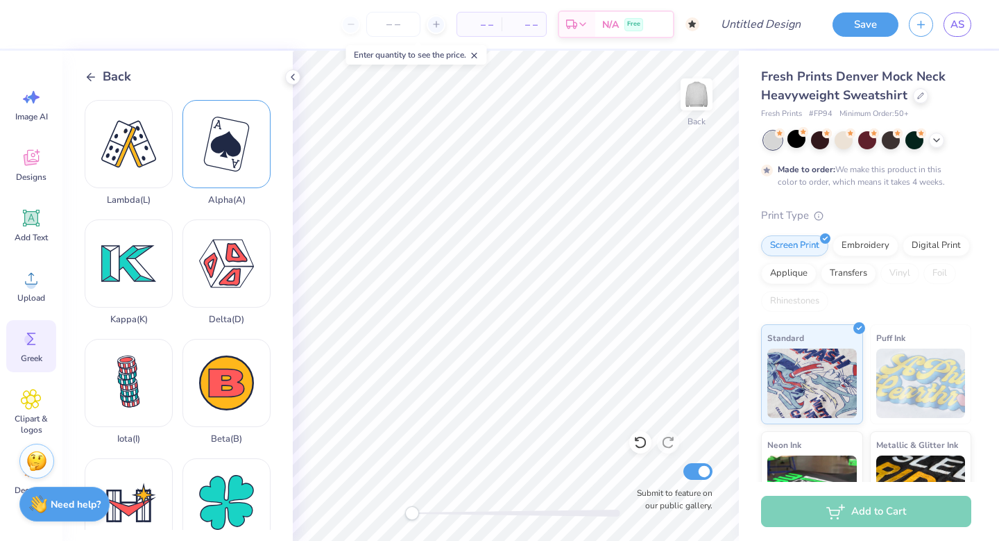
click at [231, 164] on div "Alpha ( A )" at bounding box center [226, 152] width 88 height 105
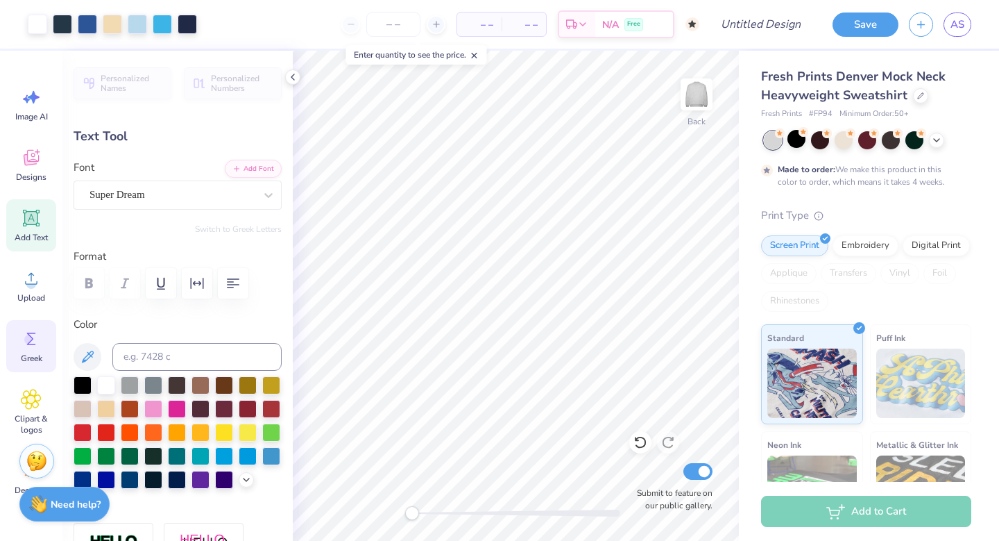
click at [26, 337] on circle at bounding box center [29, 339] width 10 height 10
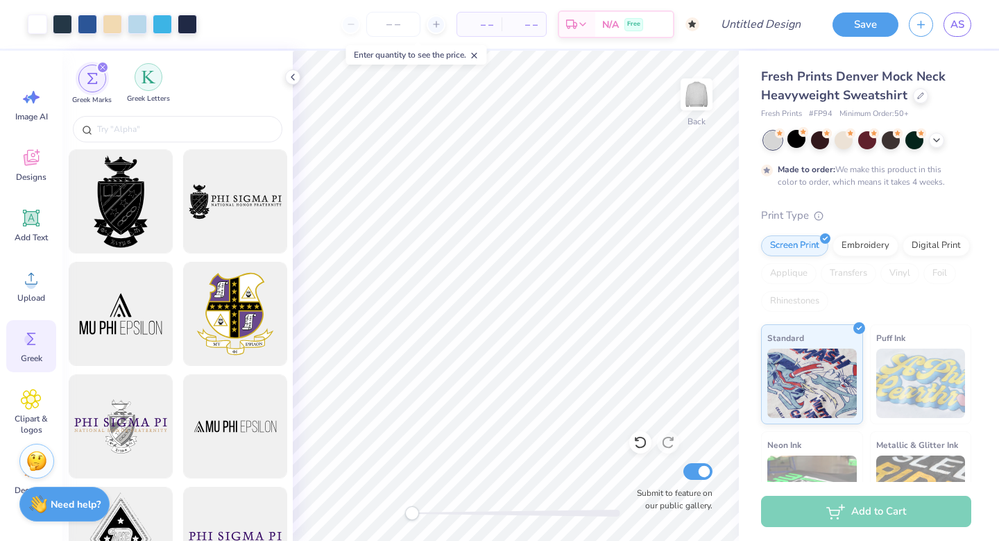
click at [155, 85] on div "filter for Greek Letters" at bounding box center [149, 77] width 28 height 28
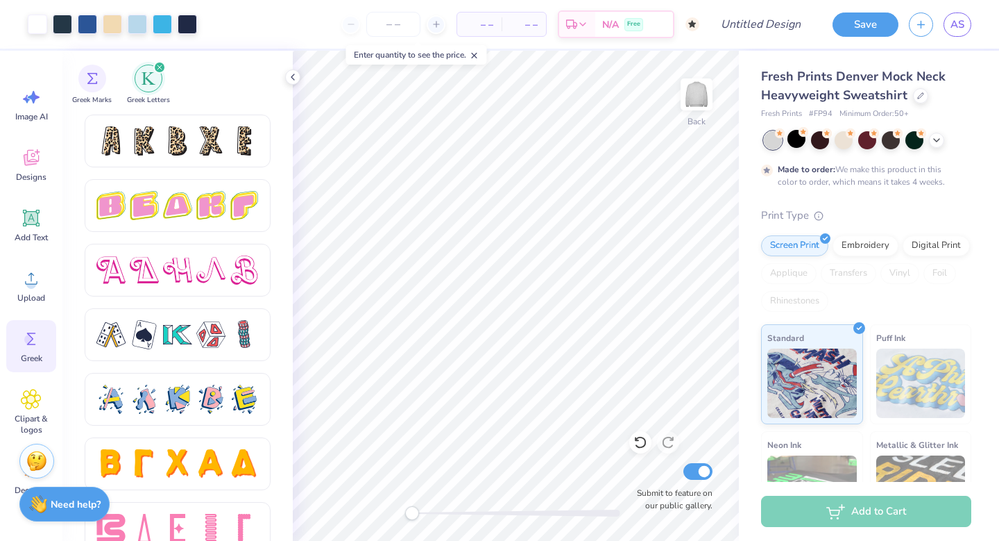
scroll to position [2345, 0]
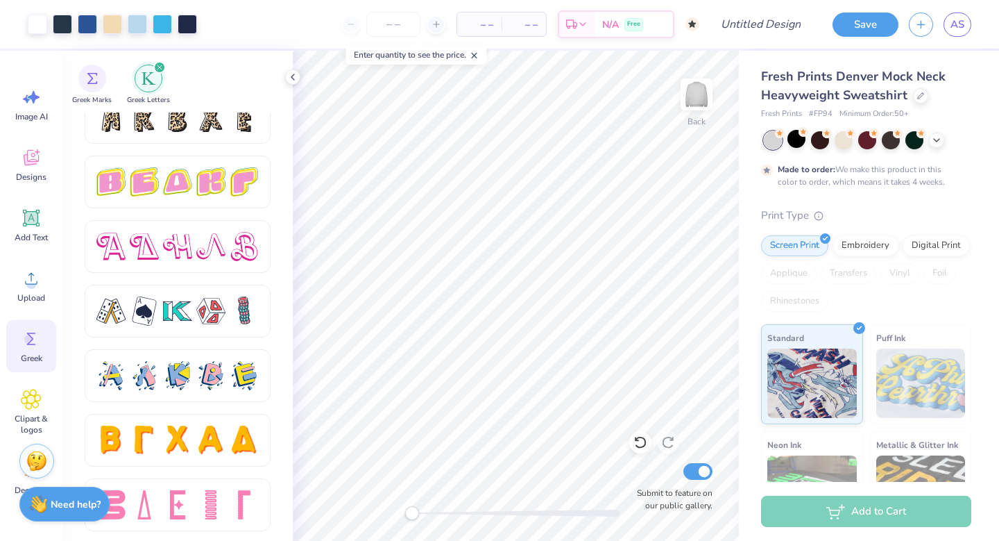
click at [178, 342] on div at bounding box center [178, 316] width 186 height 64
click at [178, 334] on div at bounding box center [178, 310] width 186 height 53
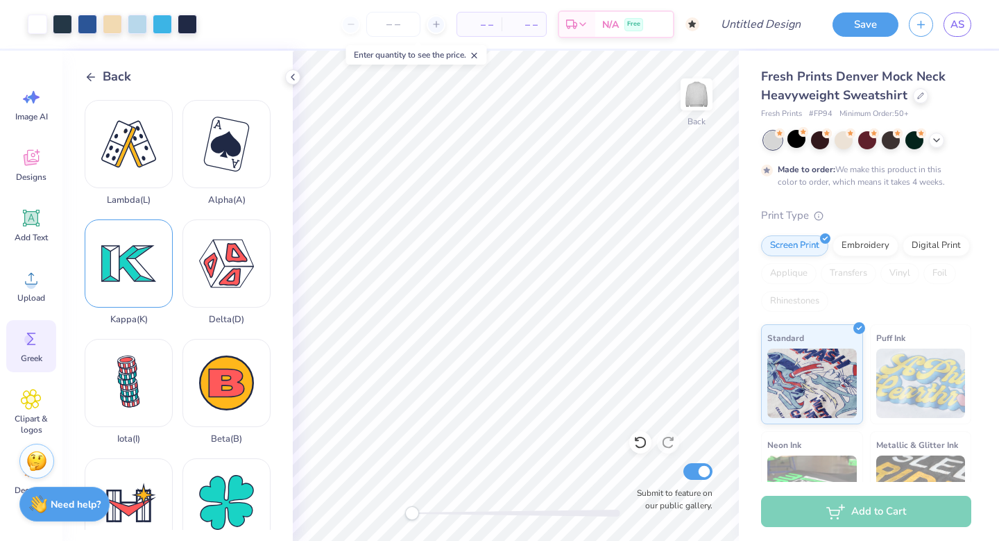
click at [137, 287] on div "Kappa ( K )" at bounding box center [129, 271] width 88 height 105
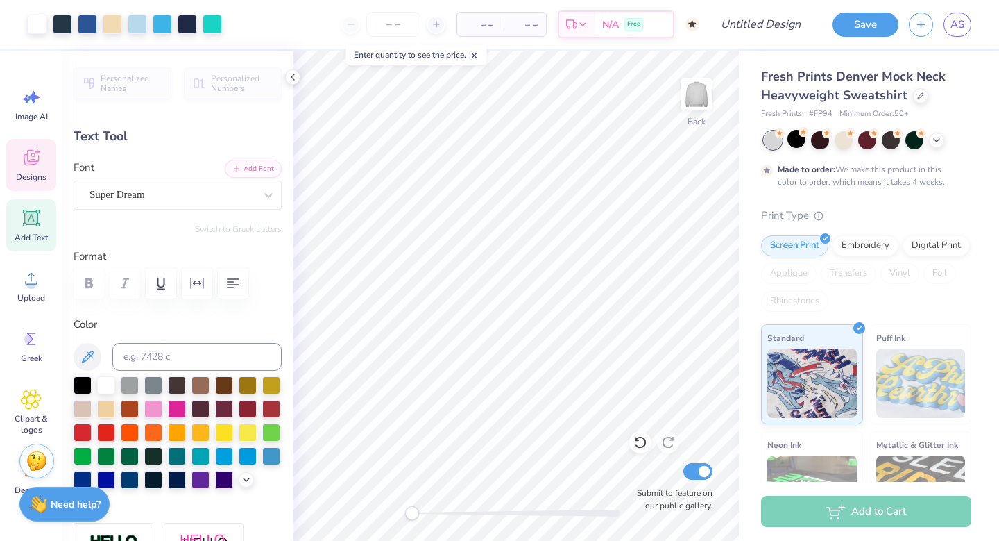
click at [44, 179] on span "Designs" at bounding box center [31, 176] width 31 height 11
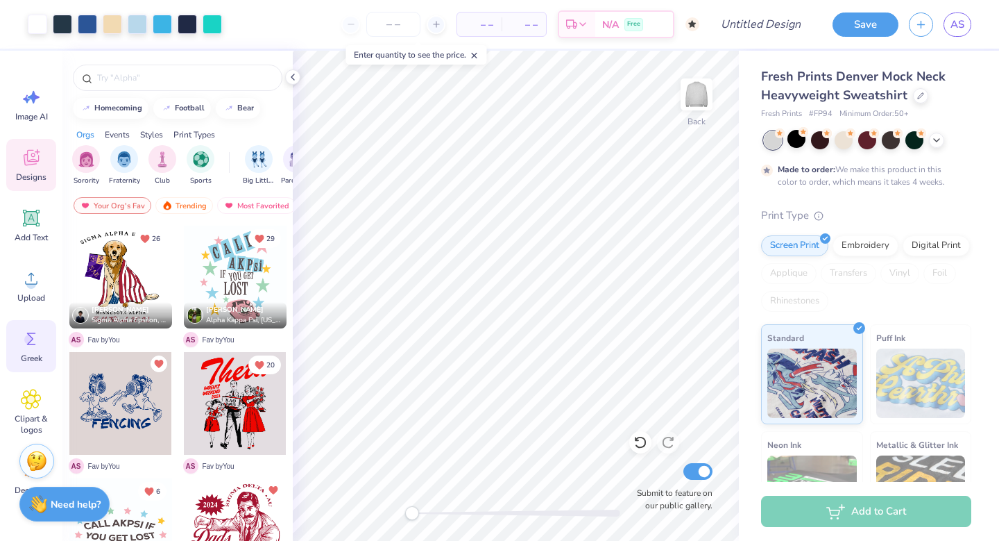
click at [27, 340] on circle at bounding box center [29, 339] width 10 height 10
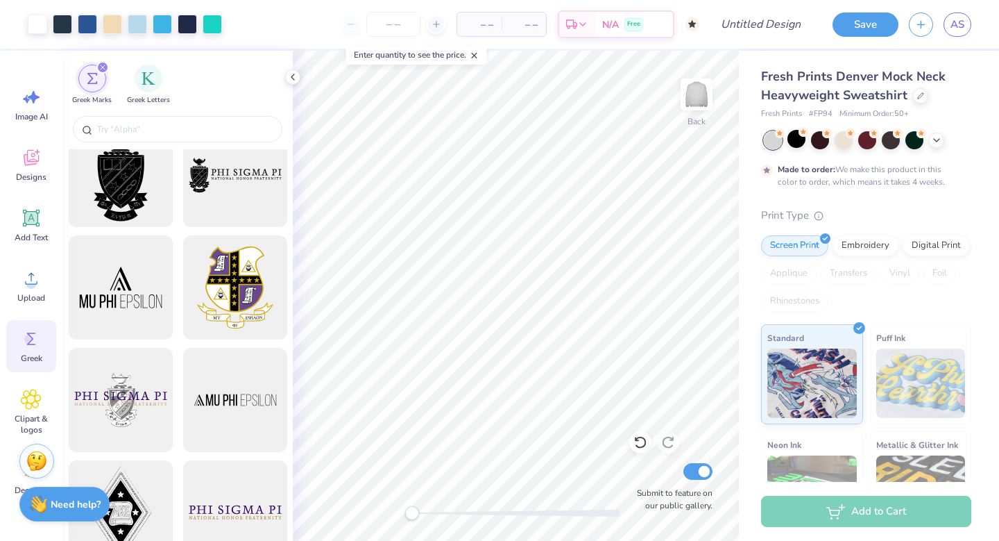
scroll to position [0, 0]
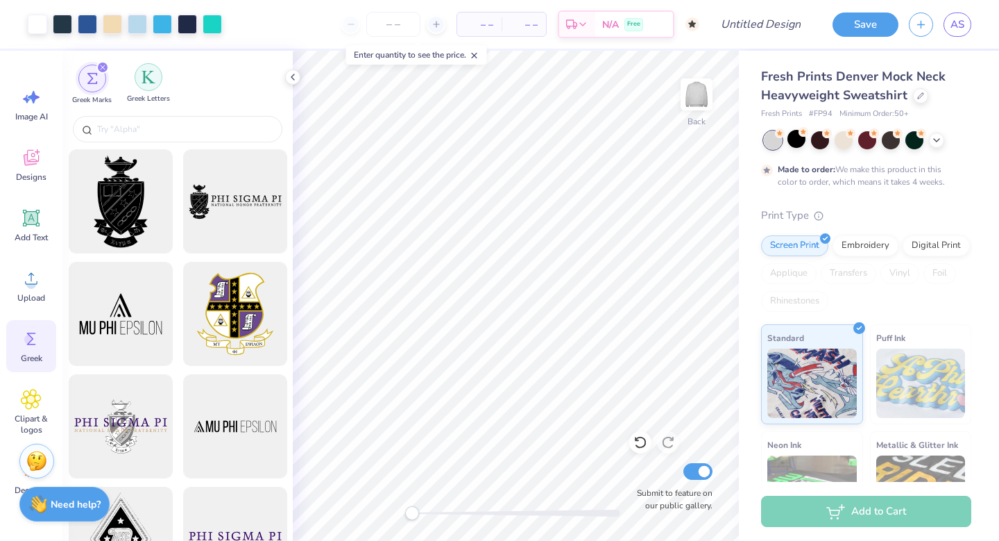
click at [157, 81] on div "filter for Greek Letters" at bounding box center [149, 77] width 28 height 28
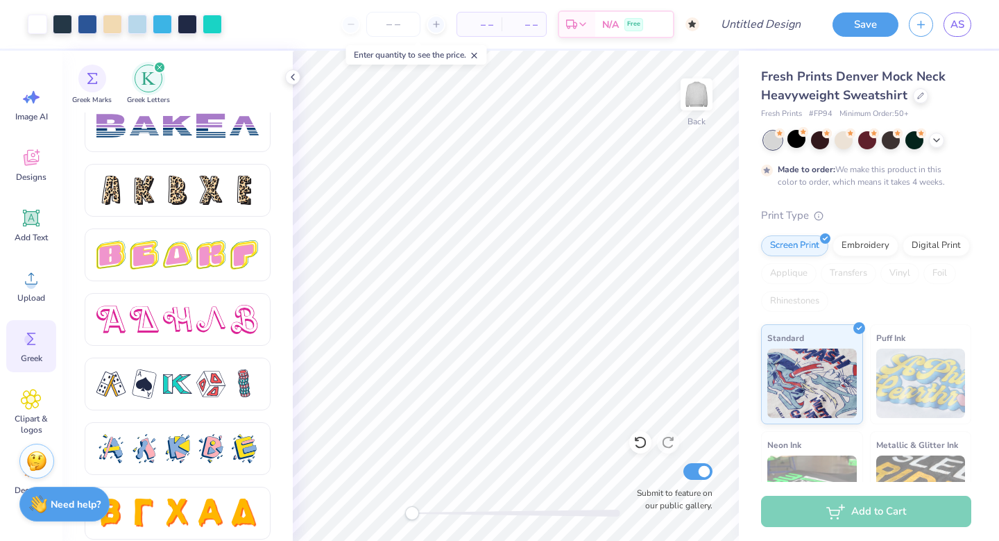
scroll to position [2279, 0]
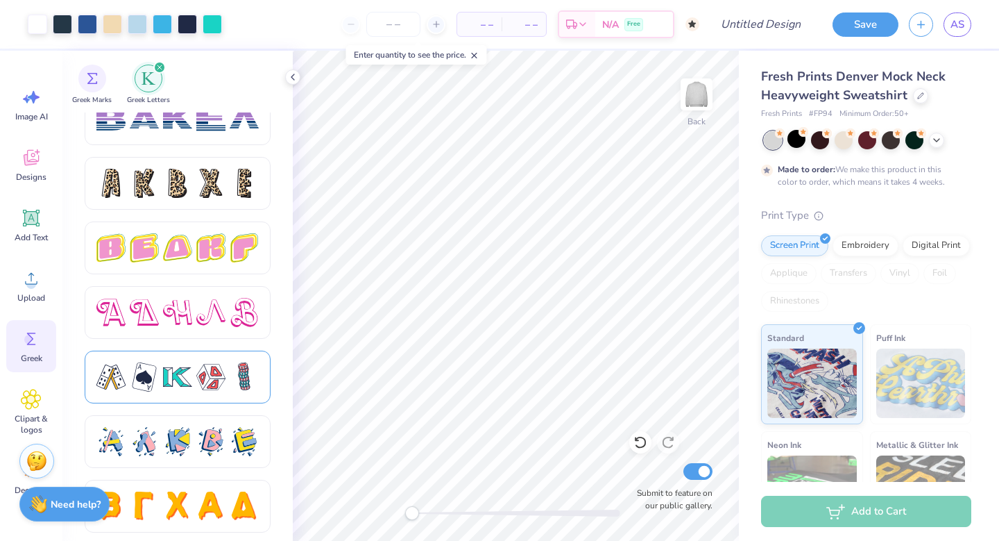
click at [171, 371] on div at bounding box center [177, 376] width 29 height 29
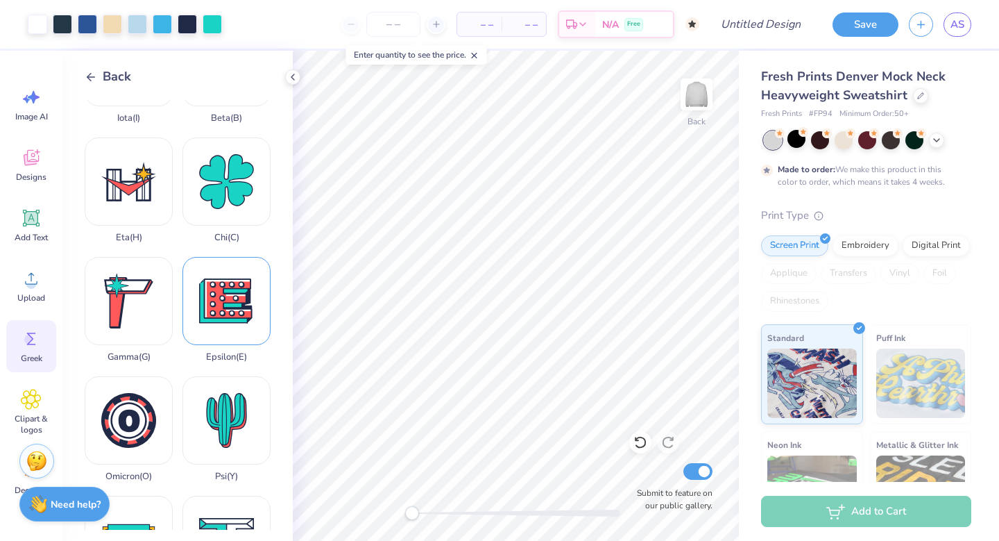
scroll to position [351, 0]
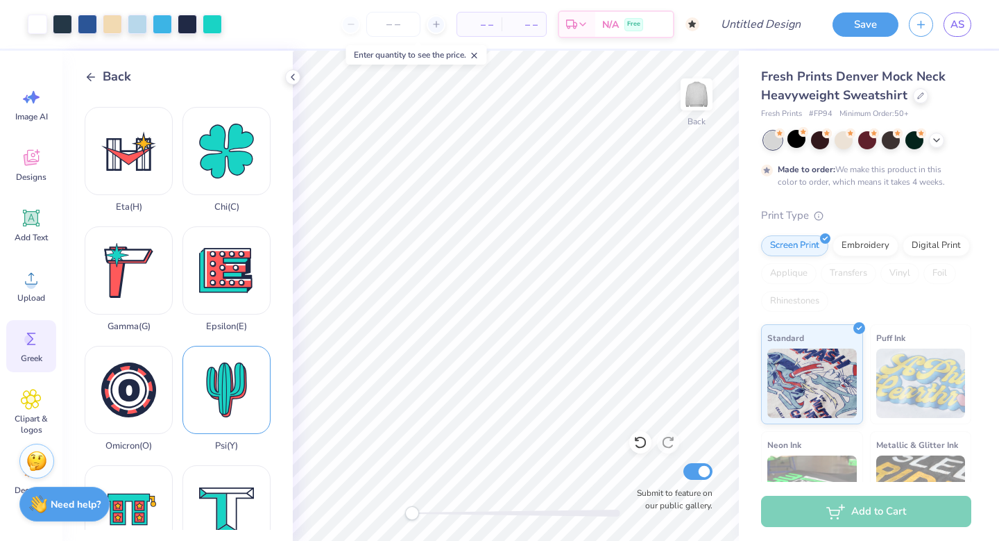
click at [225, 394] on div "Psi ( Y )" at bounding box center [226, 398] width 88 height 105
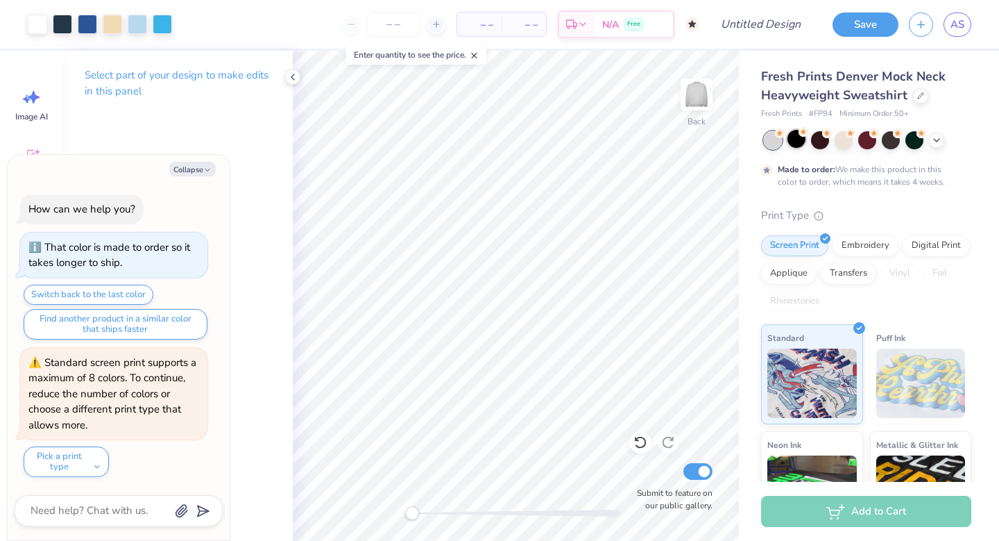
click at [794, 139] on div at bounding box center [797, 139] width 18 height 18
click at [825, 139] on div at bounding box center [820, 139] width 18 height 18
click at [855, 139] on div at bounding box center [867, 140] width 207 height 18
click at [953, 26] on span "AS" at bounding box center [958, 25] width 14 height 16
type textarea "x"
